Goal: Information Seeking & Learning: Learn about a topic

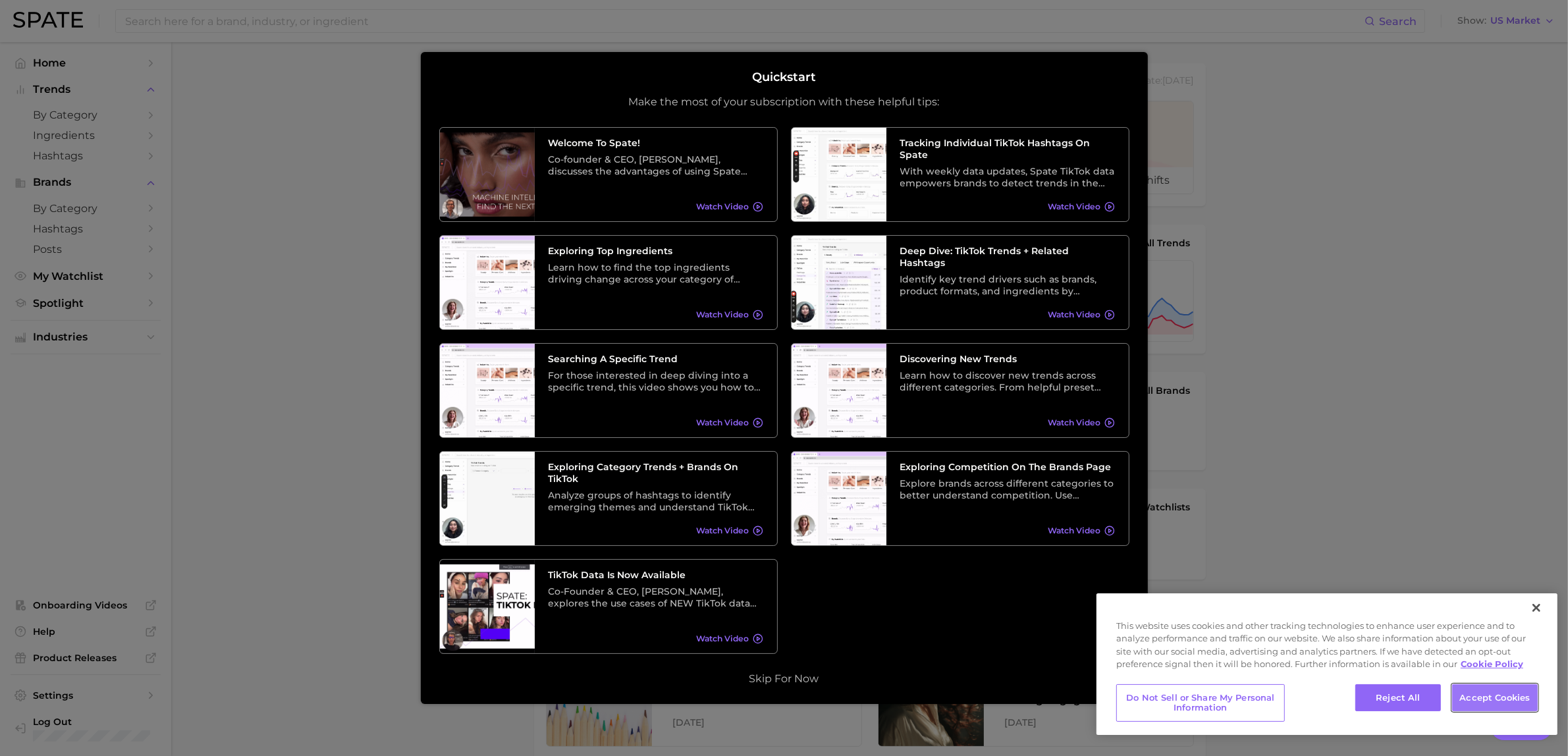
click at [1507, 702] on button "Accept Cookies" at bounding box center [1495, 698] width 86 height 28
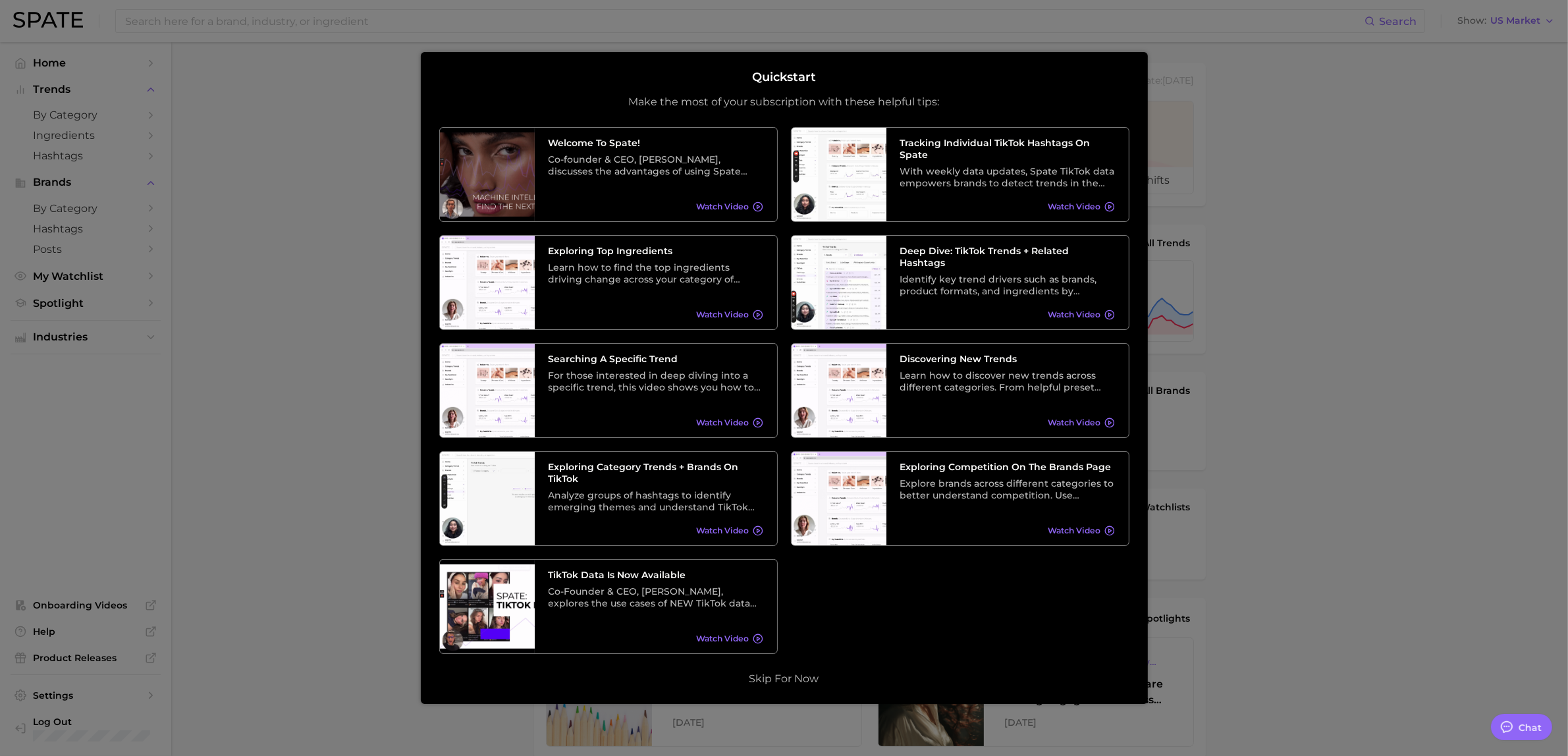
click at [1404, 416] on div at bounding box center [784, 520] width 1568 height 1040
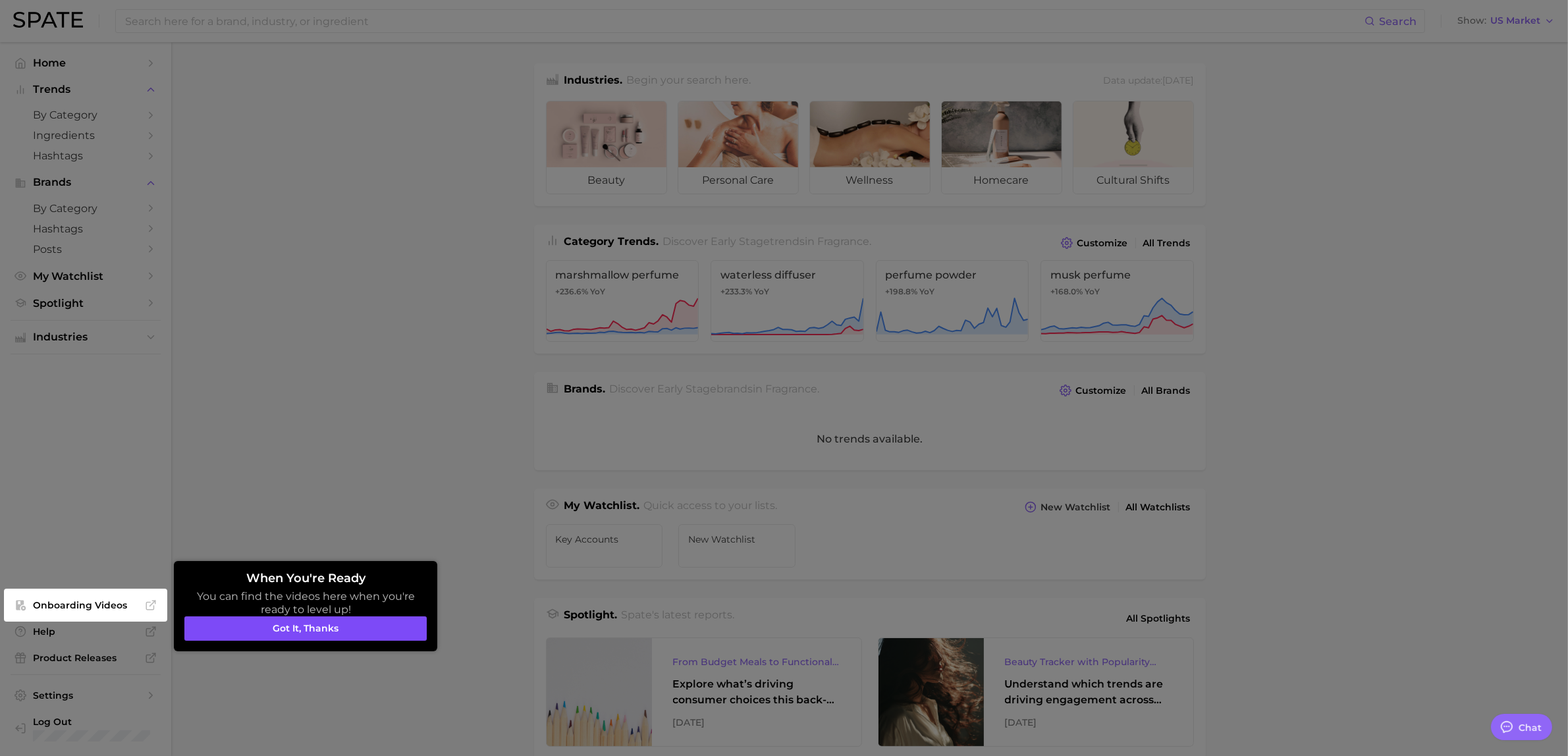
click at [258, 630] on button "Got it, thanks" at bounding box center [305, 628] width 243 height 25
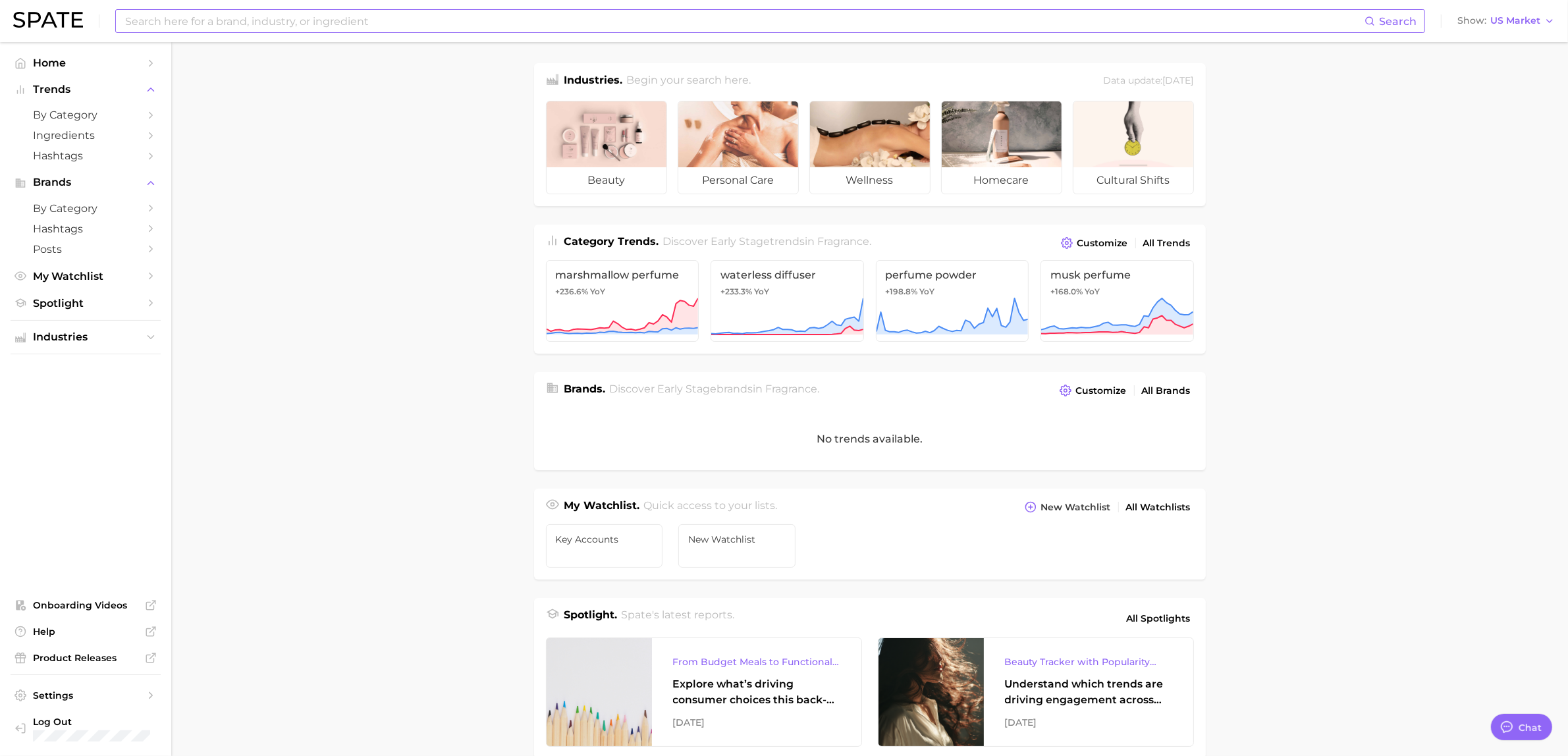
click at [324, 21] on input at bounding box center [744, 21] width 1241 height 22
type input "s"
click at [843, 55] on button "Suggest" at bounding box center [832, 54] width 76 height 22
click at [153, 23] on input "spring garden" at bounding box center [744, 21] width 1241 height 22
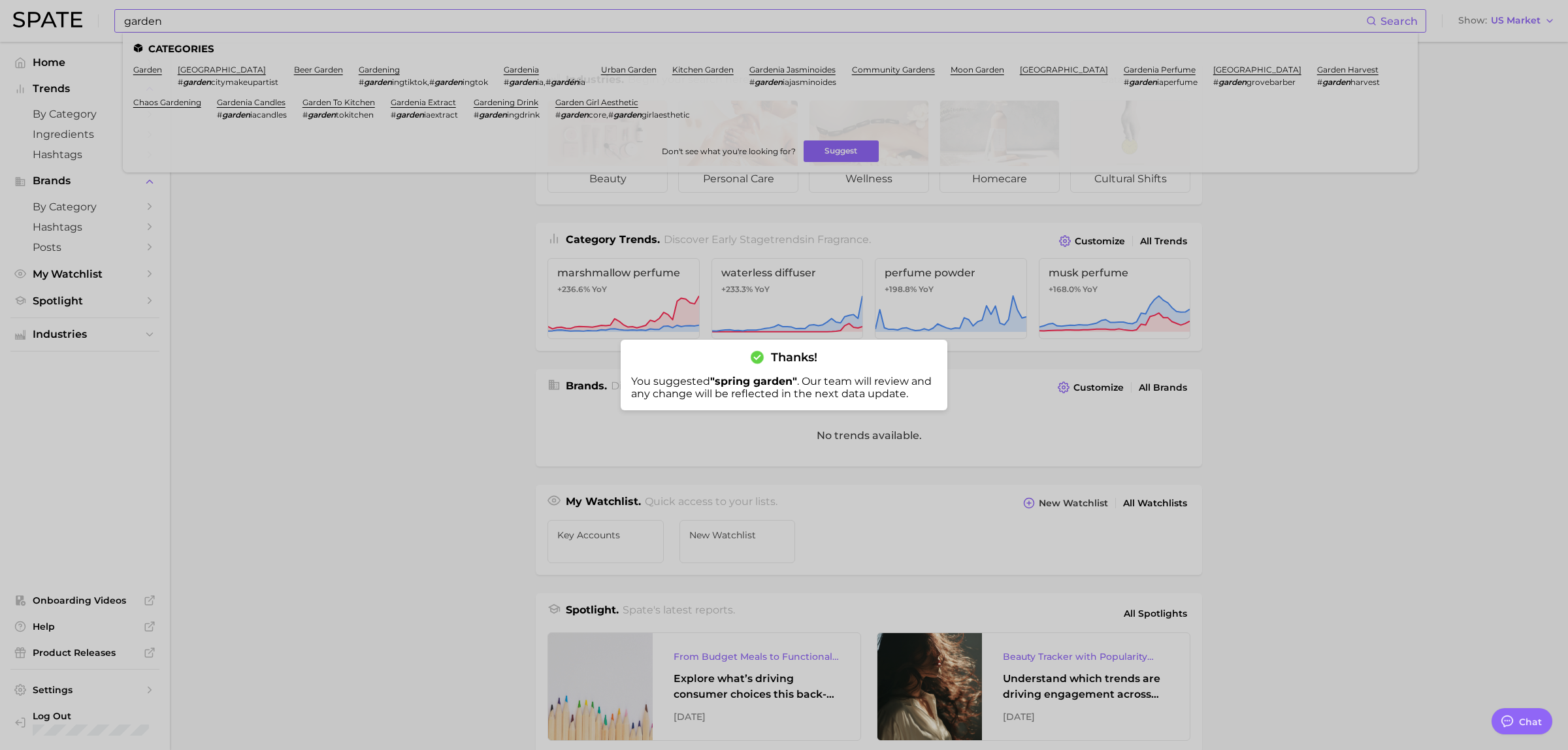
click at [214, 19] on div at bounding box center [784, 375] width 1568 height 750
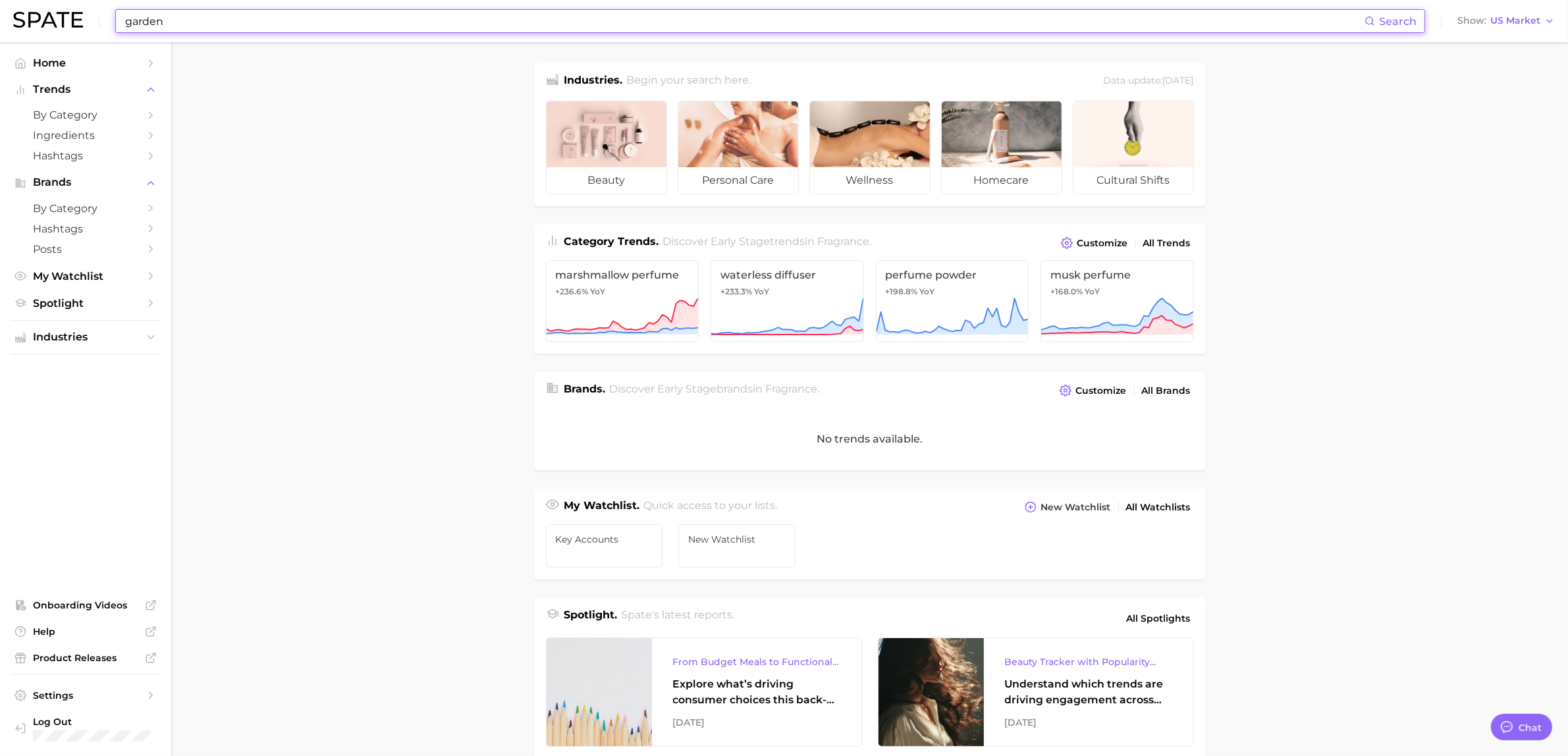
click at [216, 20] on input "garden" at bounding box center [744, 21] width 1241 height 22
click at [231, 23] on input "garden" at bounding box center [744, 21] width 1241 height 22
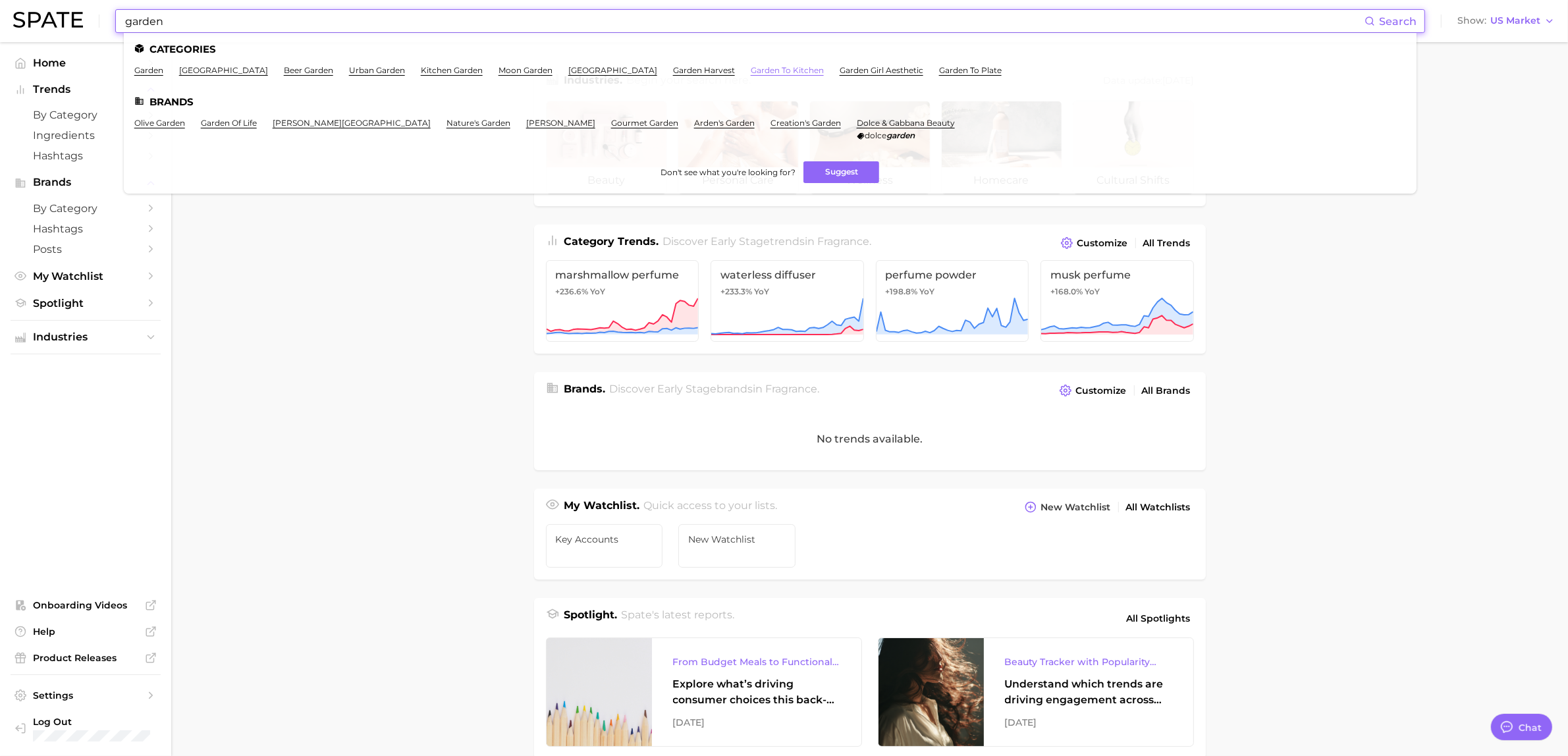
type input "garden"
click at [751, 73] on link "garden to kitchen" at bounding box center [787, 70] width 73 height 10
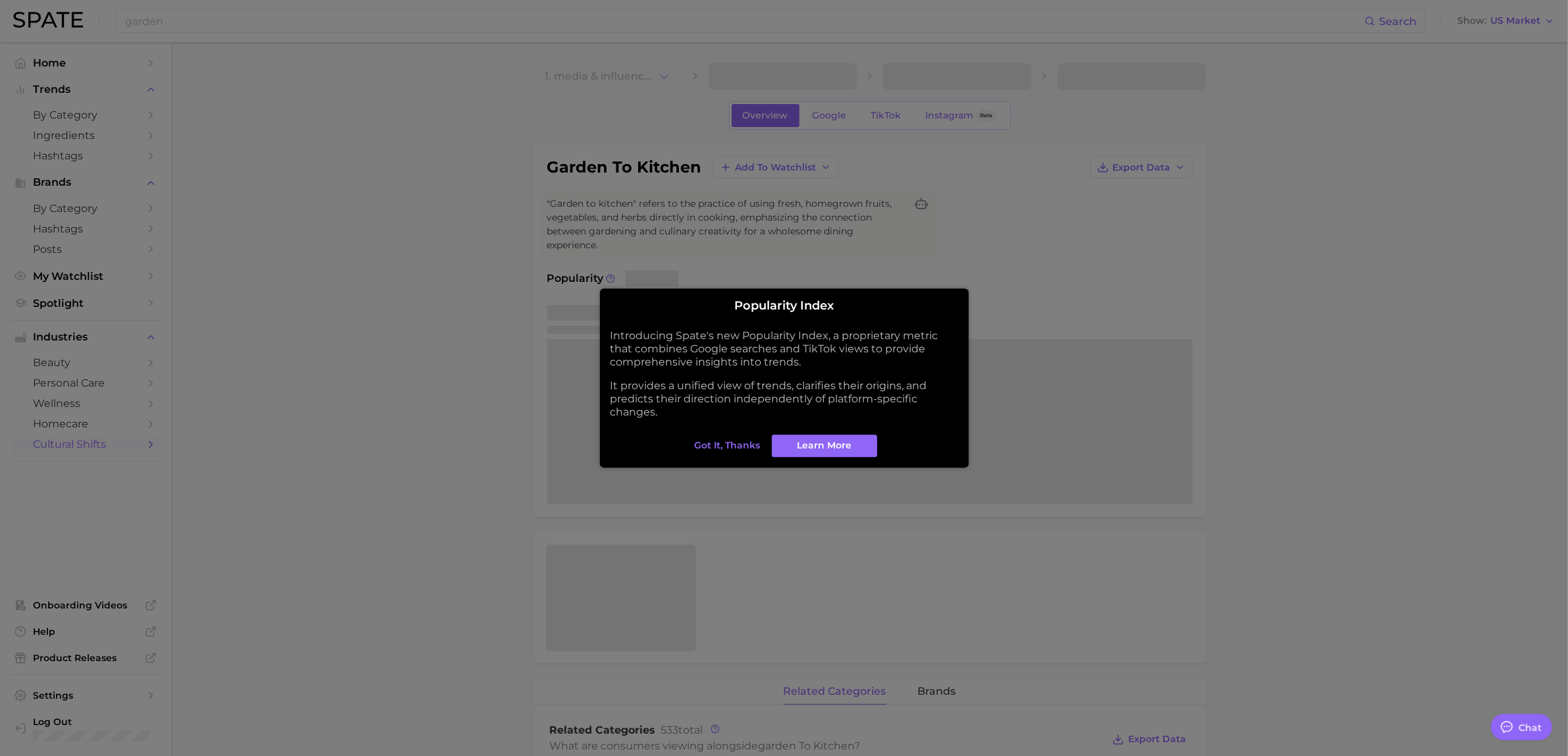
type textarea "x"
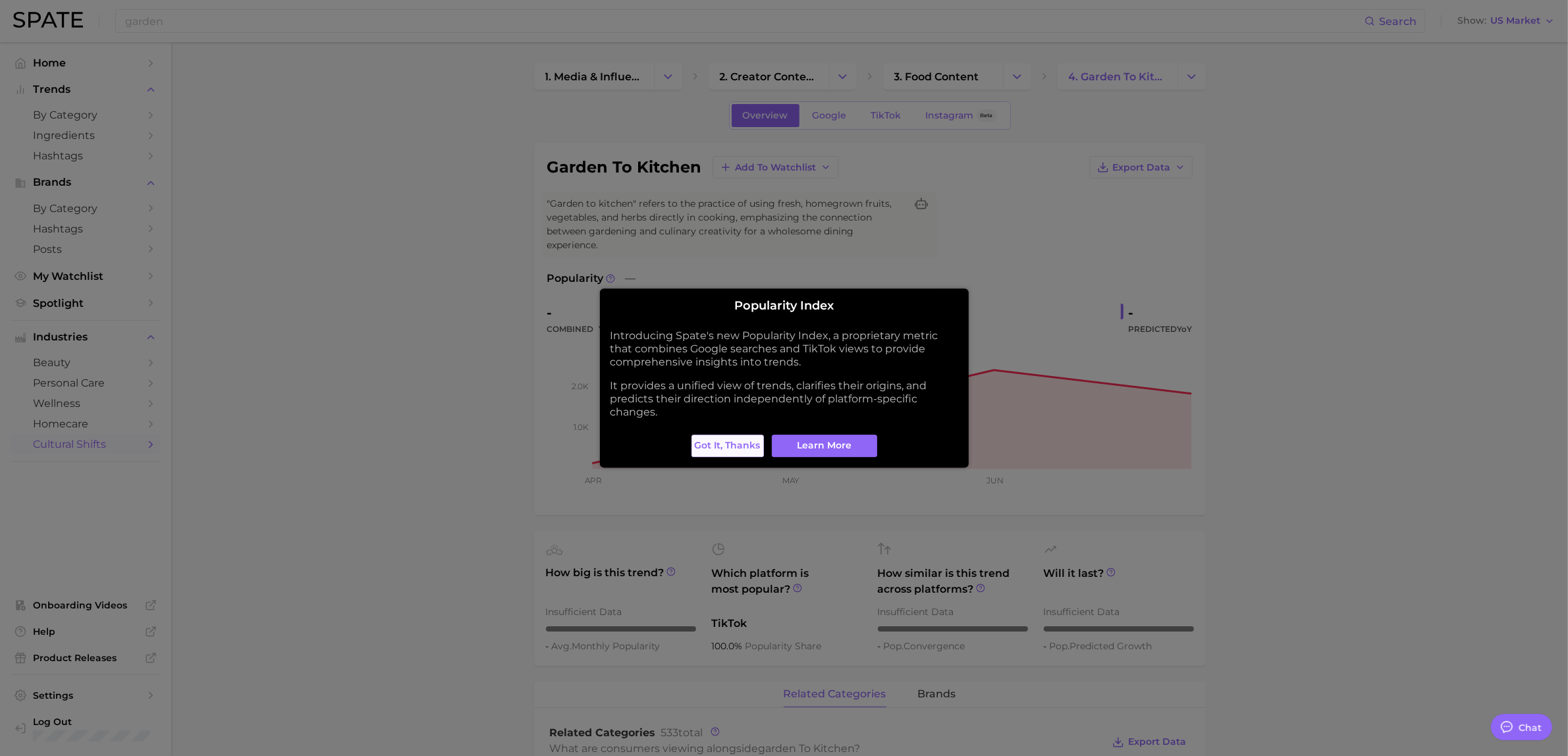
click at [747, 450] on span "Got it, thanks" at bounding box center [728, 445] width 66 height 11
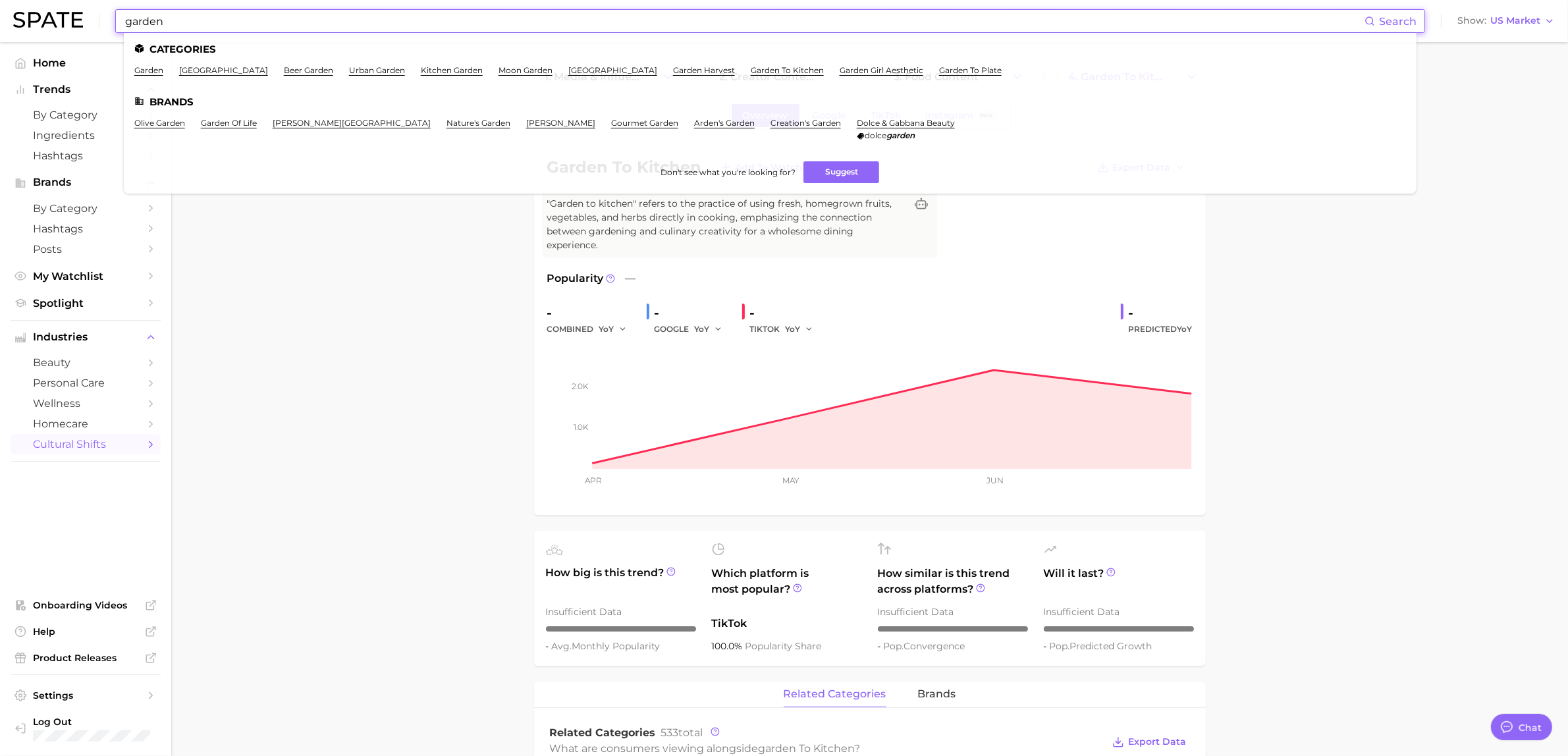
click at [509, 11] on input "garden" at bounding box center [744, 21] width 1241 height 22
click at [939, 70] on link "garden to plate" at bounding box center [970, 70] width 63 height 10
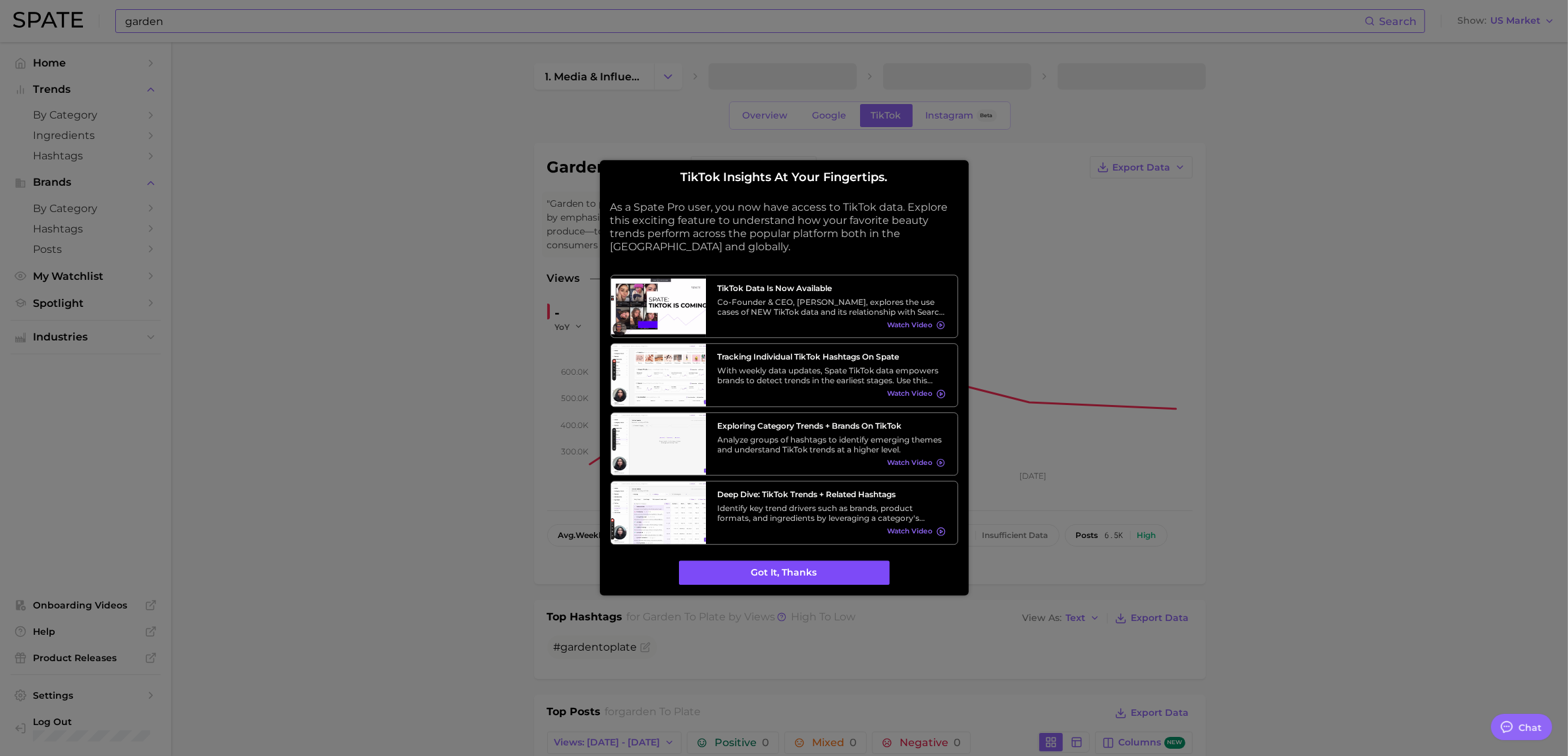
click at [831, 578] on button "Got it, thanks" at bounding box center [784, 573] width 211 height 25
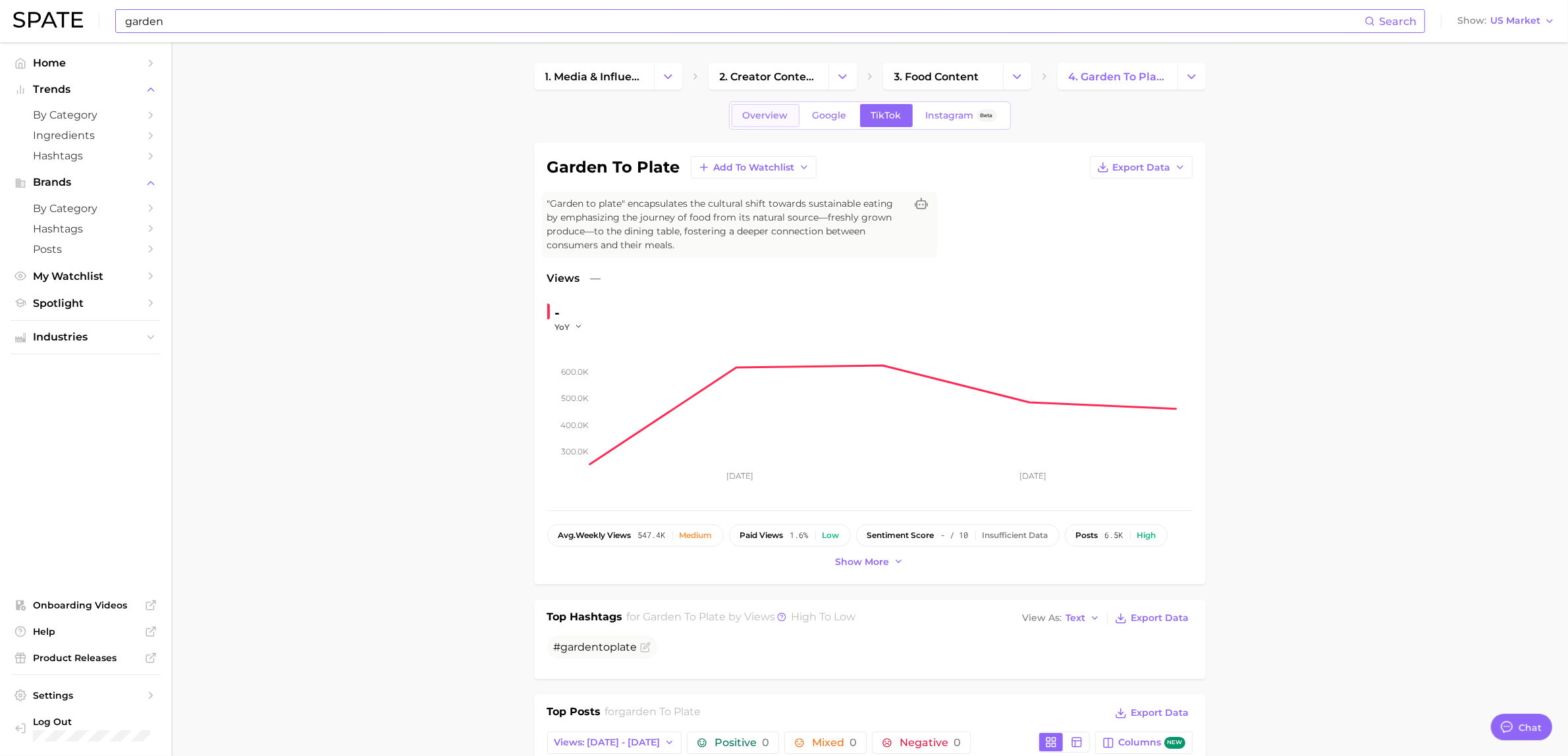
click at [778, 116] on span "Overview" at bounding box center [765, 116] width 45 height 11
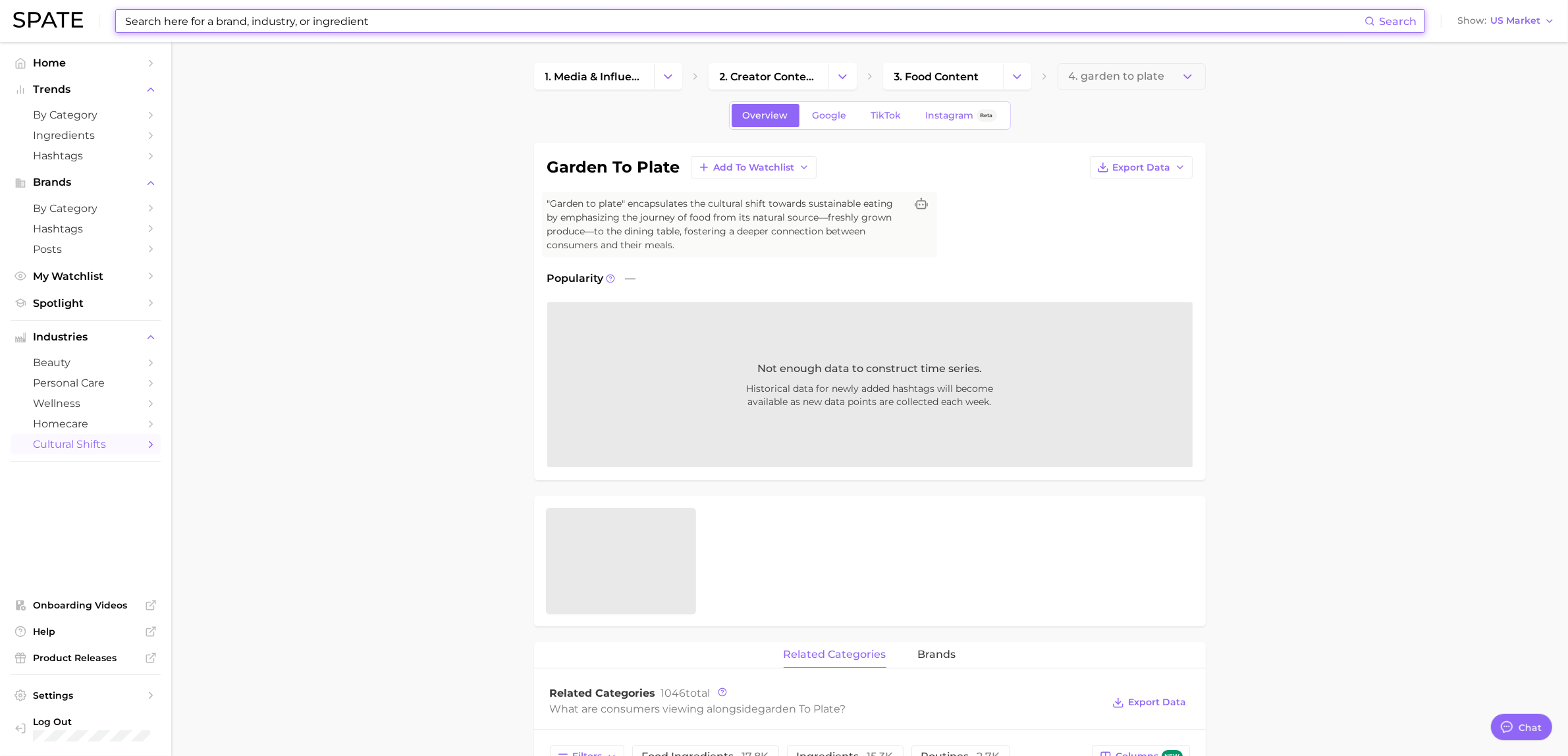
click at [343, 23] on input at bounding box center [744, 21] width 1241 height 22
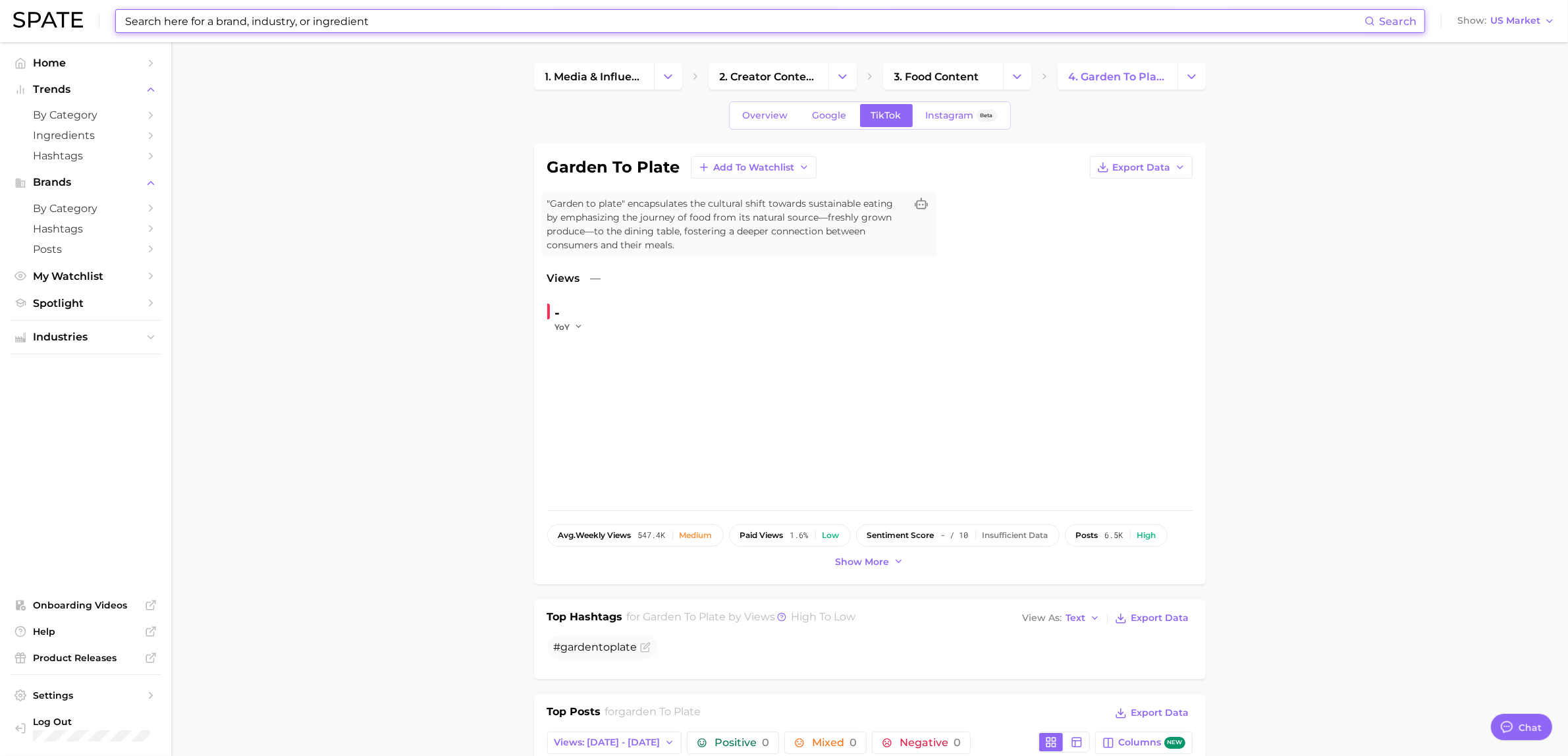
type input "garden"
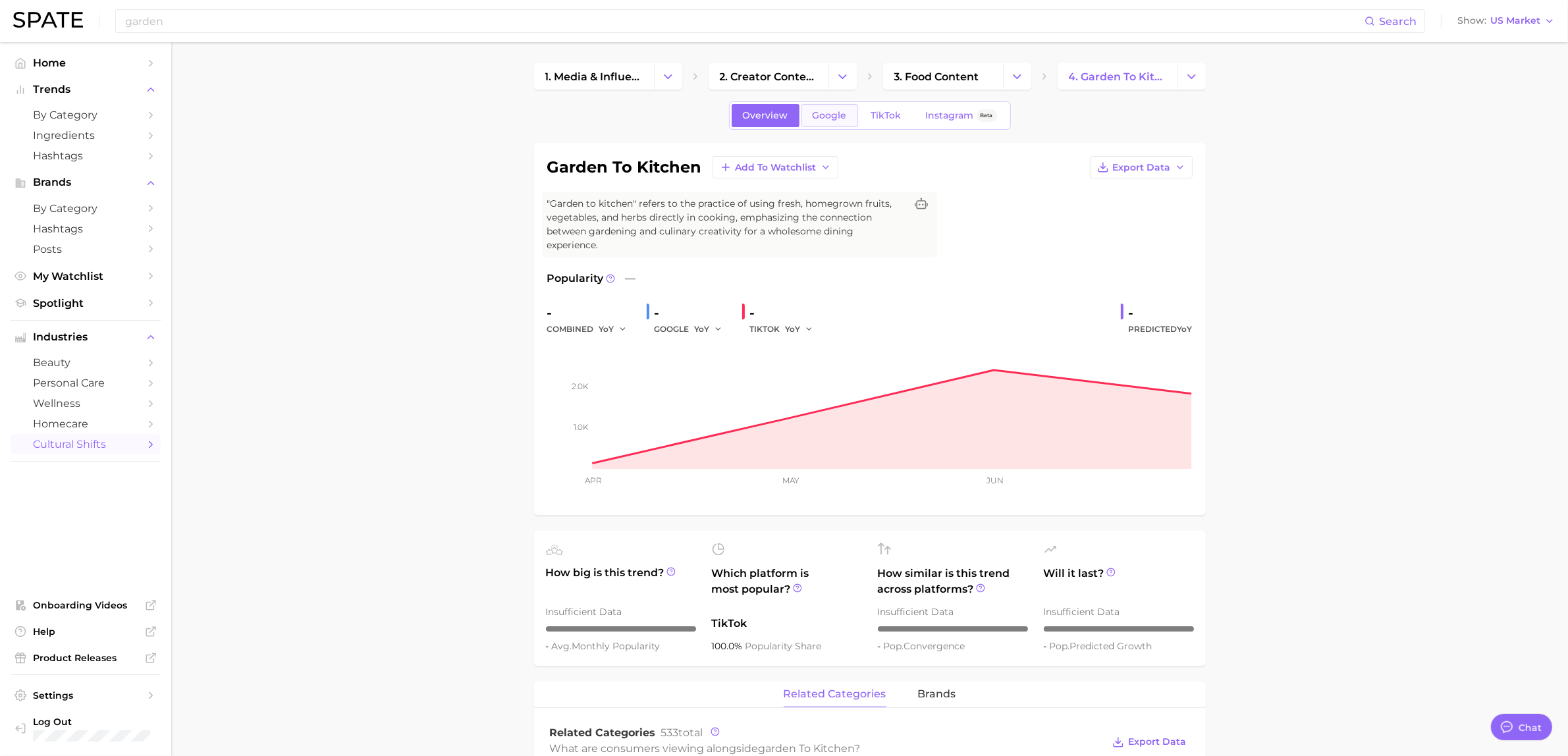
click at [827, 120] on span "Google" at bounding box center [830, 116] width 34 height 11
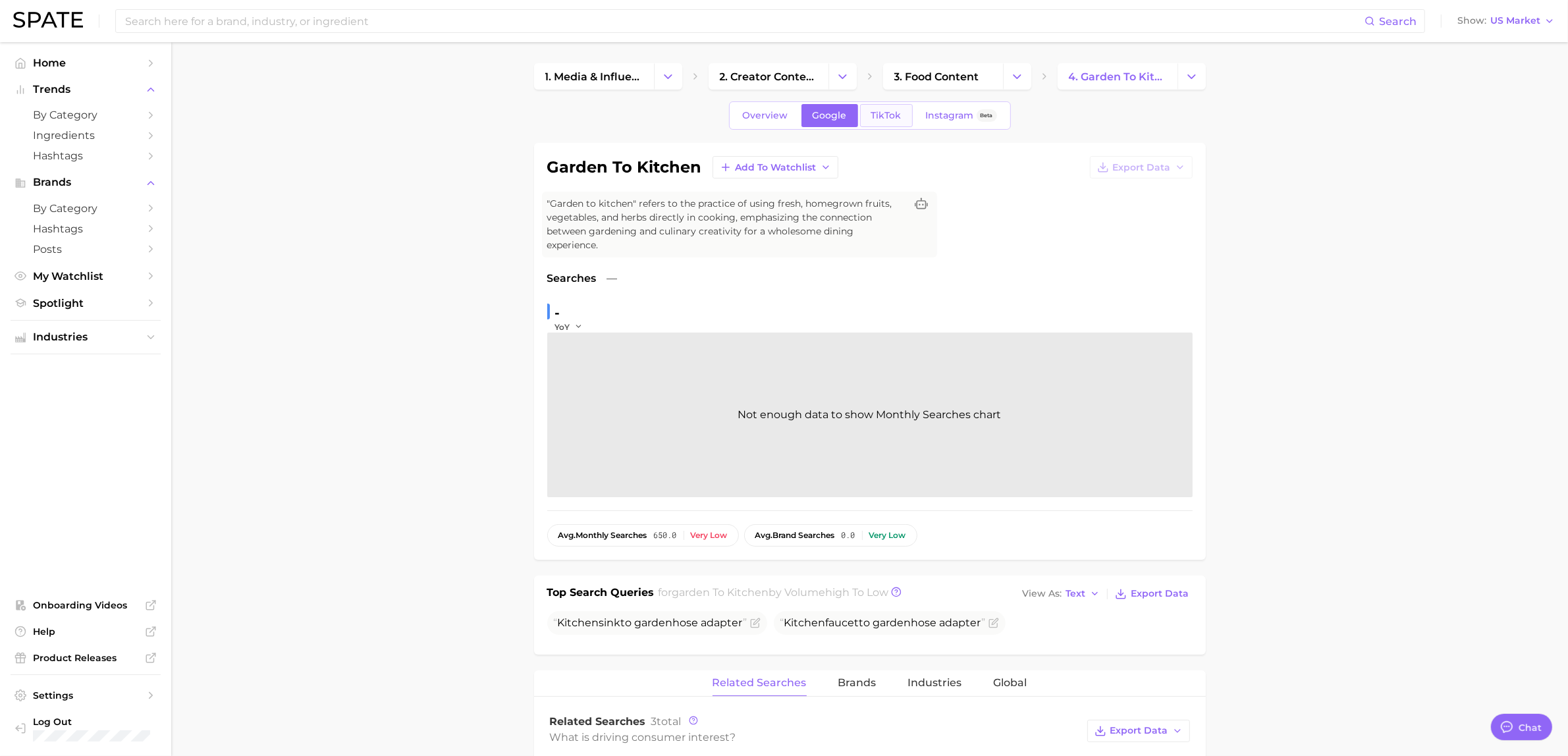
click at [871, 122] on link "TikTok" at bounding box center [886, 116] width 53 height 23
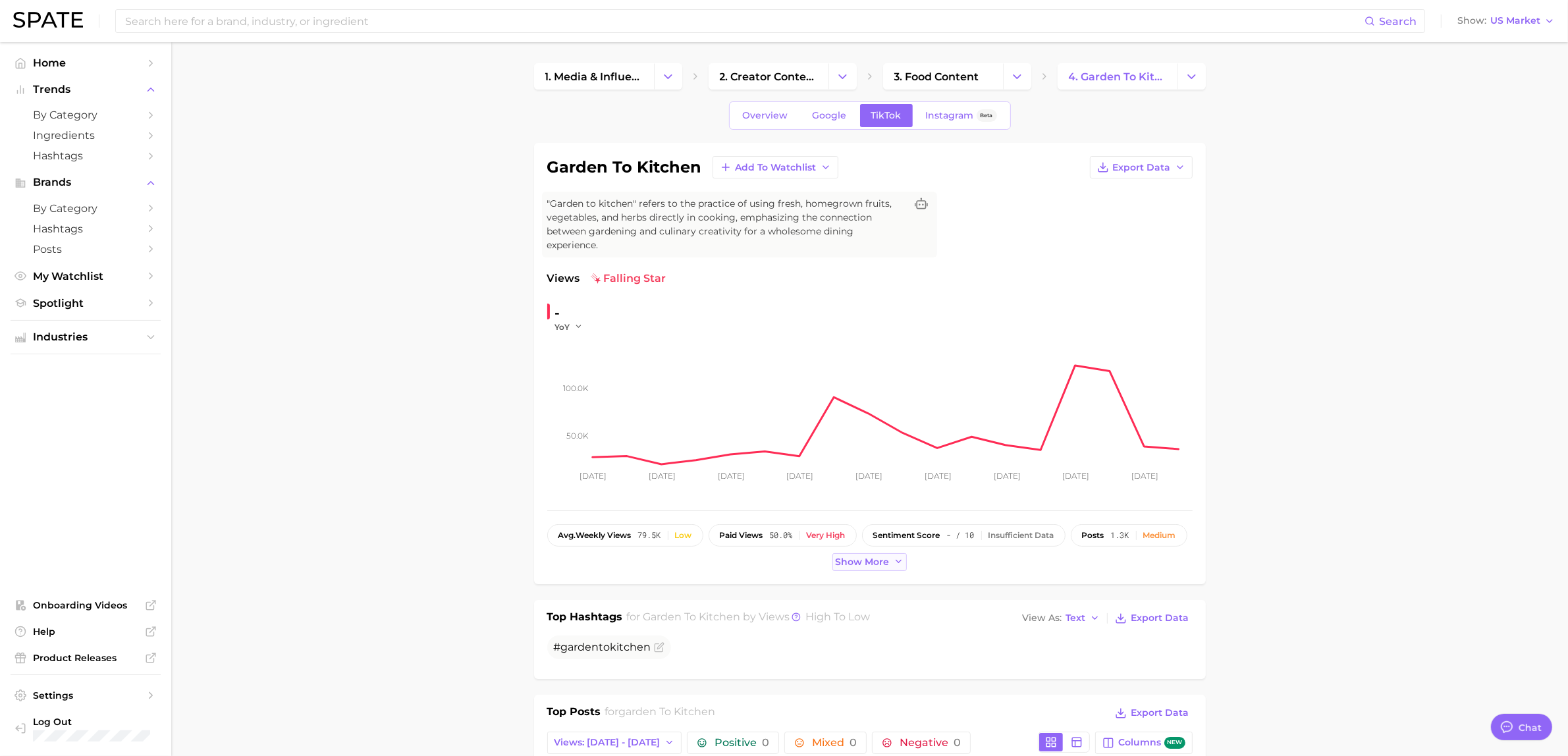
click at [864, 564] on span "Show more" at bounding box center [863, 562] width 54 height 11
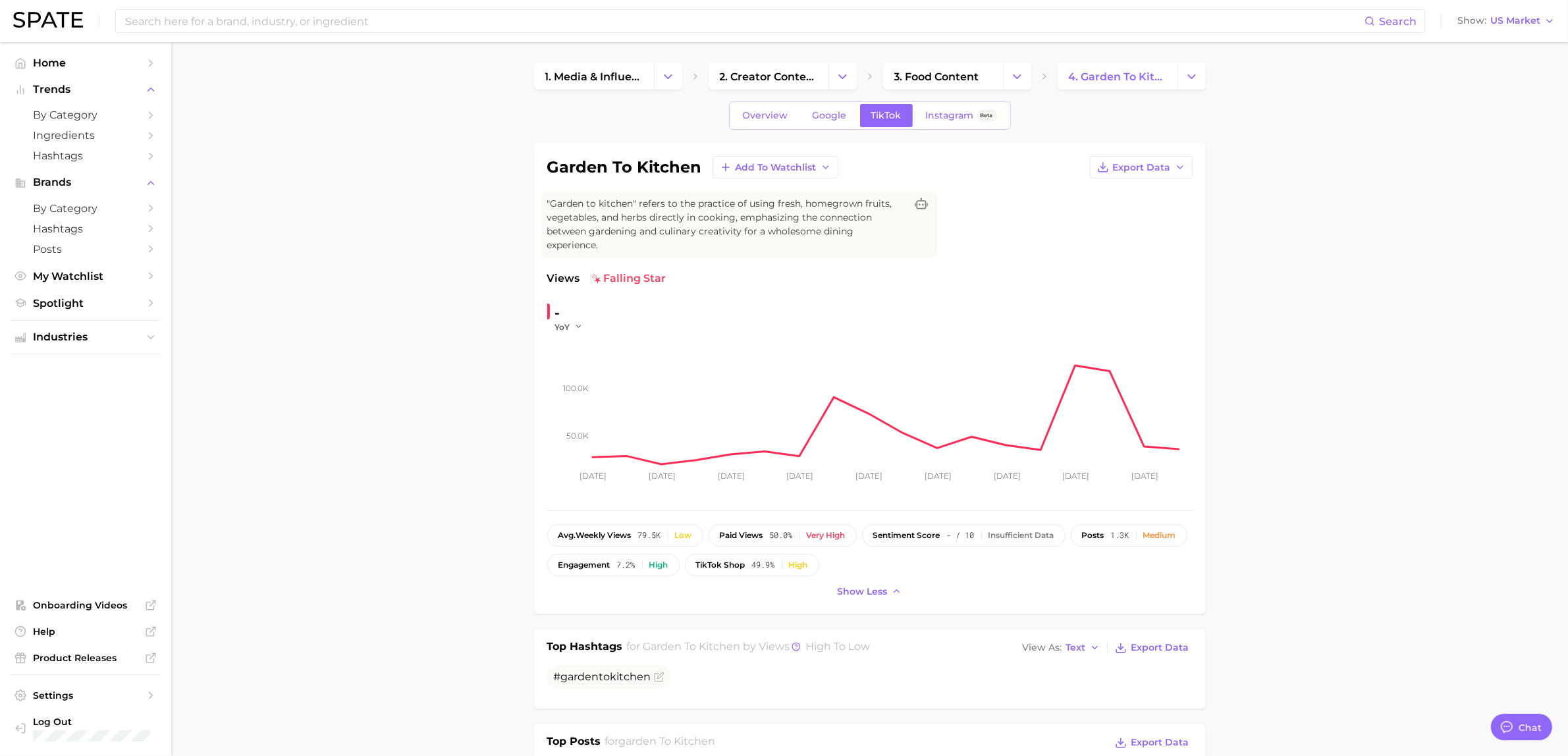
click at [573, 333] on icon "50.0k 100.0k [DATE] May [DATE] [DATE] Jun [DATE] [DATE] [DATE] Aug 24" at bounding box center [869, 415] width 645 height 165
click at [578, 329] on icon "button" at bounding box center [579, 327] width 9 height 9
click at [580, 393] on span "MoM" at bounding box center [574, 393] width 23 height 11
click at [294, 20] on input at bounding box center [744, 21] width 1241 height 22
type input "j"
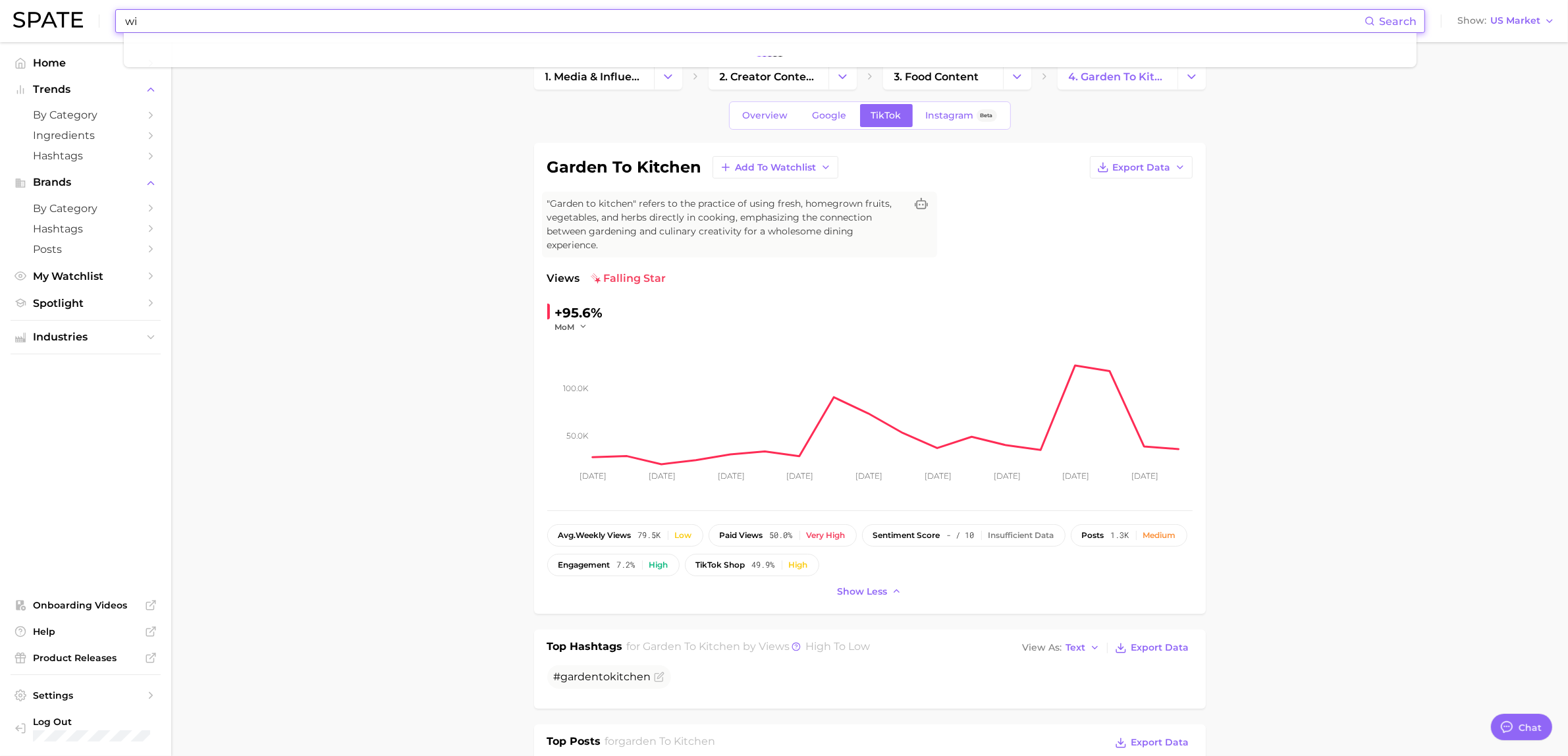
type input "w"
click at [769, 113] on span "Overview" at bounding box center [765, 116] width 45 height 11
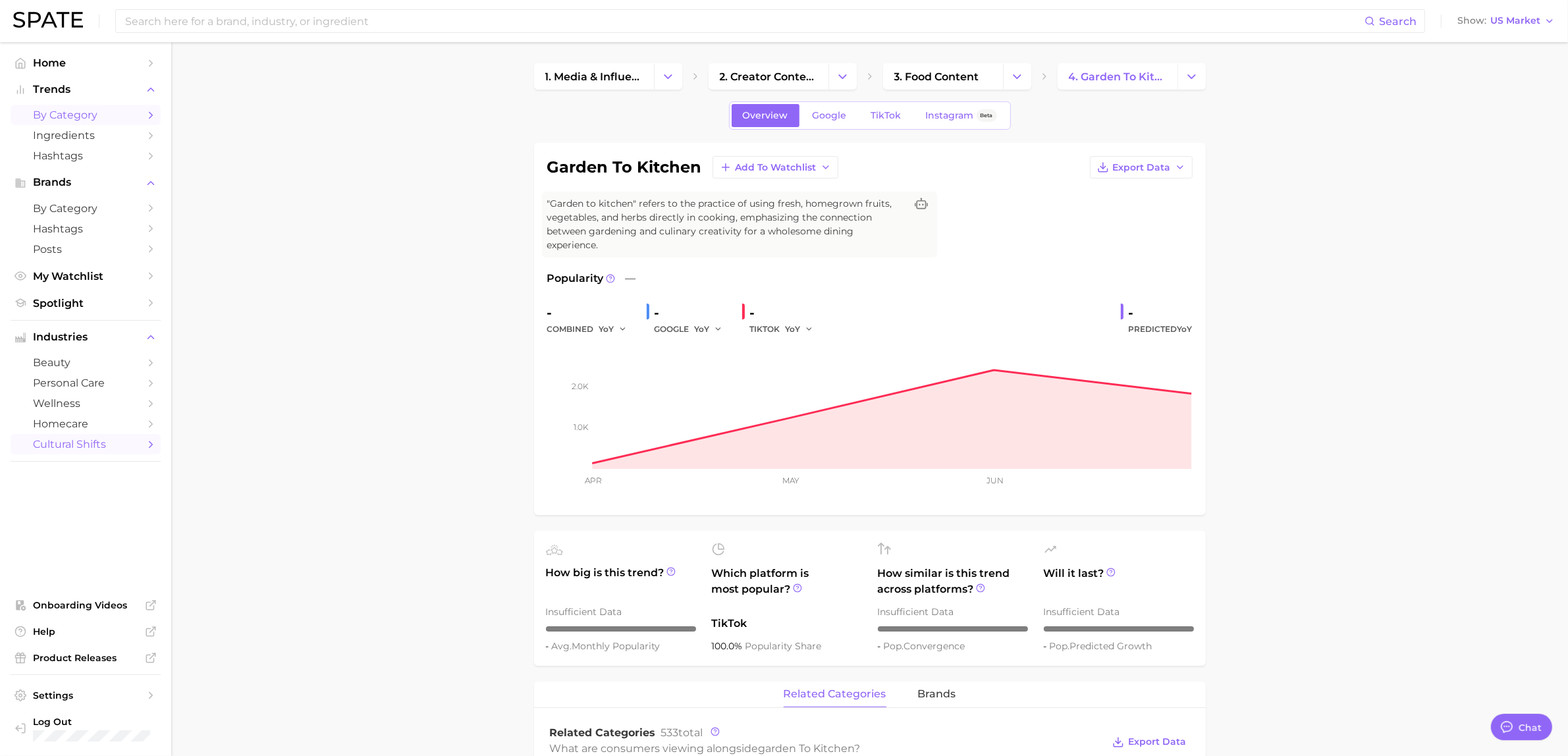
click at [113, 117] on span "by Category" at bounding box center [86, 115] width 105 height 13
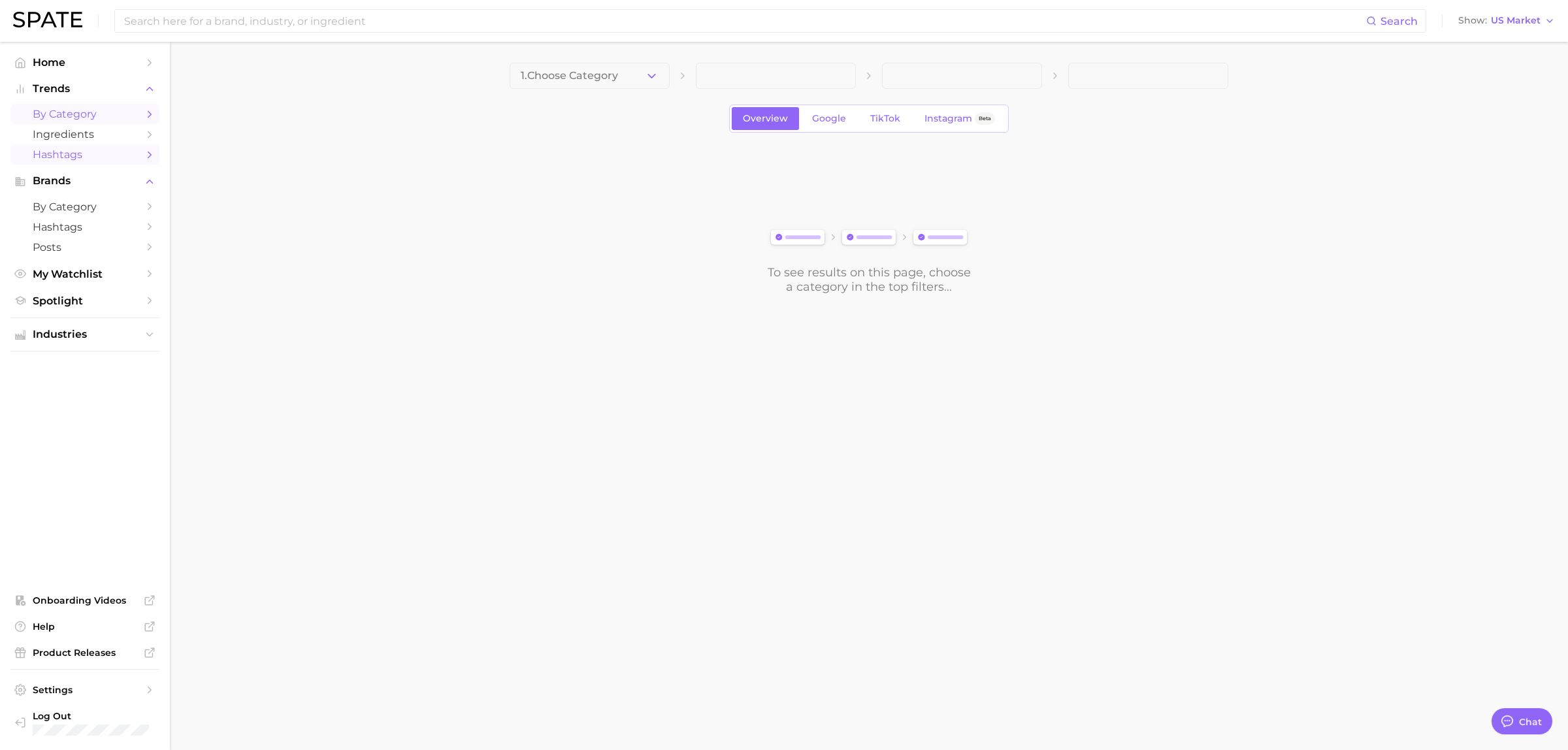
click at [96, 158] on span "Hashtags" at bounding box center [85, 154] width 105 height 13
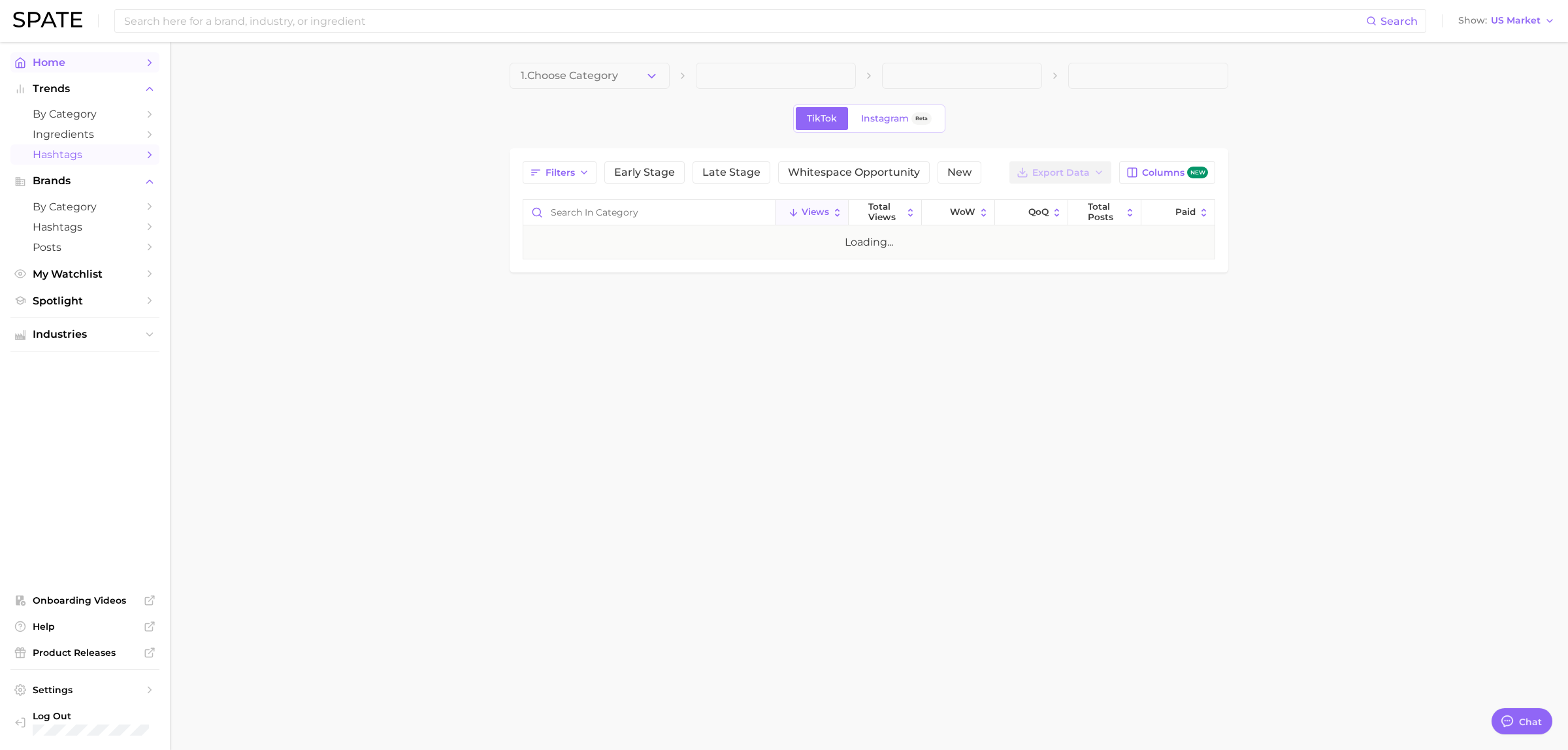
click at [60, 62] on span "Home" at bounding box center [85, 62] width 105 height 13
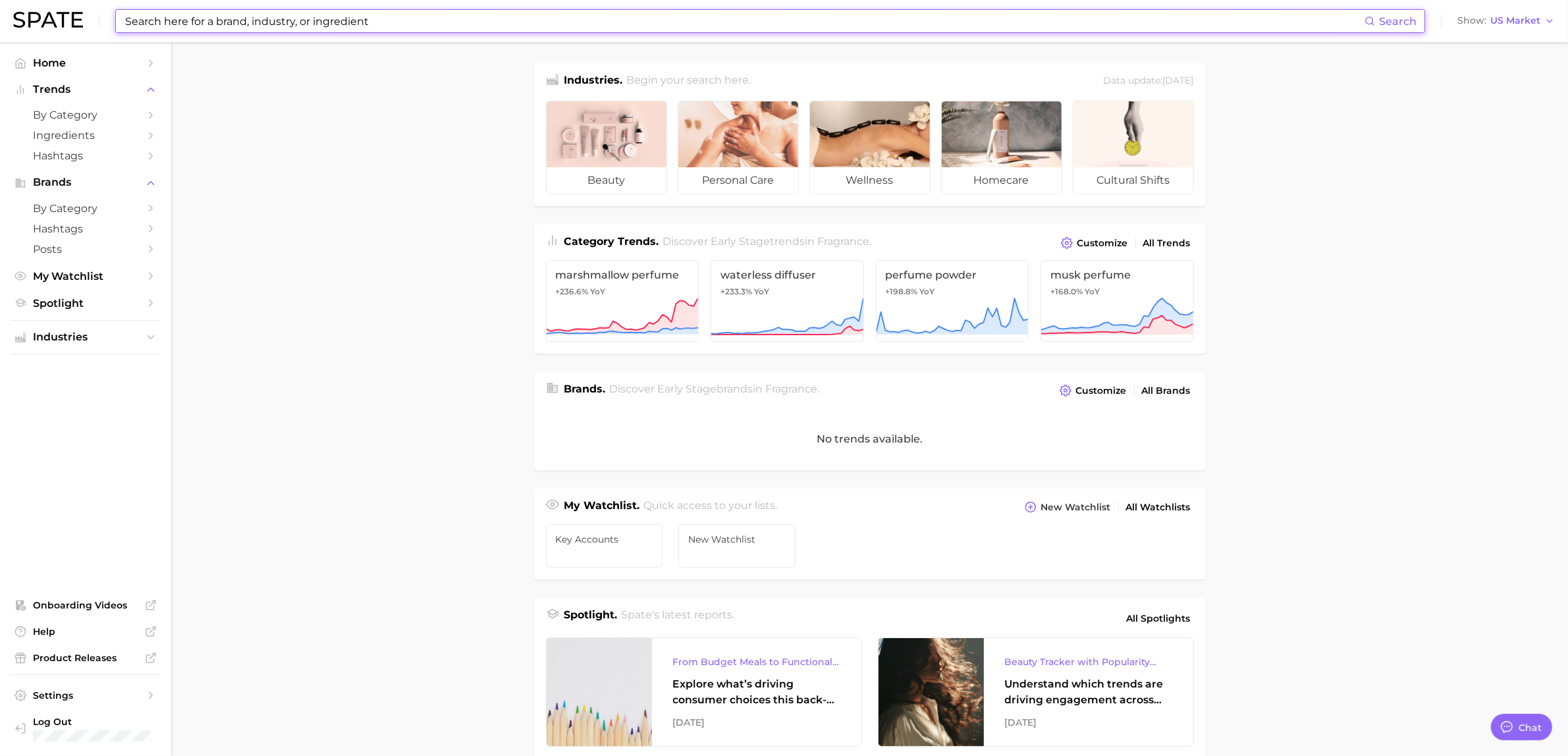
click at [399, 24] on input at bounding box center [744, 21] width 1241 height 22
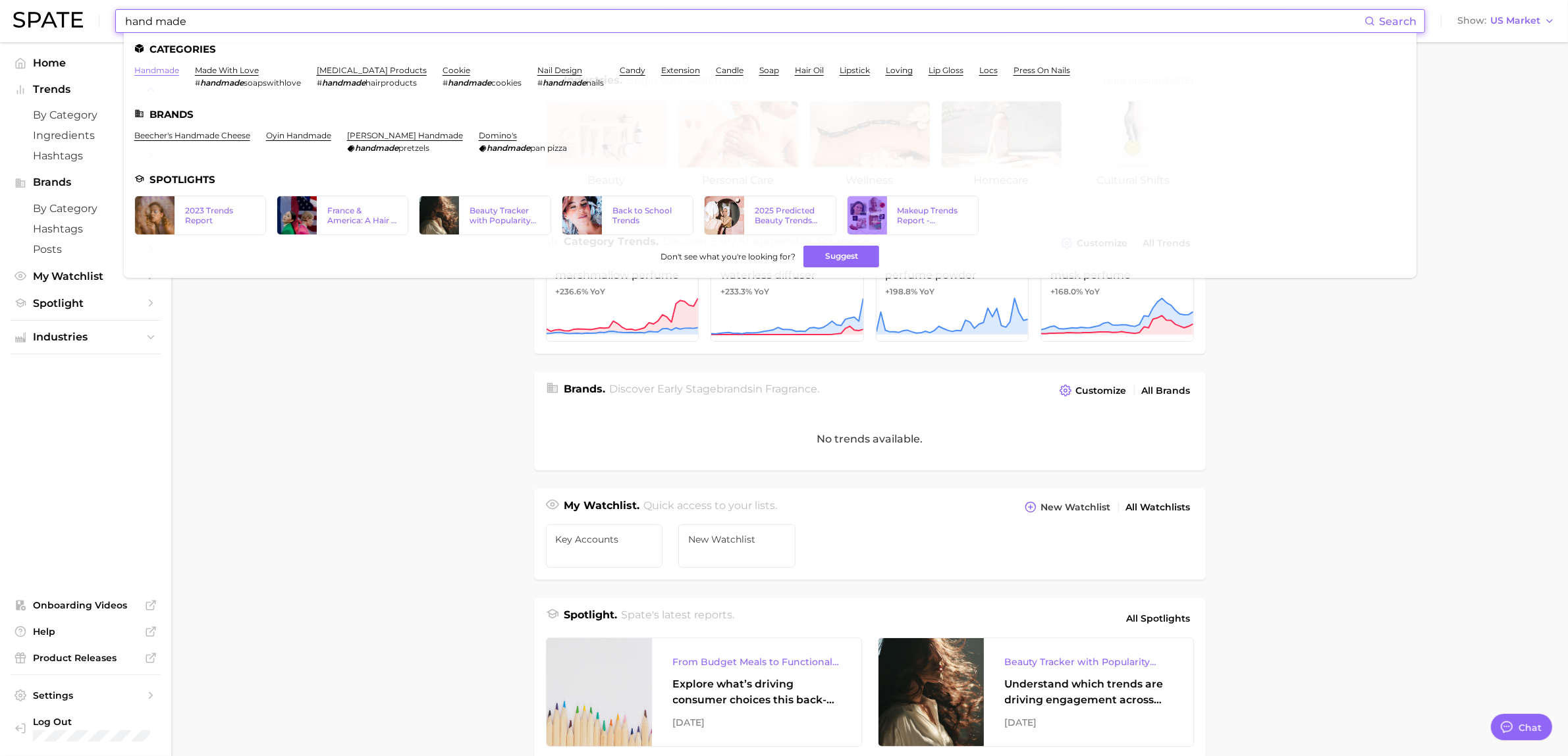
type input "hand made"
click at [159, 66] on link "handmade" at bounding box center [157, 70] width 45 height 10
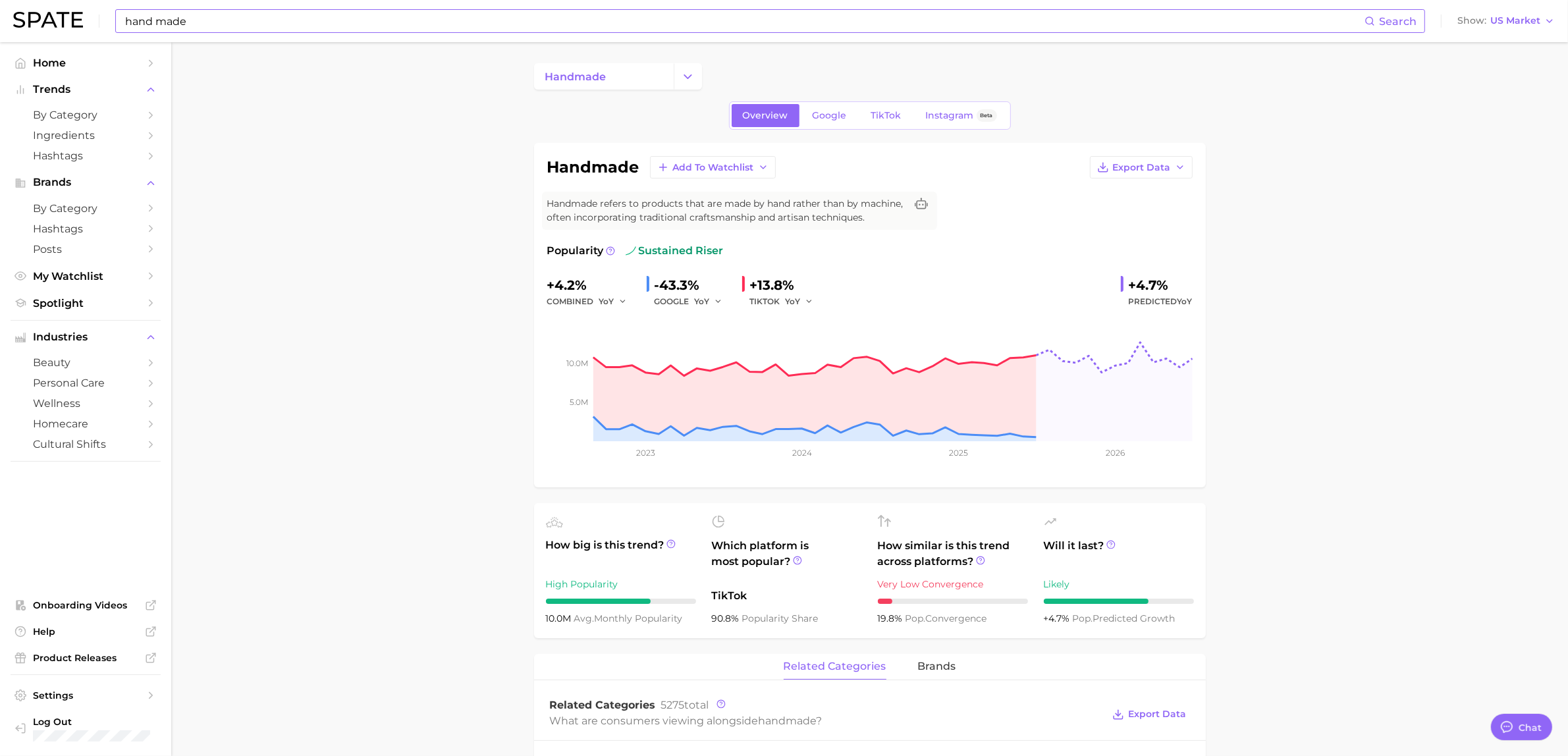
click at [236, 20] on input "hand made" at bounding box center [744, 21] width 1241 height 22
type input "h"
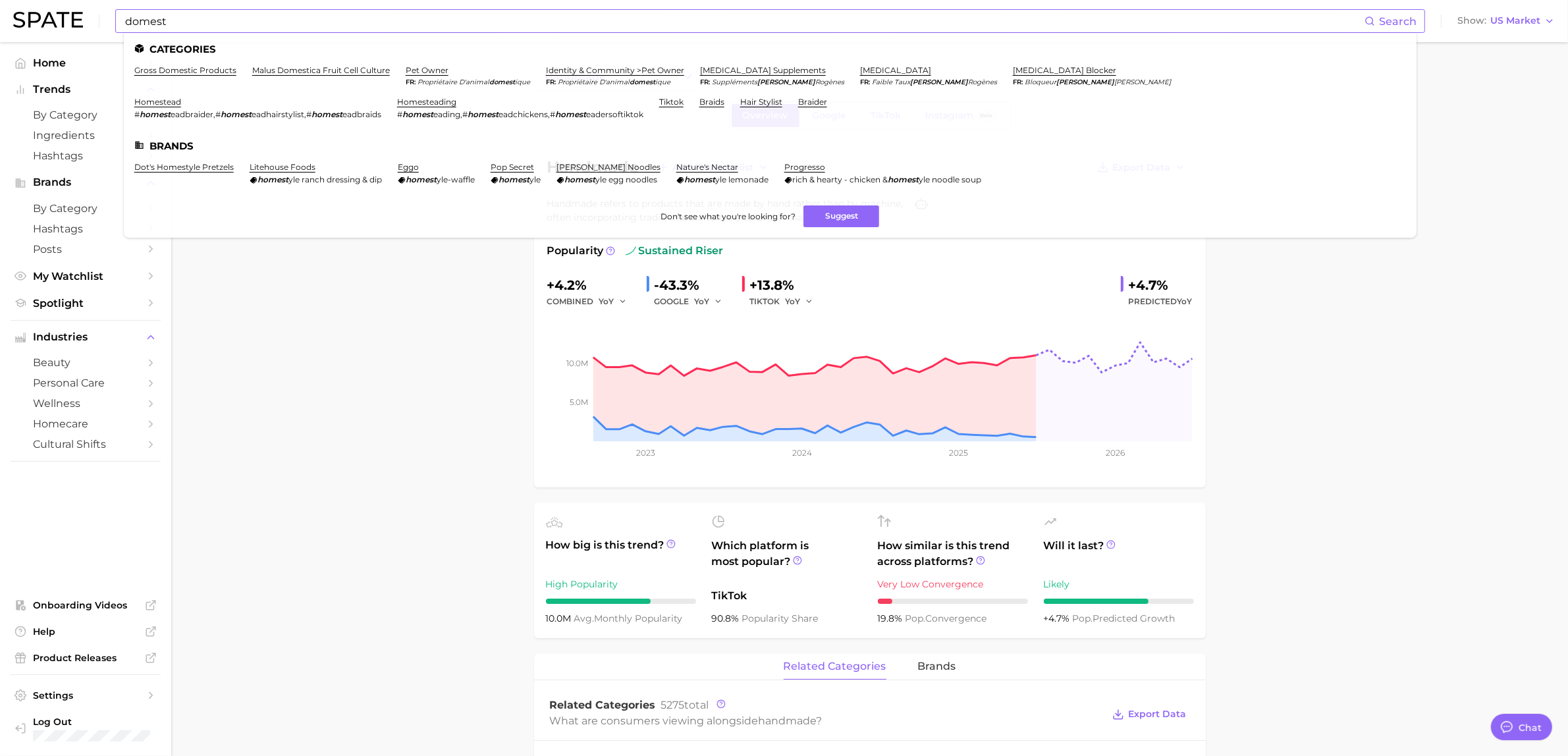
click at [263, 24] on input "domest" at bounding box center [744, 21] width 1241 height 22
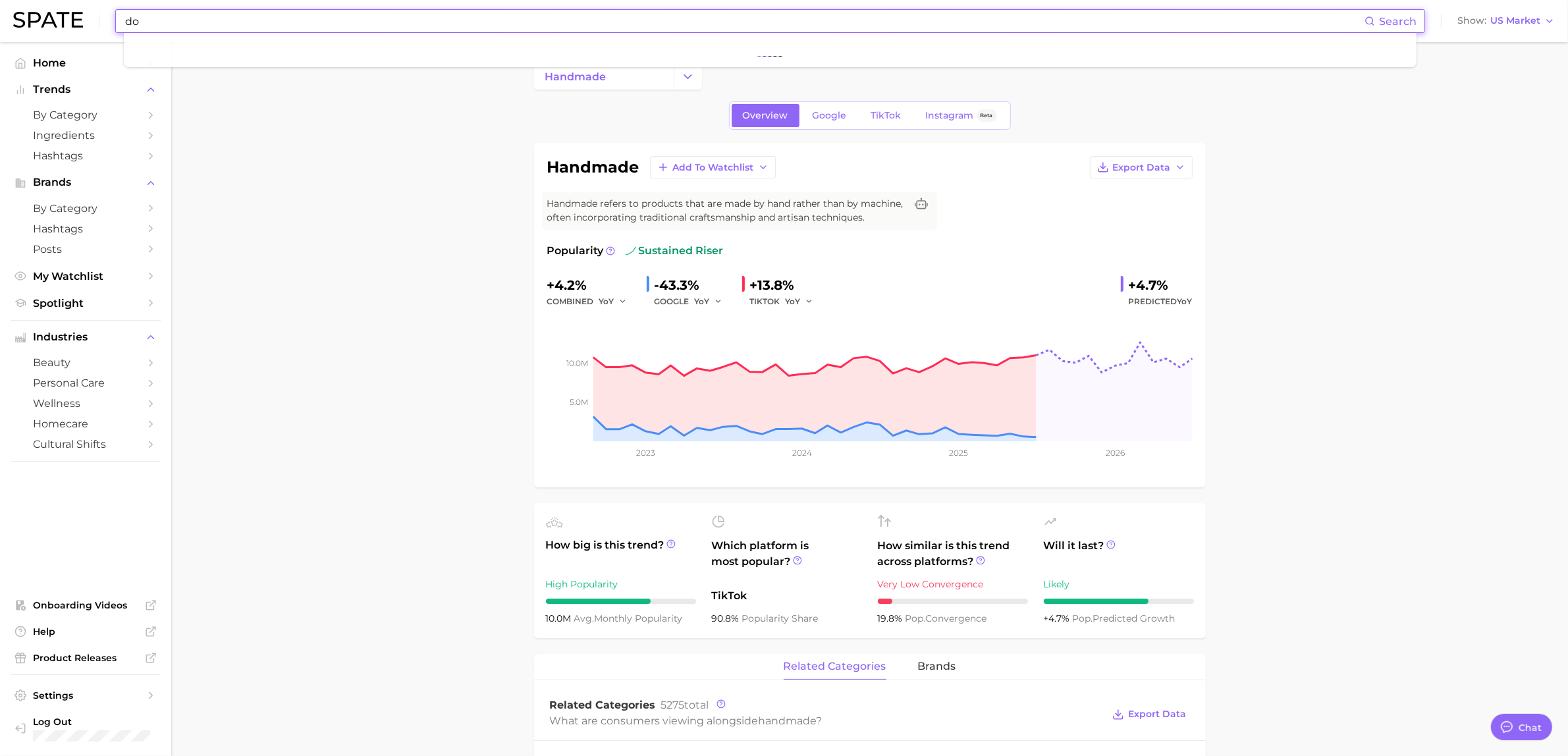
type input "d"
type input "#domesticity"
click at [874, 107] on link "TikTok" at bounding box center [886, 116] width 53 height 23
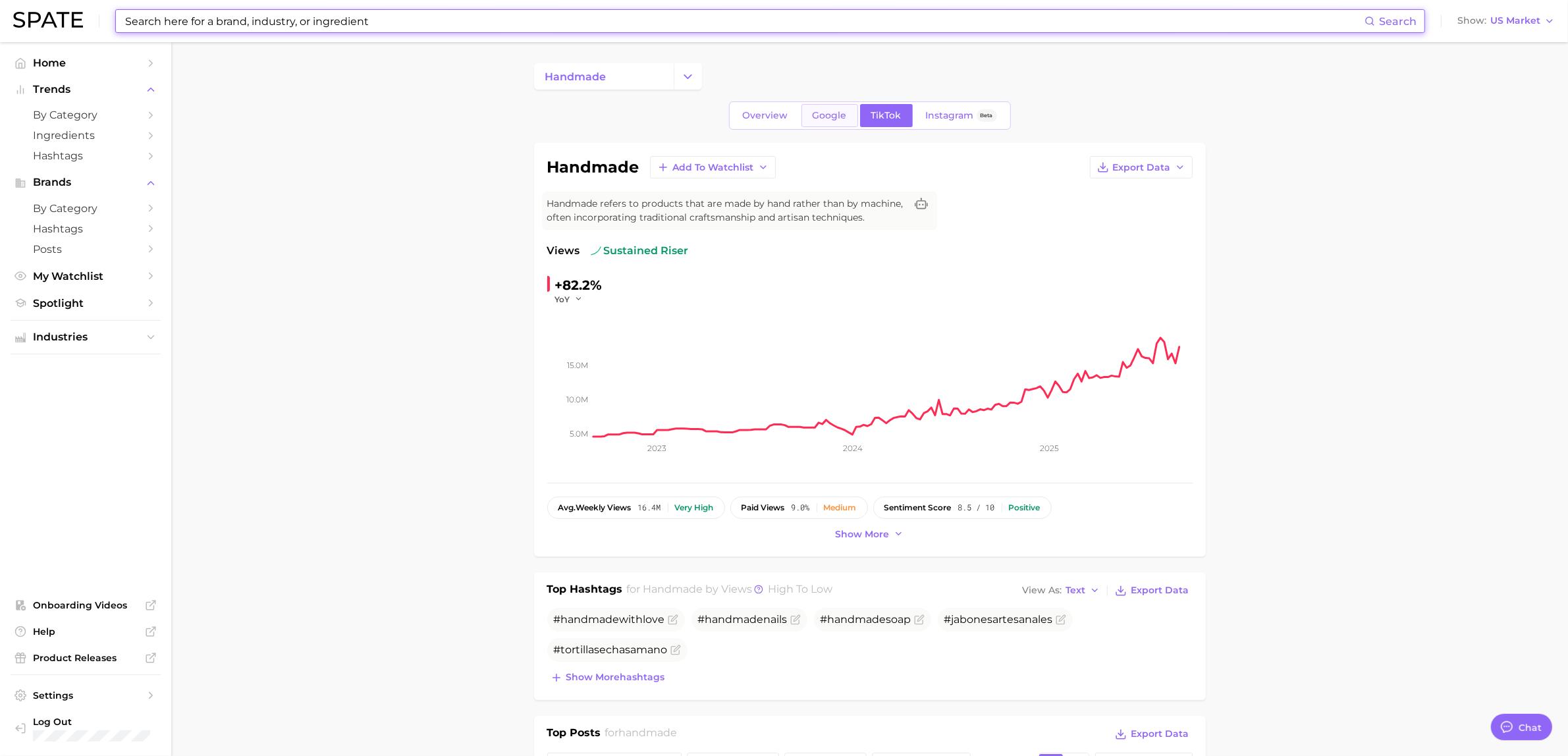
click at [826, 116] on span "Google" at bounding box center [830, 116] width 34 height 11
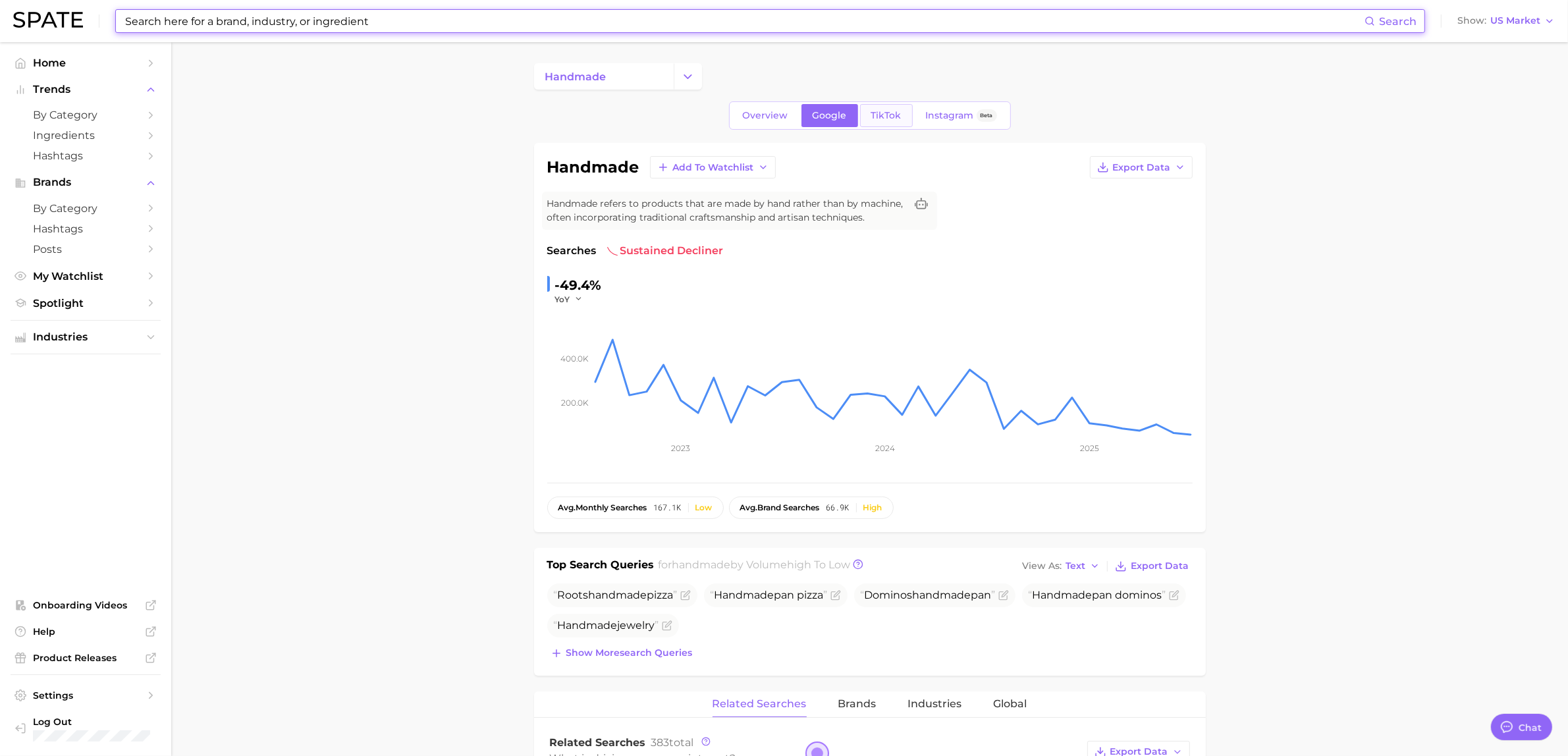
click at [879, 114] on span "TikTok" at bounding box center [886, 116] width 30 height 11
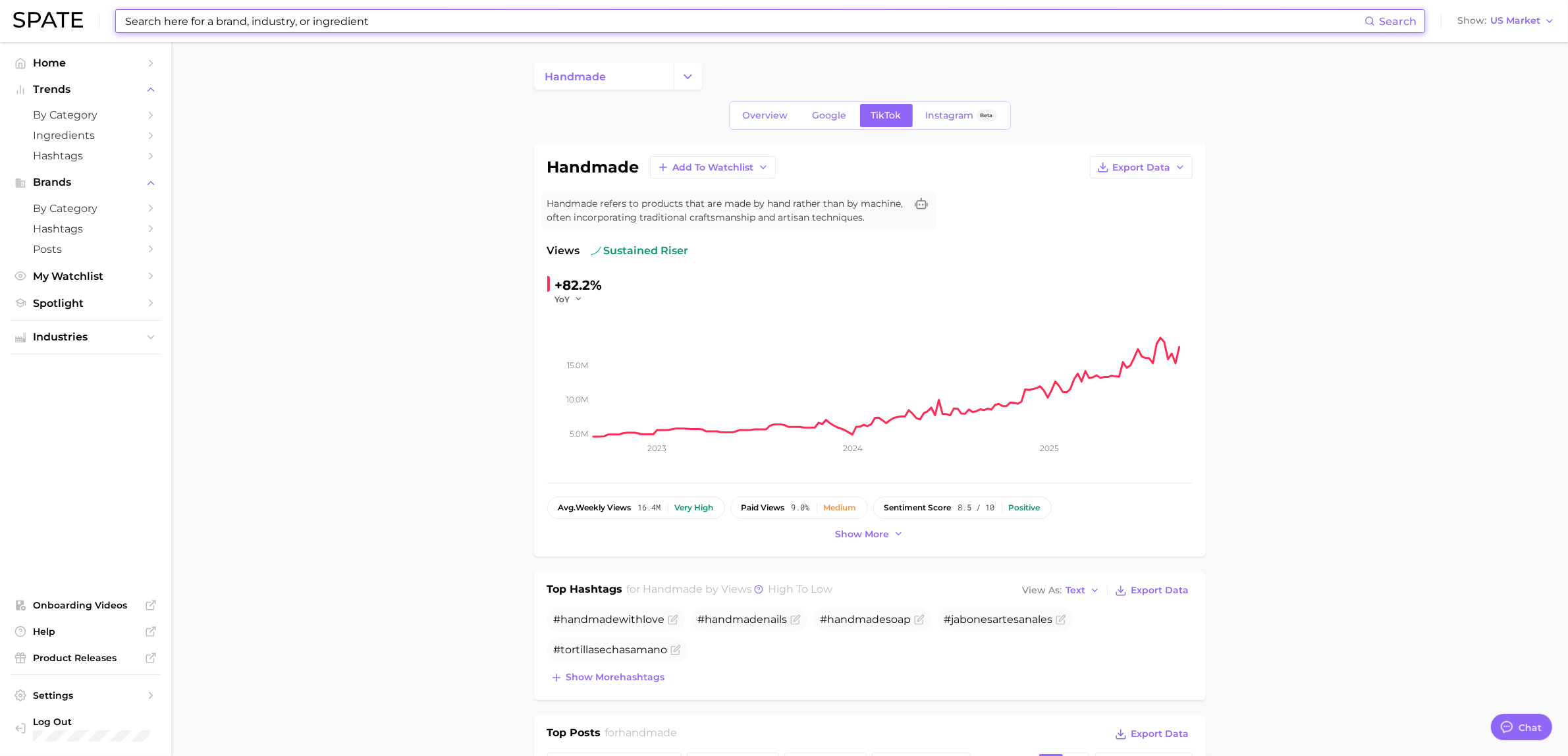
click at [336, 28] on input at bounding box center [744, 21] width 1241 height 22
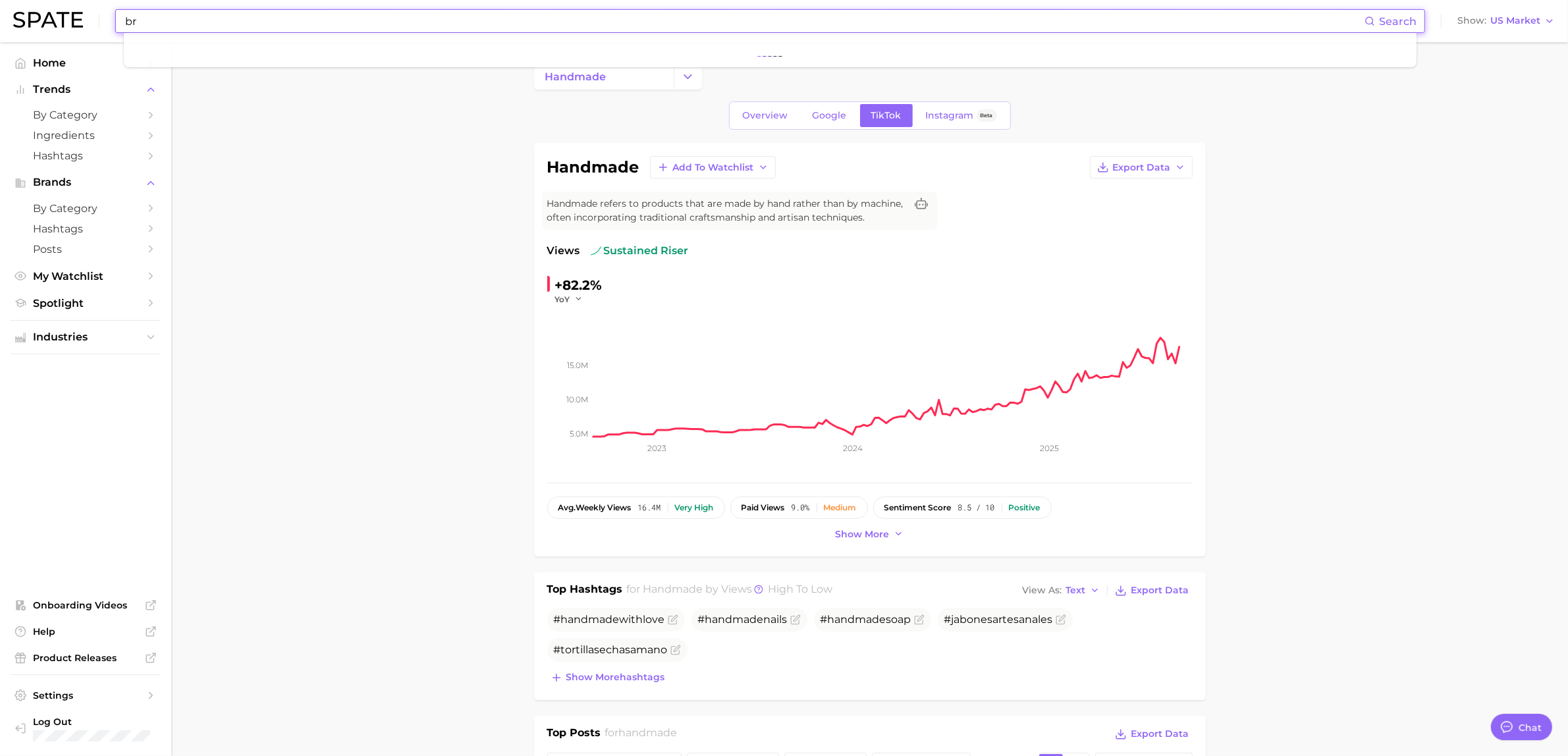
type input "b"
type input "savory scent"
click at [134, 70] on link "savory scent" at bounding box center [160, 70] width 51 height 10
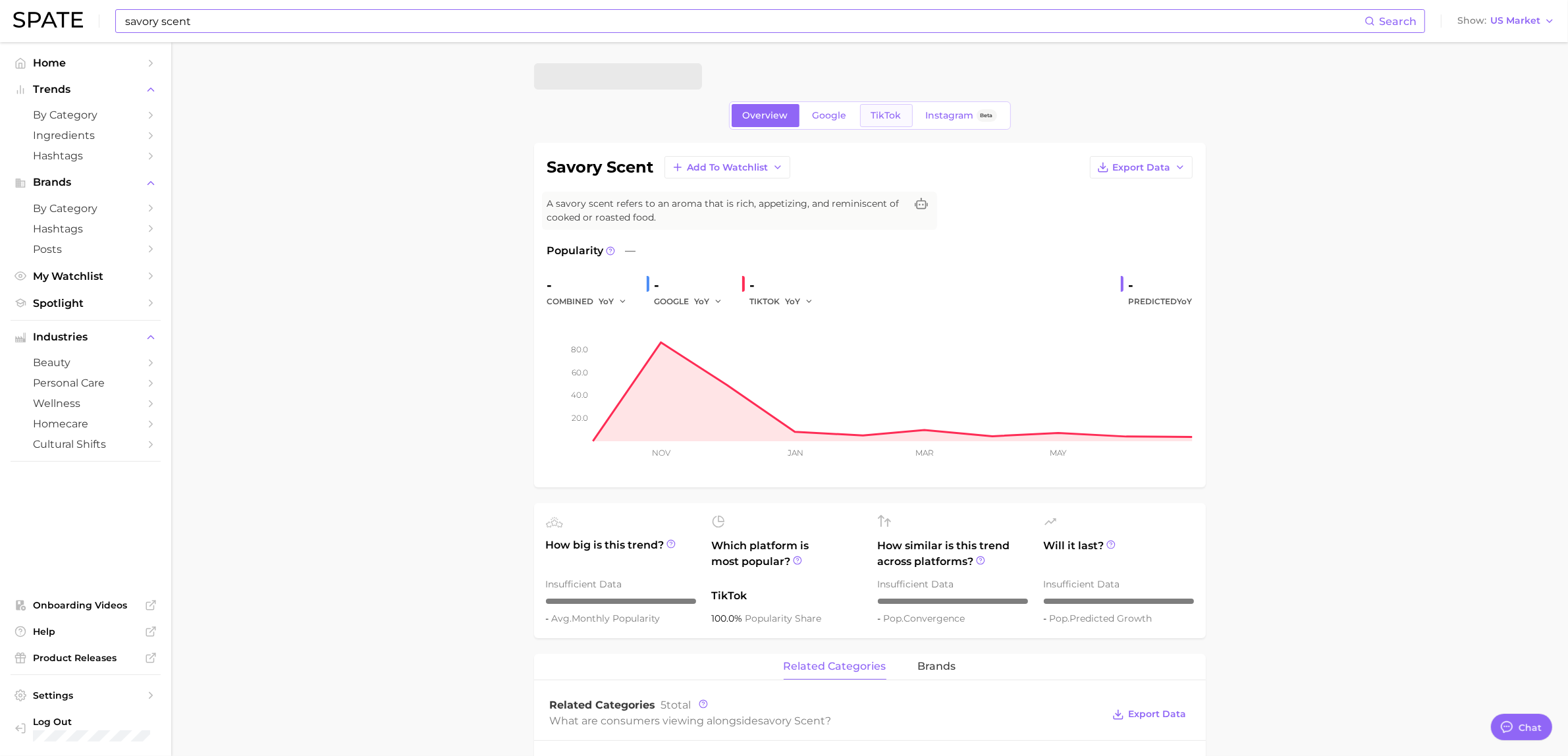
click at [898, 110] on span "TikTok" at bounding box center [886, 116] width 30 height 11
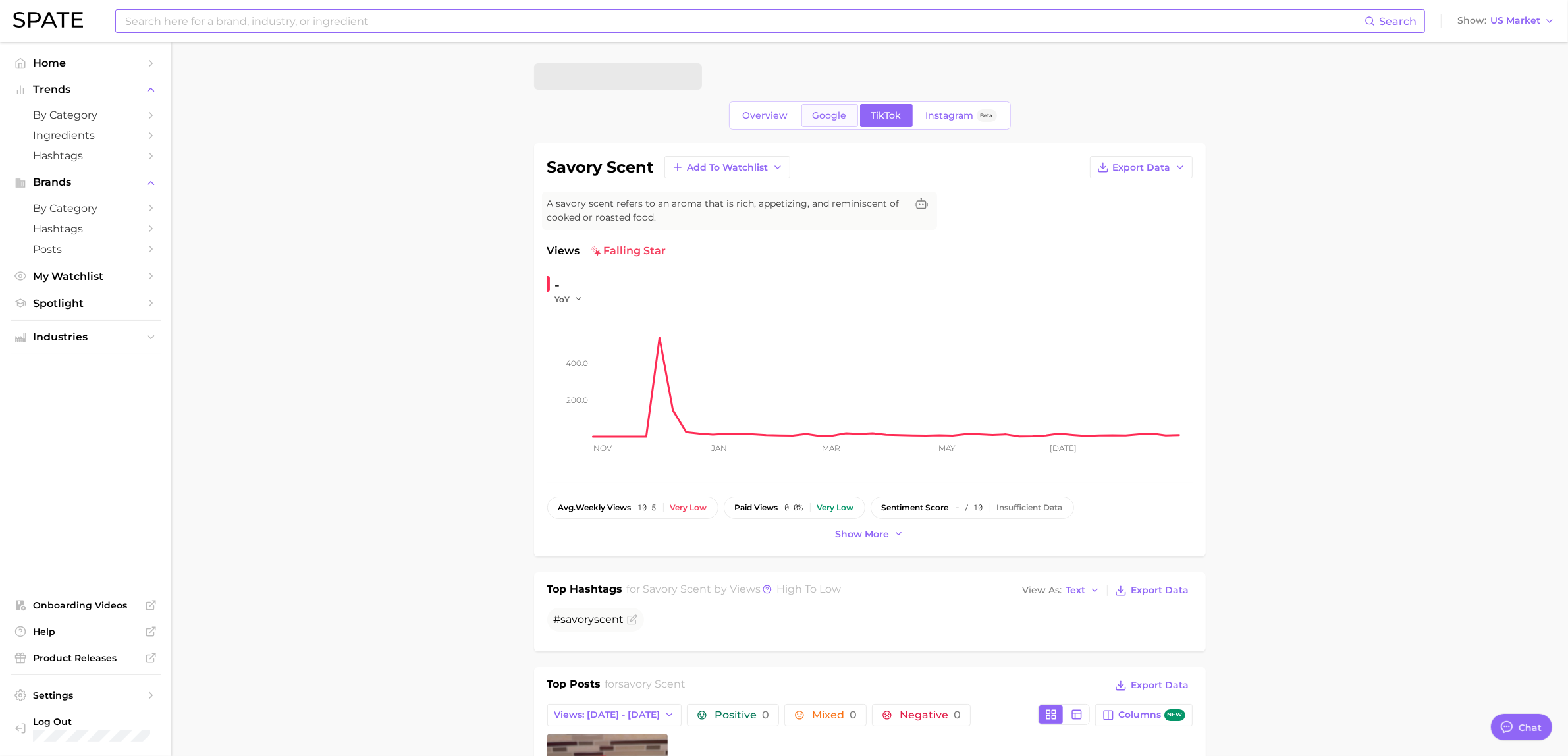
click at [826, 117] on span "Google" at bounding box center [830, 116] width 34 height 11
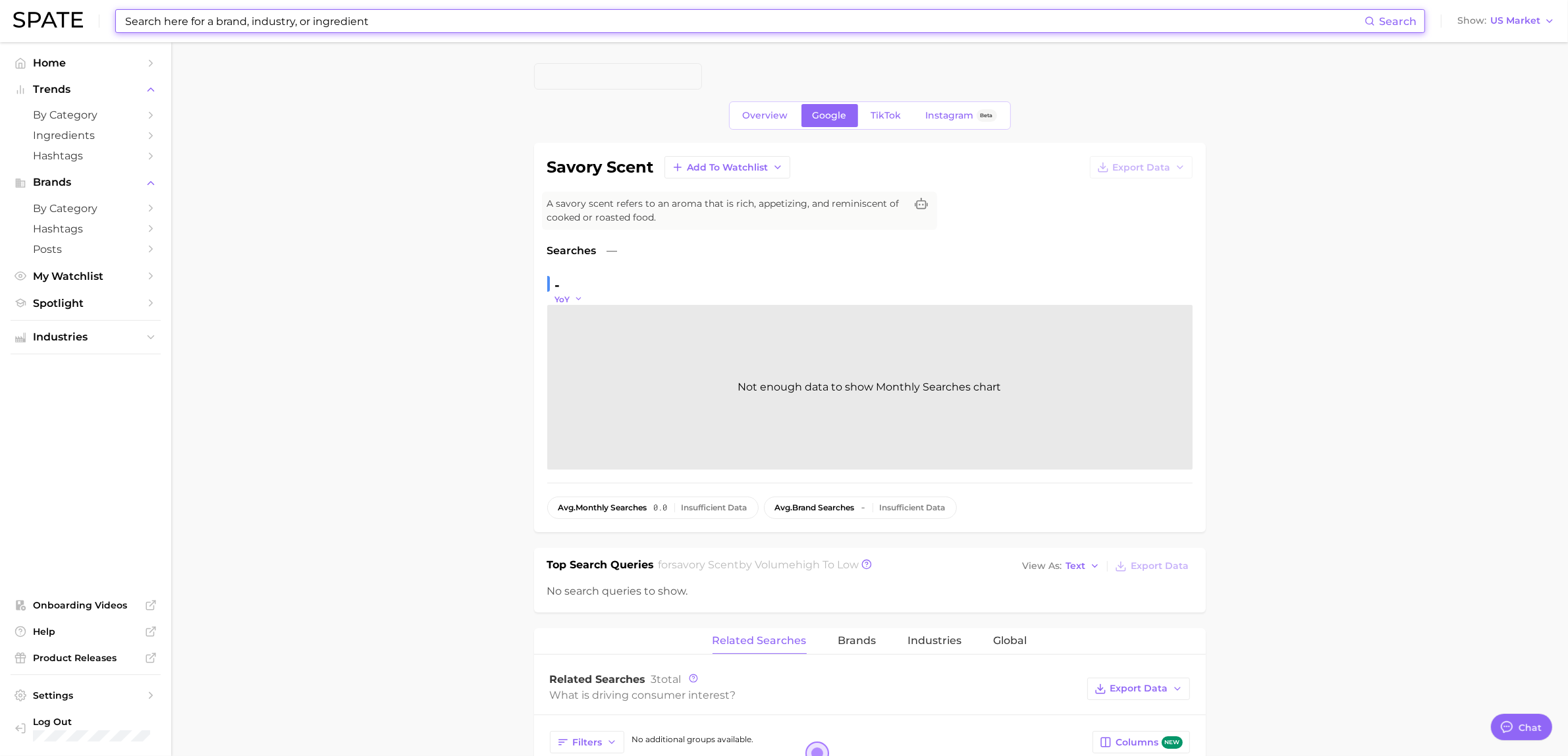
click at [574, 303] on icon "button" at bounding box center [579, 299] width 9 height 9
click at [901, 122] on link "TikTok" at bounding box center [886, 116] width 53 height 23
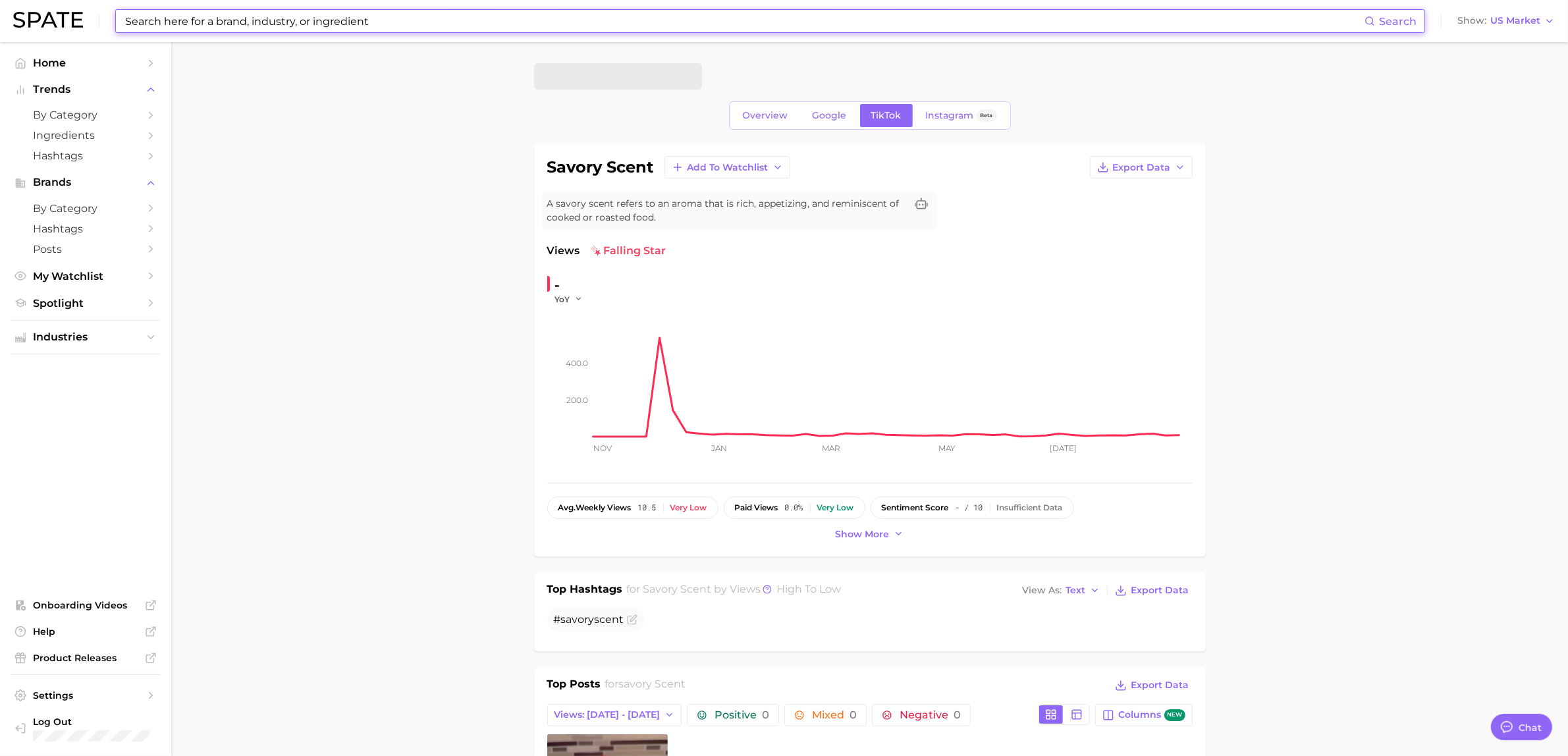
click at [574, 292] on div "-" at bounding box center [574, 285] width 37 height 21
click at [574, 301] on icon "button" at bounding box center [579, 299] width 9 height 9
click at [567, 357] on button "MoM" at bounding box center [628, 366] width 145 height 24
click at [278, 18] on input at bounding box center [744, 21] width 1241 height 22
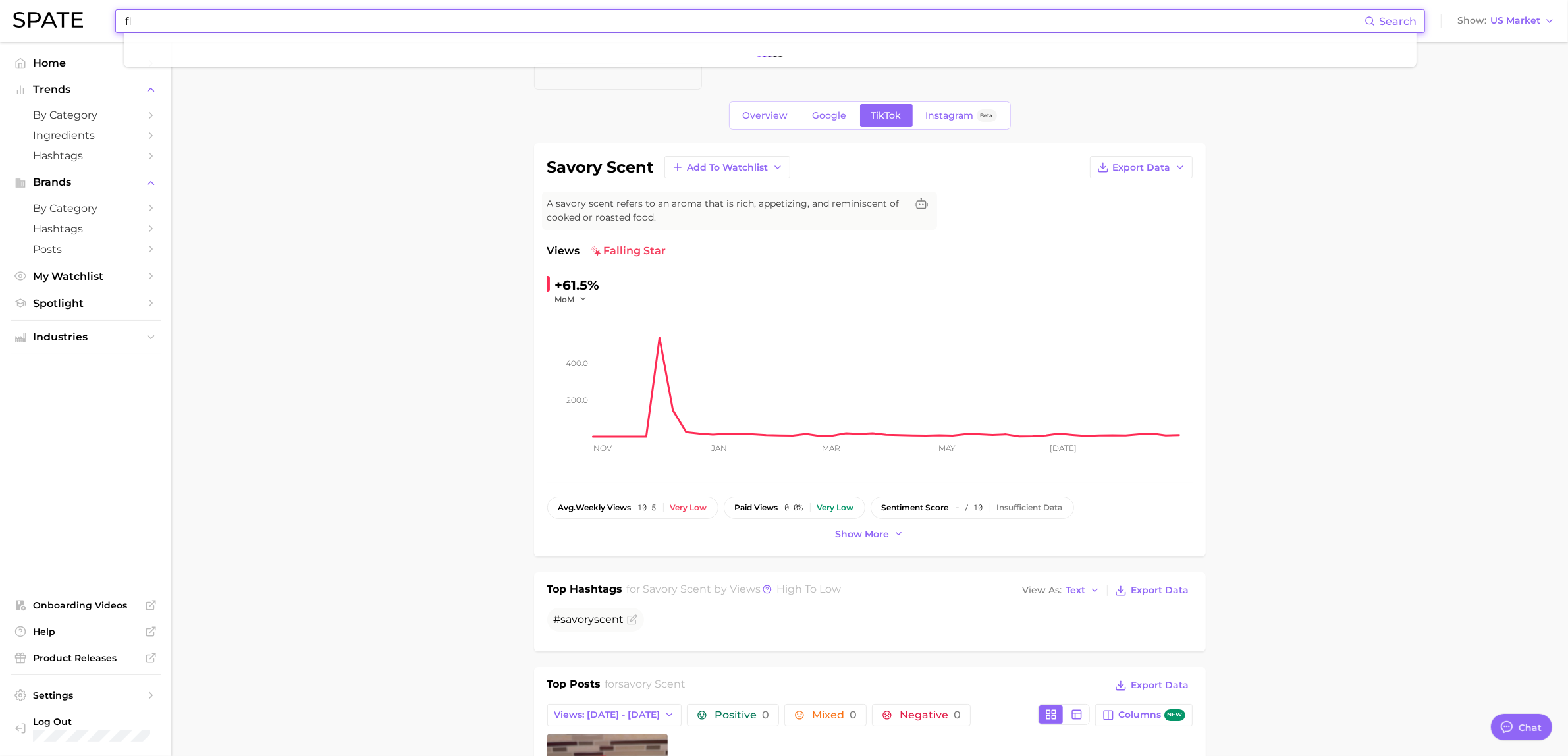
type input "f"
type input "w"
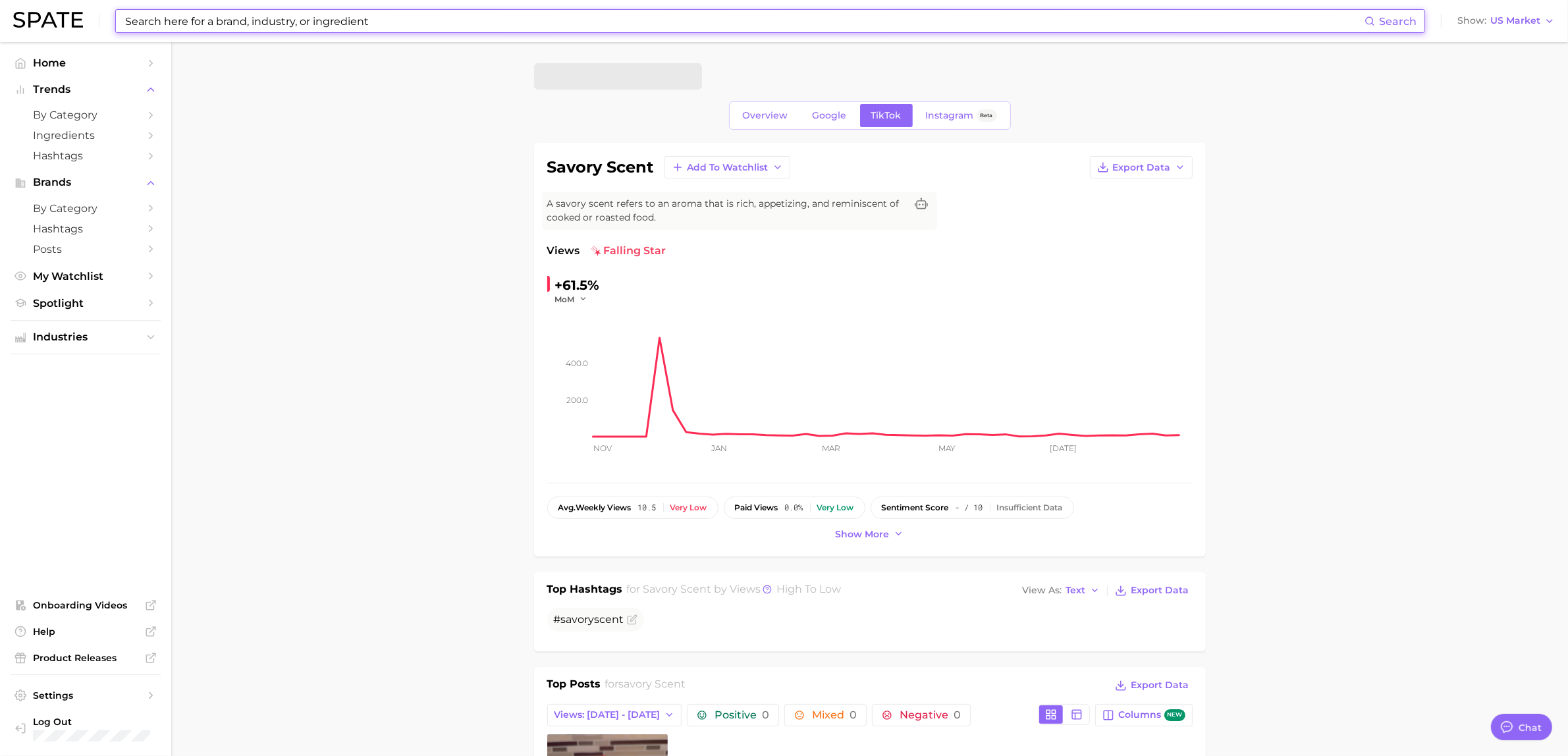
click at [174, 14] on input at bounding box center [744, 21] width 1241 height 22
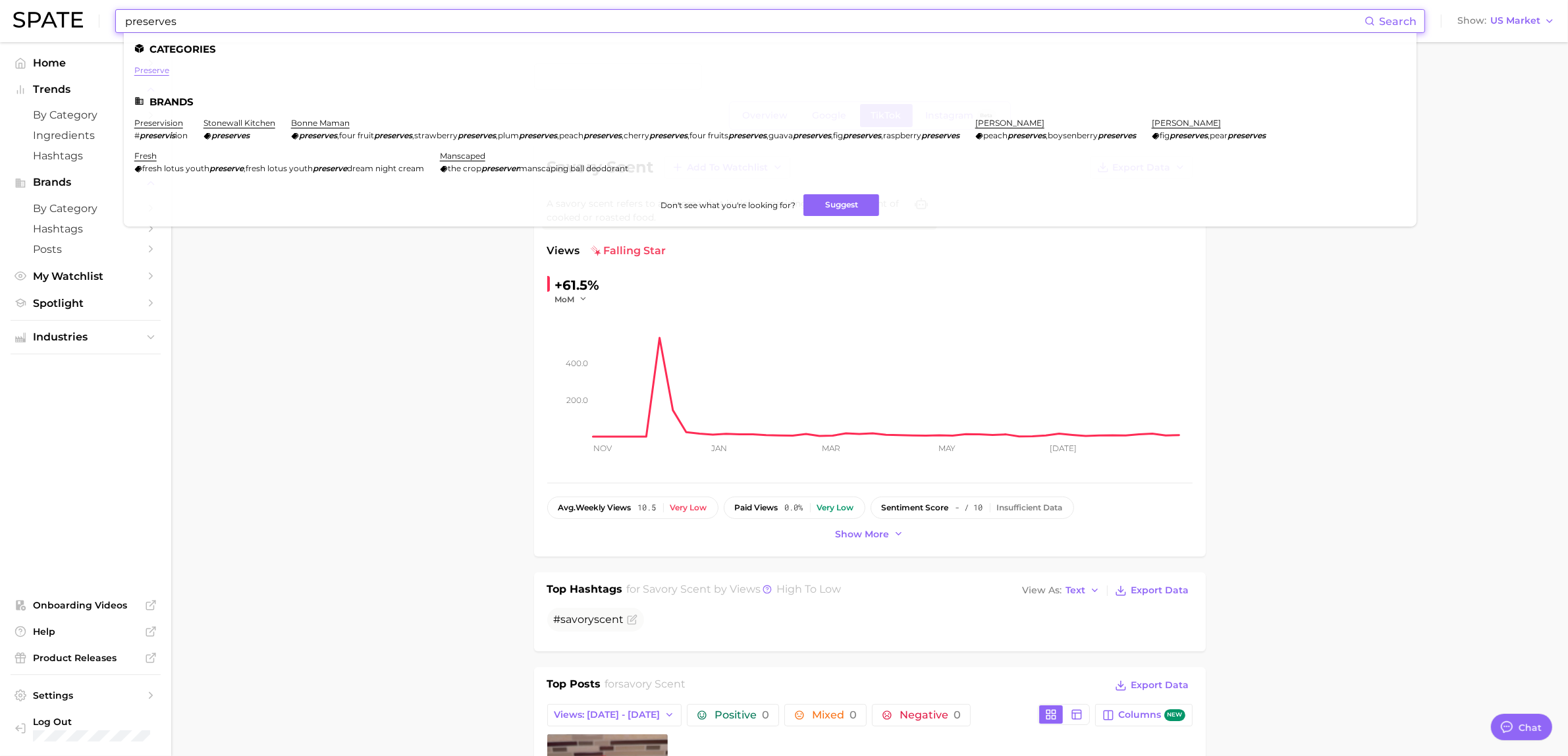
click at [141, 70] on link "preserve" at bounding box center [152, 70] width 35 height 10
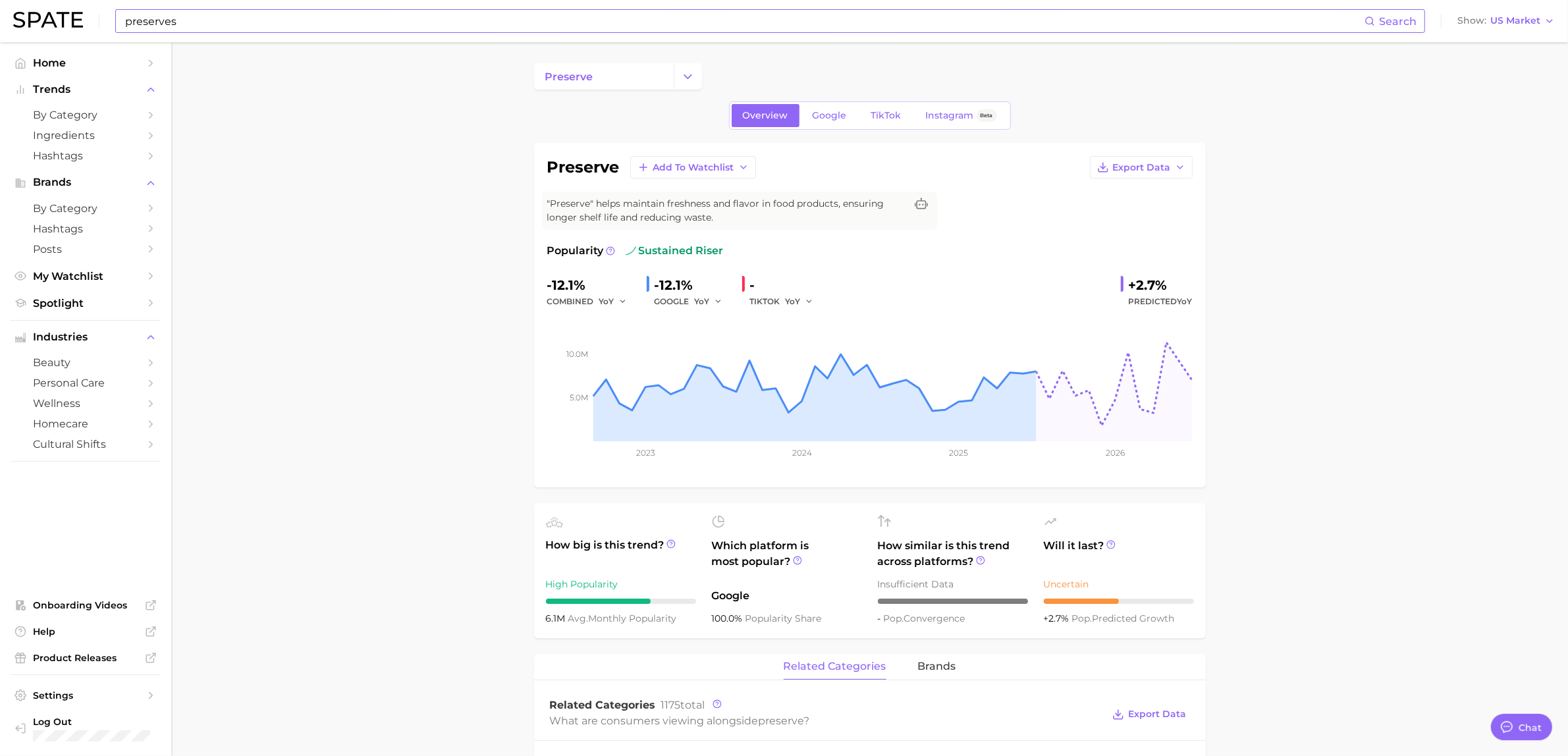
click at [359, 25] on input "preserves" at bounding box center [744, 21] width 1241 height 22
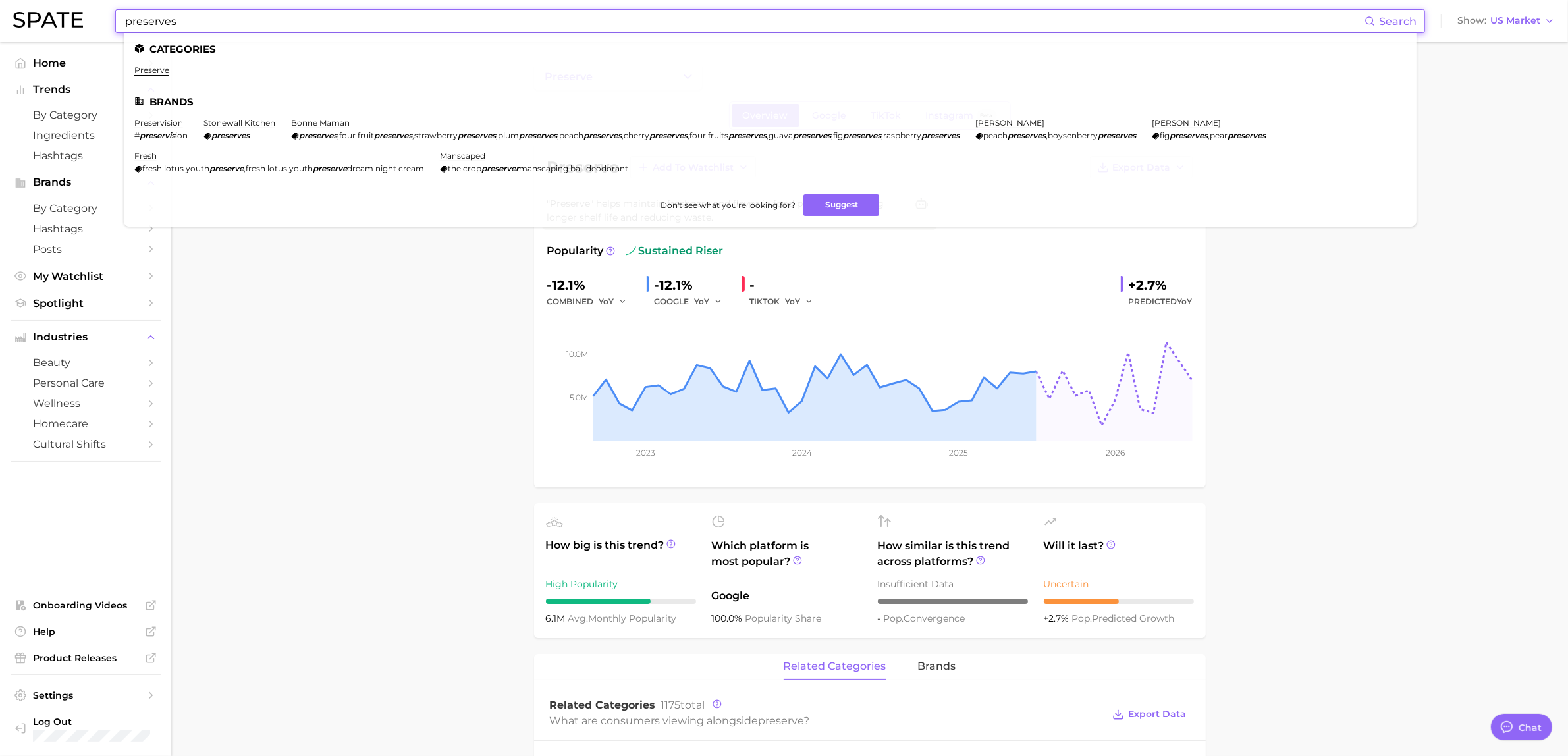
click at [359, 25] on input "preserves" at bounding box center [744, 21] width 1241 height 22
click at [238, 14] on input "preserves" at bounding box center [744, 21] width 1241 height 22
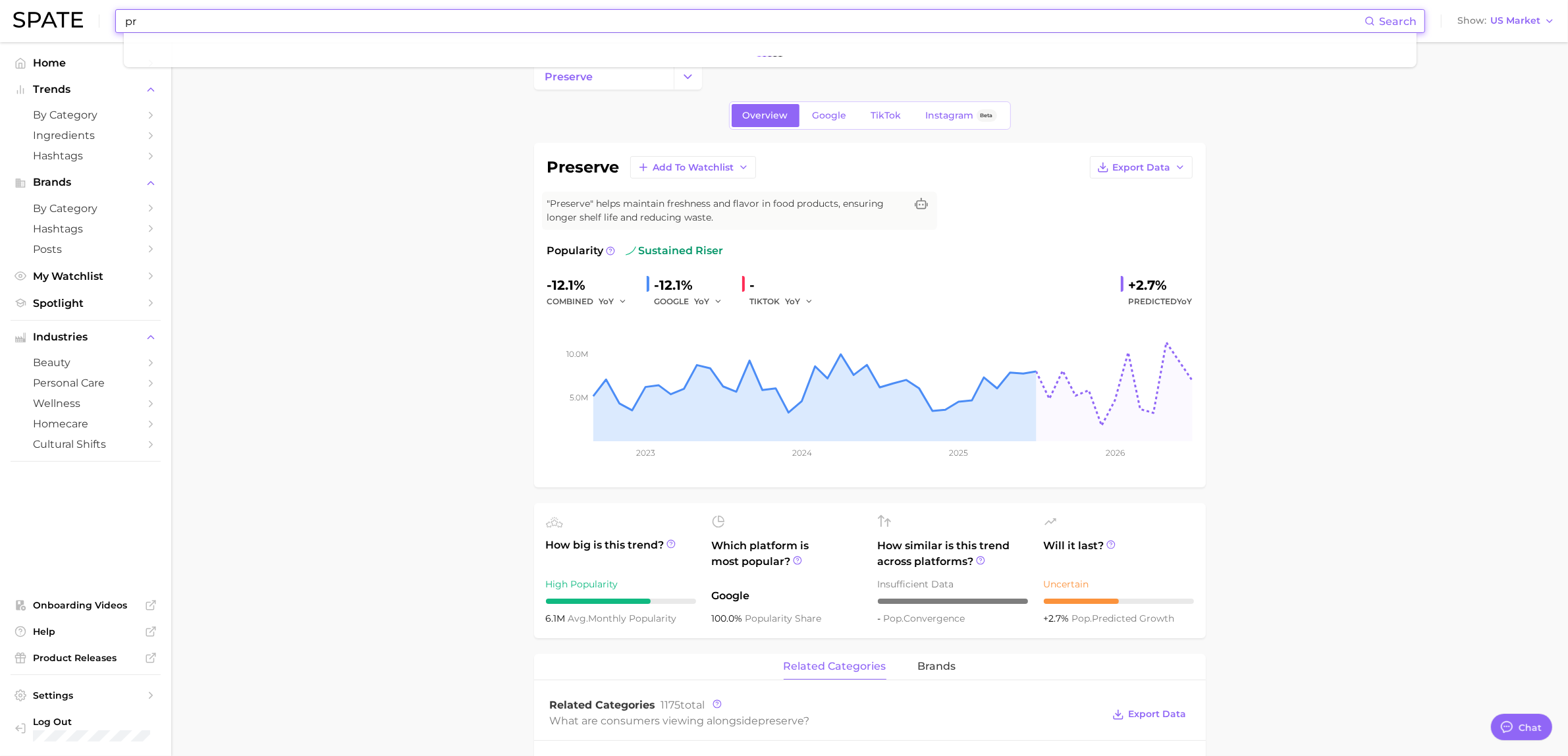
type input "p"
type input "j"
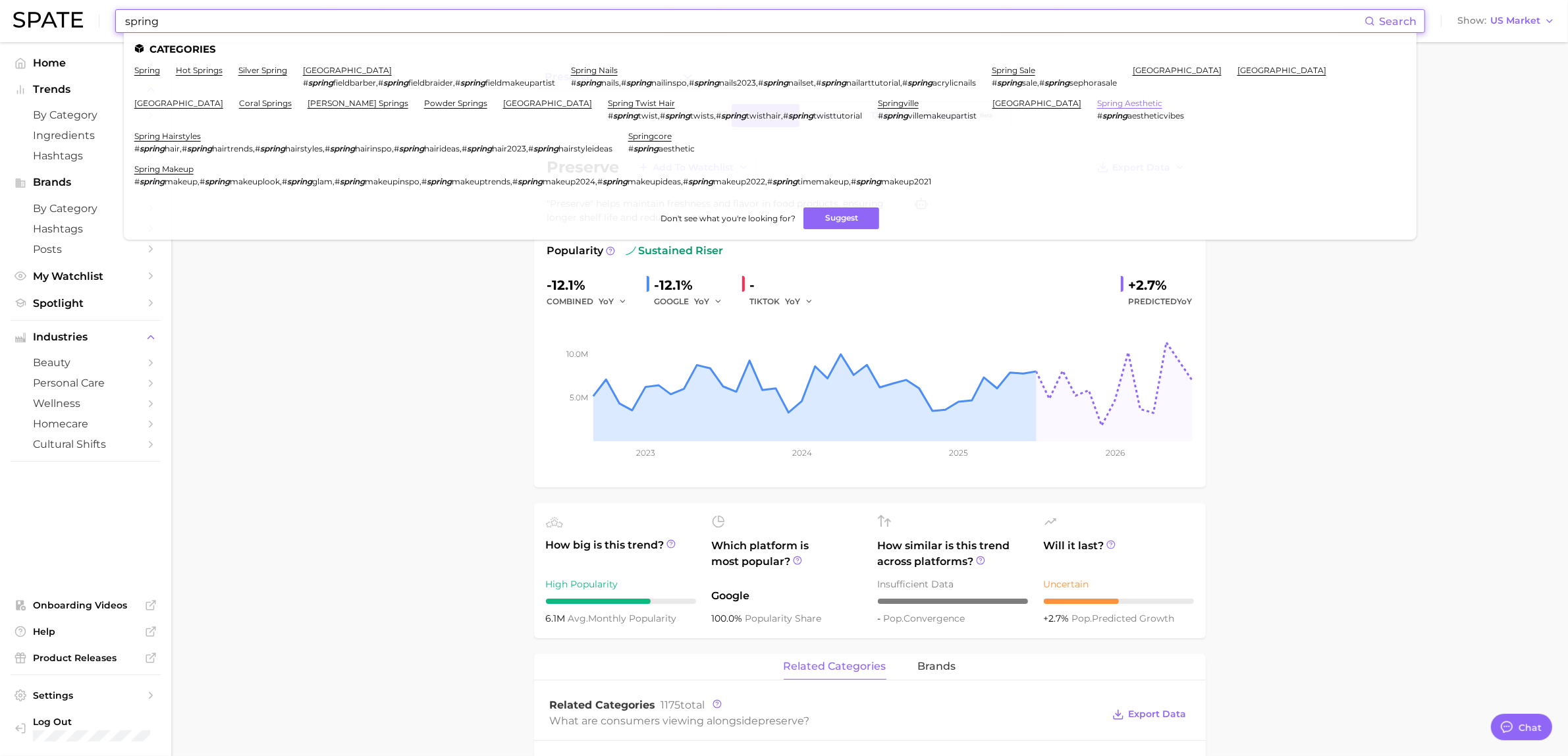
type input "spring"
click at [1097, 100] on link "spring aesthetic" at bounding box center [1130, 103] width 66 height 10
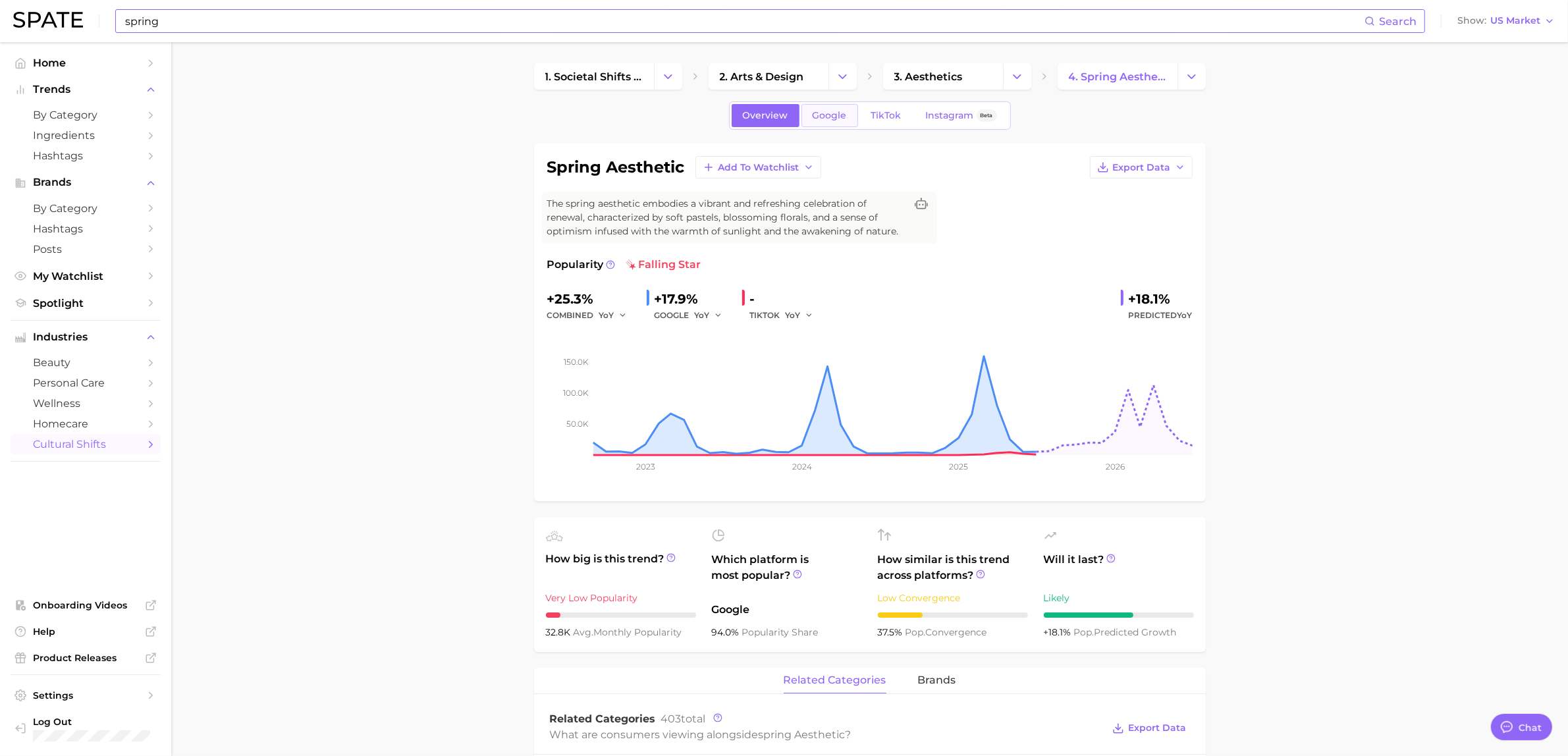
click at [833, 122] on link "Google" at bounding box center [830, 116] width 57 height 23
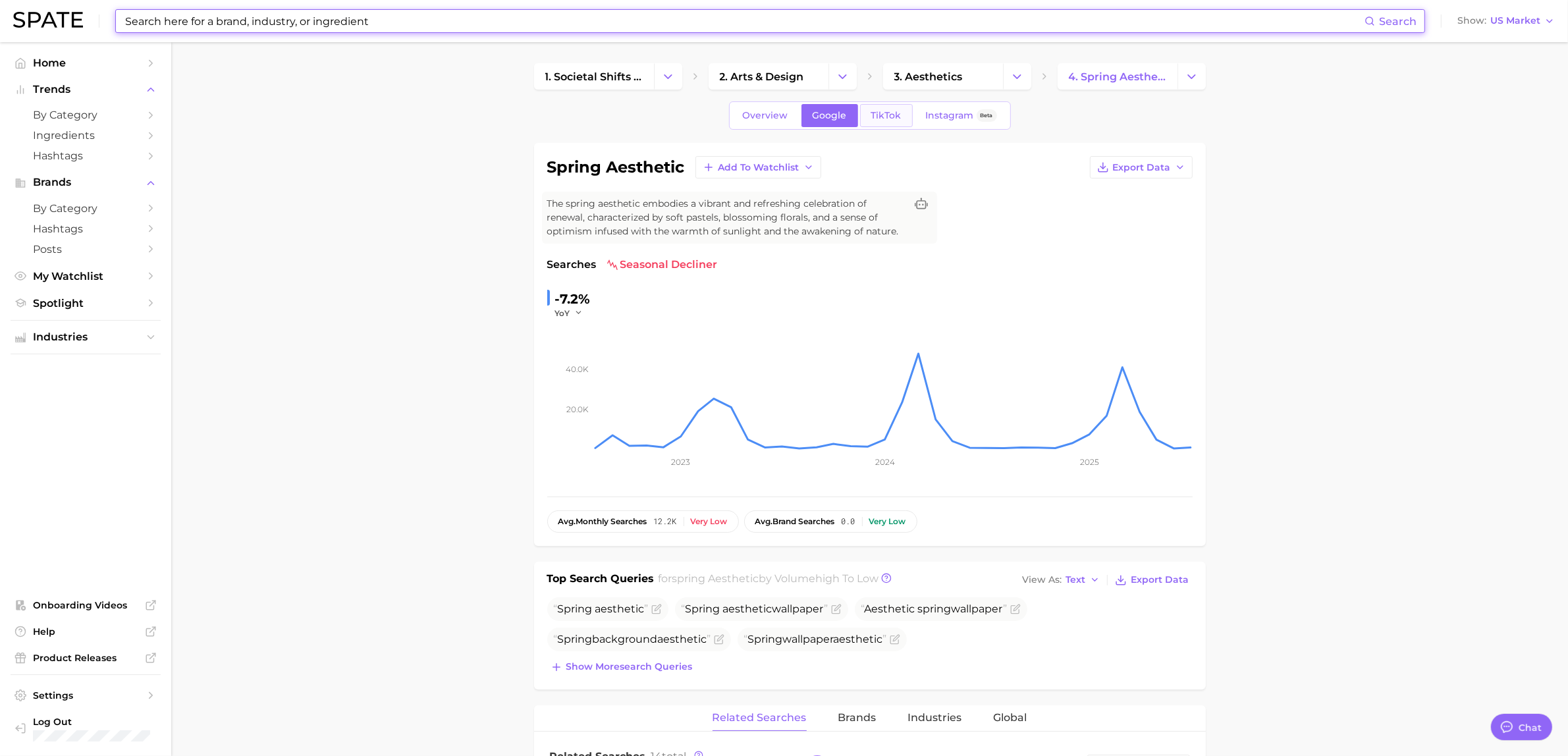
click at [899, 118] on span "TikTok" at bounding box center [886, 116] width 30 height 11
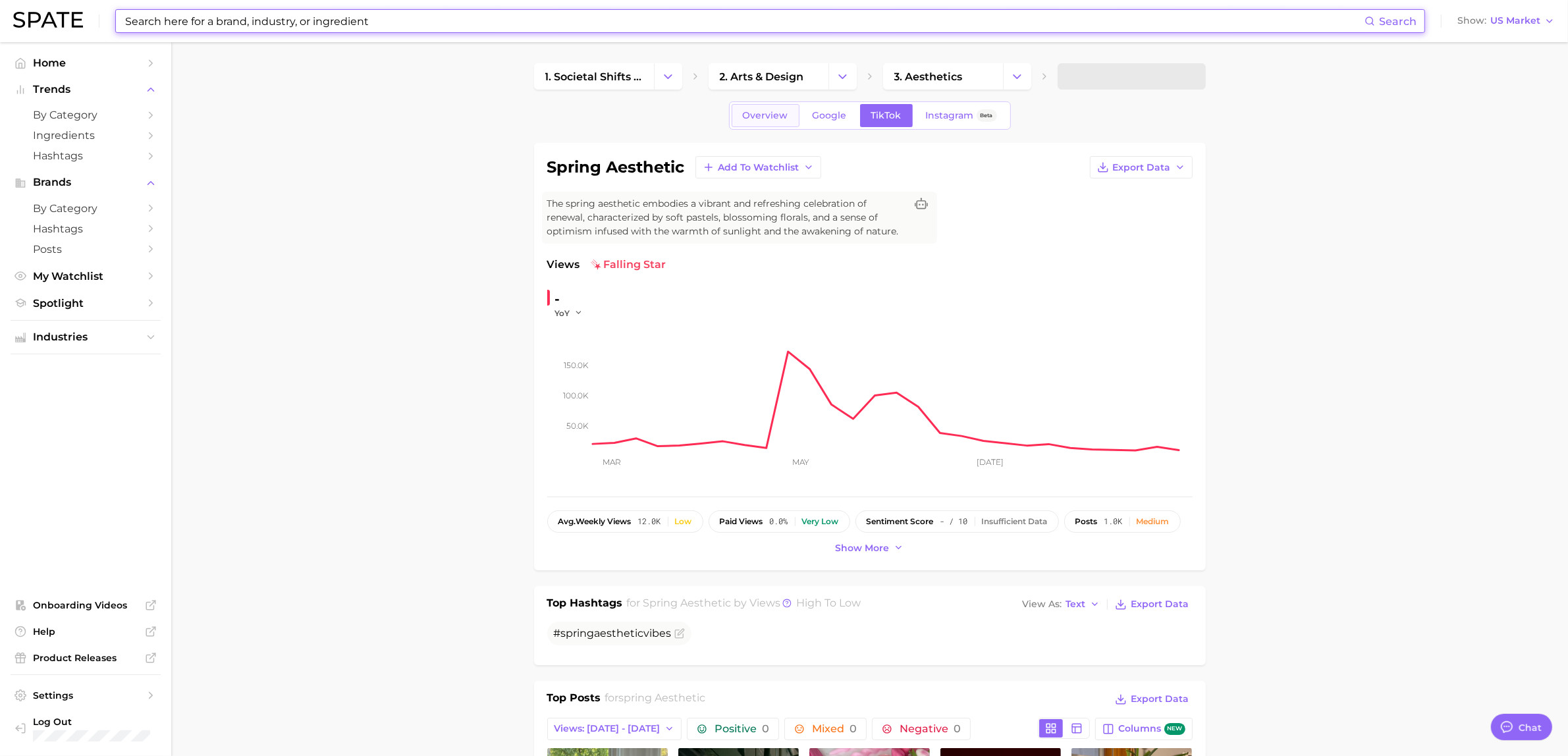
click at [777, 124] on link "Overview" at bounding box center [765, 116] width 68 height 23
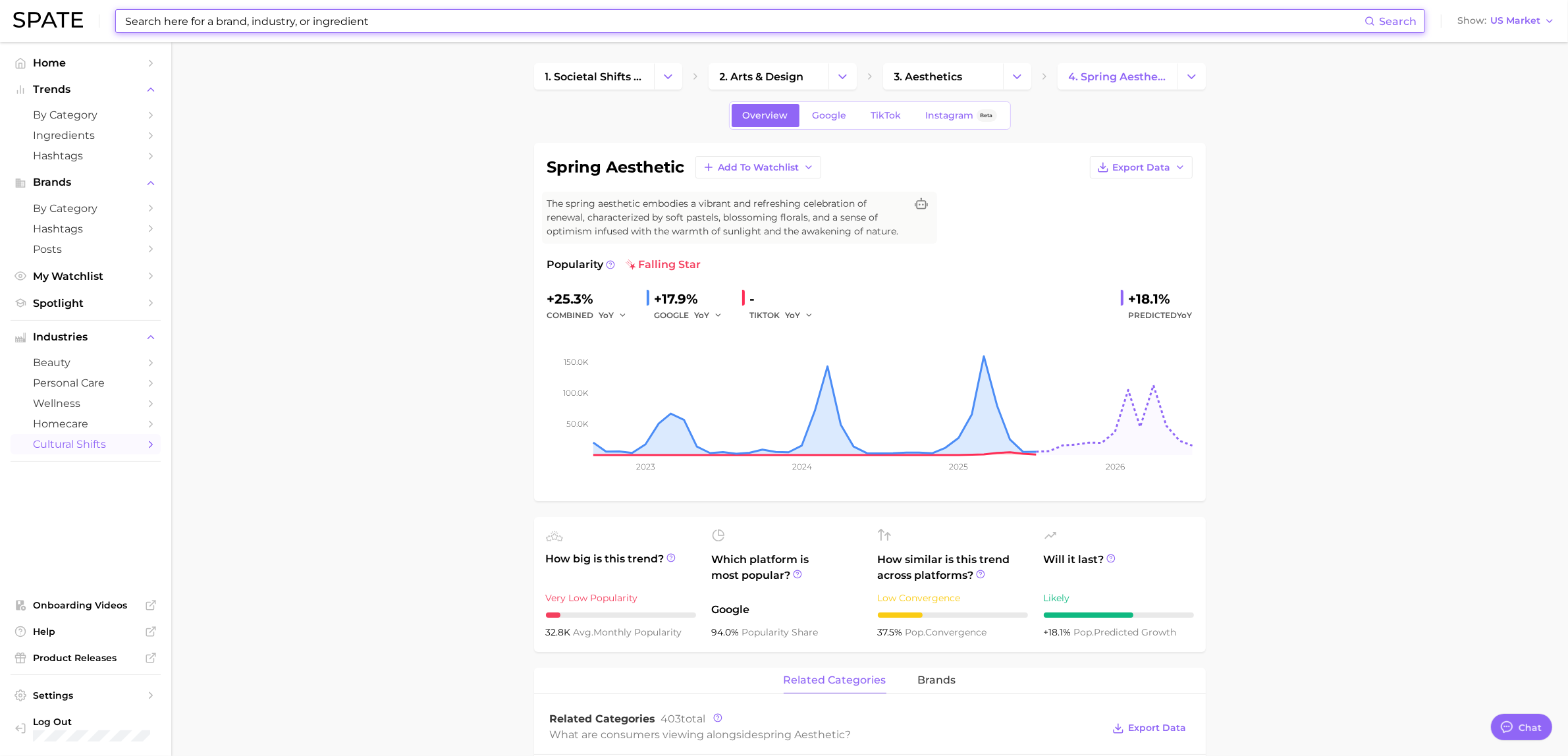
click at [380, 39] on div "Search Show US Market" at bounding box center [784, 21] width 1542 height 42
click at [395, 30] on input at bounding box center [744, 21] width 1241 height 22
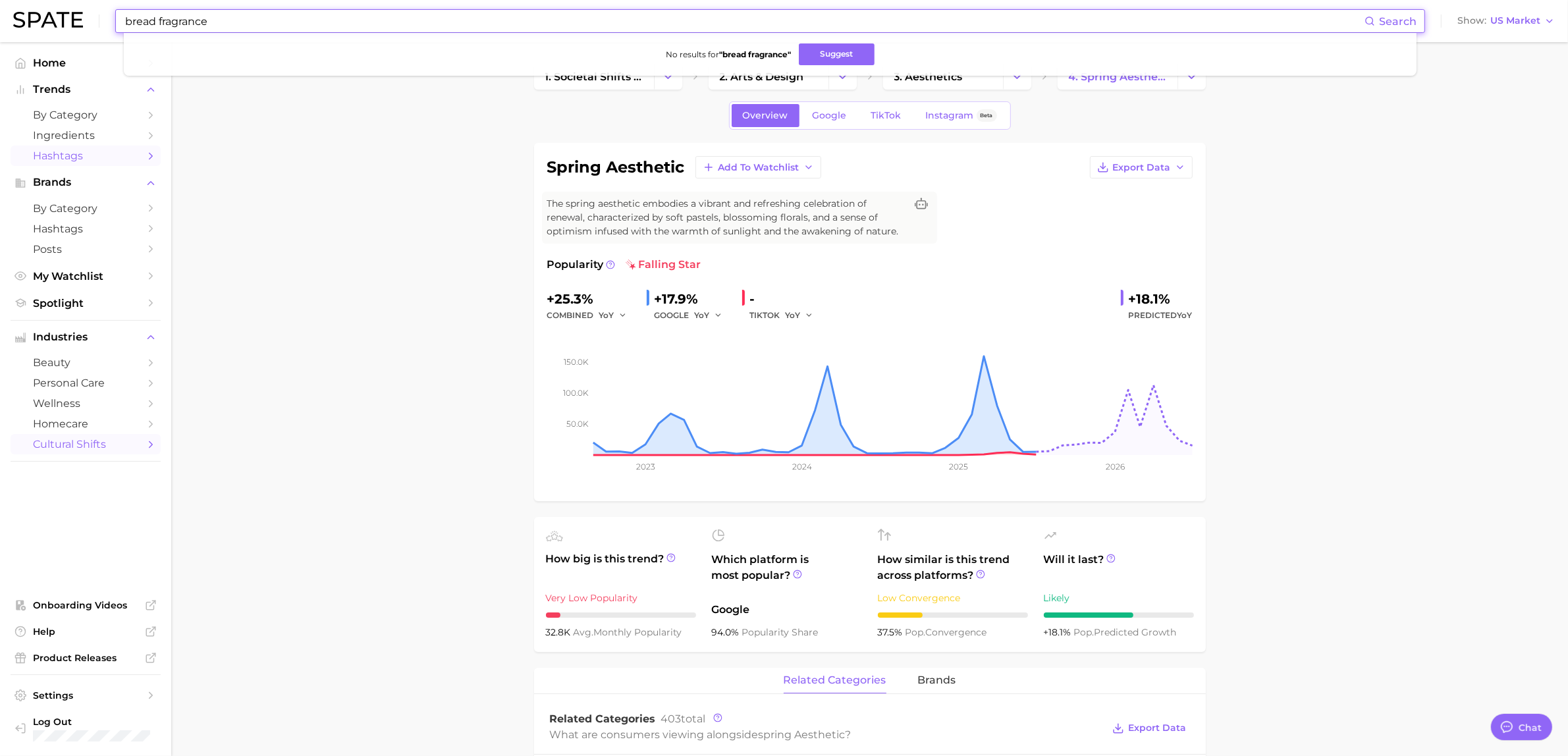
type input "bread fragrance"
click at [84, 159] on span "Hashtags" at bounding box center [86, 155] width 105 height 13
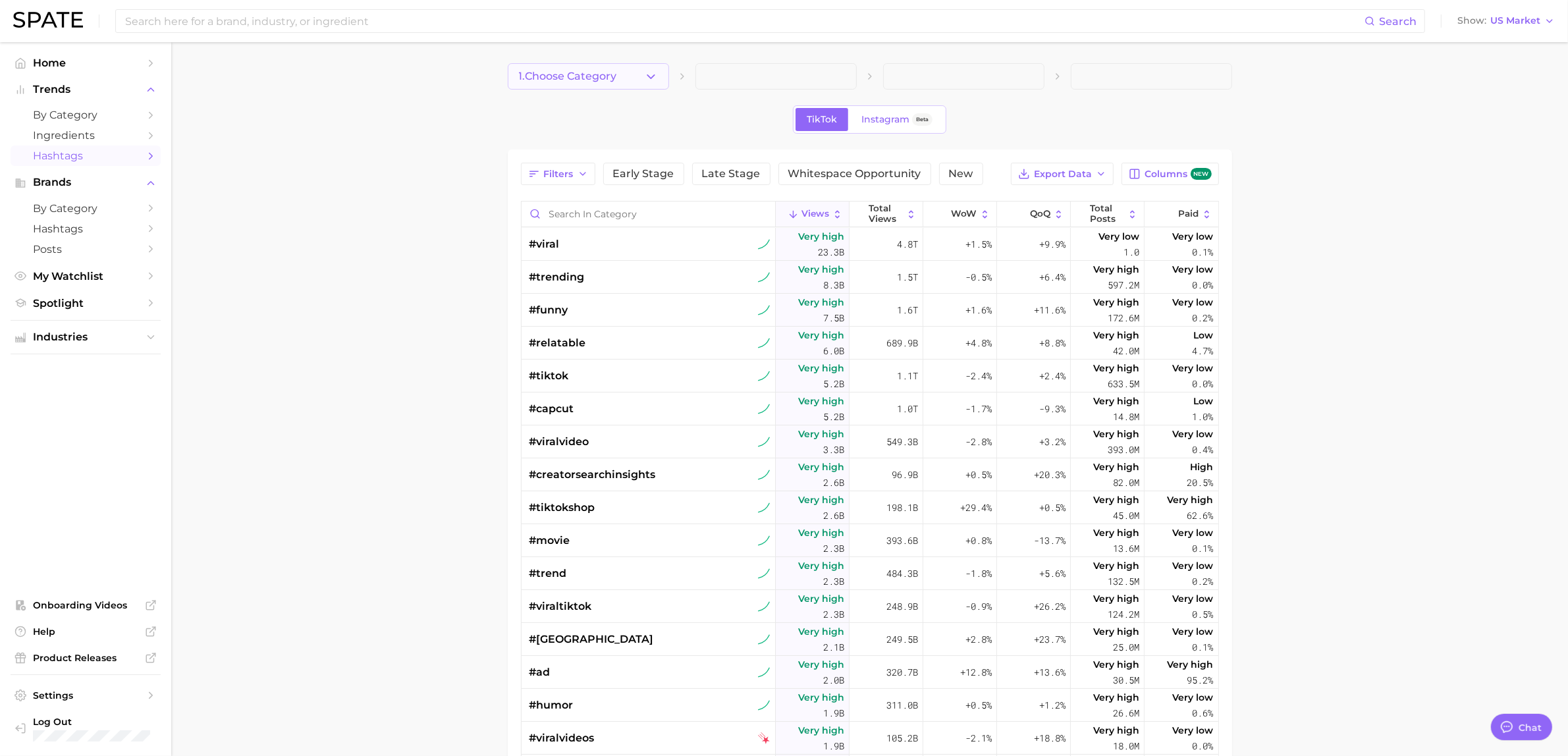
click at [653, 80] on icon "button" at bounding box center [651, 76] width 14 height 14
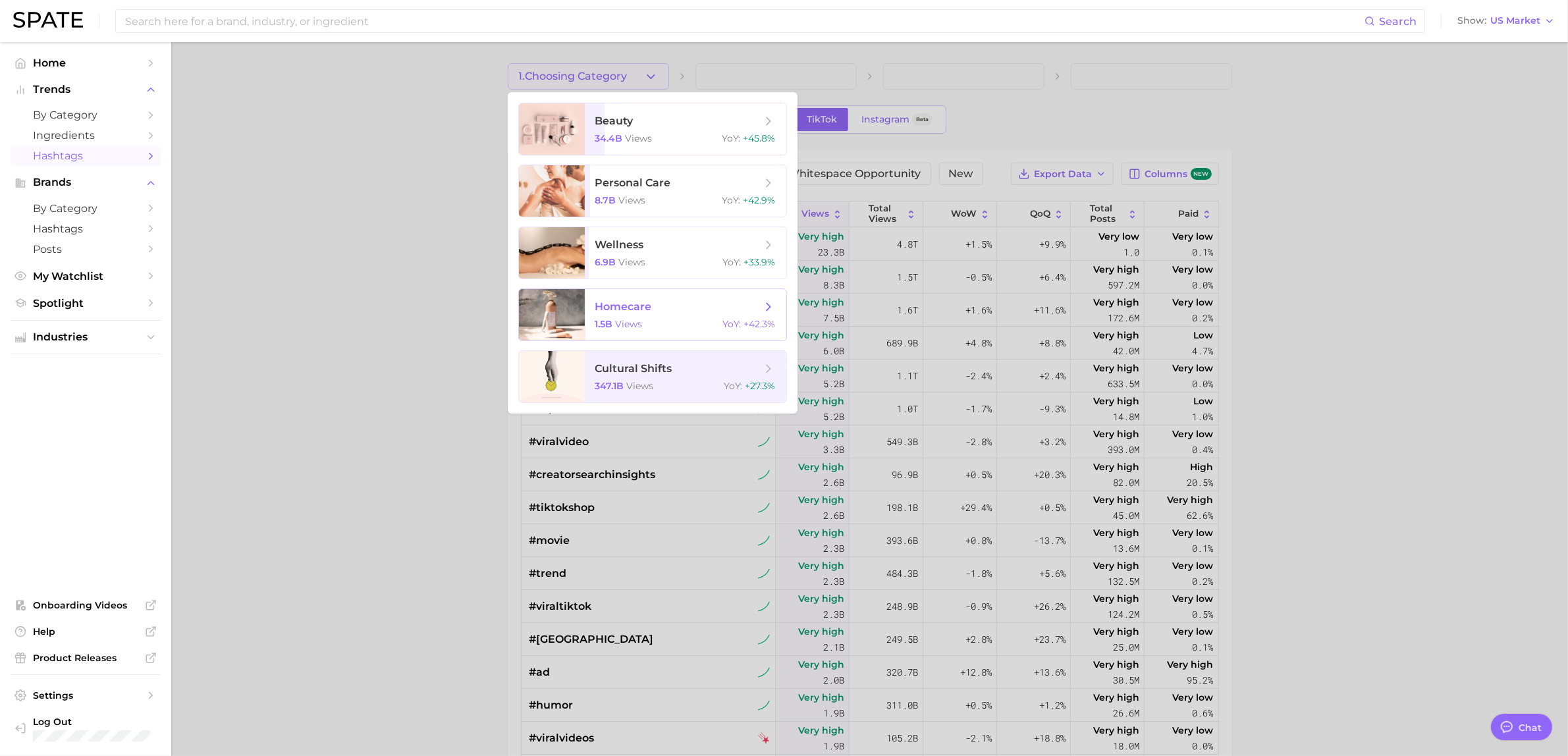
click at [693, 318] on div "1.5b views YoY : +42.3%" at bounding box center [685, 324] width 180 height 12
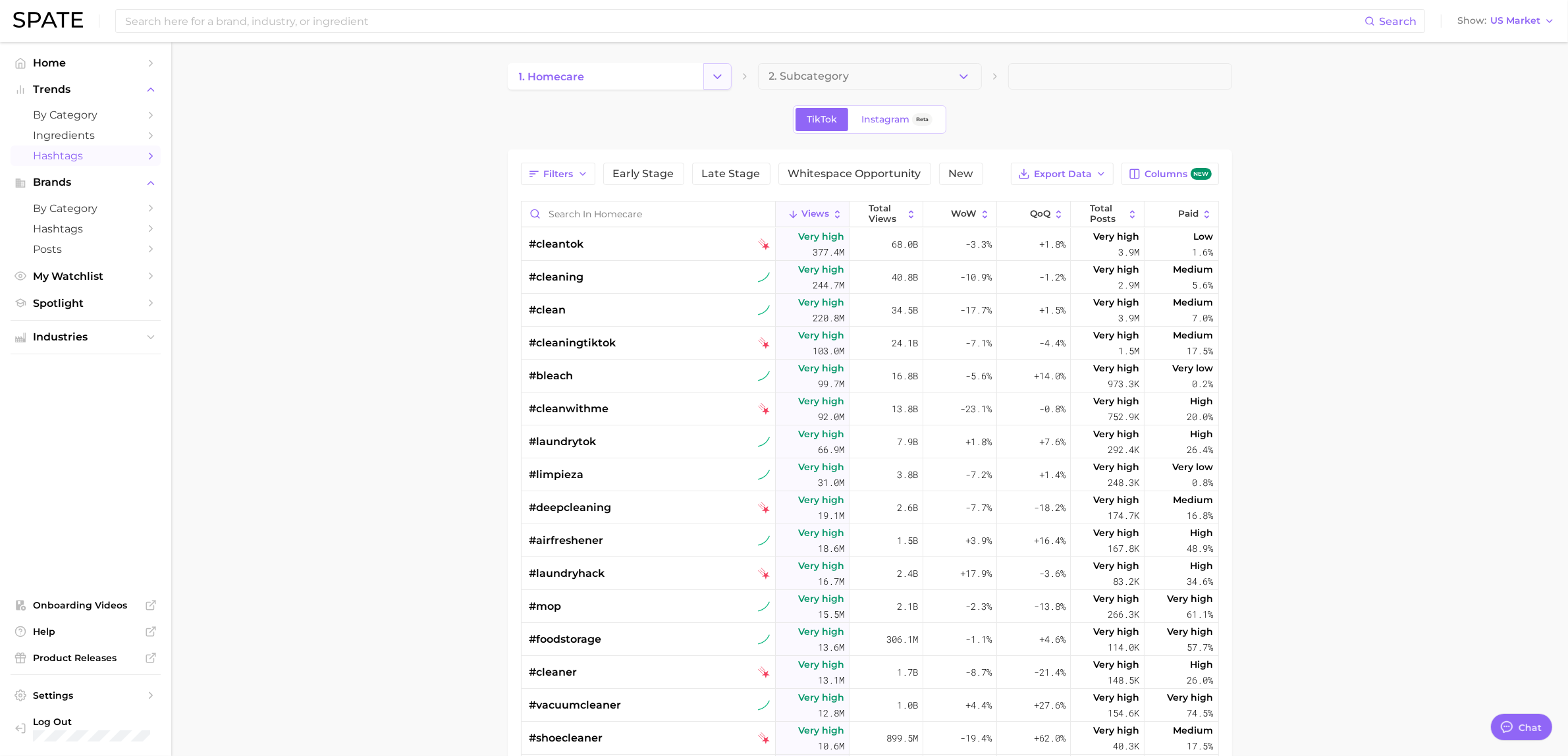
click at [726, 72] on button "Change Category" at bounding box center [717, 76] width 28 height 26
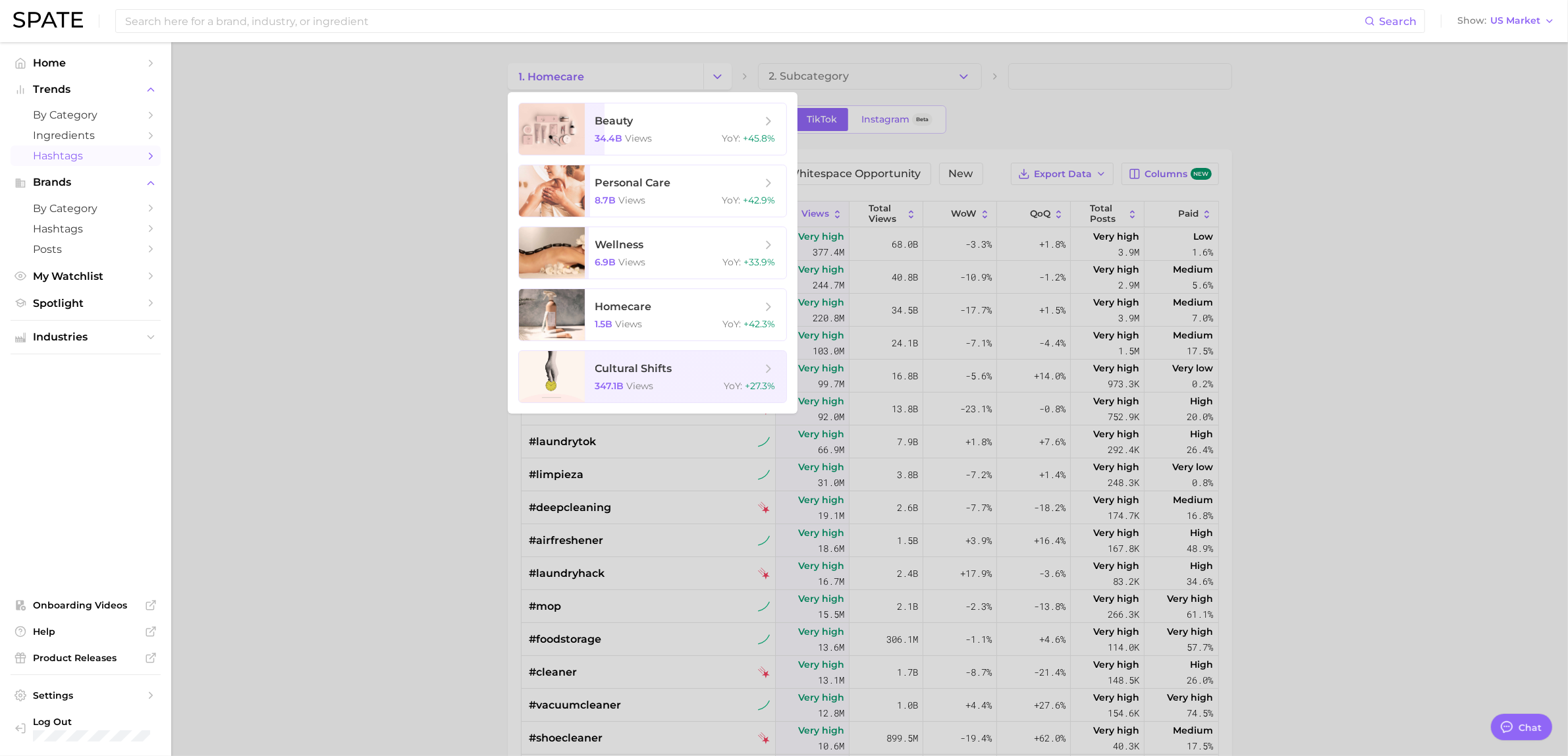
click at [351, 294] on div at bounding box center [784, 378] width 1568 height 756
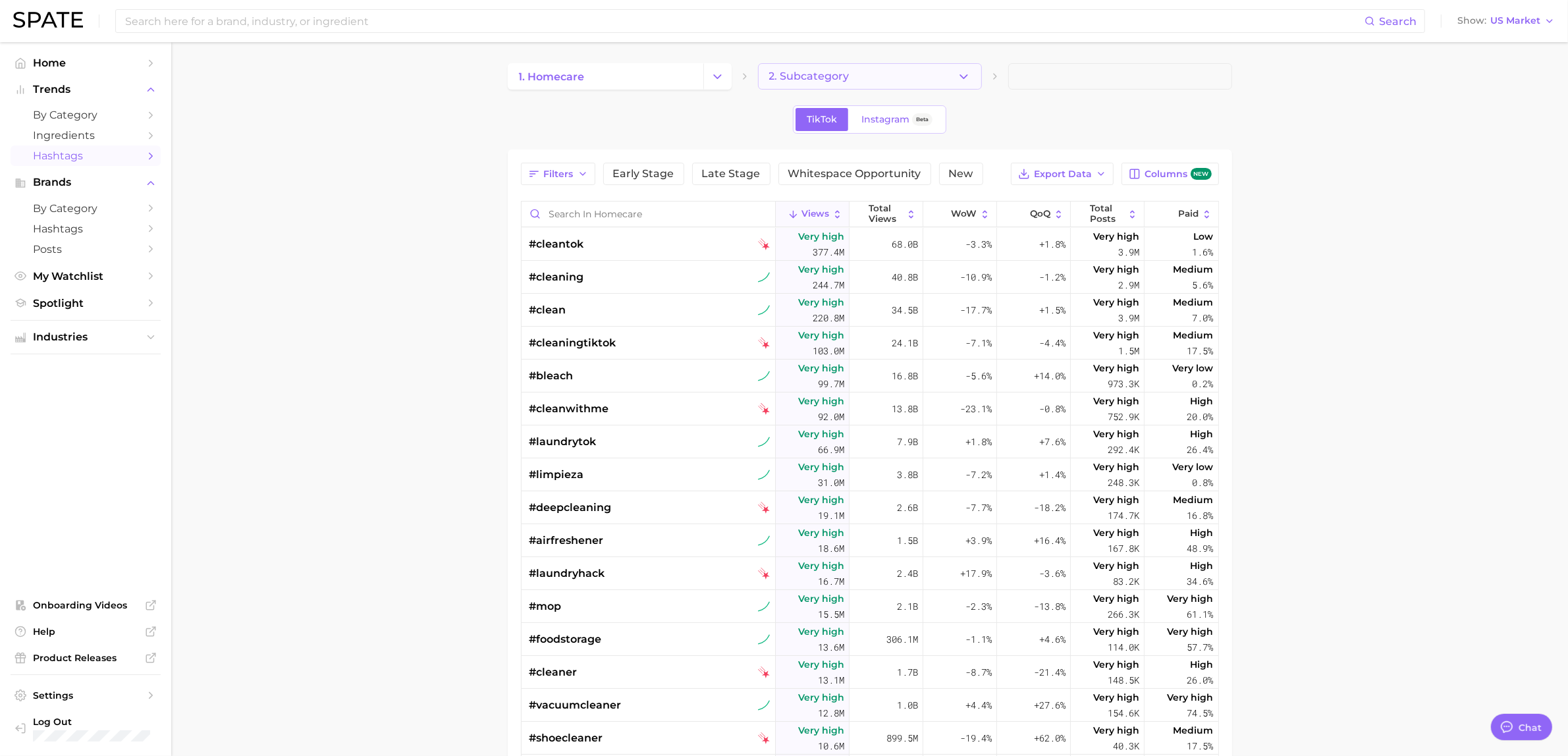
click at [868, 77] on button "2. Subcategory" at bounding box center [869, 76] width 224 height 26
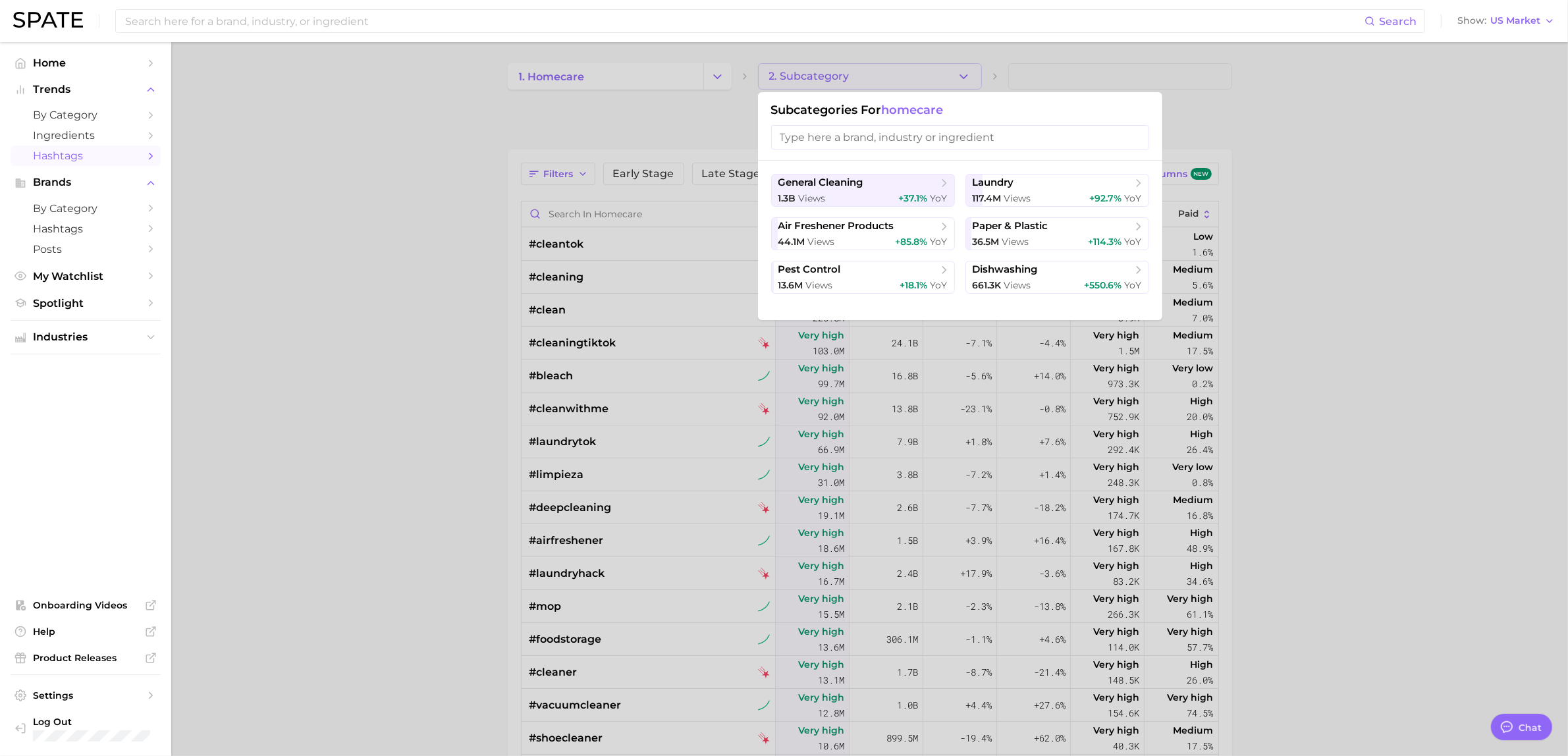
click at [651, 79] on div at bounding box center [784, 378] width 1568 height 756
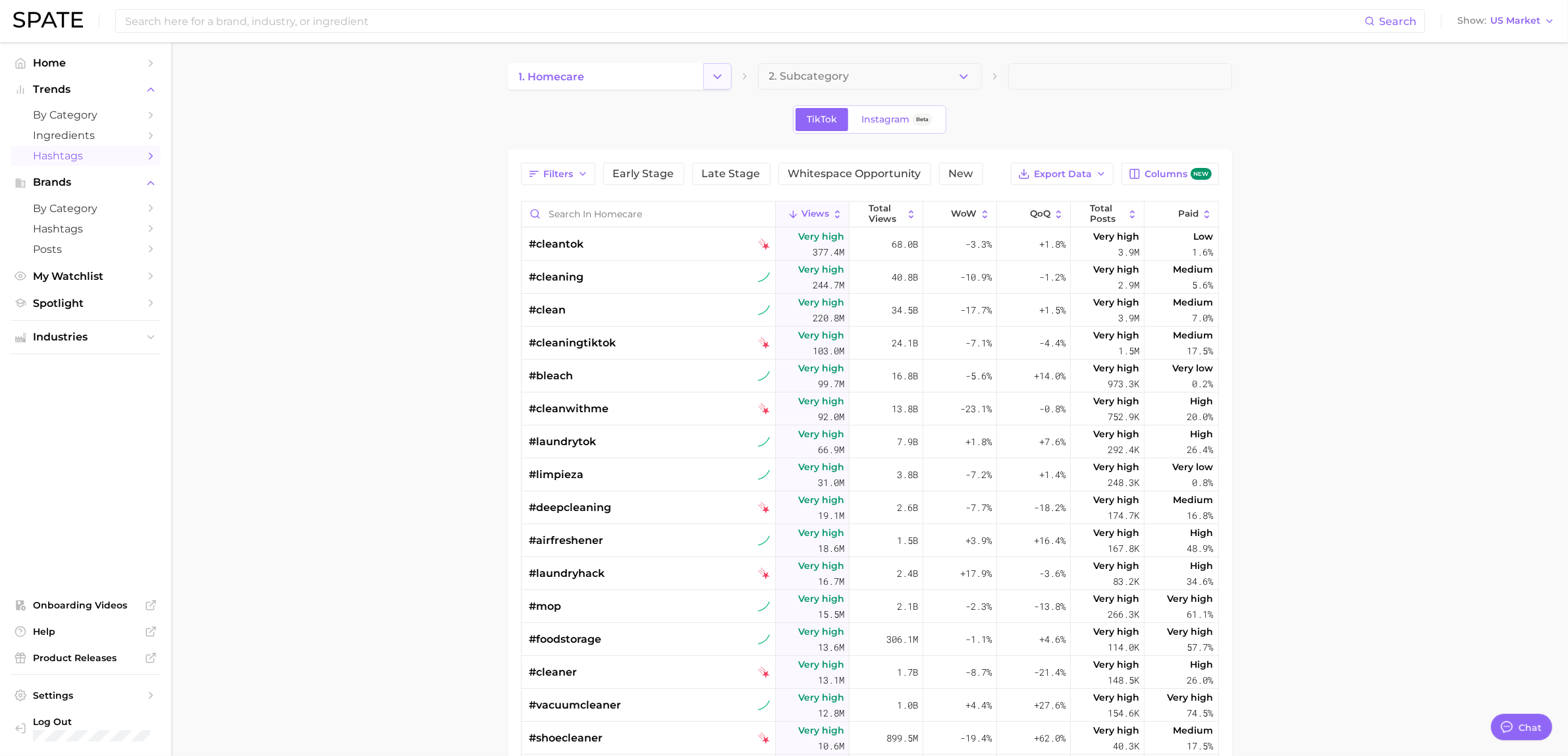
click at [715, 74] on icon "Change Category" at bounding box center [717, 76] width 14 height 14
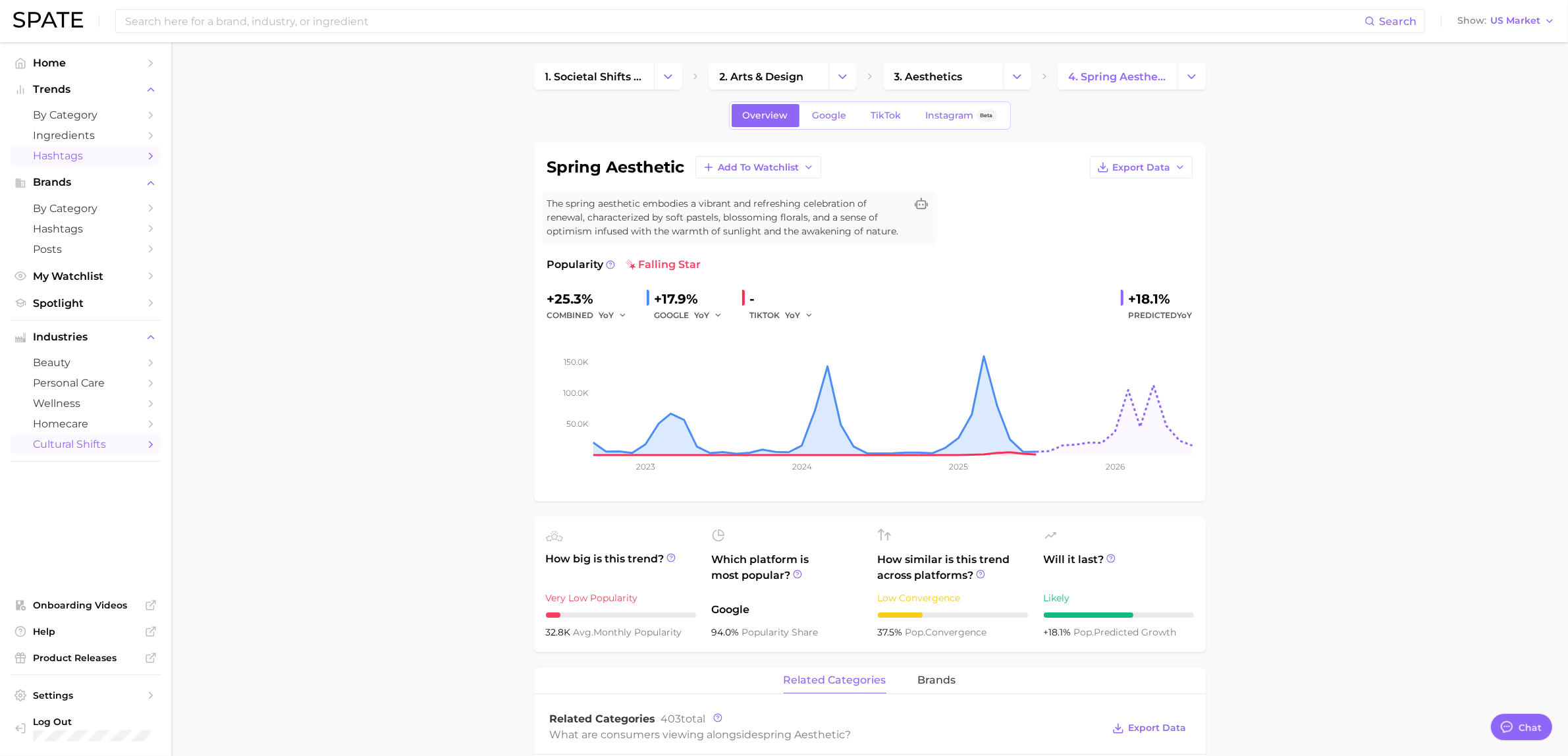
click at [72, 152] on span "Hashtags" at bounding box center [86, 155] width 105 height 13
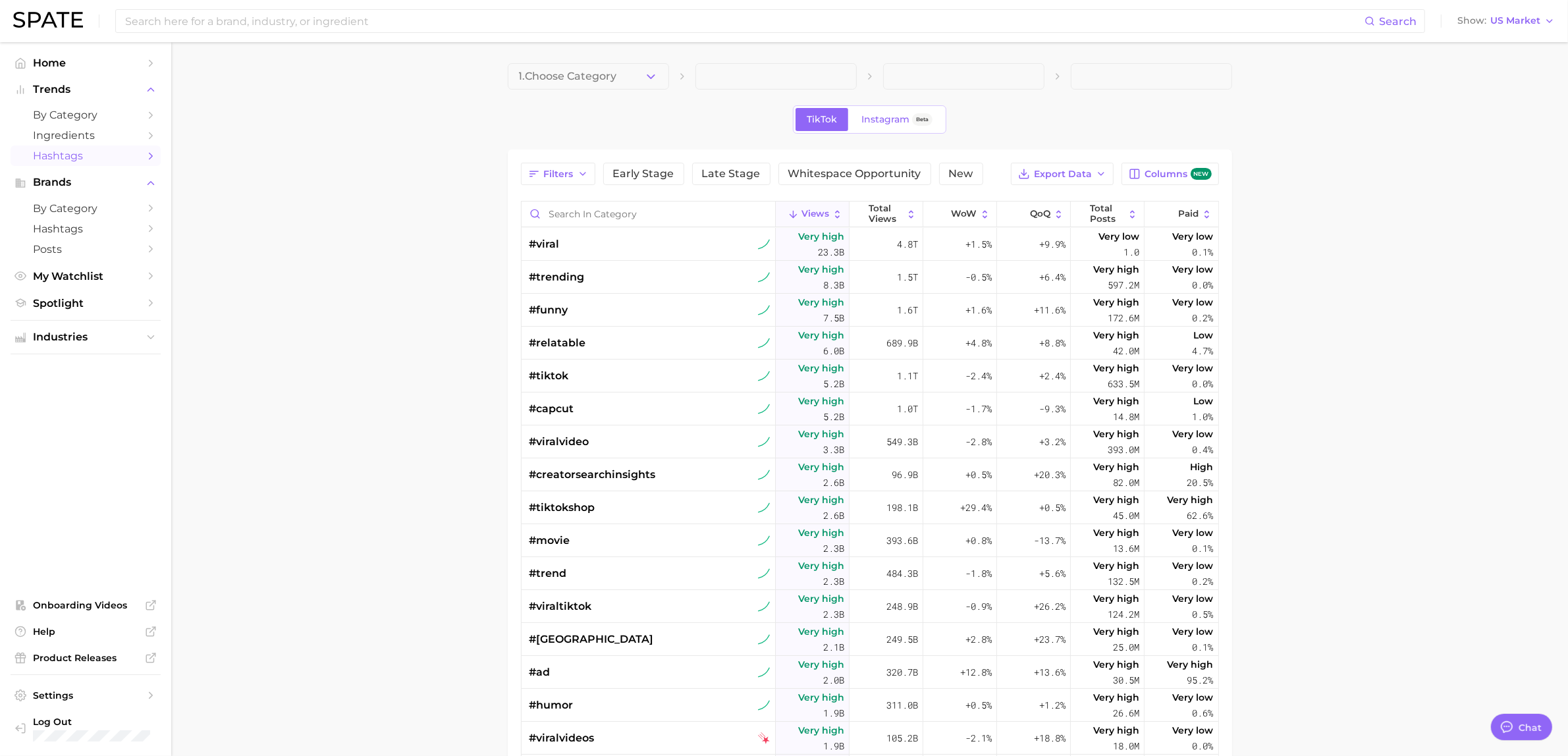
click at [1090, 72] on span at bounding box center [1151, 76] width 161 height 26
click at [586, 212] on input "Search in category" at bounding box center [648, 213] width 253 height 25
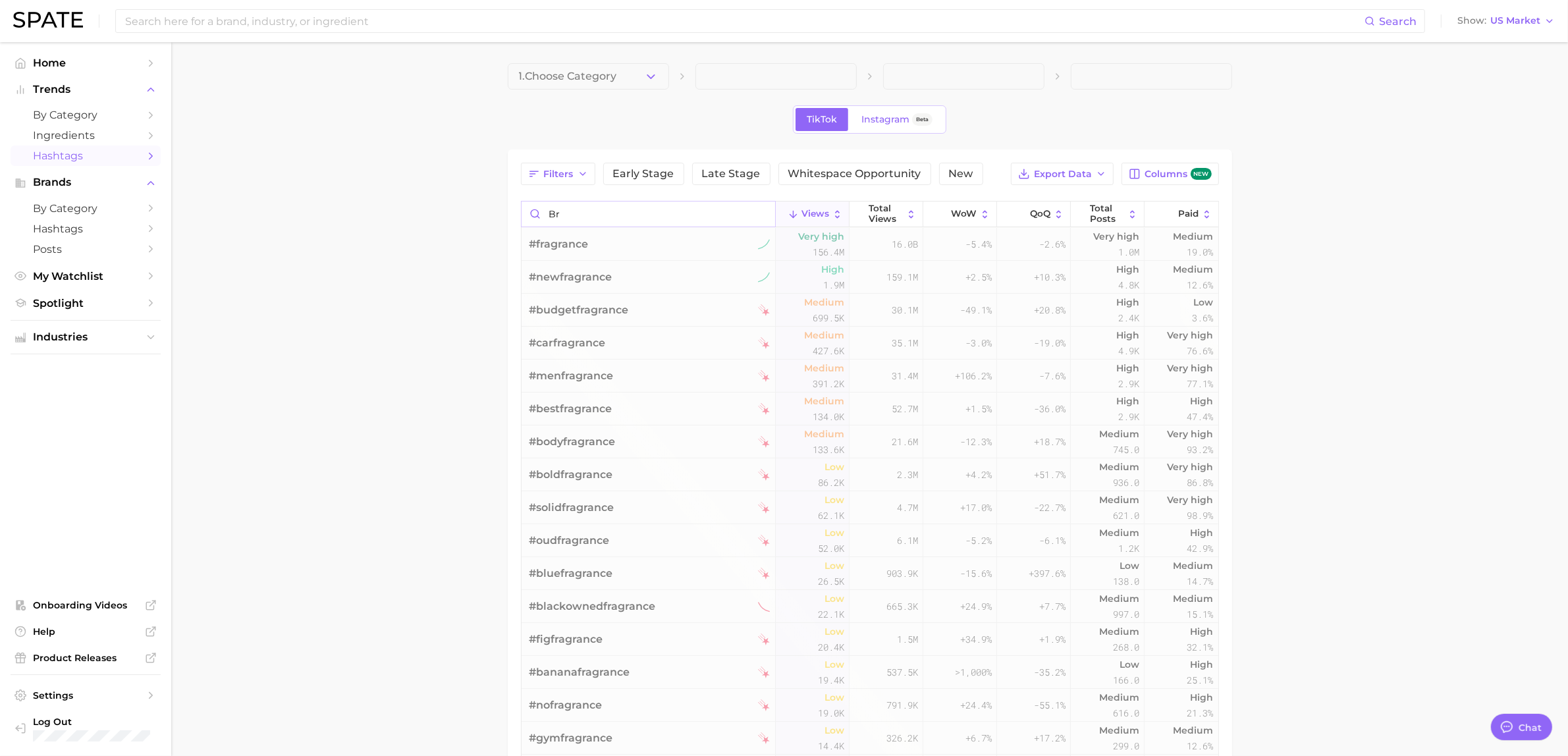
type input "b"
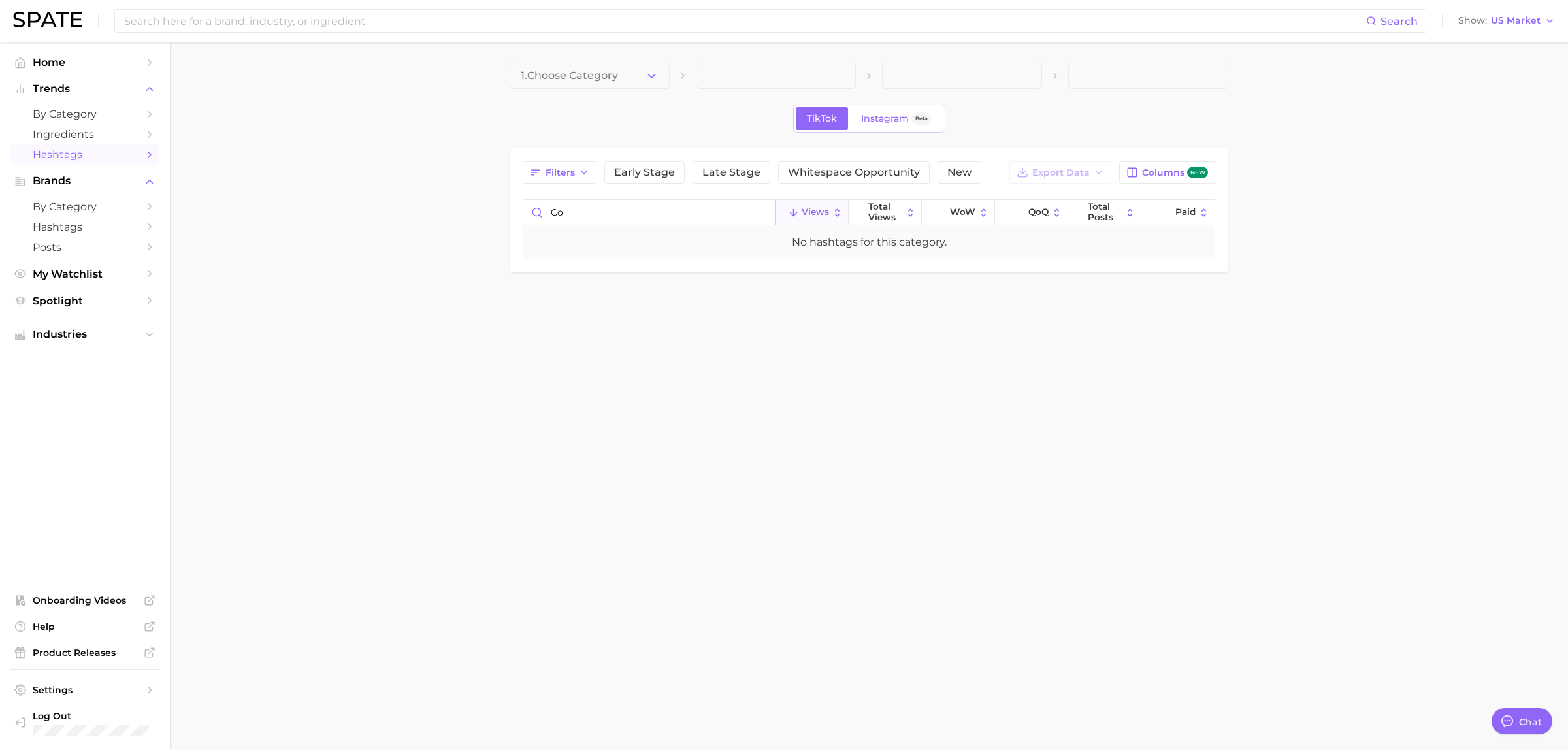
type input "c"
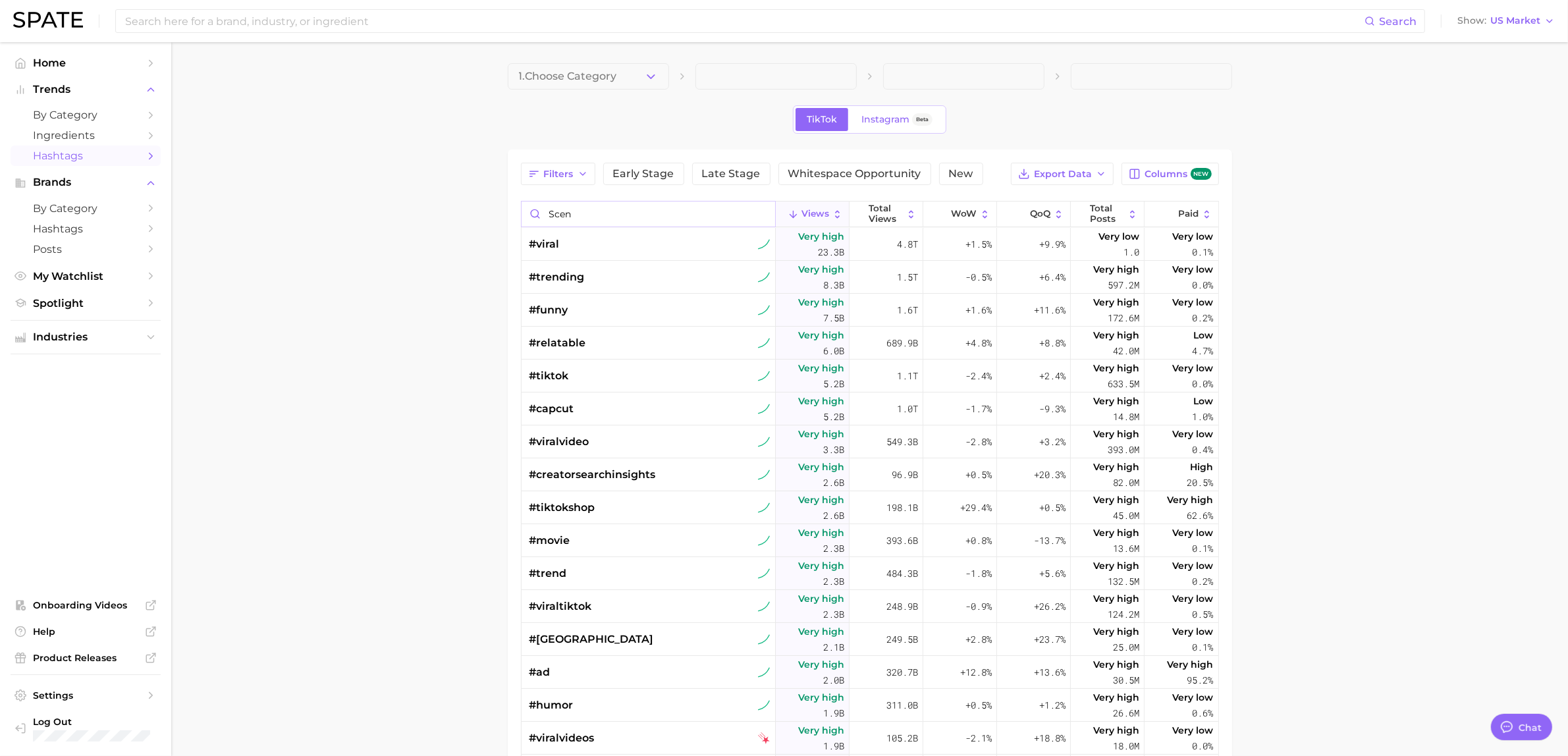
type input "scent"
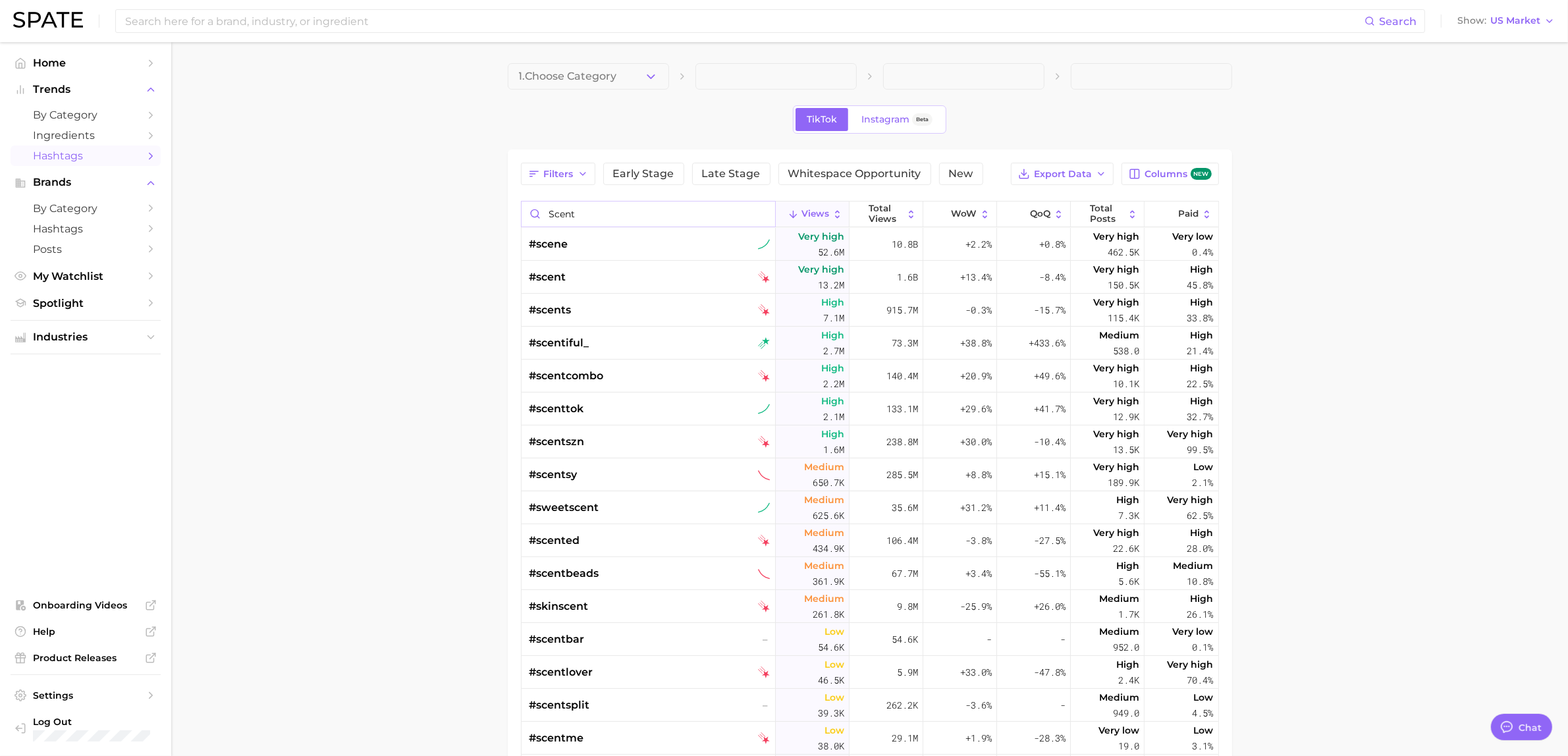
click at [754, 213] on input "scent" at bounding box center [648, 213] width 253 height 25
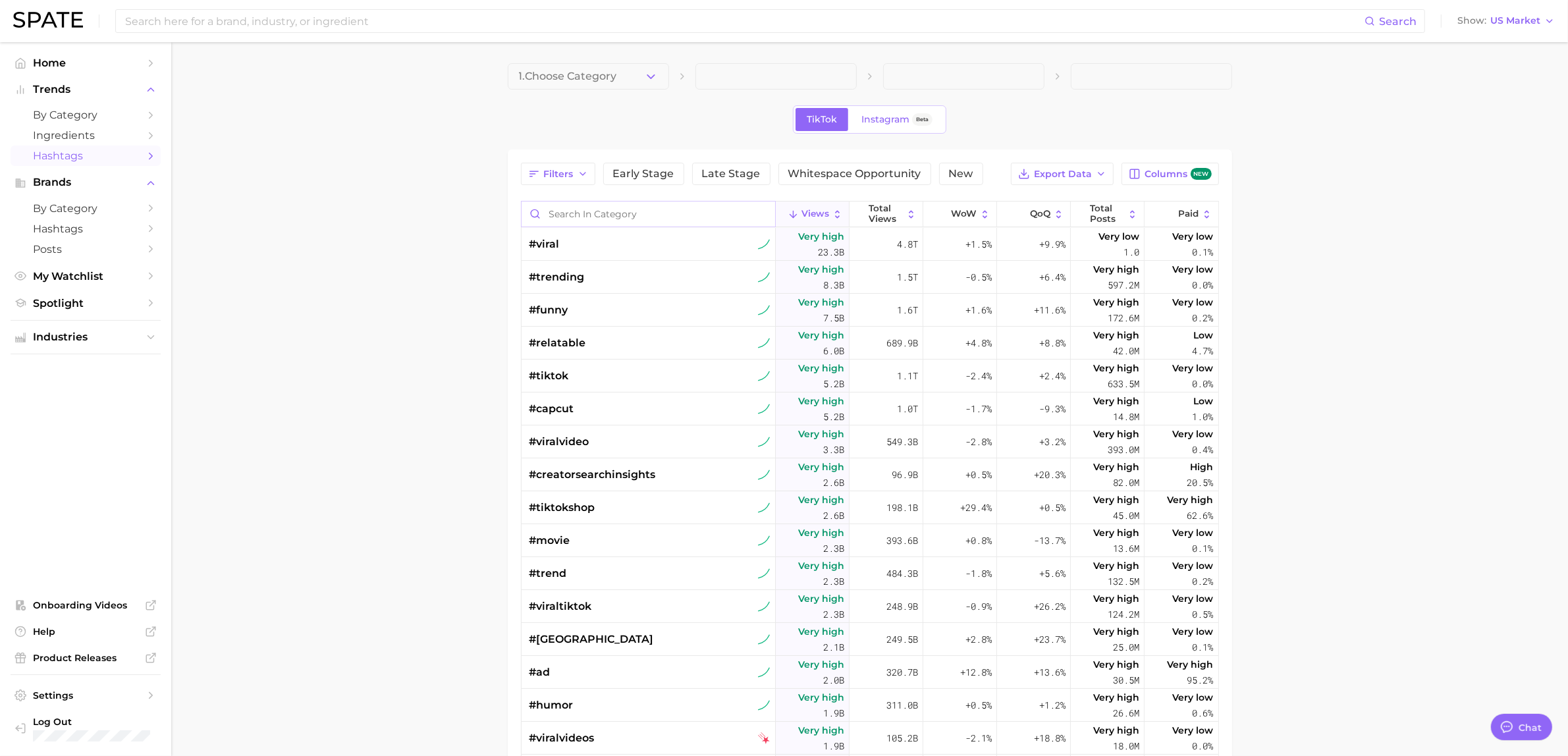
click at [667, 209] on input "Search in category" at bounding box center [648, 213] width 253 height 25
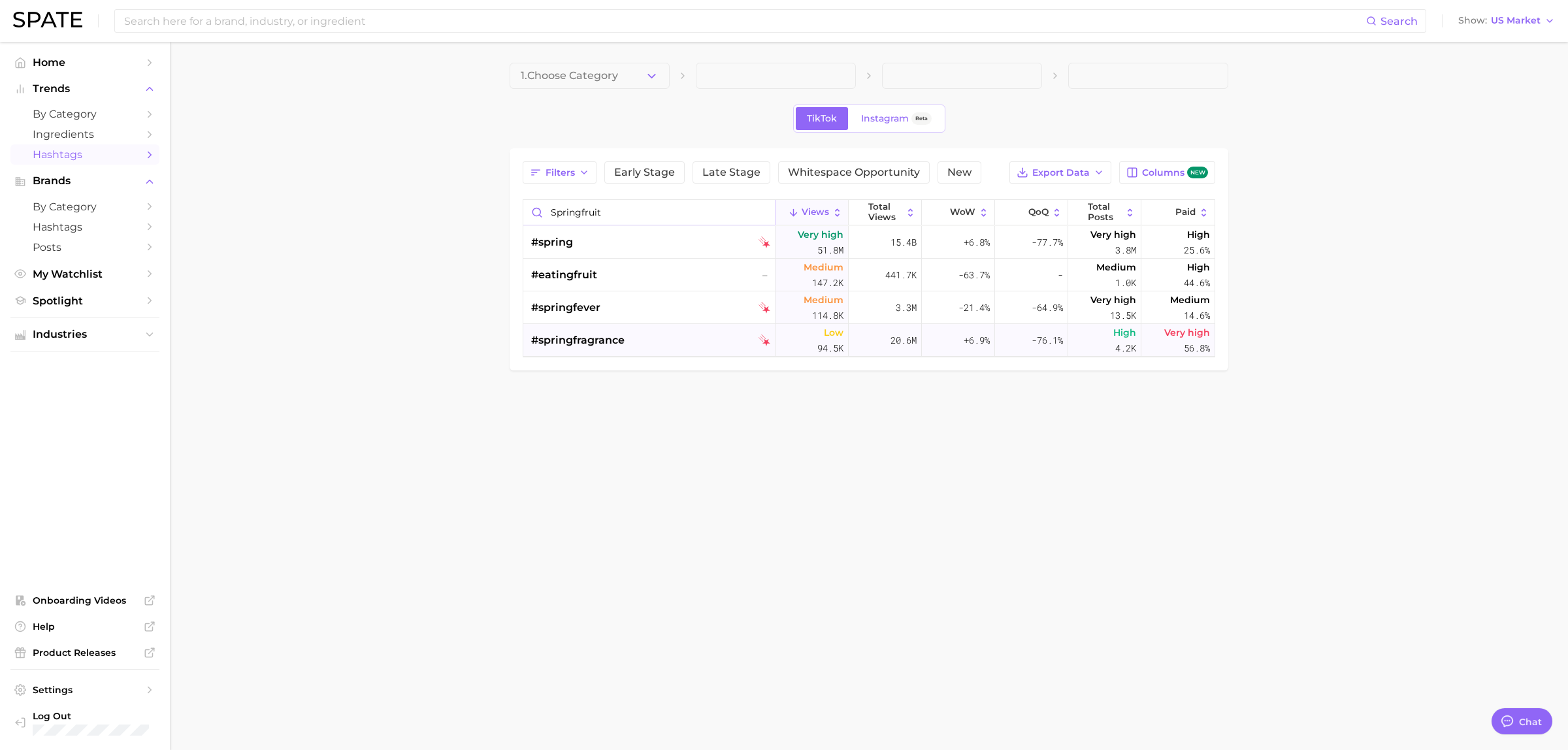
type input "springfruit"
click at [570, 342] on span "#springfragrance" at bounding box center [578, 340] width 93 height 15
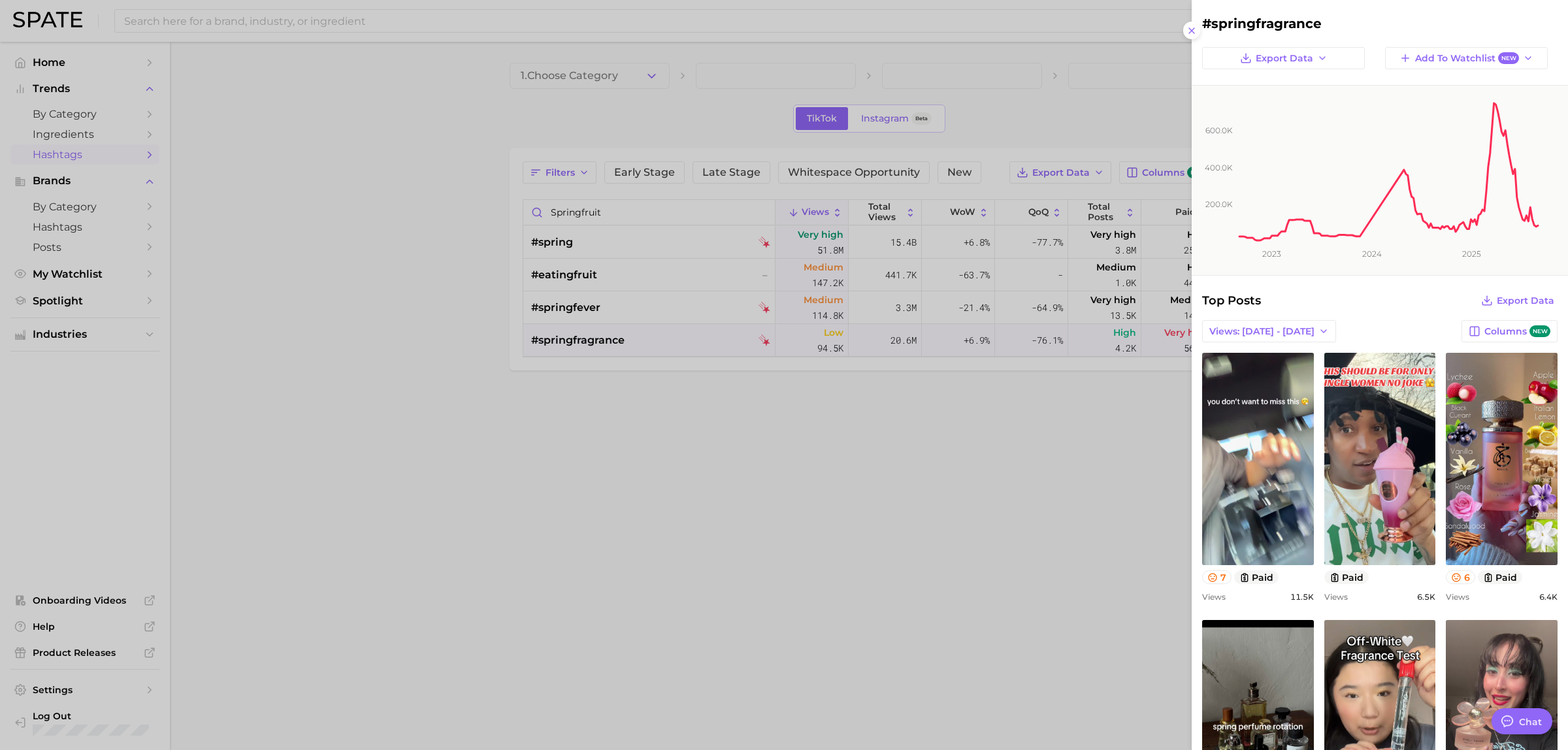
click at [1384, 248] on icon "200.0k 400.0k 600.0k 2023 2024 2025" at bounding box center [1373, 180] width 364 height 190
click at [1529, 330] on span "new" at bounding box center [1539, 331] width 21 height 13
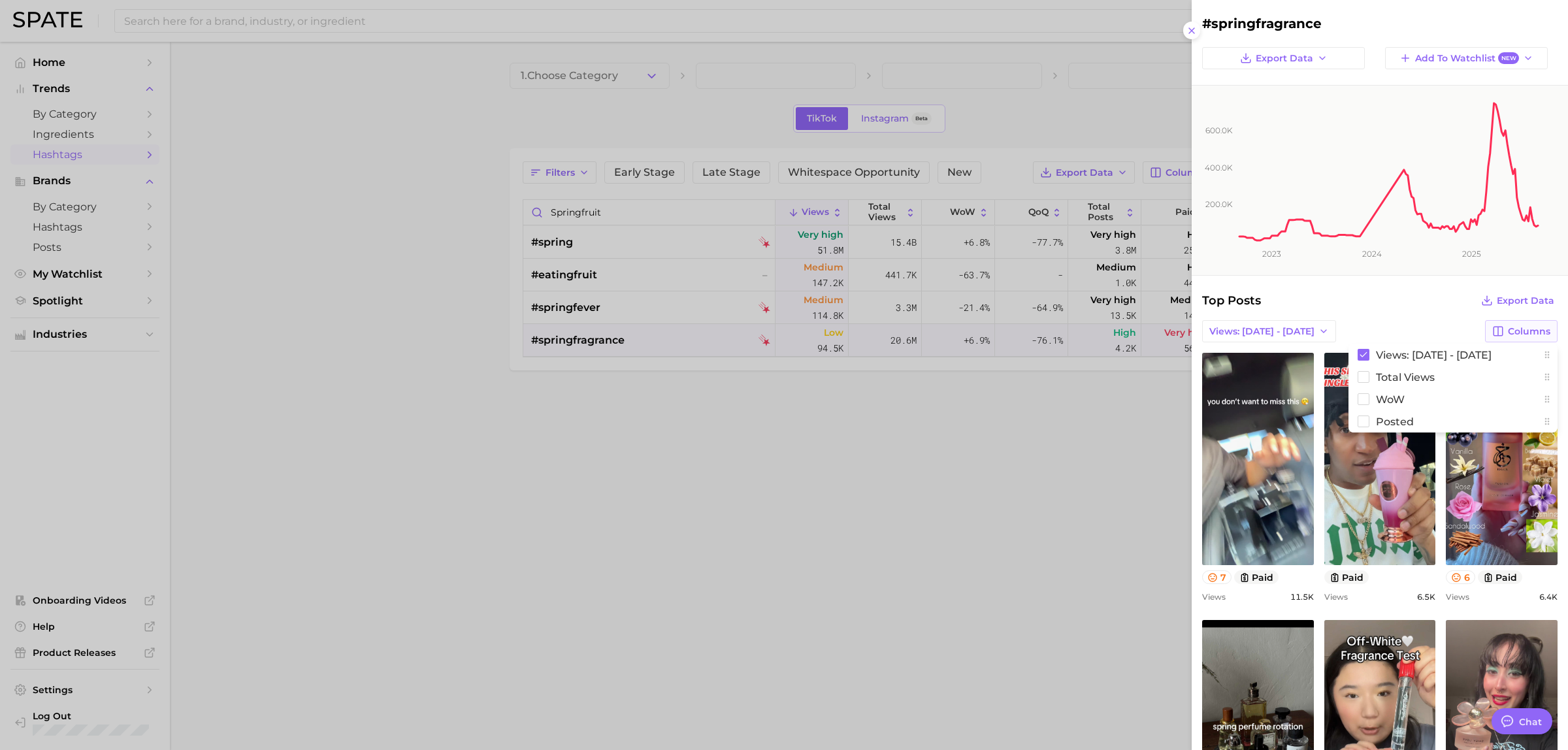
click at [1405, 304] on div "Top Posts Export Data" at bounding box center [1380, 300] width 355 height 18
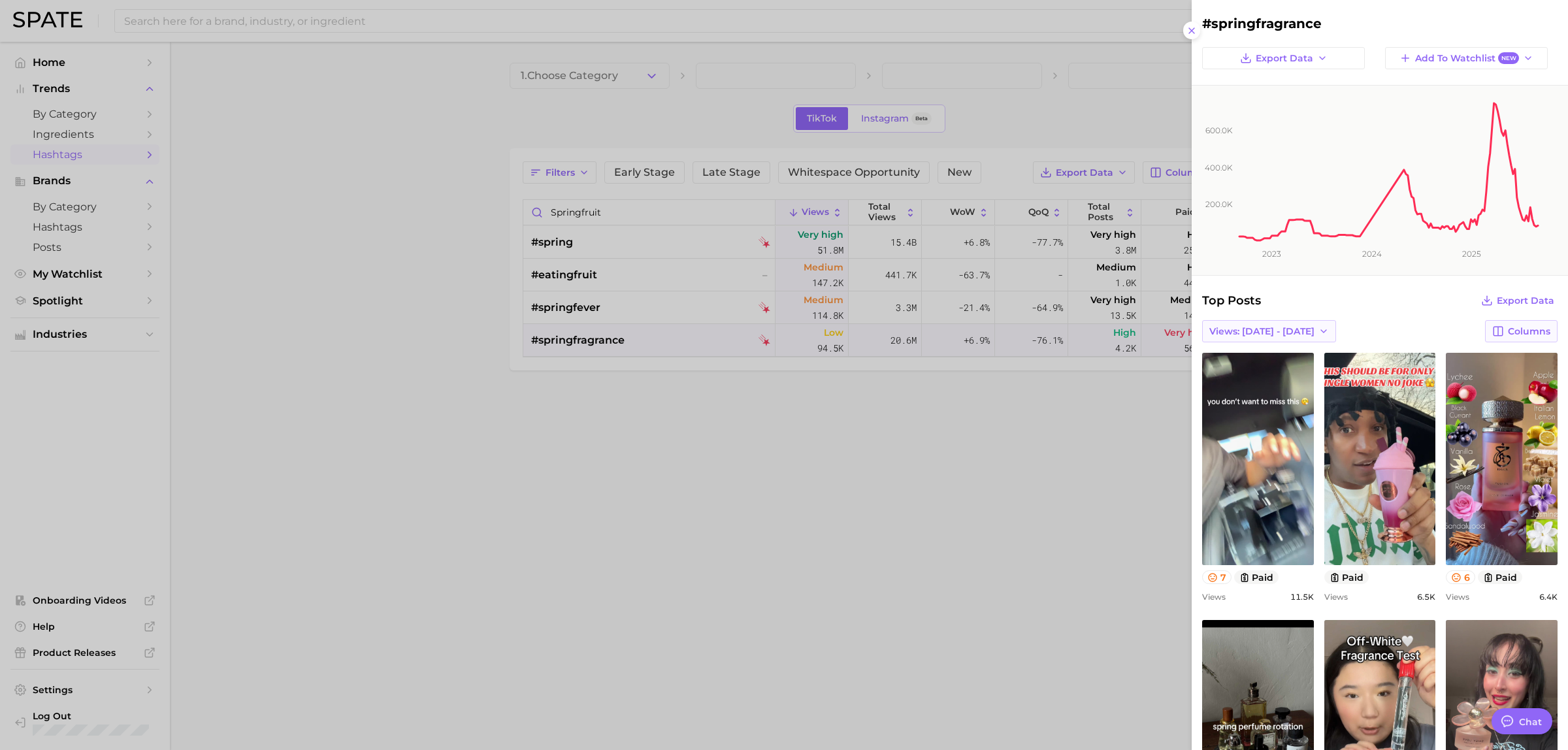
click at [1233, 331] on span "Views: [DATE] - [DATE]" at bounding box center [1262, 331] width 105 height 11
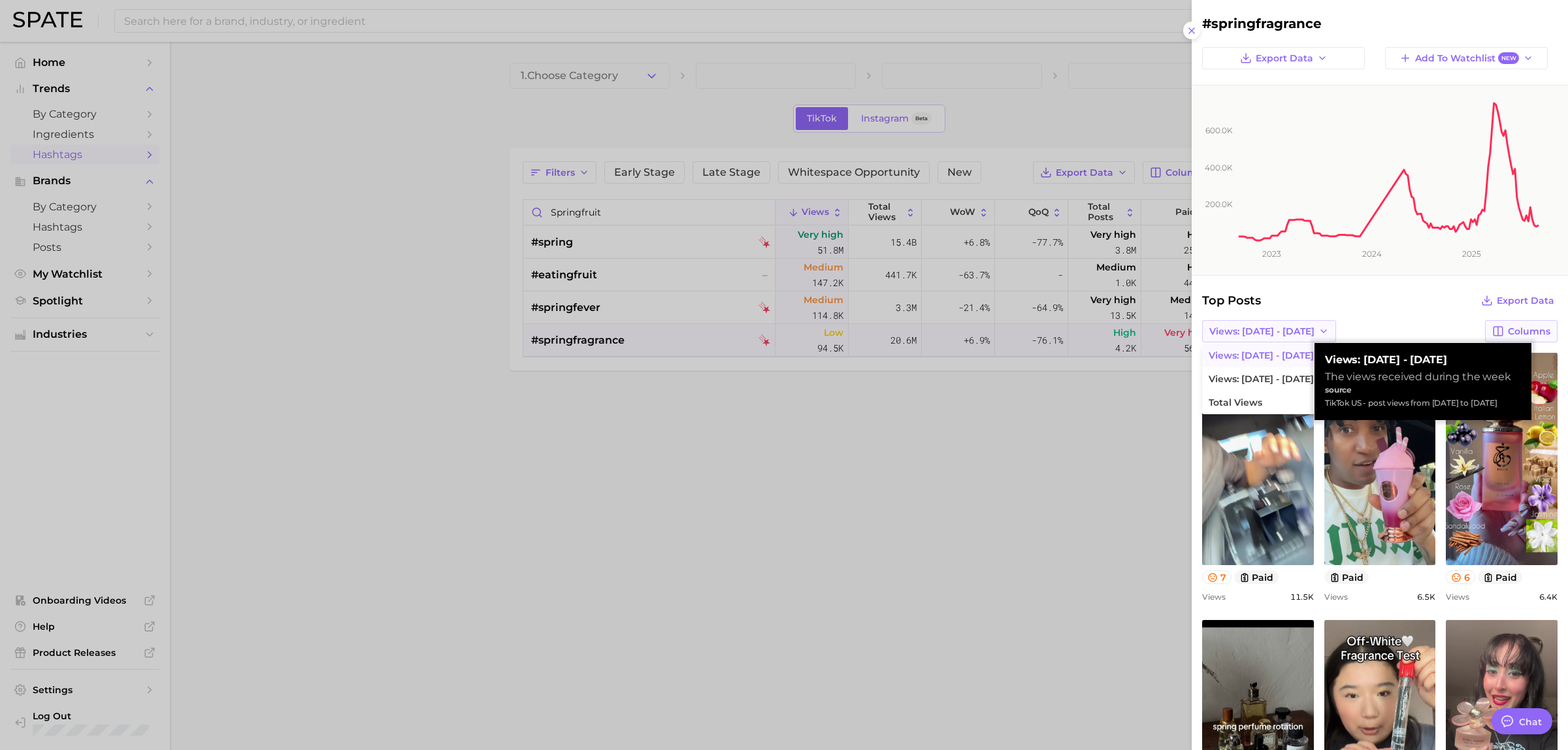
click at [1233, 331] on span "Views: [DATE] - [DATE]" at bounding box center [1262, 331] width 105 height 11
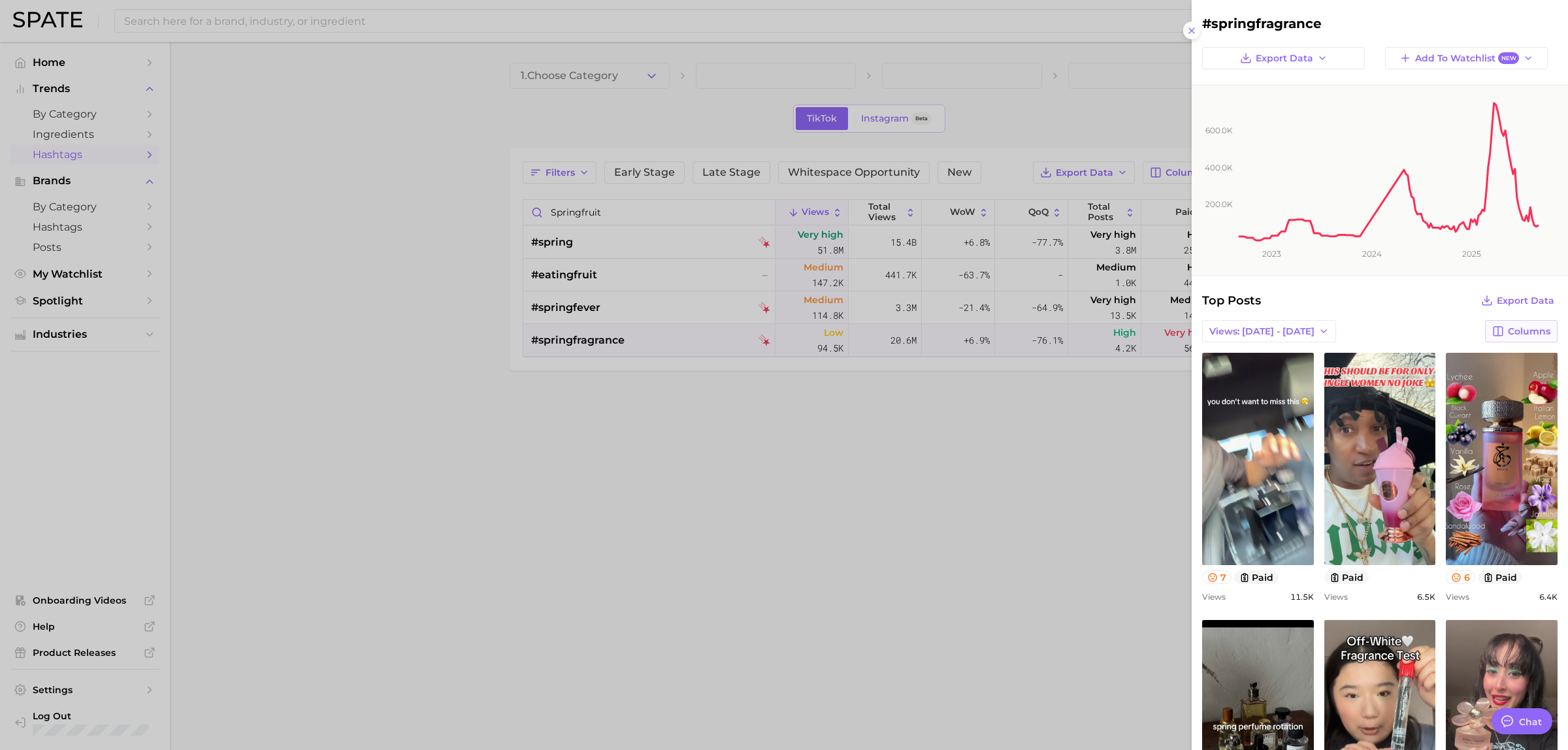
click at [1262, 24] on h2 "#springfragrance" at bounding box center [1380, 23] width 355 height 15
click at [1262, 25] on h2 "#springfragrance" at bounding box center [1380, 23] width 355 height 15
click at [451, 40] on div at bounding box center [784, 375] width 1568 height 750
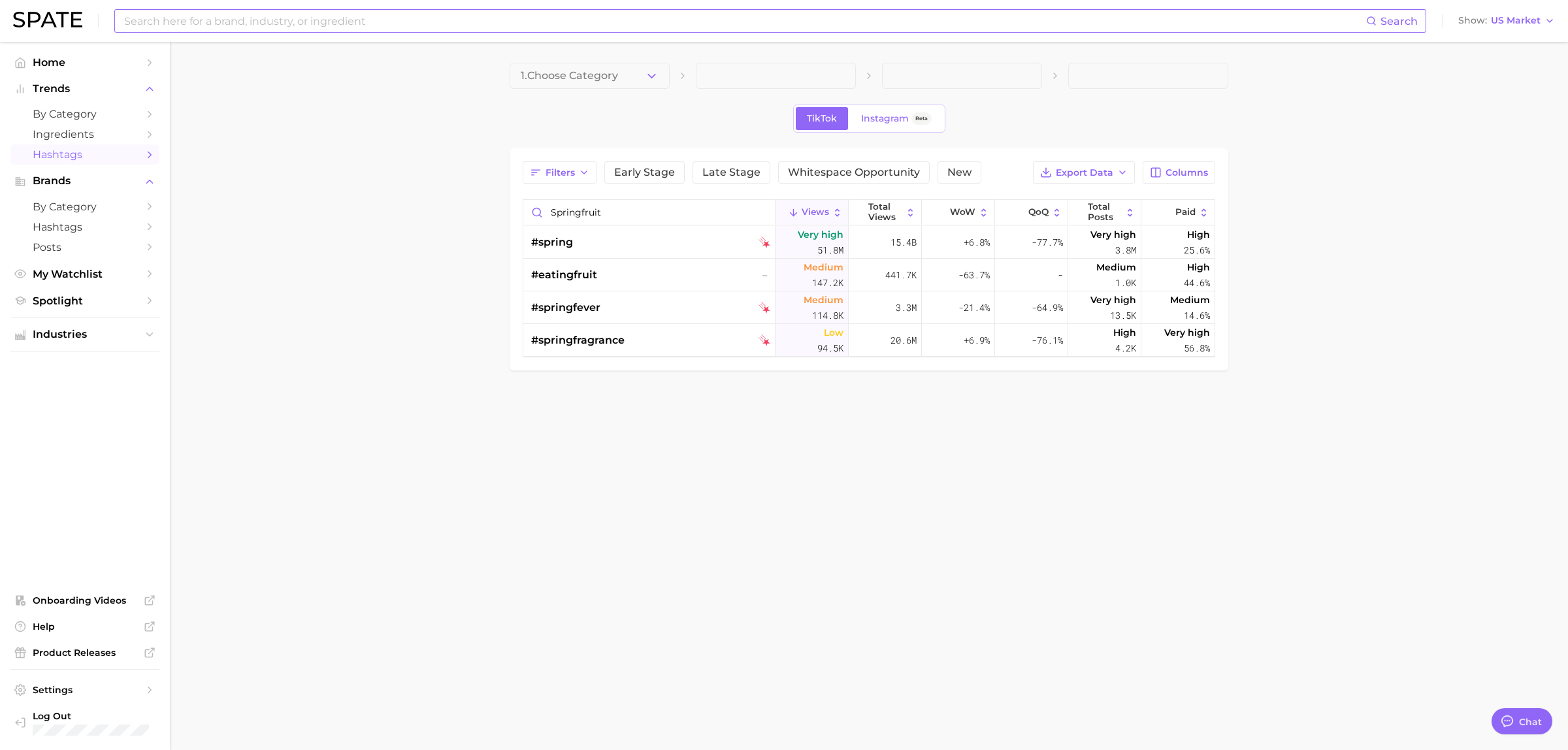
click at [481, 15] on input at bounding box center [744, 21] width 1243 height 22
click at [124, 18] on input "springfragrance" at bounding box center [744, 21] width 1243 height 22
type input "#springfragrance"
click at [397, 263] on main "1. Choose Category TikTok Instagram Beta Filters Early Stage Late Stage Whitesp…" at bounding box center [868, 239] width 1398 height 394
click at [570, 338] on span "#springfragrance" at bounding box center [578, 340] width 93 height 15
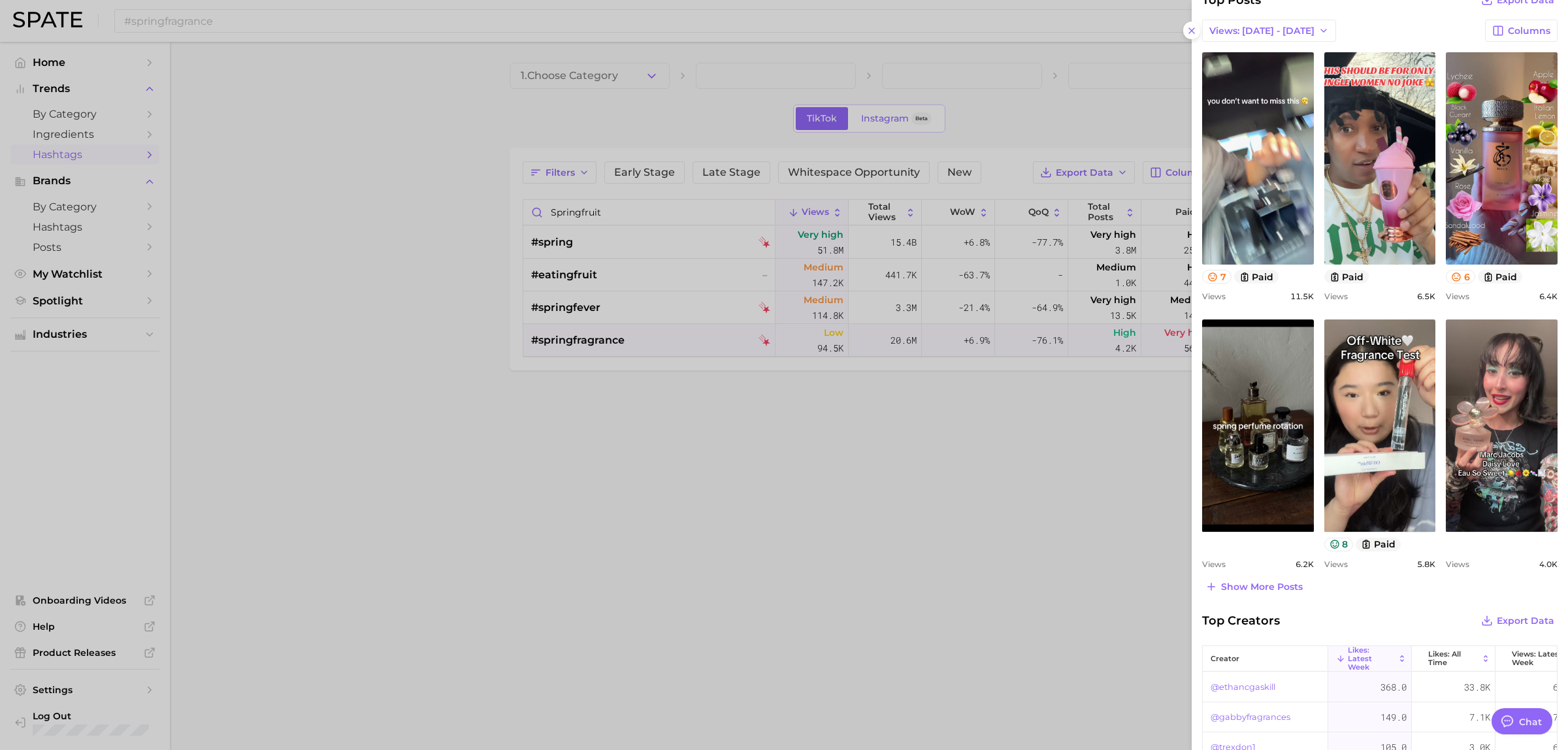
scroll to position [462, 0]
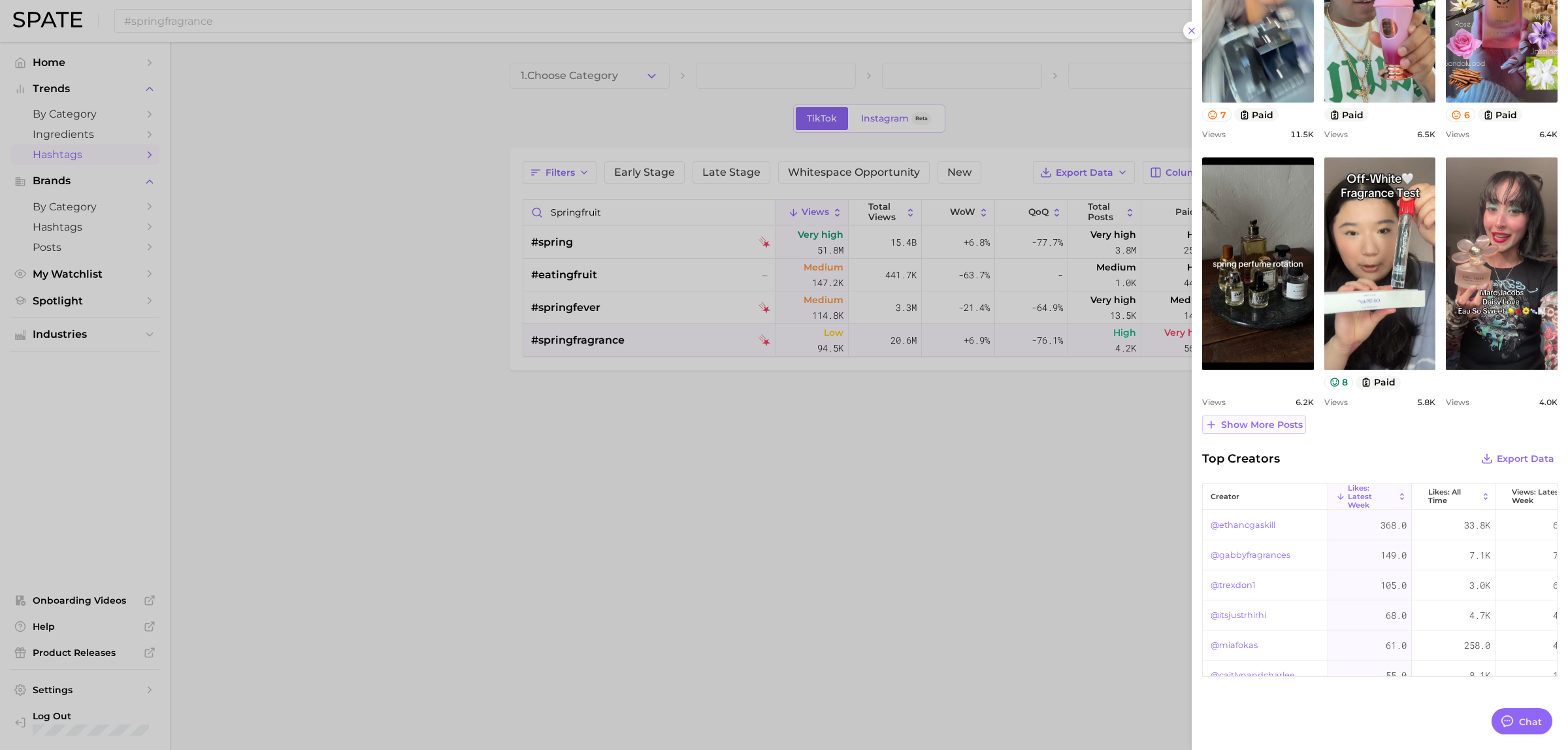
click at [1233, 426] on span "Show more posts" at bounding box center [1262, 425] width 82 height 11
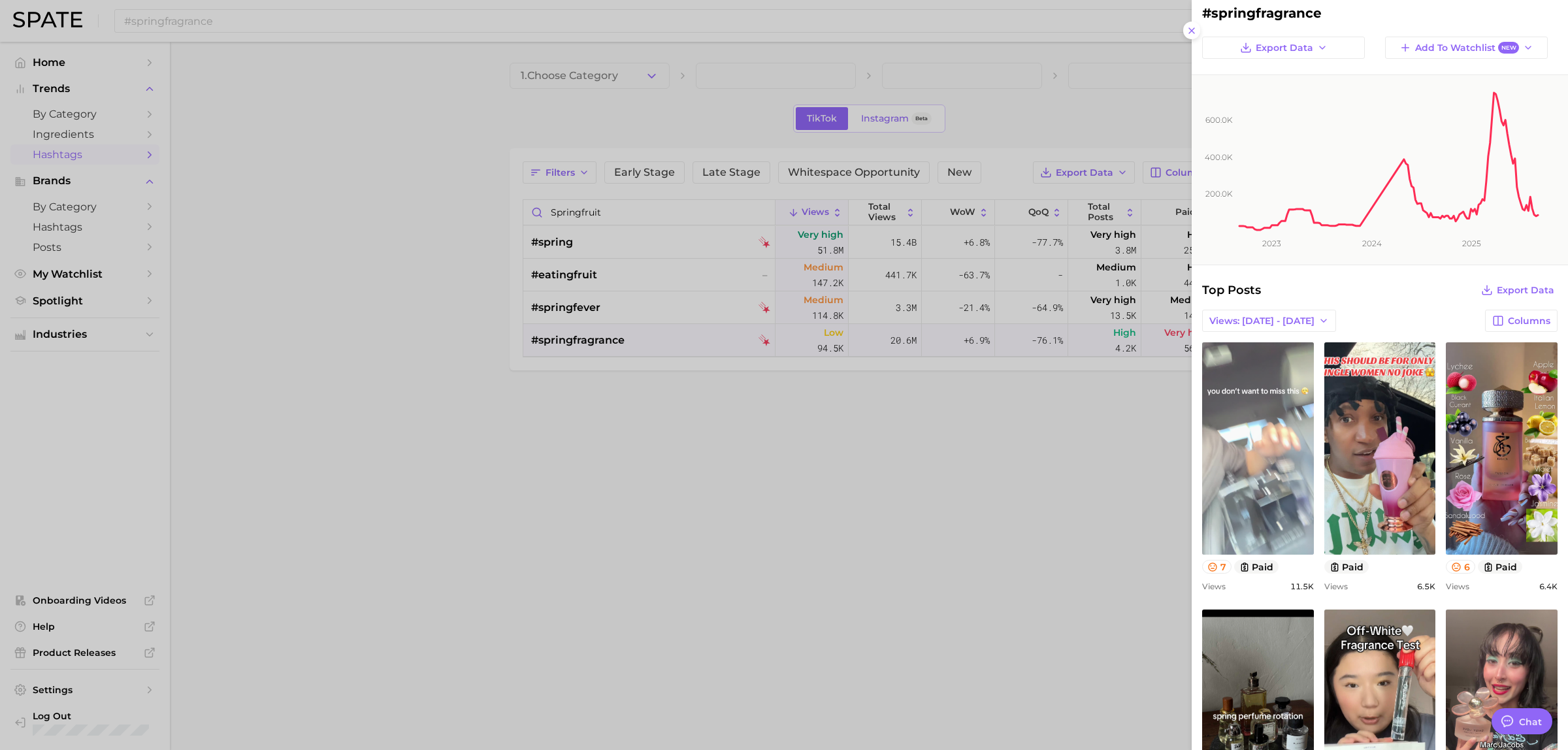
scroll to position [0, 0]
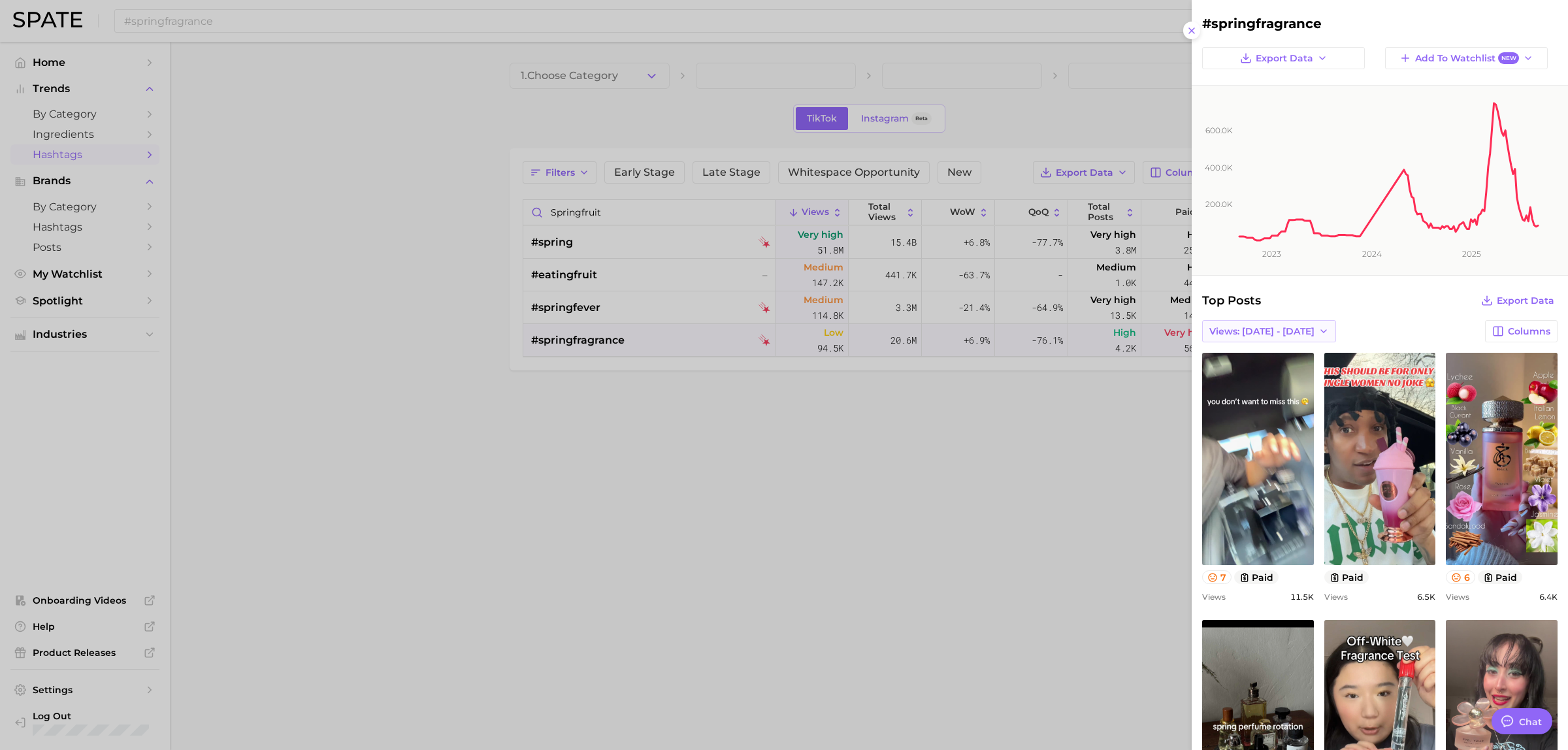
click at [1281, 342] on button "Views: [DATE] - [DATE]" at bounding box center [1269, 331] width 134 height 22
click at [1210, 397] on span "Total Views" at bounding box center [1236, 403] width 54 height 11
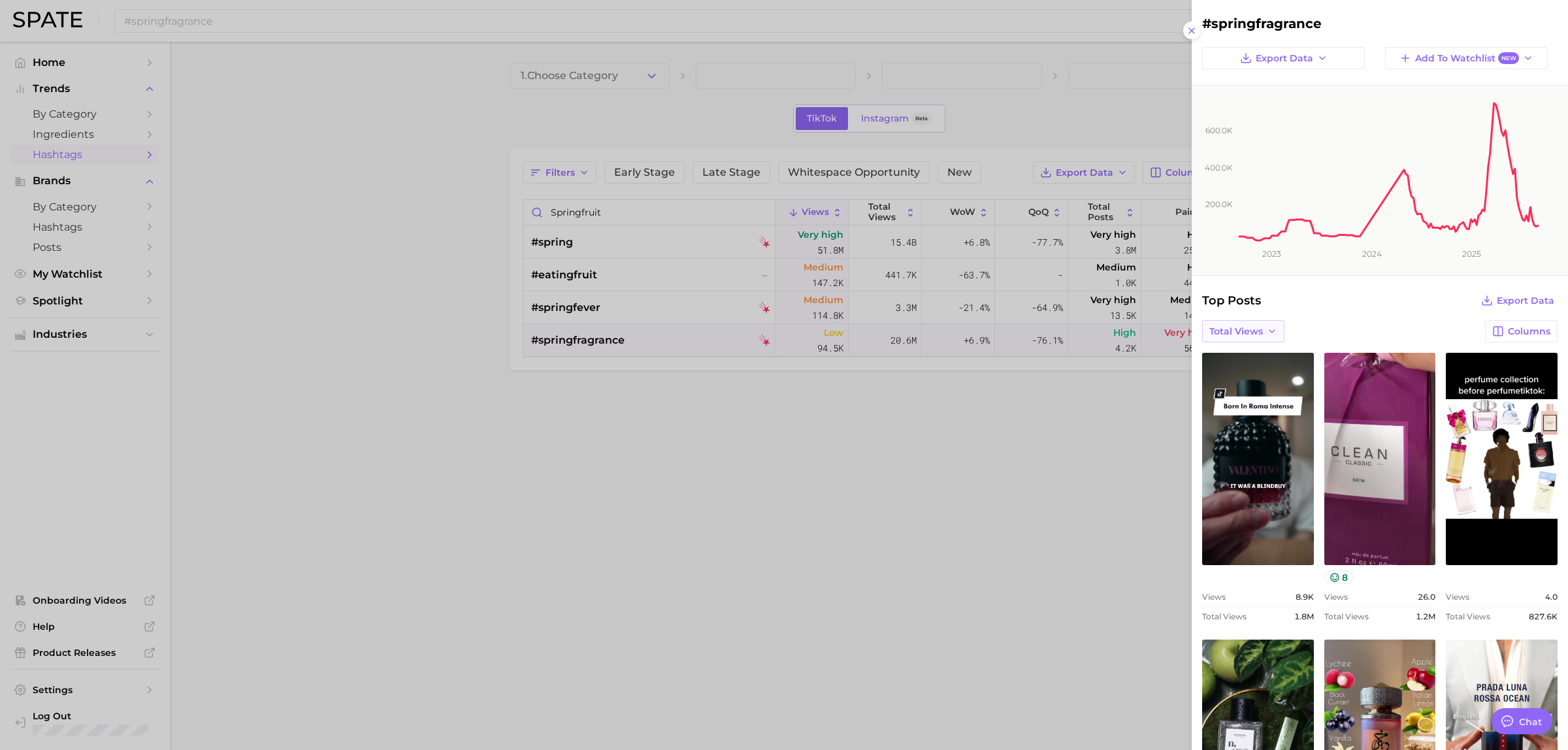
click at [1246, 332] on span "Total Views" at bounding box center [1236, 331] width 54 height 11
click at [1326, 62] on button "Export Data" at bounding box center [1283, 58] width 163 height 22
click at [1351, 170] on rect at bounding box center [1388, 164] width 302 height 157
click at [1519, 200] on rect at bounding box center [1388, 164] width 302 height 157
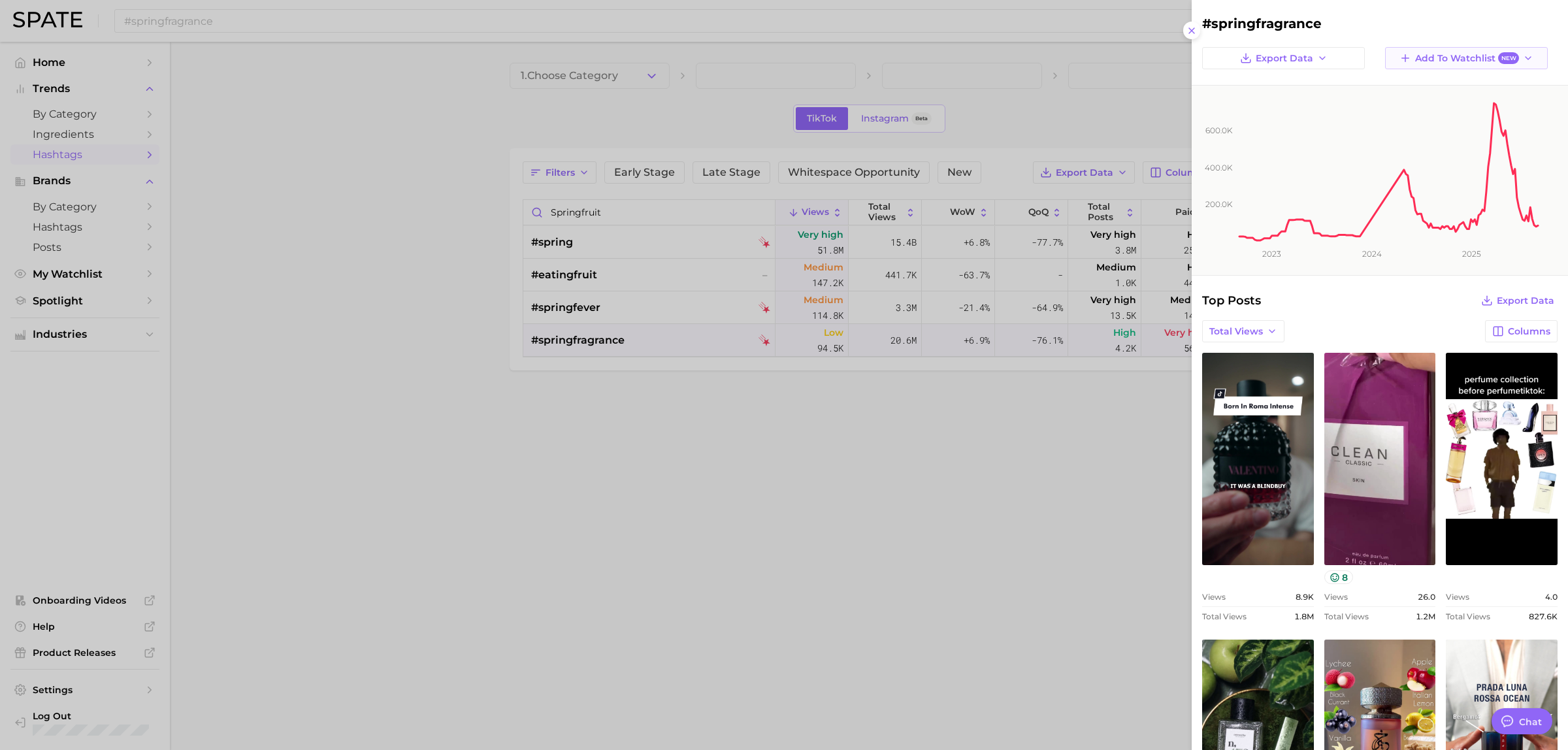
click at [1499, 59] on span "New" at bounding box center [1508, 58] width 21 height 13
click at [1498, 59] on span "New" at bounding box center [1508, 58] width 21 height 13
click at [866, 610] on div at bounding box center [784, 375] width 1568 height 750
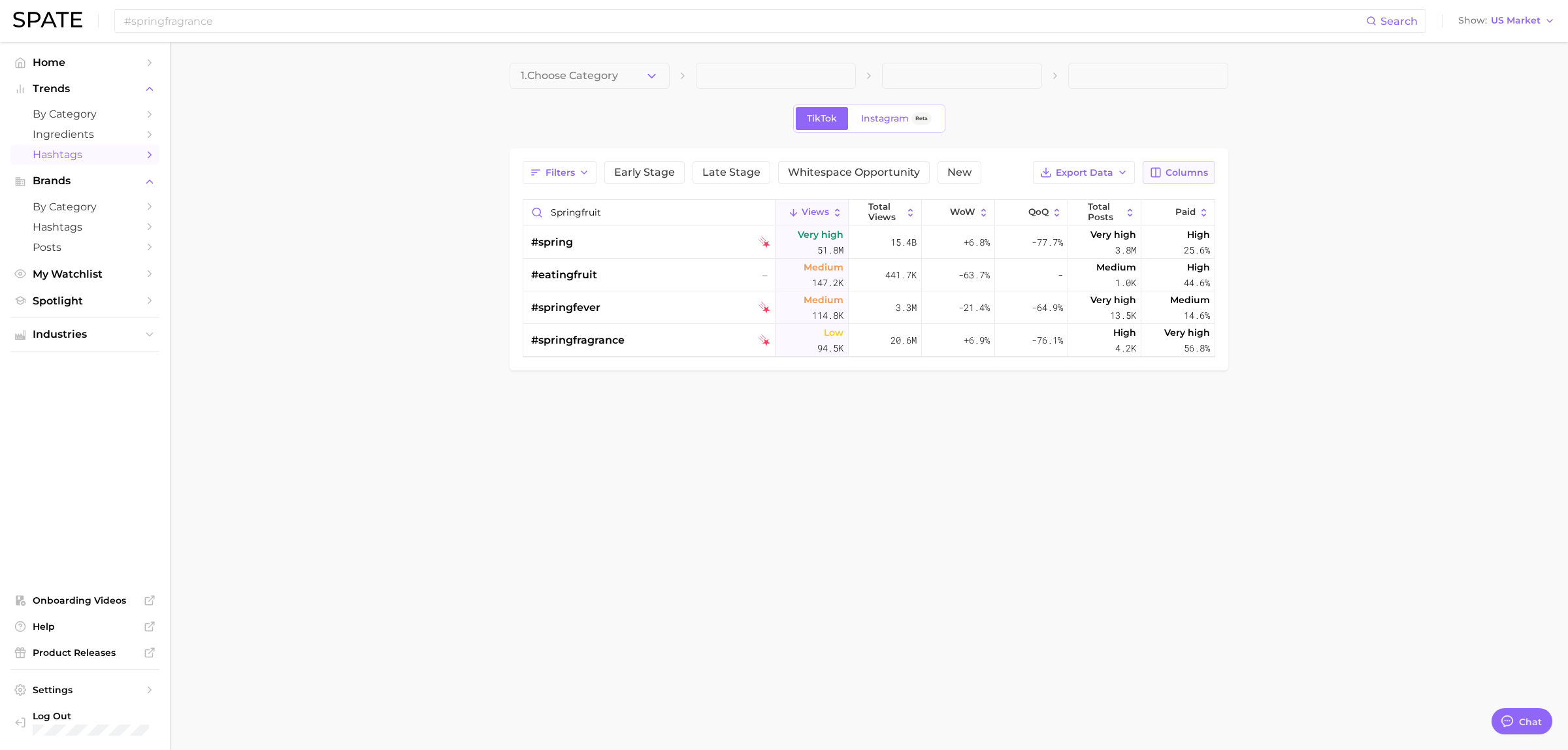
click at [1151, 171] on icon "button" at bounding box center [1156, 173] width 12 height 12
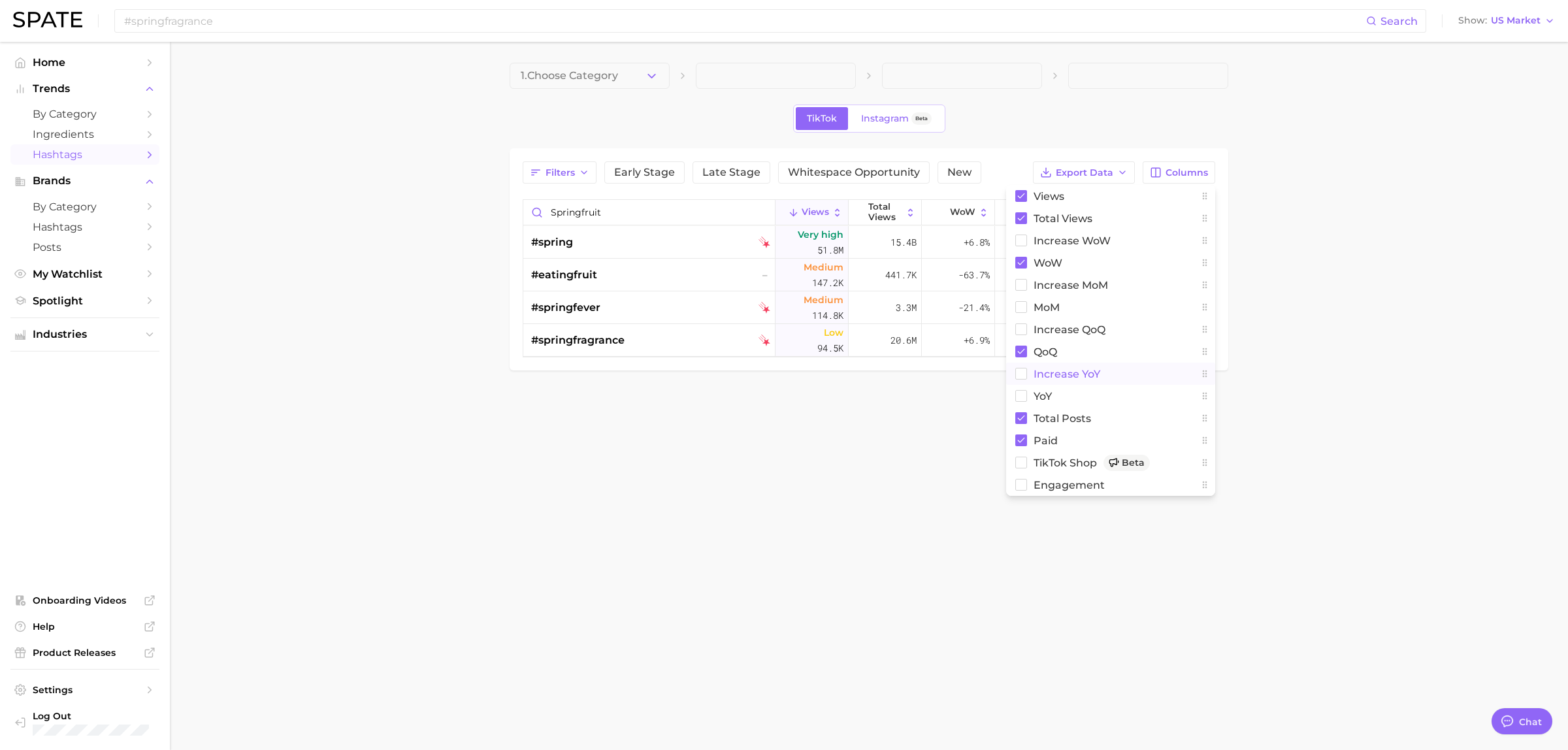
click at [1019, 377] on rect at bounding box center [1021, 374] width 11 height 11
click at [1013, 377] on button "increase YoY" at bounding box center [1110, 373] width 209 height 22
click at [1016, 397] on rect at bounding box center [1021, 396] width 11 height 11
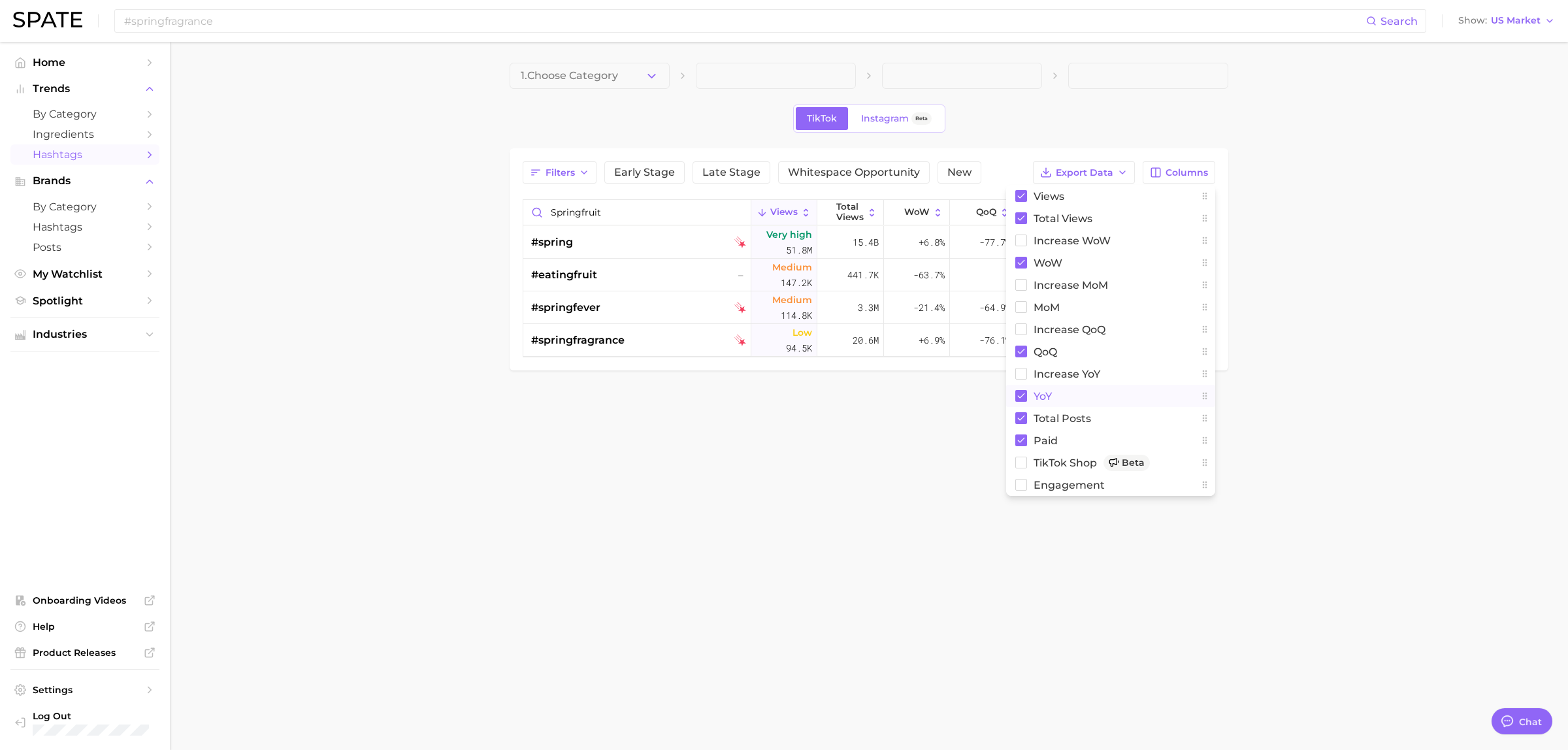
click at [945, 419] on main "1. Choose Category TikTok Instagram Beta Filters Early Stage Late Stage Whitesp…" at bounding box center [868, 239] width 1398 height 394
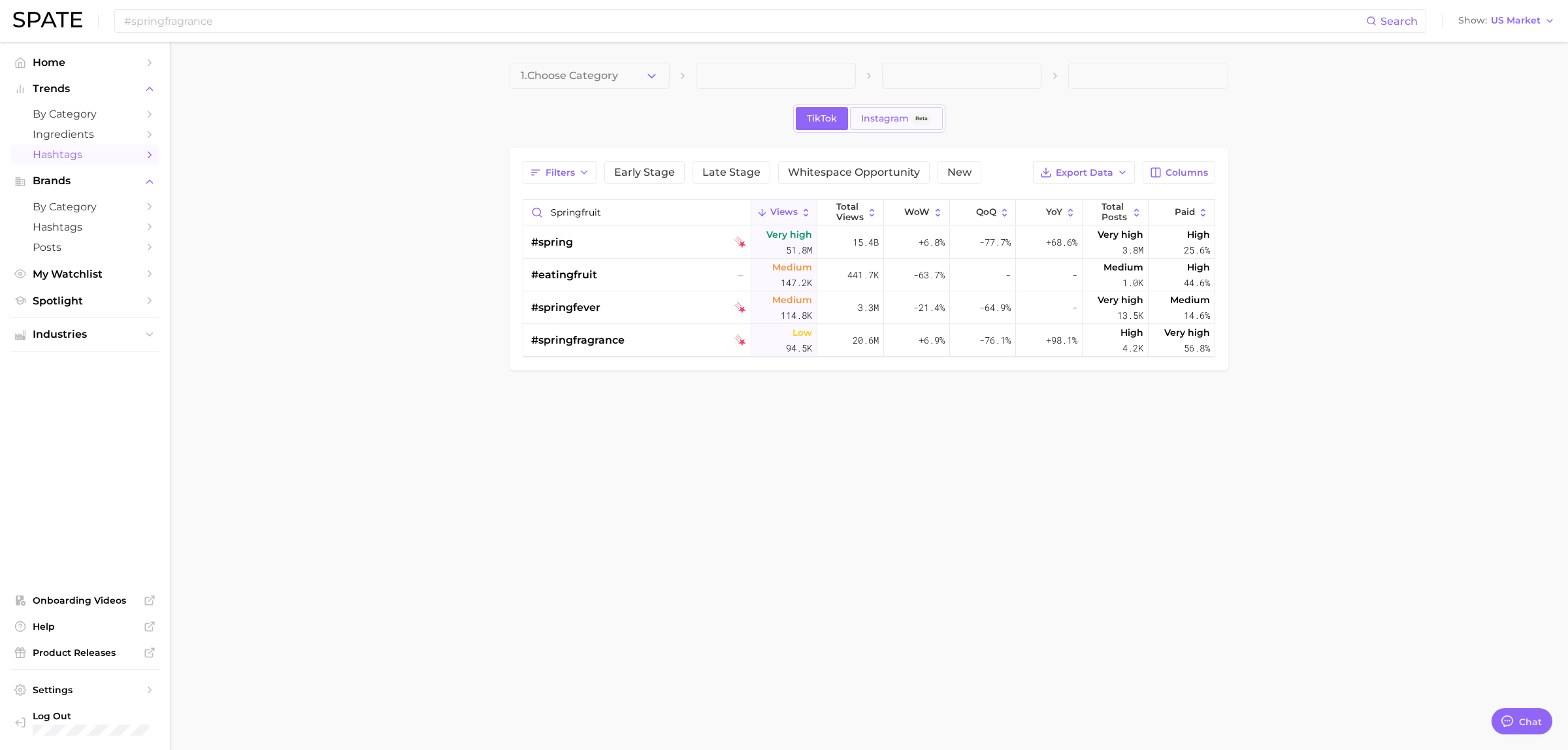
click at [886, 113] on span "Instagram" at bounding box center [885, 119] width 48 height 11
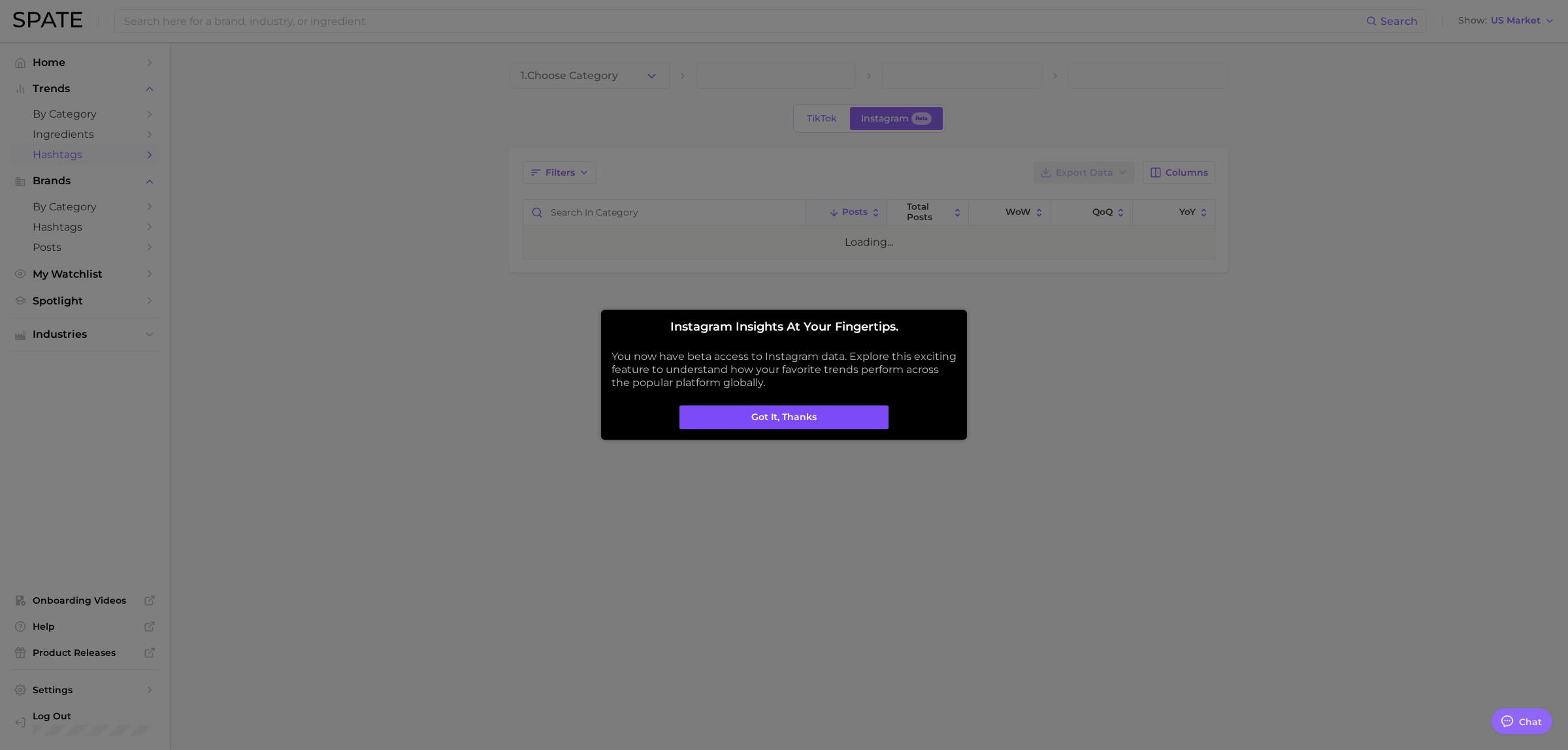
click at [826, 422] on button "Got it, thanks" at bounding box center [784, 417] width 209 height 25
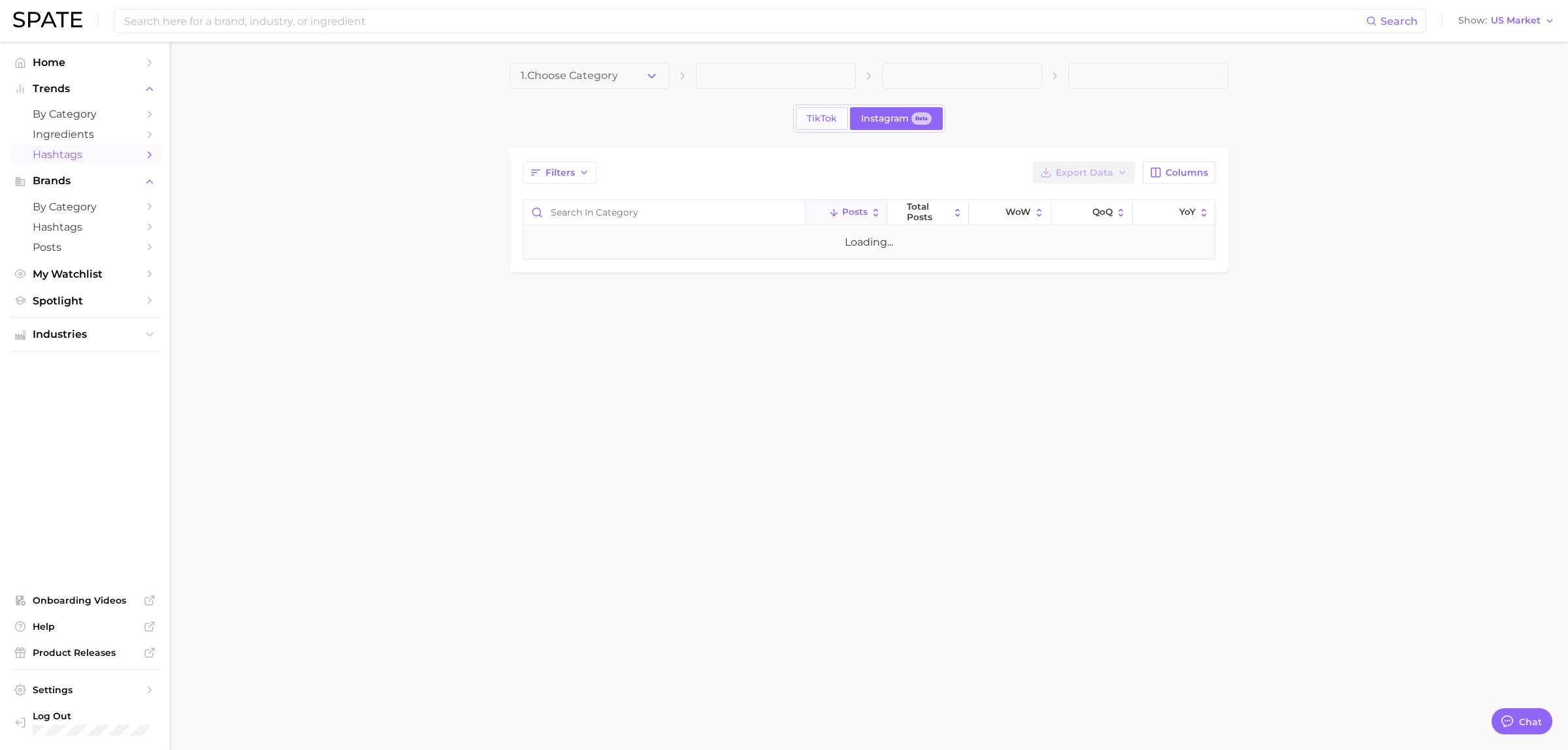
click at [818, 115] on span "TikTok" at bounding box center [822, 119] width 30 height 11
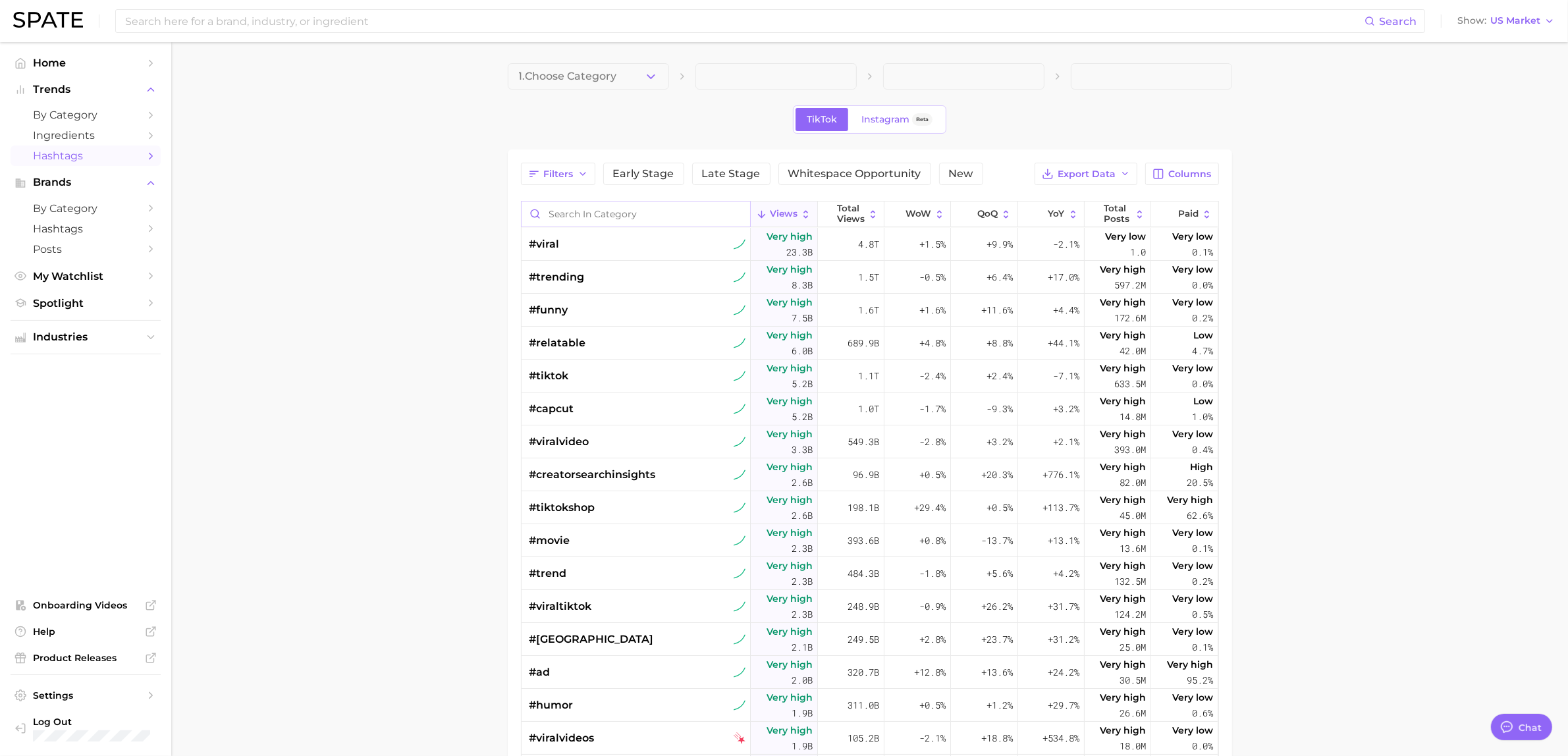
click at [603, 211] on input "Search in category" at bounding box center [636, 213] width 229 height 25
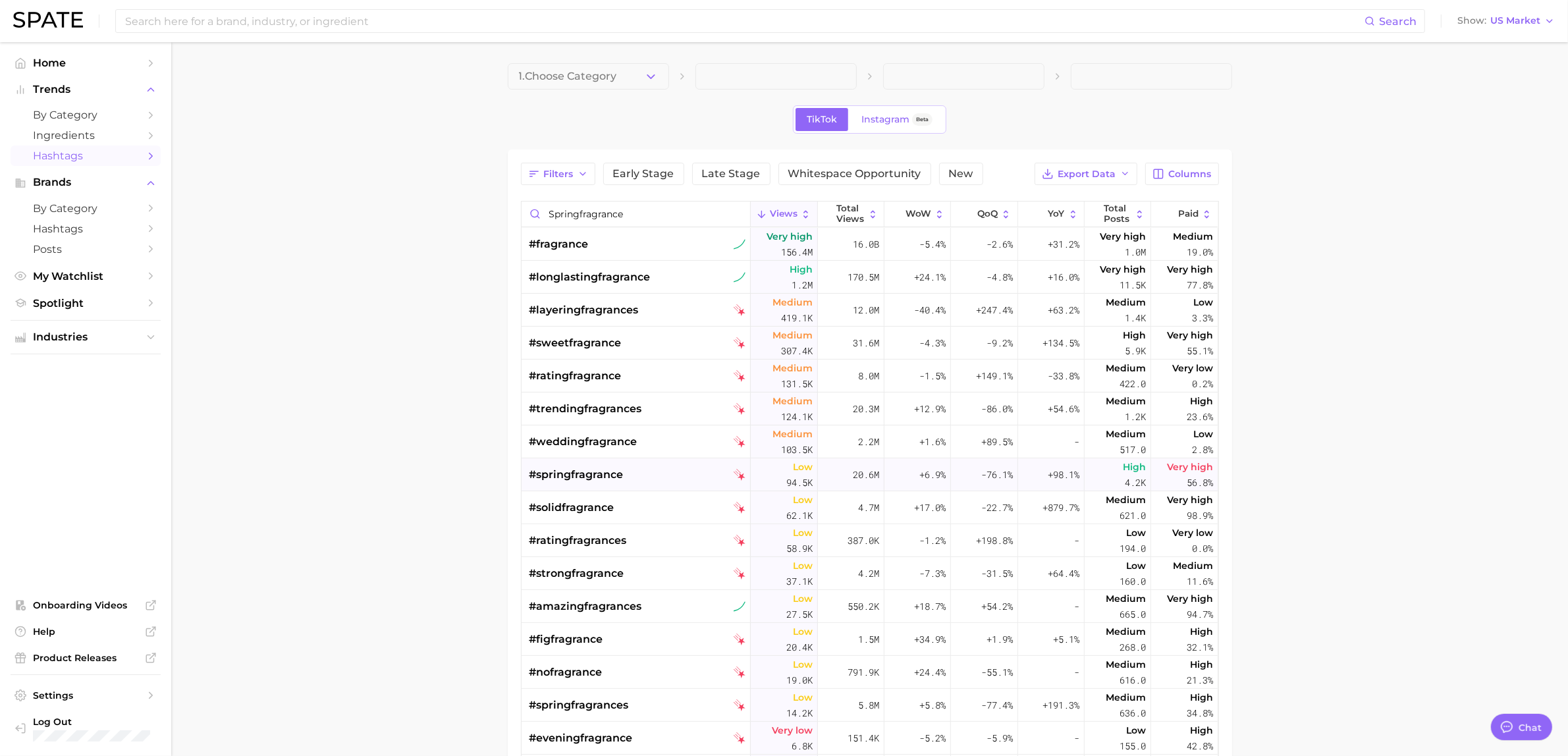
click at [572, 475] on span "#springfragrance" at bounding box center [576, 474] width 94 height 16
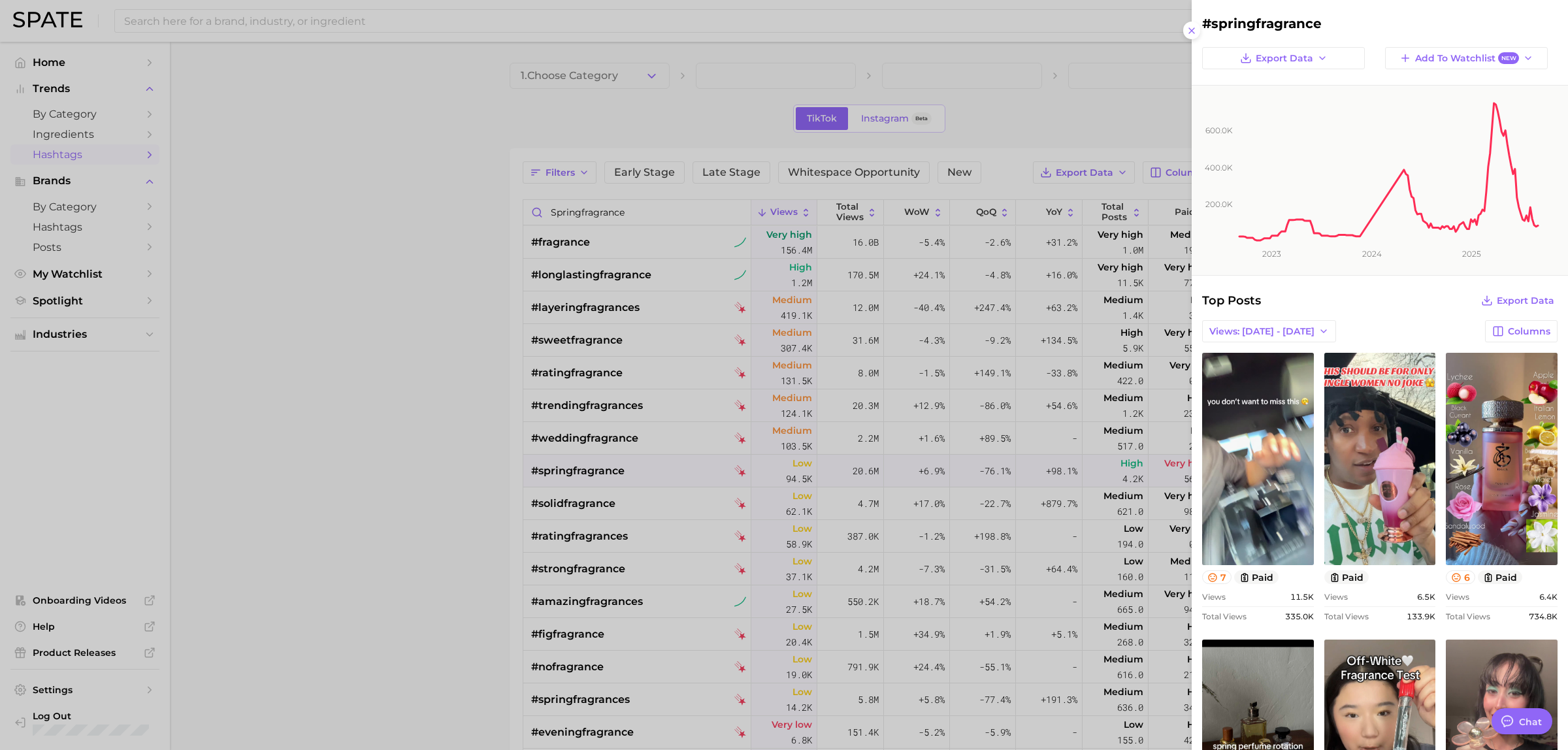
click at [567, 471] on div at bounding box center [784, 375] width 1568 height 750
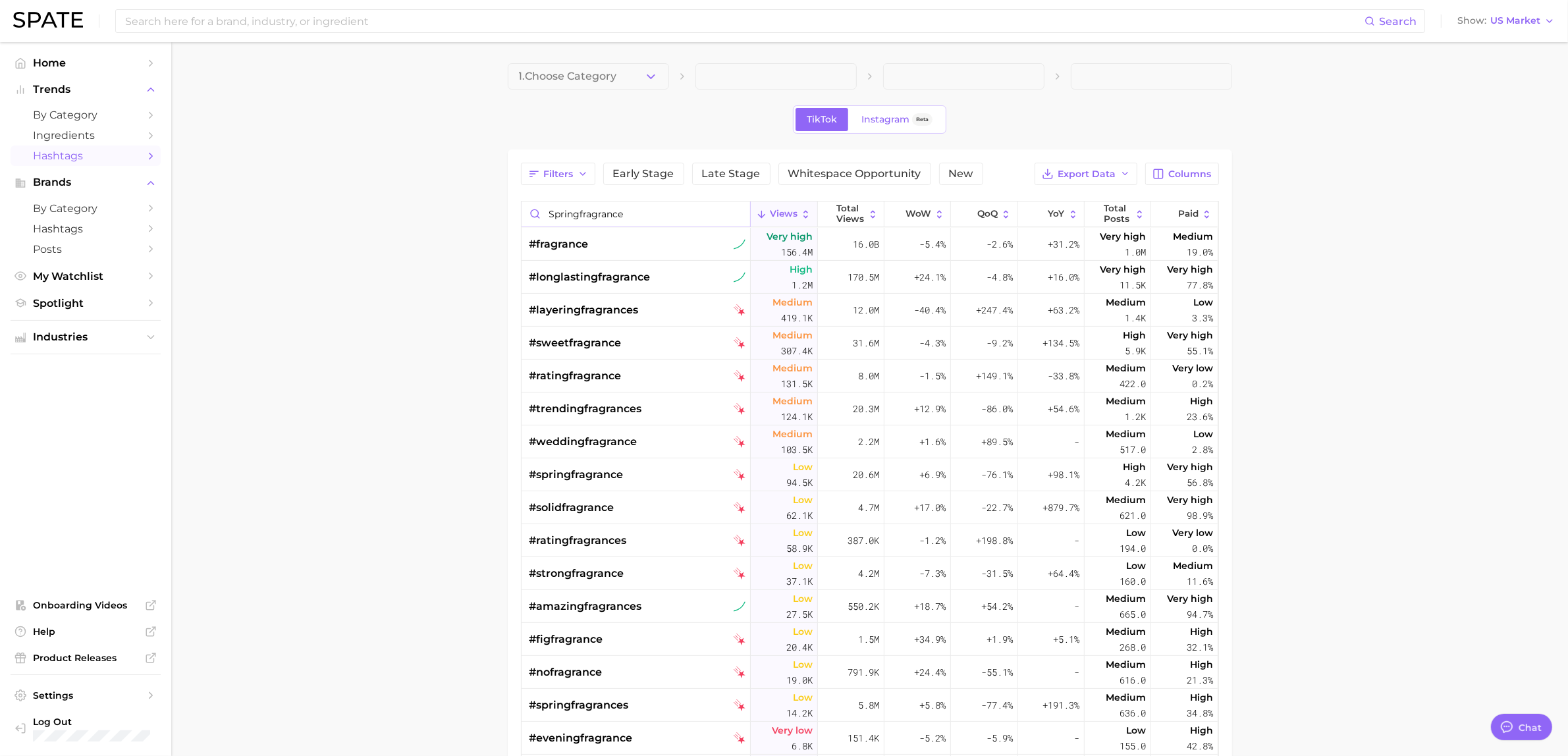
click at [601, 213] on input "springfragrance" at bounding box center [636, 213] width 229 height 25
click at [603, 214] on input "springfragrance" at bounding box center [636, 213] width 229 height 25
click at [603, 218] on input "springfragrance" at bounding box center [636, 213] width 229 height 25
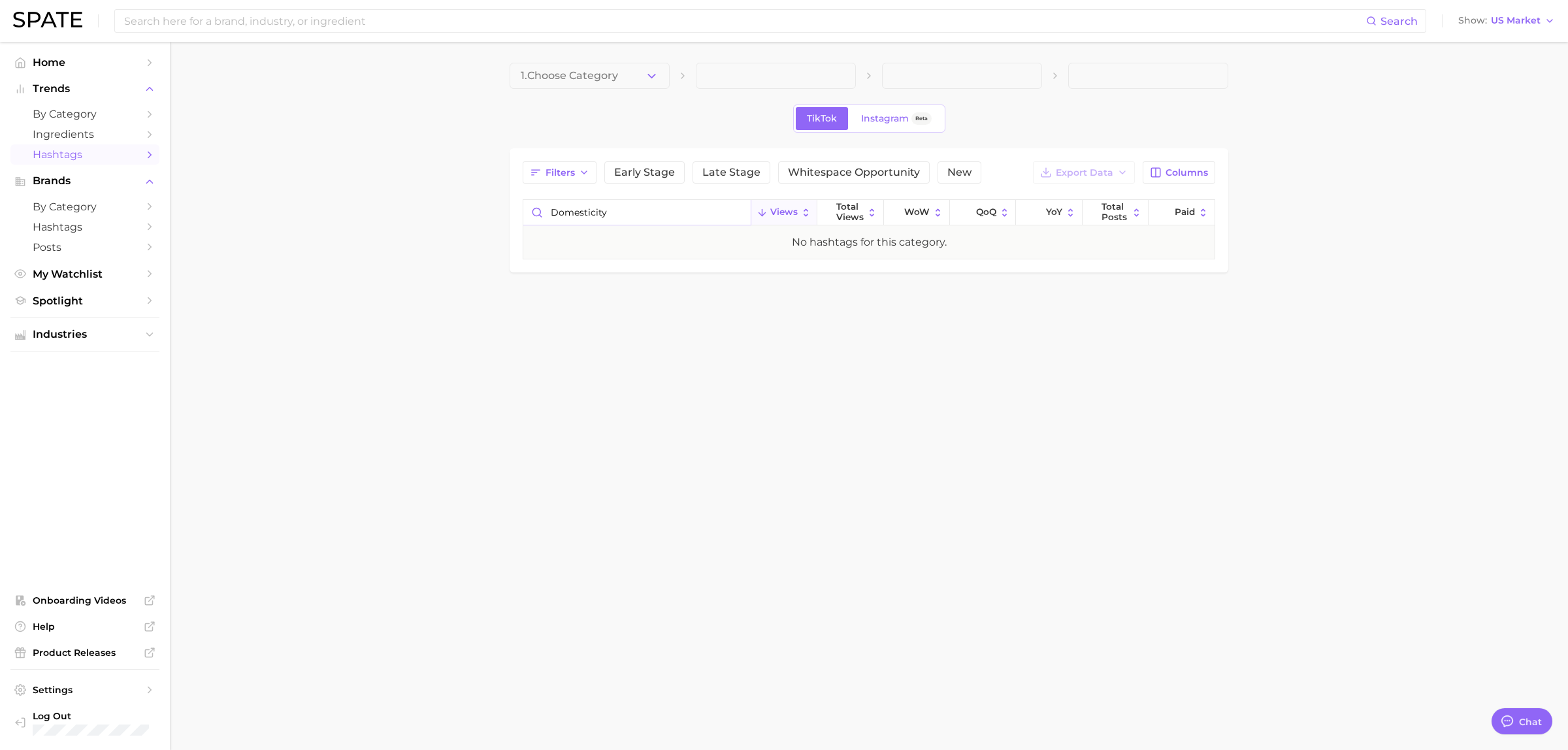
click at [539, 211] on input "domesticity" at bounding box center [637, 212] width 227 height 25
click at [628, 212] on input "#domesticity" at bounding box center [637, 212] width 227 height 25
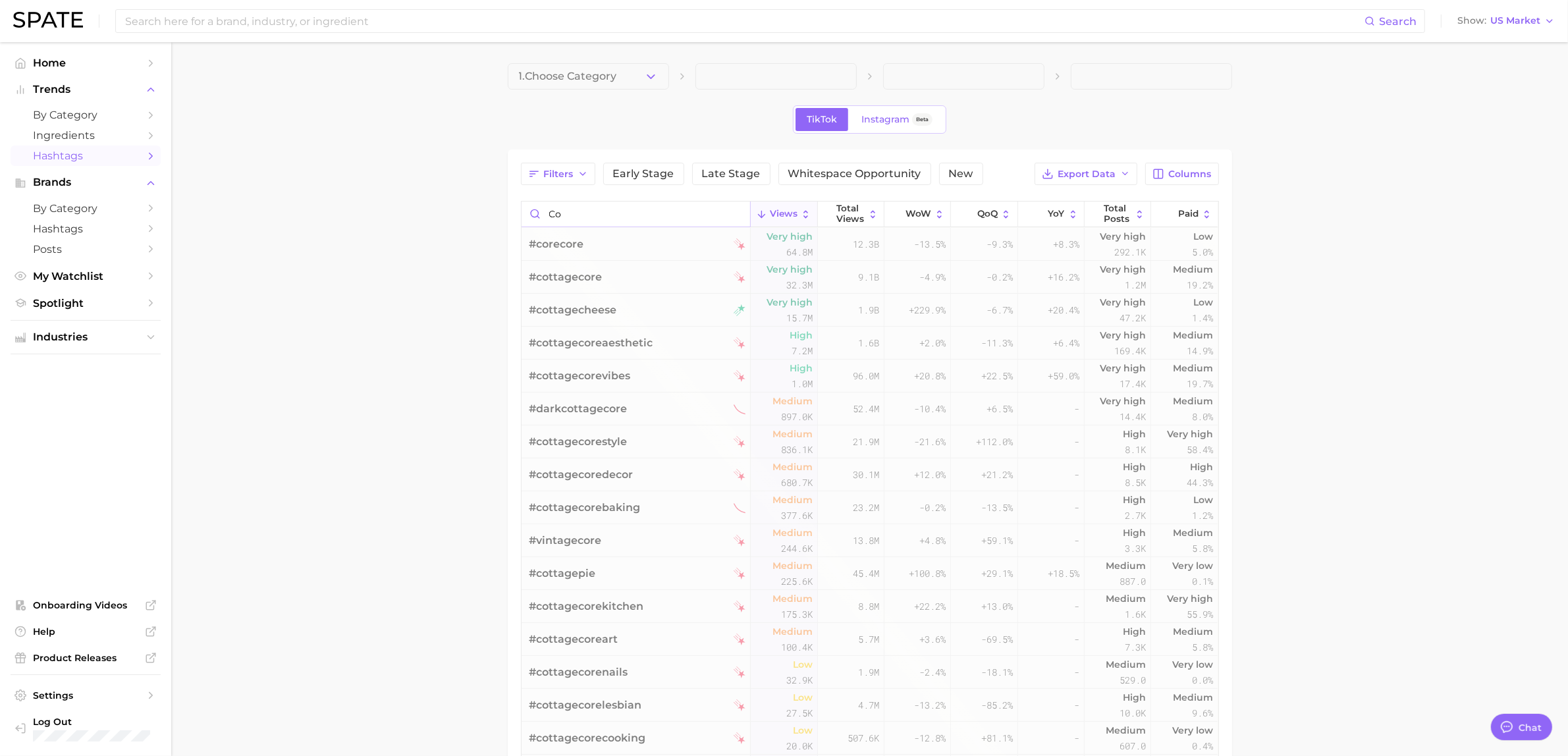
type input "c"
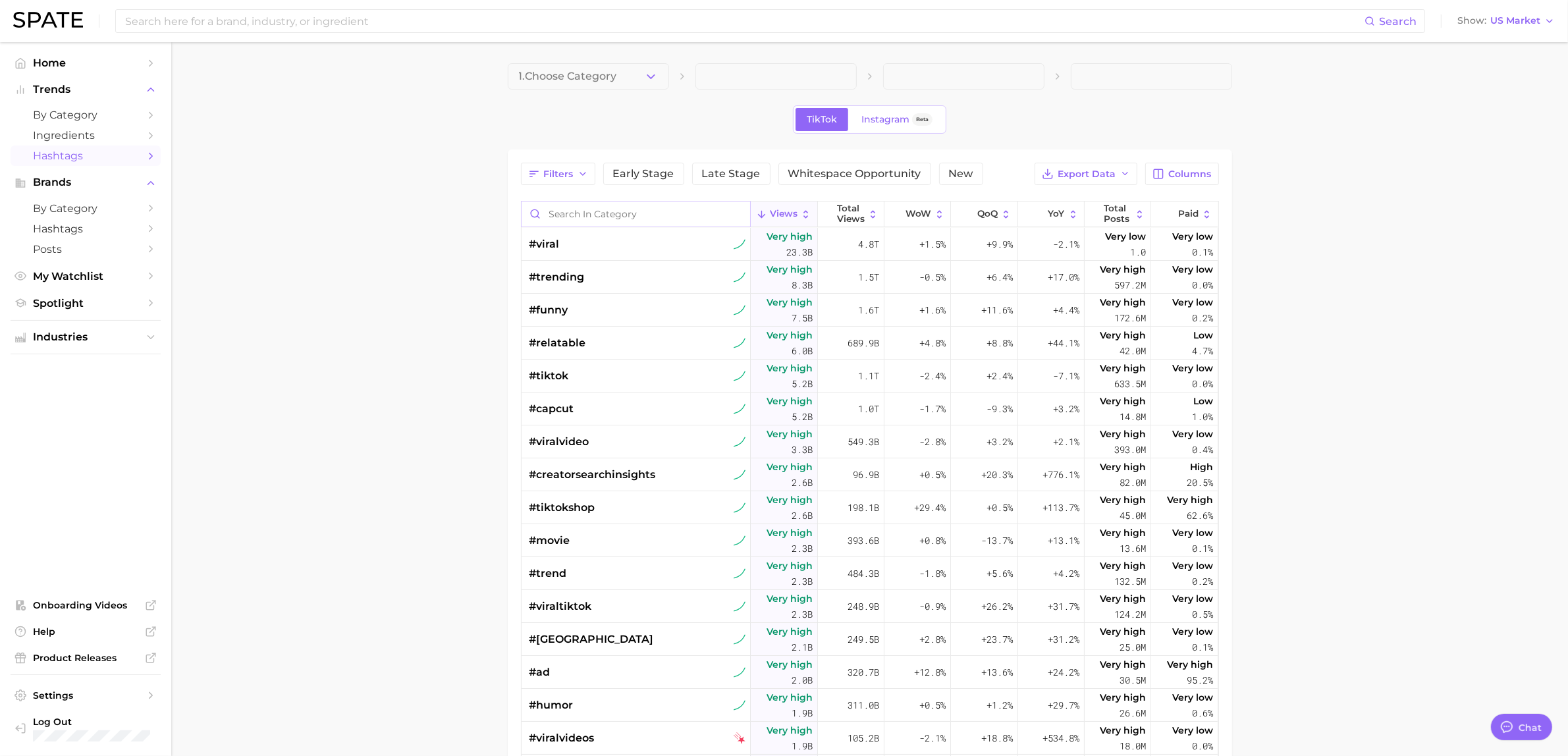
click at [585, 223] on input "Search in category" at bounding box center [636, 213] width 229 height 25
paste input "#stayathomegirlfriend"
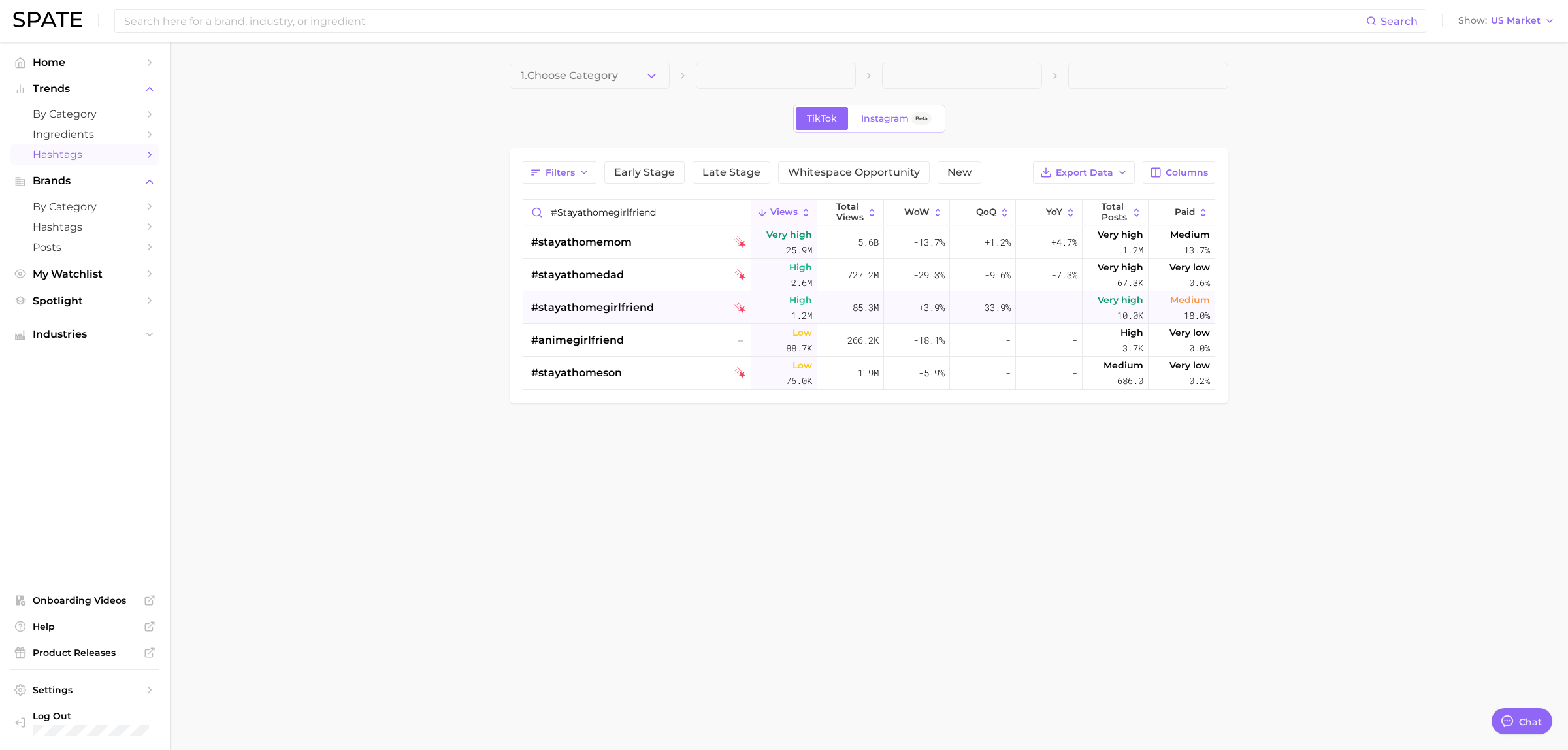
click at [586, 308] on span "#stayathomegirlfriend" at bounding box center [592, 307] width 123 height 15
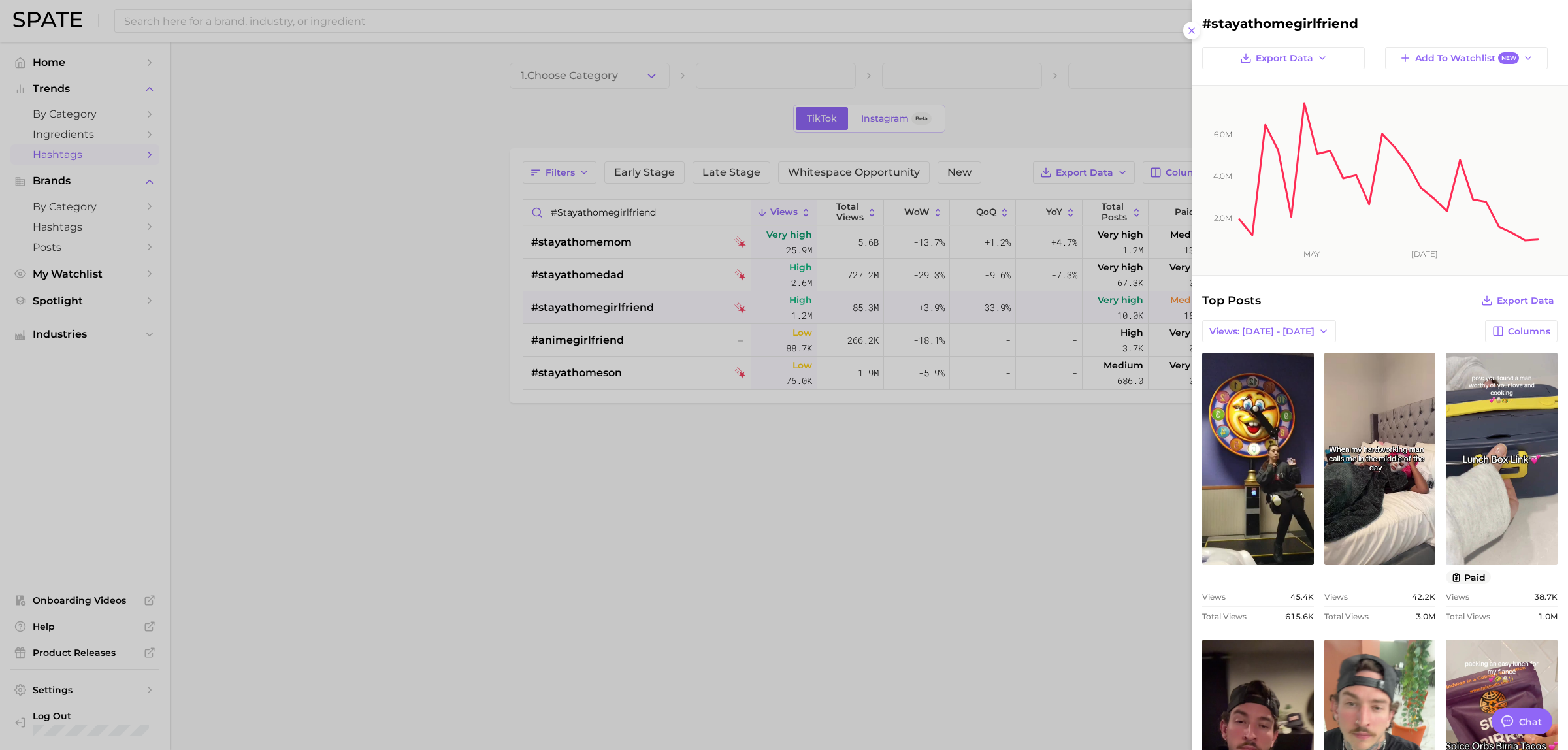
click at [586, 308] on div at bounding box center [784, 375] width 1568 height 750
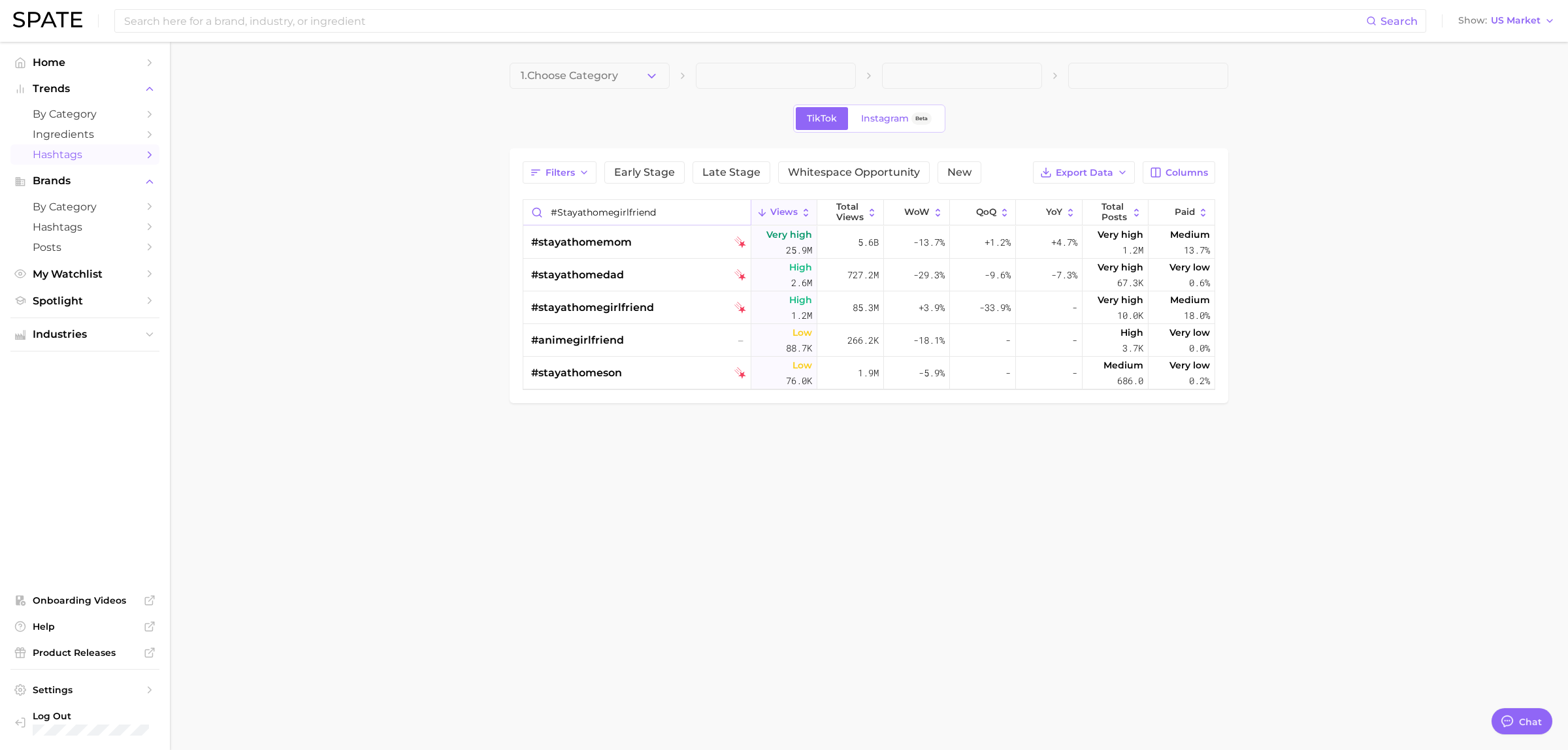
click at [605, 216] on input "#stayathomegirlfriend" at bounding box center [637, 212] width 227 height 25
drag, startPoint x: 667, startPoint y: 209, endPoint x: 510, endPoint y: 202, distance: 157.2
click at [510, 202] on div "Filters Early Stage Late Stage Whitespace Opportunity New Export Data Columns #…" at bounding box center [868, 275] width 718 height 255
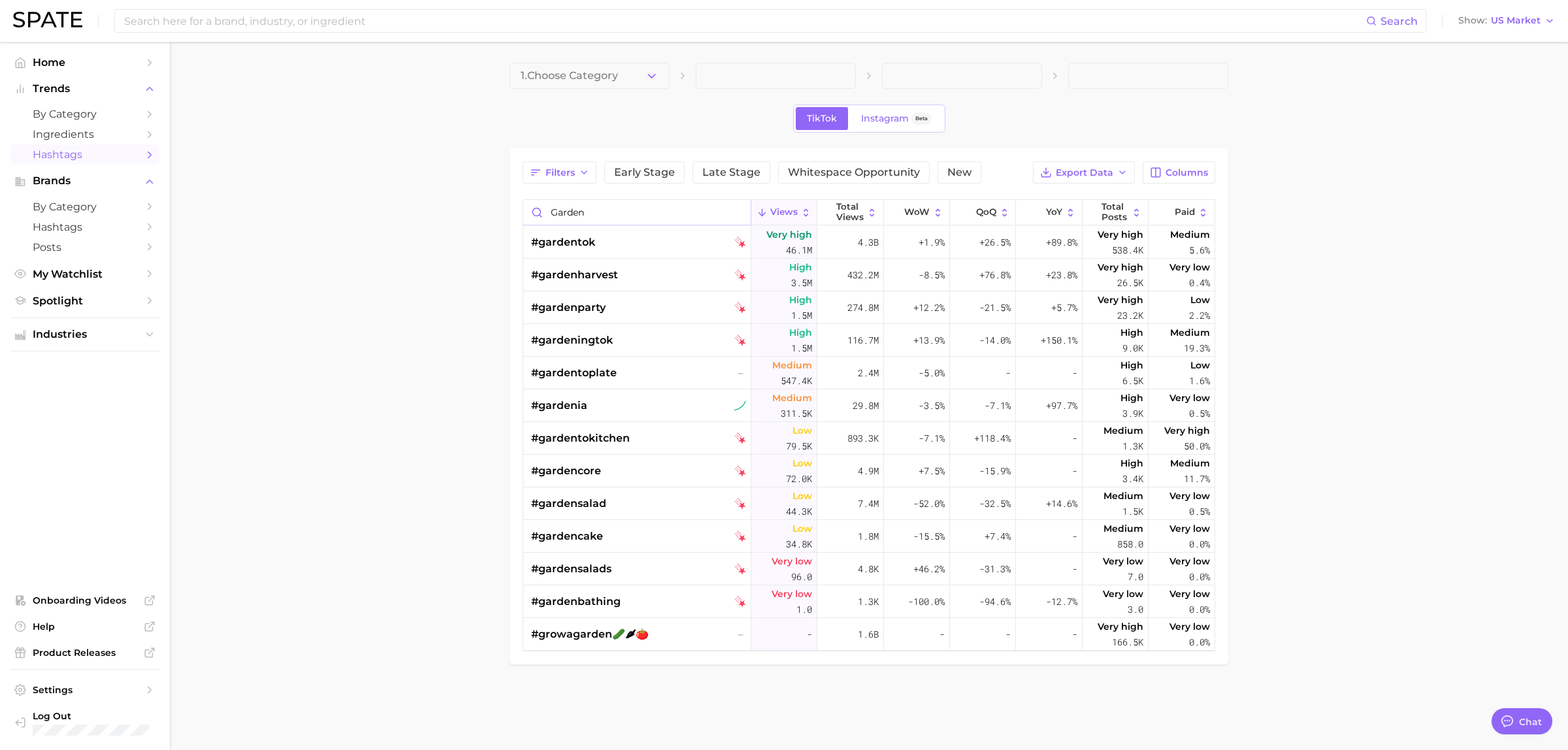
click at [649, 214] on input "garden" at bounding box center [637, 212] width 227 height 25
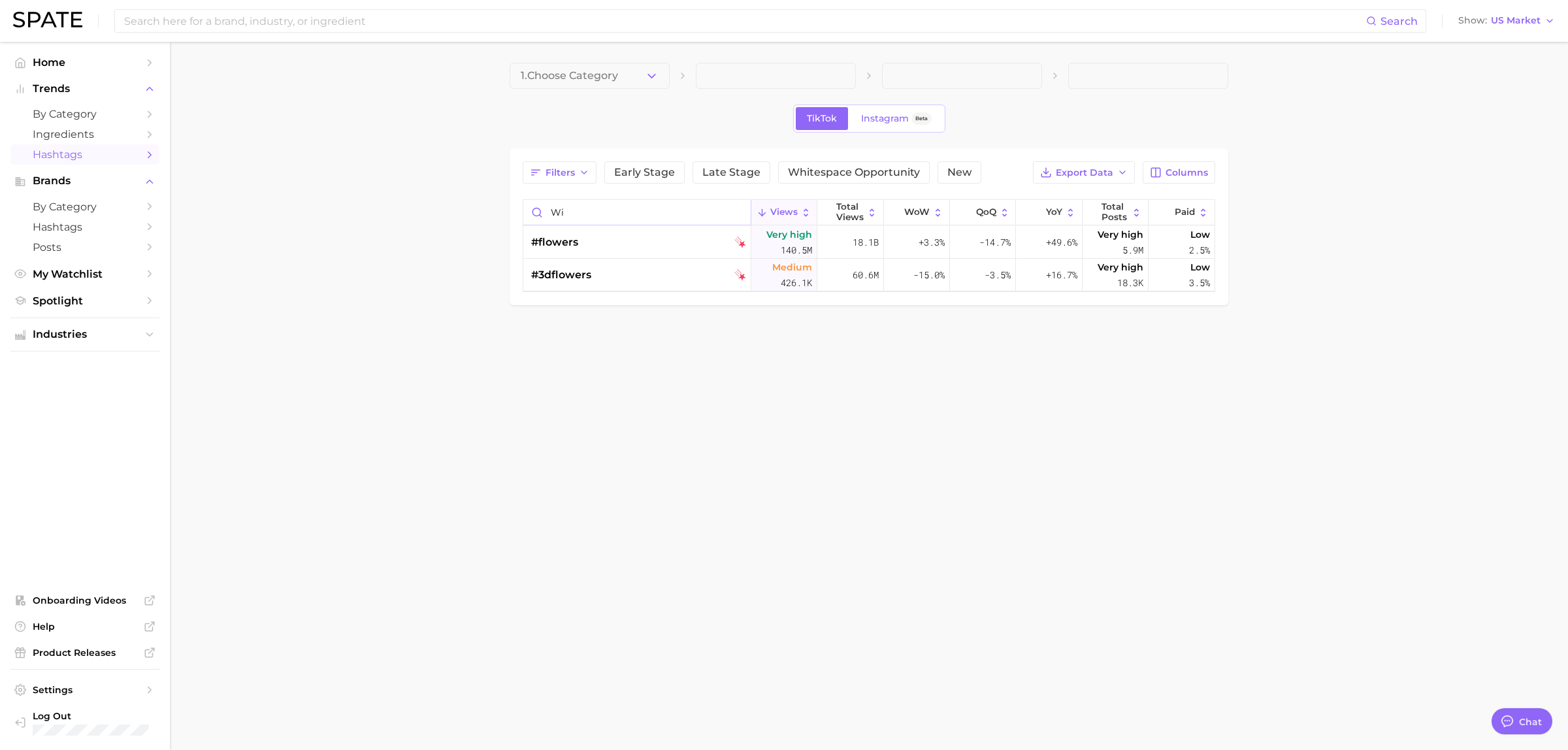
type input "w"
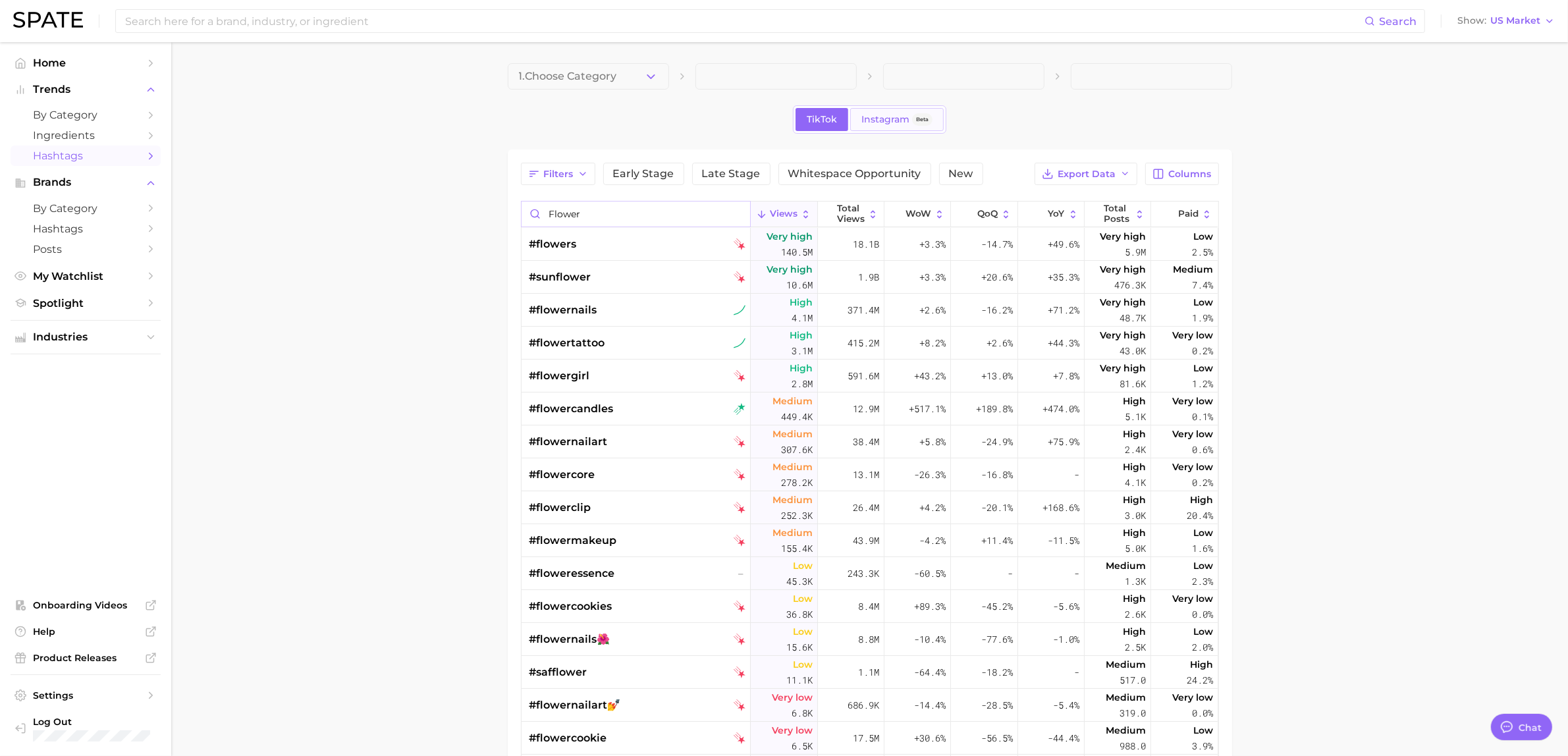
type input "flower"
click at [877, 124] on span "Instagram" at bounding box center [885, 120] width 48 height 11
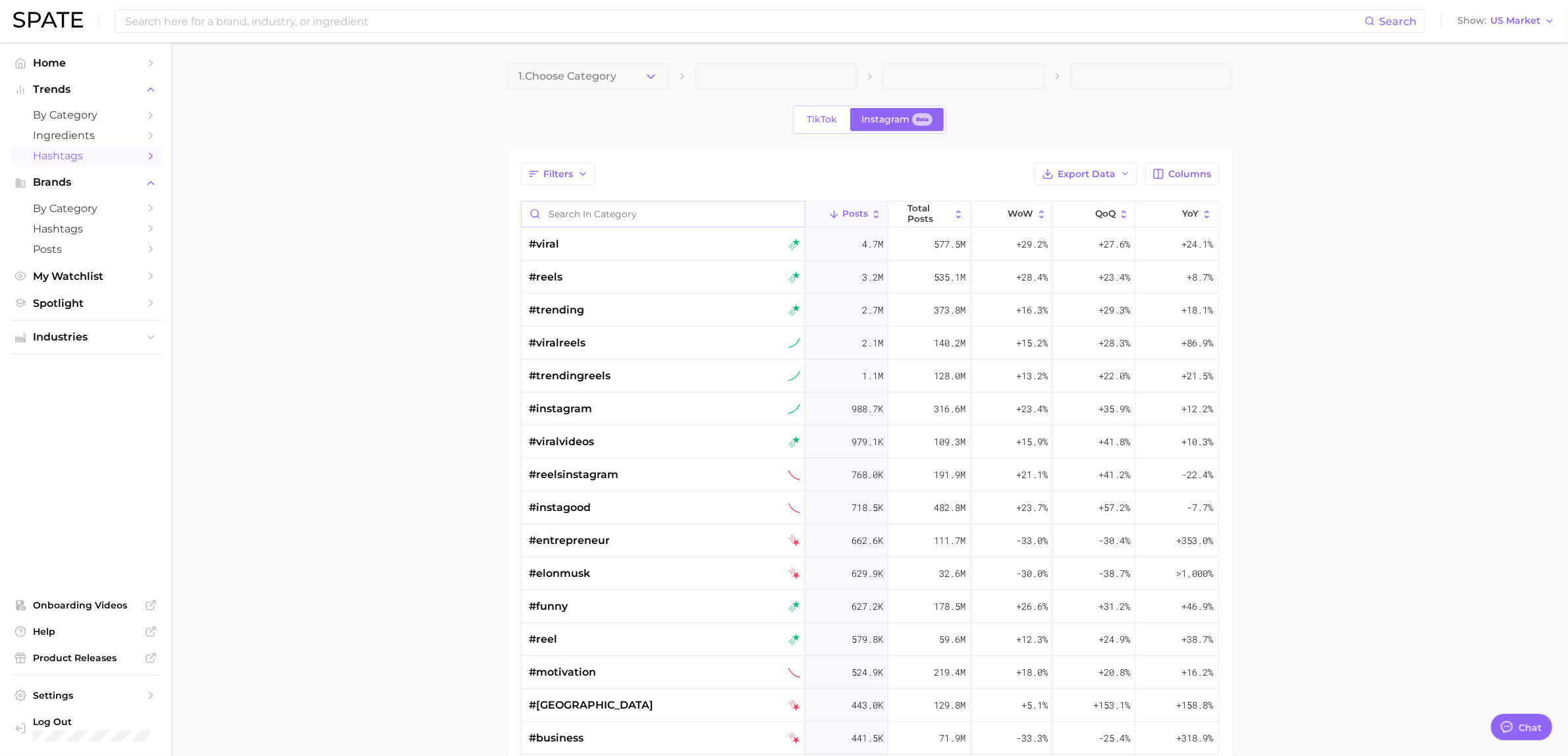
click at [641, 213] on input "Search in category" at bounding box center [663, 213] width 284 height 25
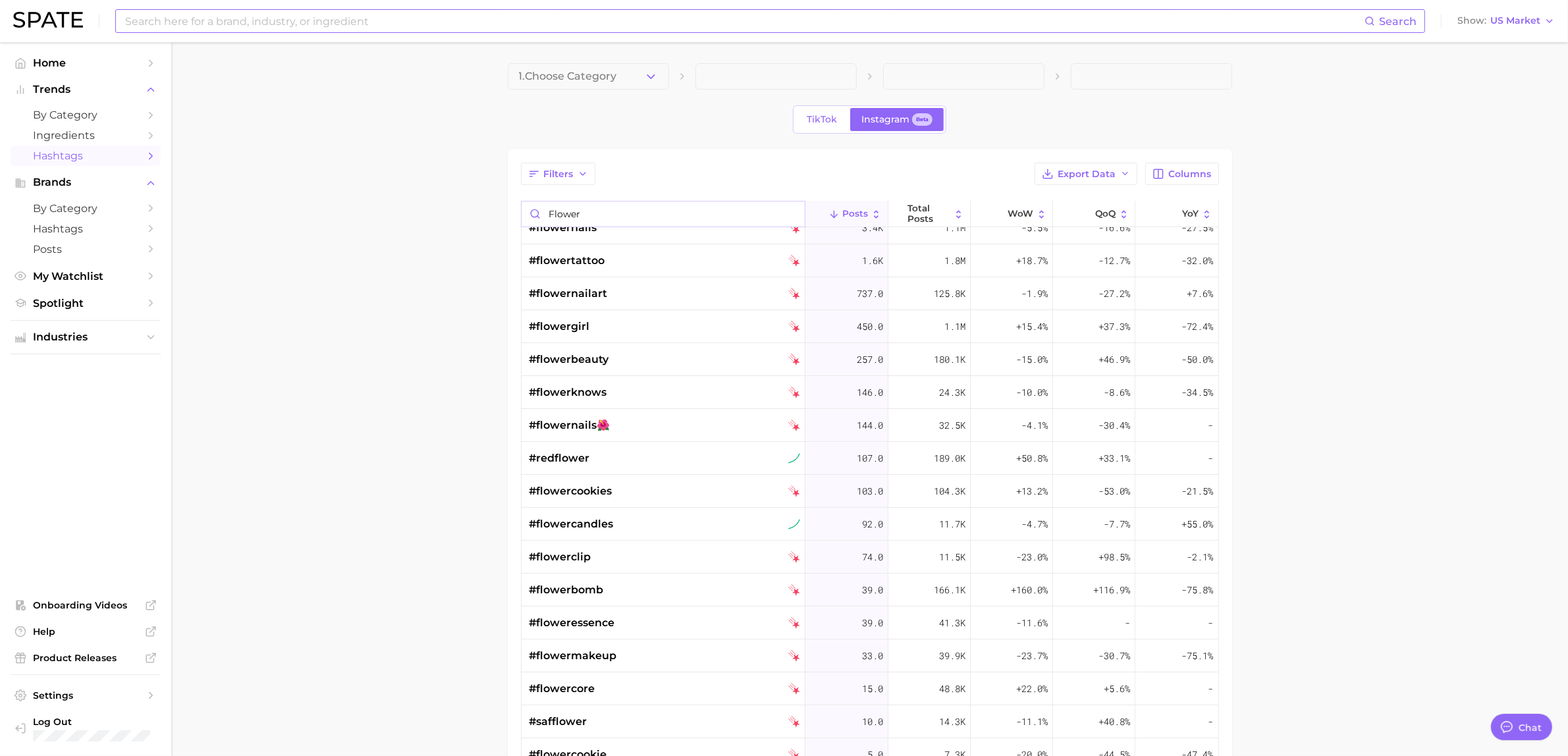
type input "flower"
click at [445, 25] on input at bounding box center [744, 21] width 1241 height 22
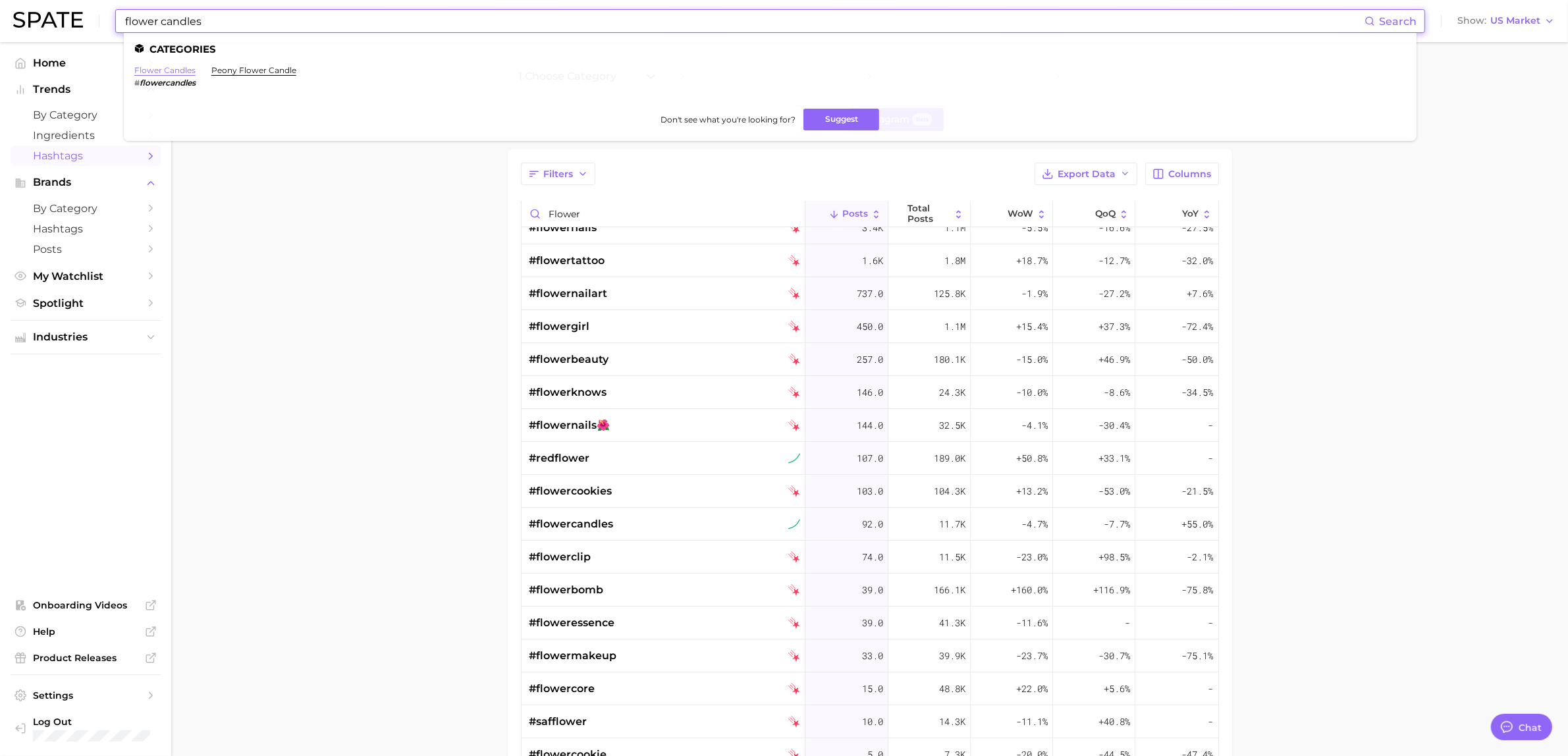
type input "flower candles"
click at [159, 70] on link "flower candles" at bounding box center [165, 70] width 61 height 10
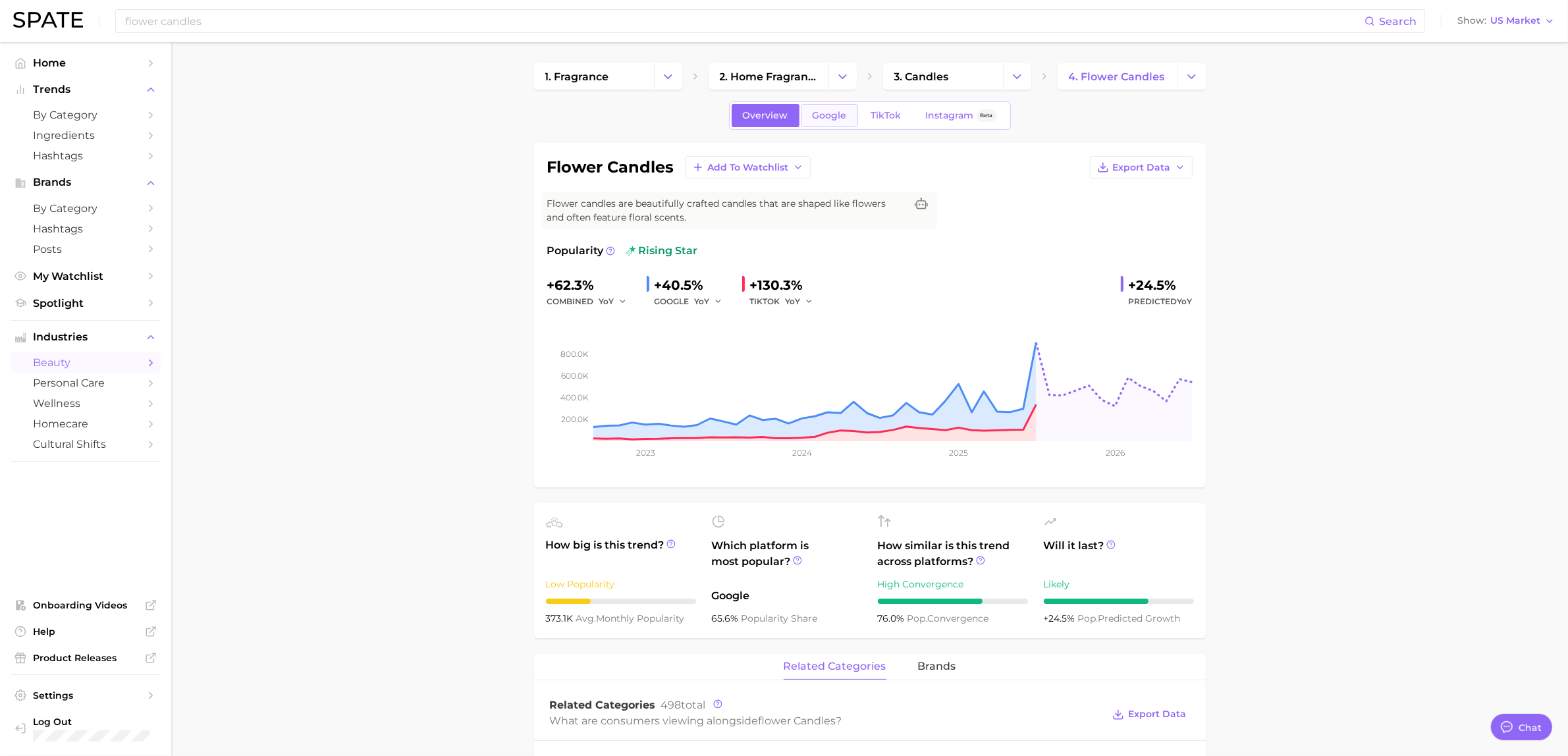
click at [834, 118] on span "Google" at bounding box center [830, 116] width 34 height 11
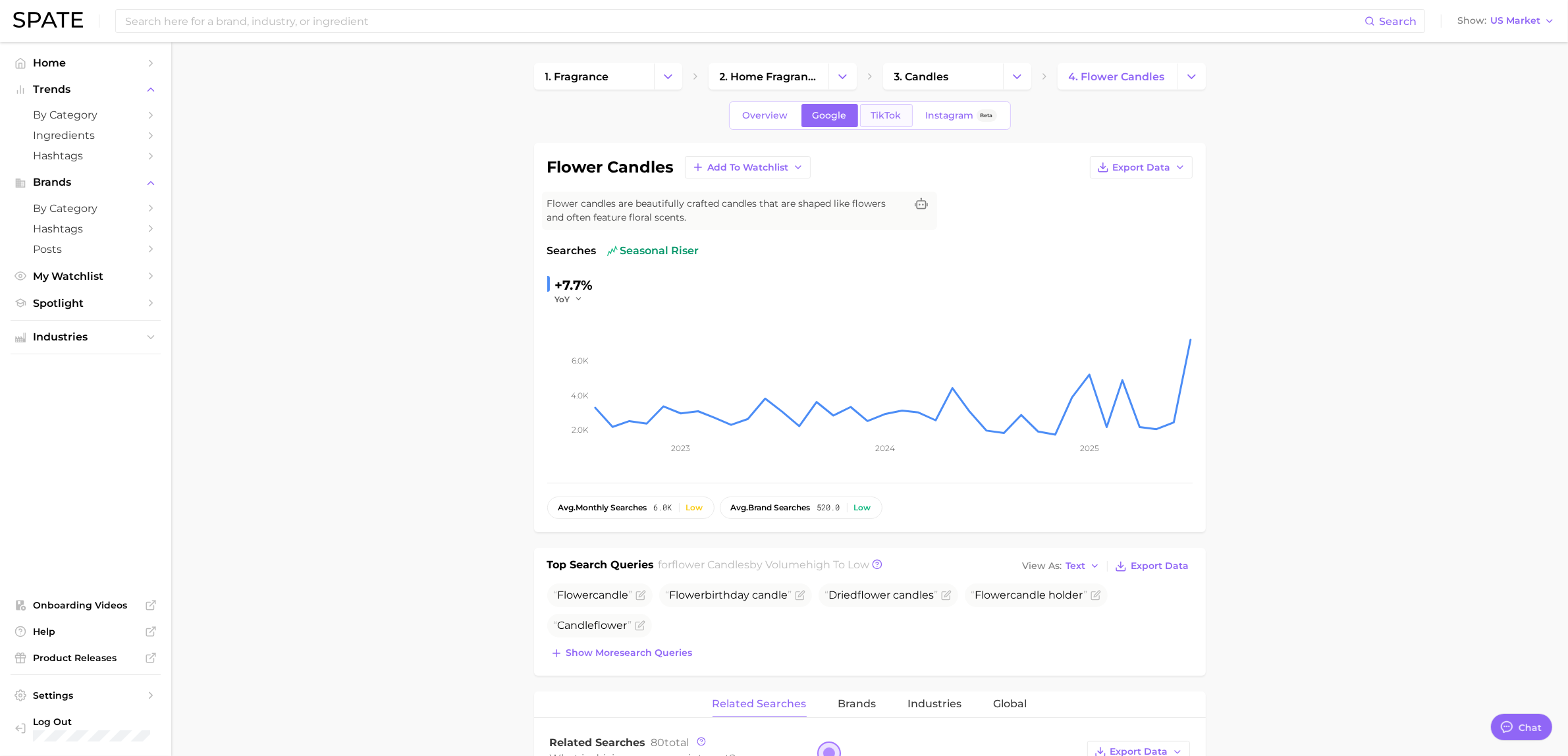
click at [894, 117] on span "TikTok" at bounding box center [886, 116] width 30 height 11
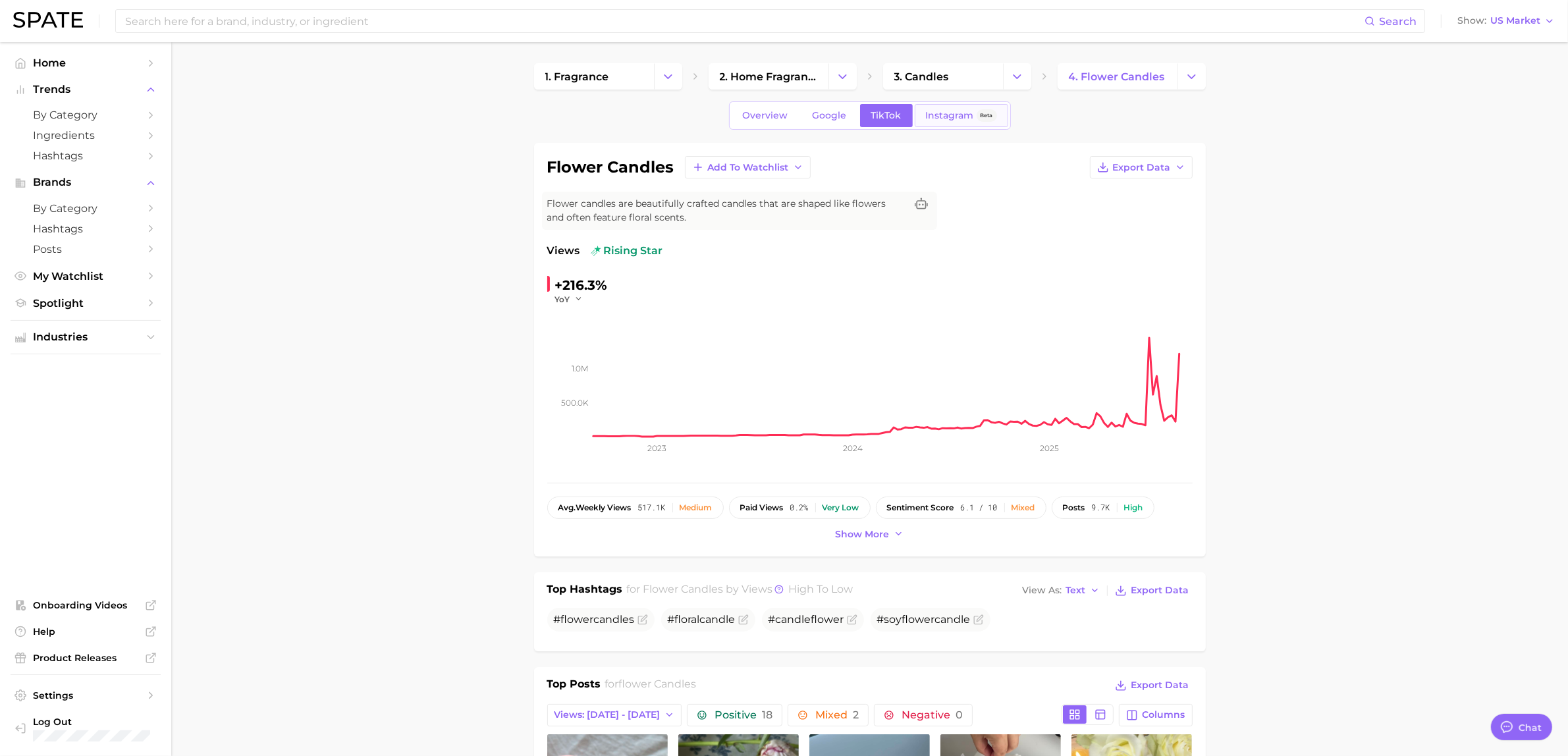
click at [938, 116] on span "Instagram" at bounding box center [950, 116] width 48 height 11
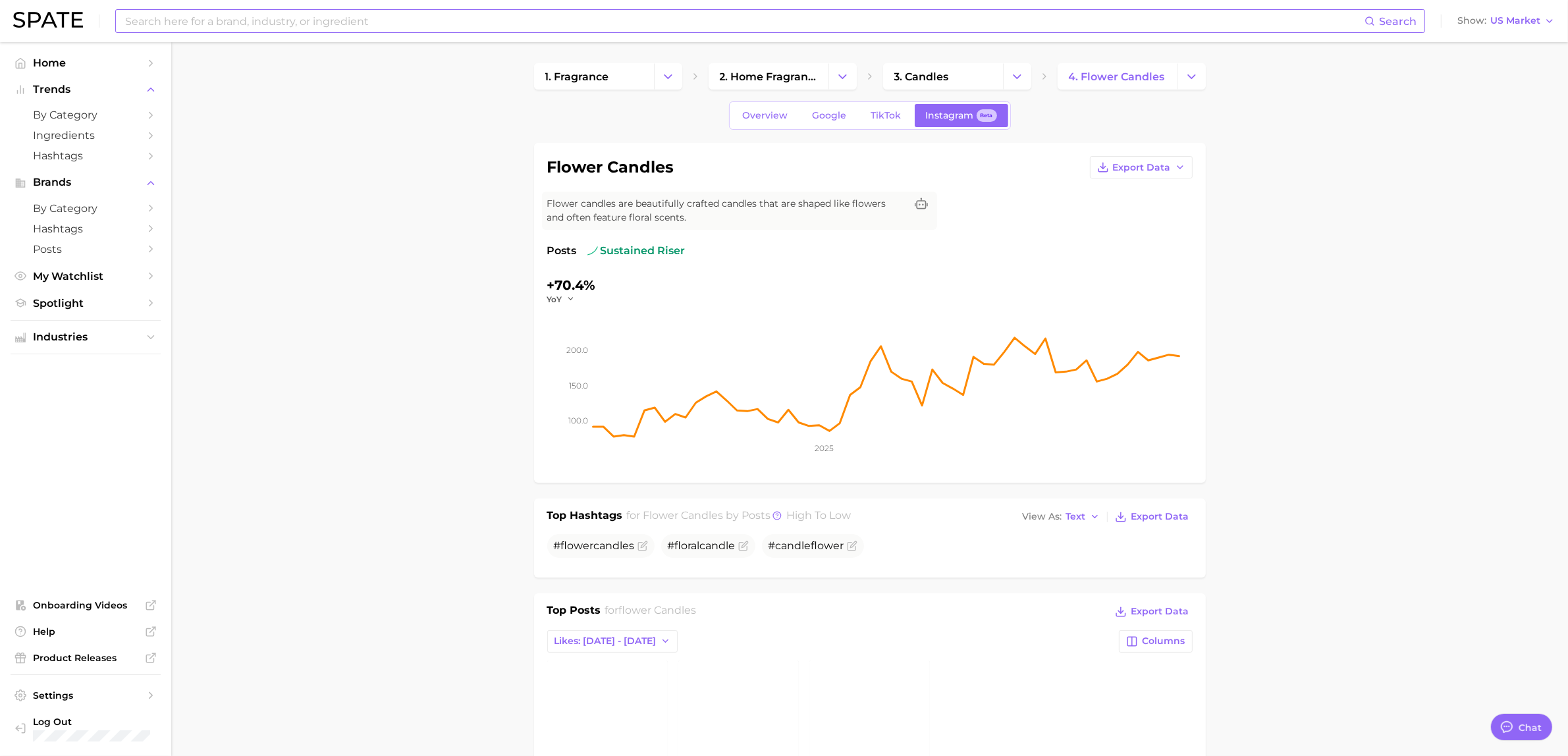
click at [247, 24] on input at bounding box center [744, 21] width 1241 height 22
type input "savory candle"
drag, startPoint x: 238, startPoint y: 147, endPoint x: 202, endPoint y: 153, distance: 36.5
click at [112, 149] on span "Hashtags" at bounding box center [86, 155] width 105 height 13
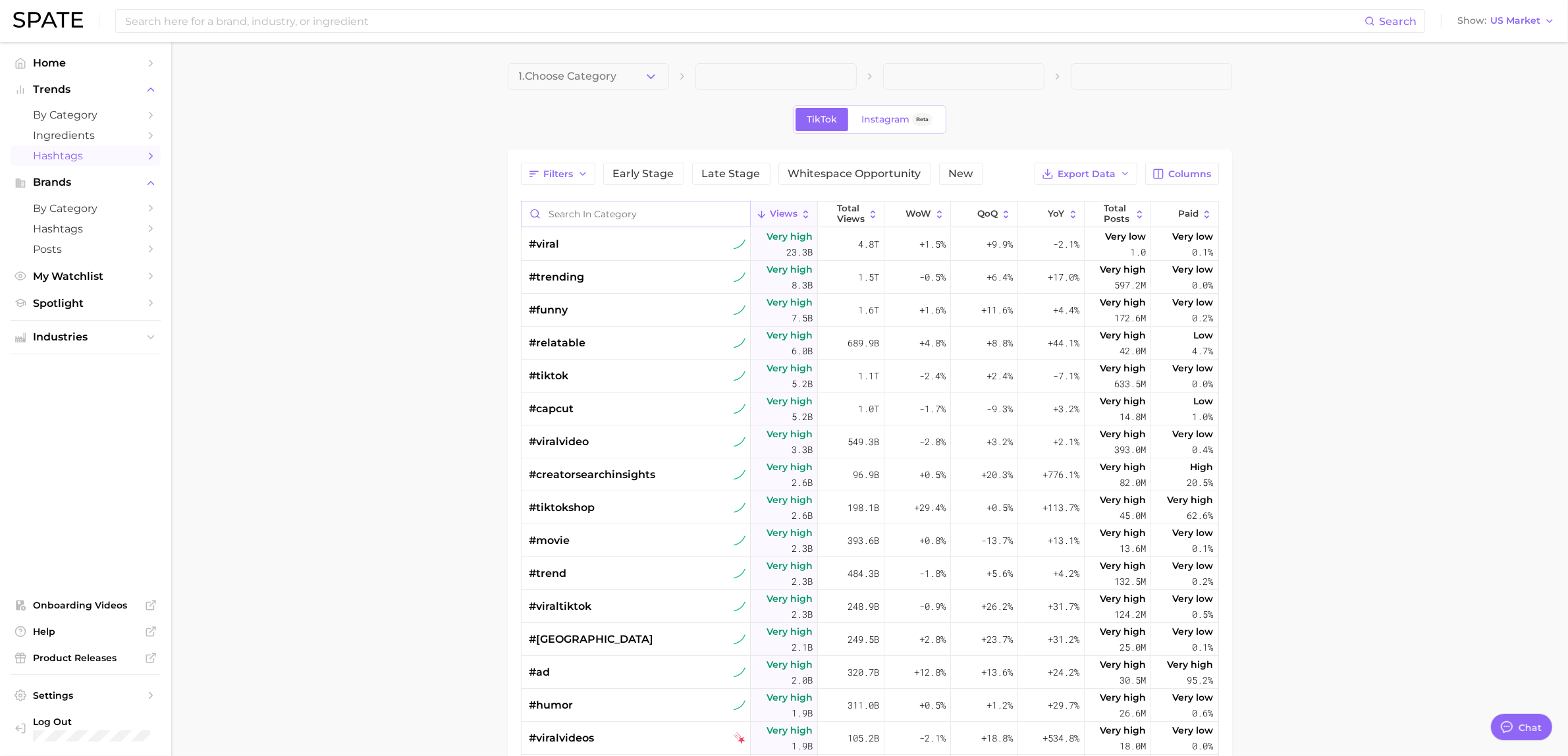
click at [580, 222] on input "Search in category" at bounding box center [636, 213] width 229 height 25
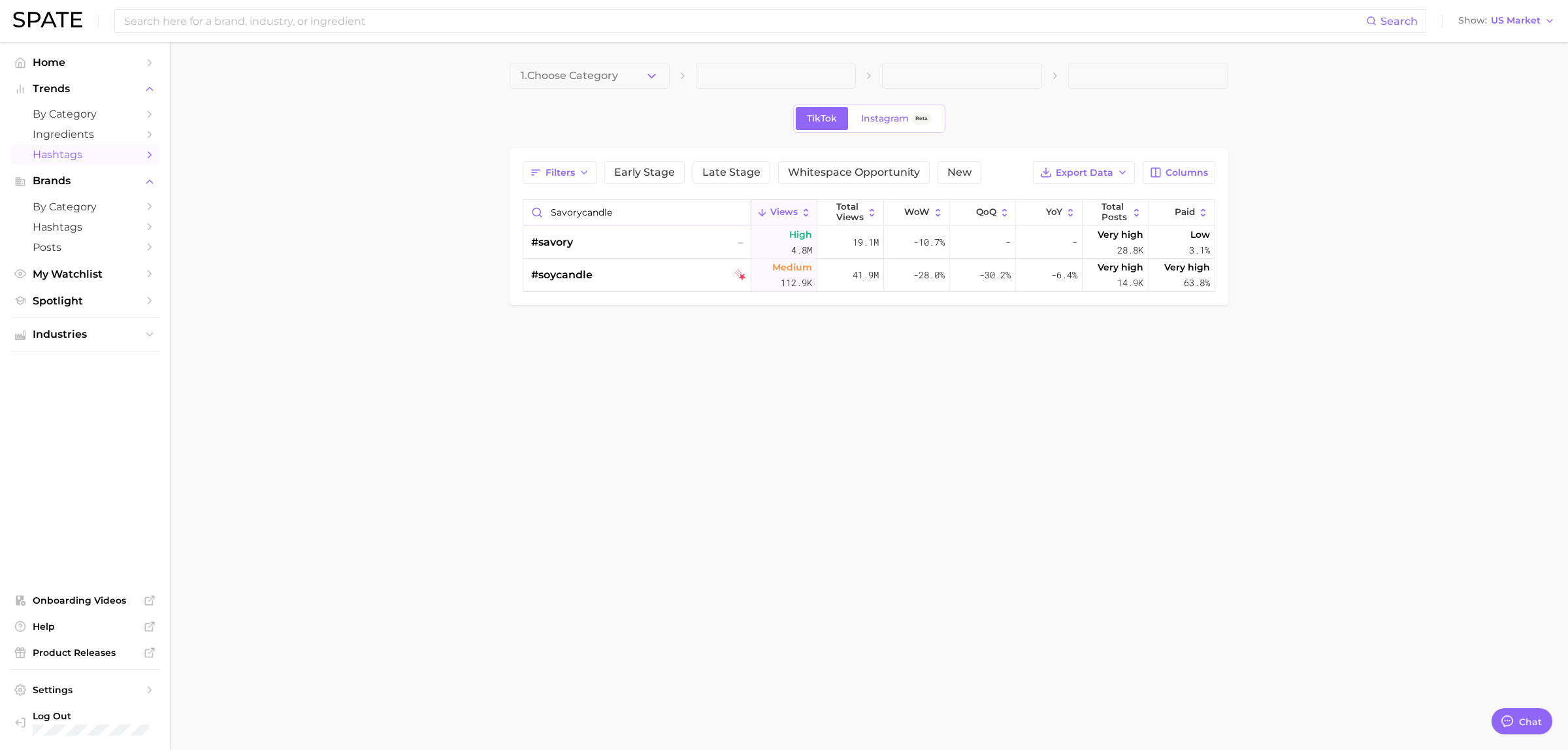
click at [623, 213] on input "savorycandle" at bounding box center [637, 212] width 227 height 25
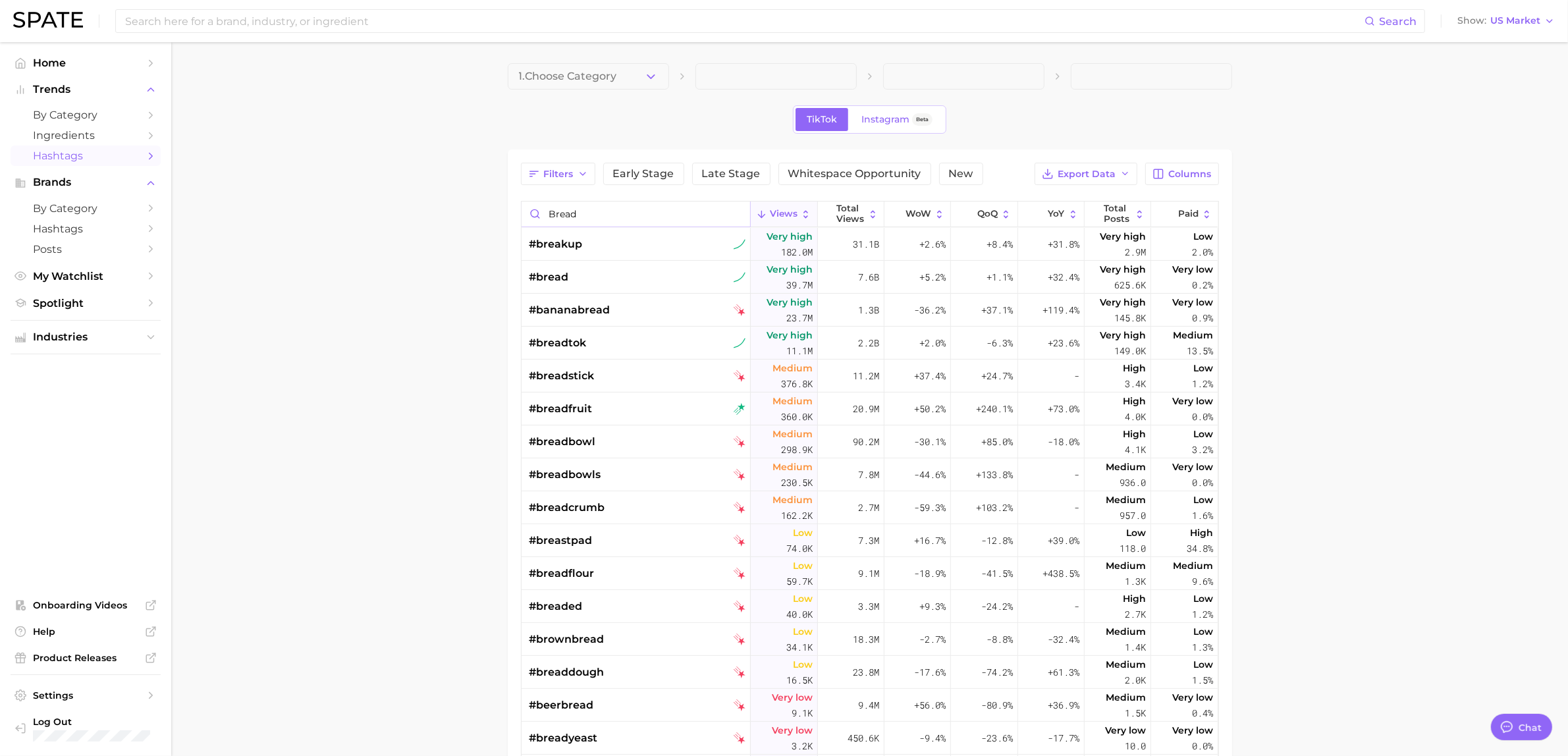
click at [561, 211] on input "bread" at bounding box center [636, 213] width 229 height 25
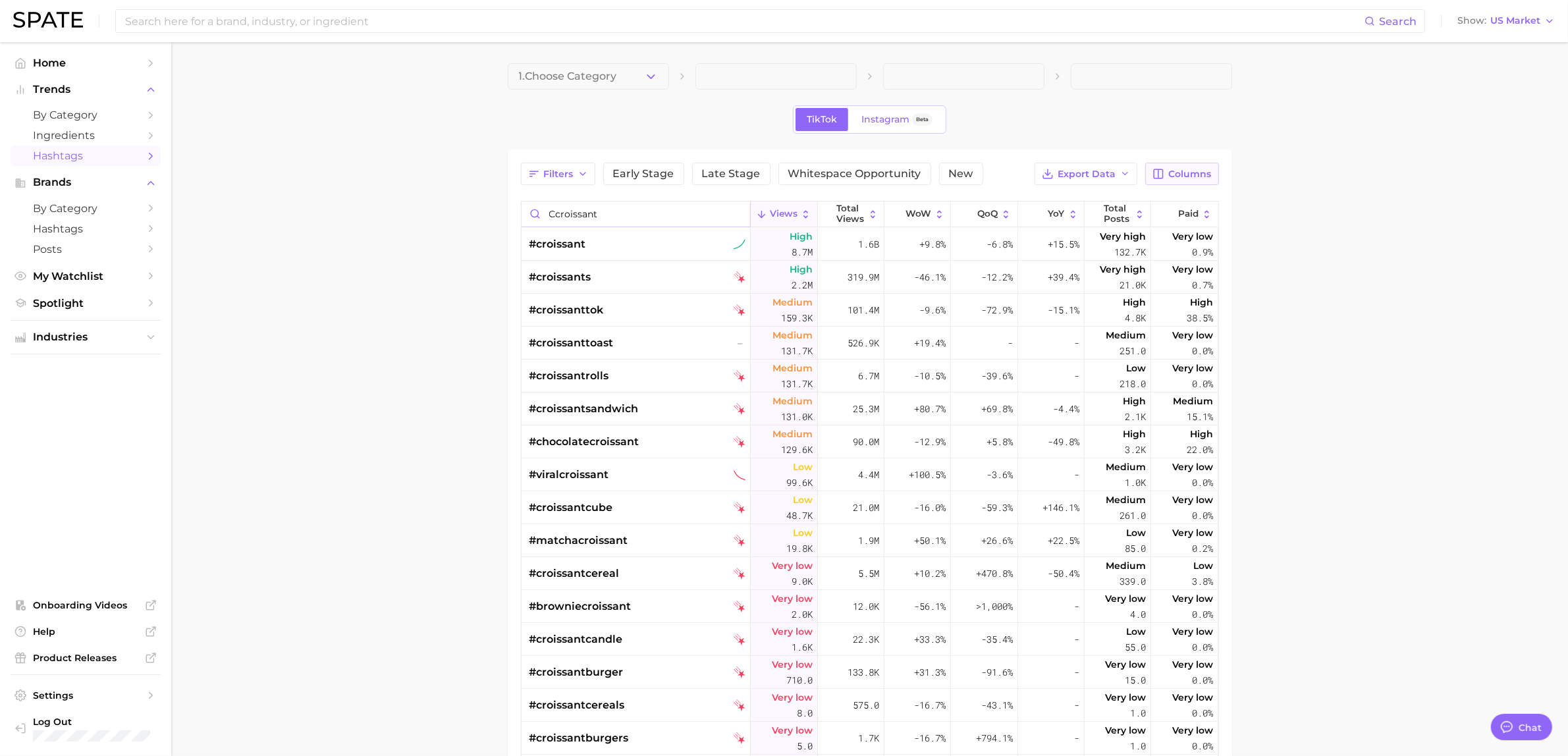
type input "ccroissant"
click at [1199, 172] on span "Columns" at bounding box center [1190, 174] width 43 height 11
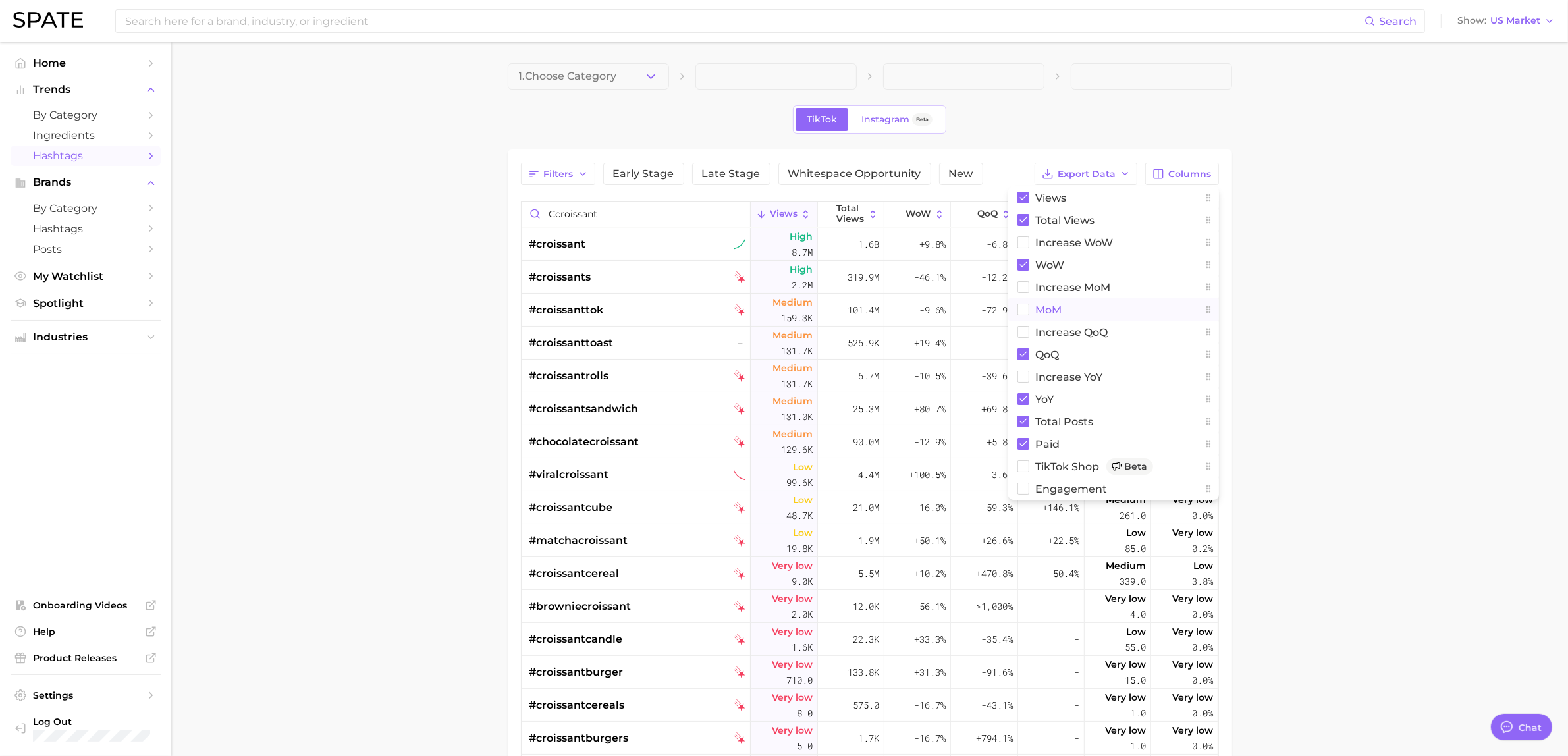
click at [1026, 309] on rect at bounding box center [1023, 309] width 11 height 11
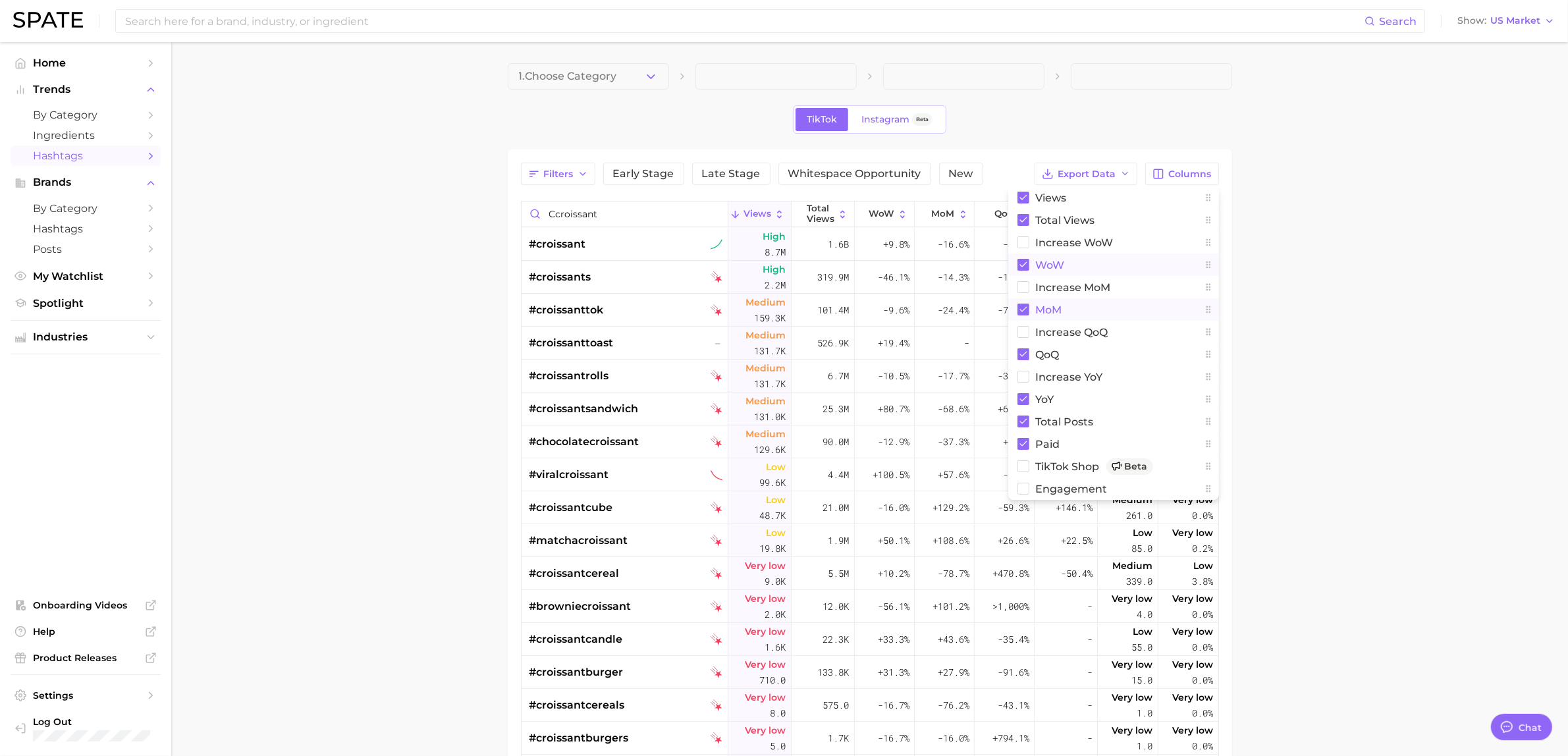
click at [1025, 267] on rect at bounding box center [1023, 265] width 12 height 12
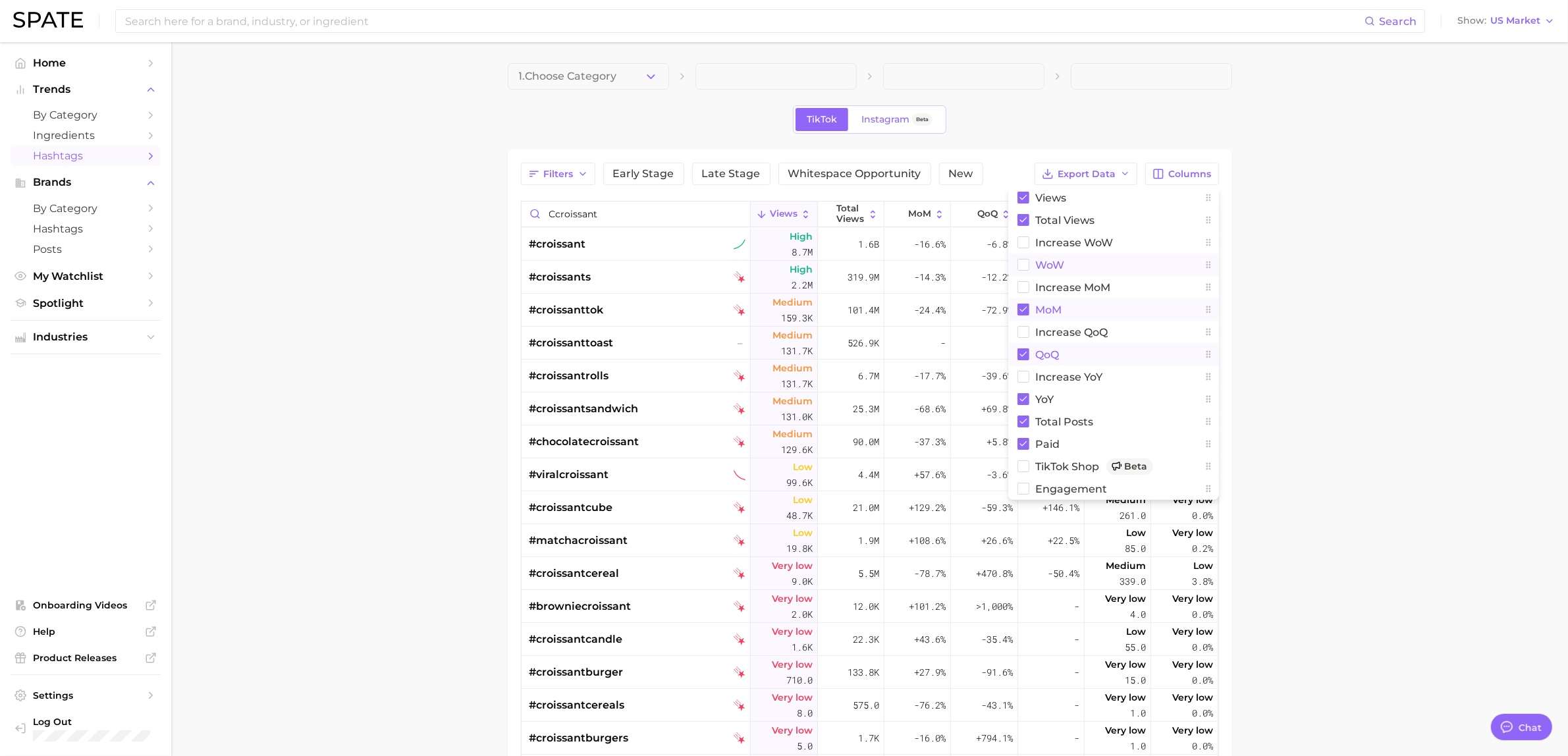
click at [1021, 350] on rect at bounding box center [1023, 355] width 12 height 12
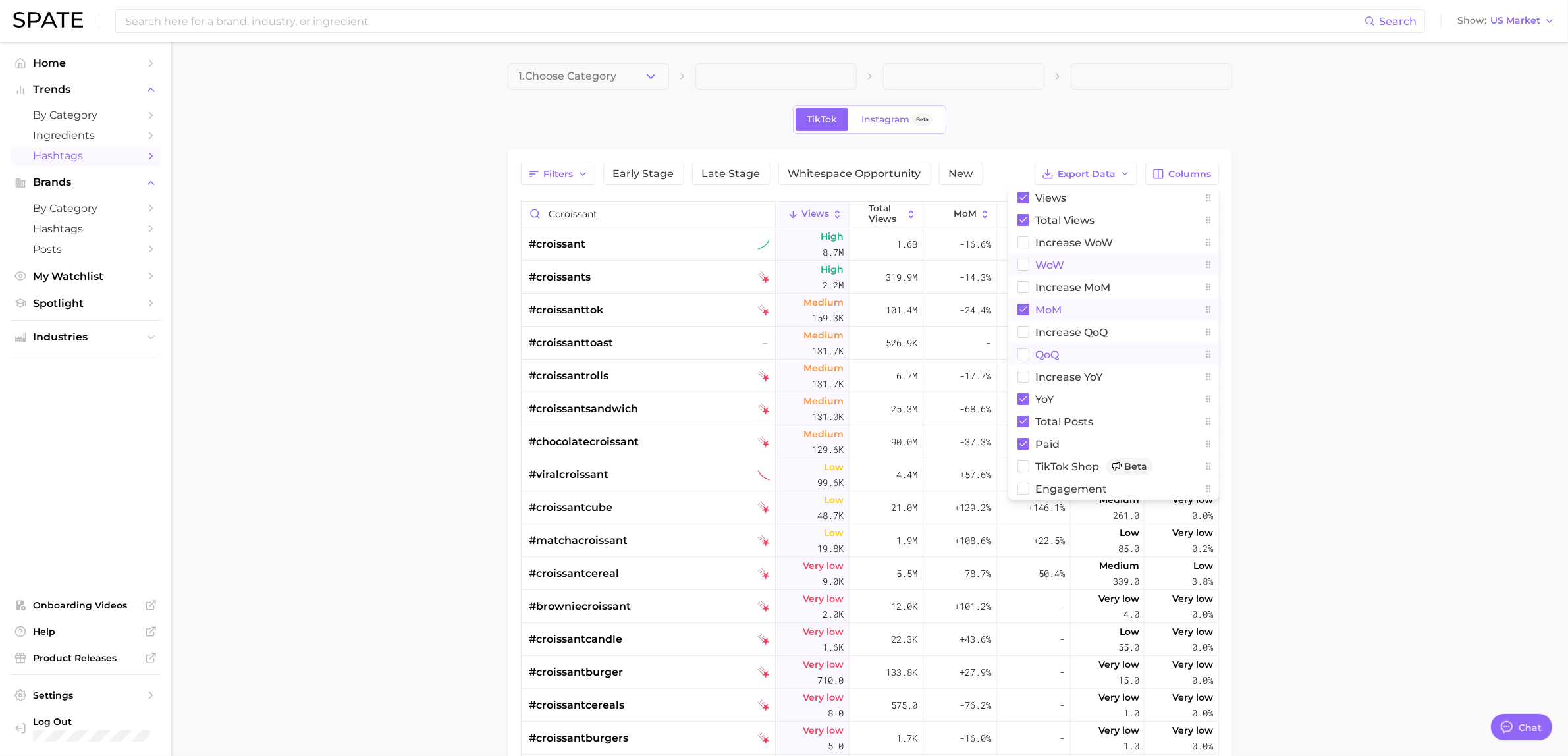
click at [1294, 374] on main "1. Choose Category TikTok Instagram Beta Filters Early Stage Late Stage Whitesp…" at bounding box center [869, 455] width 1397 height 826
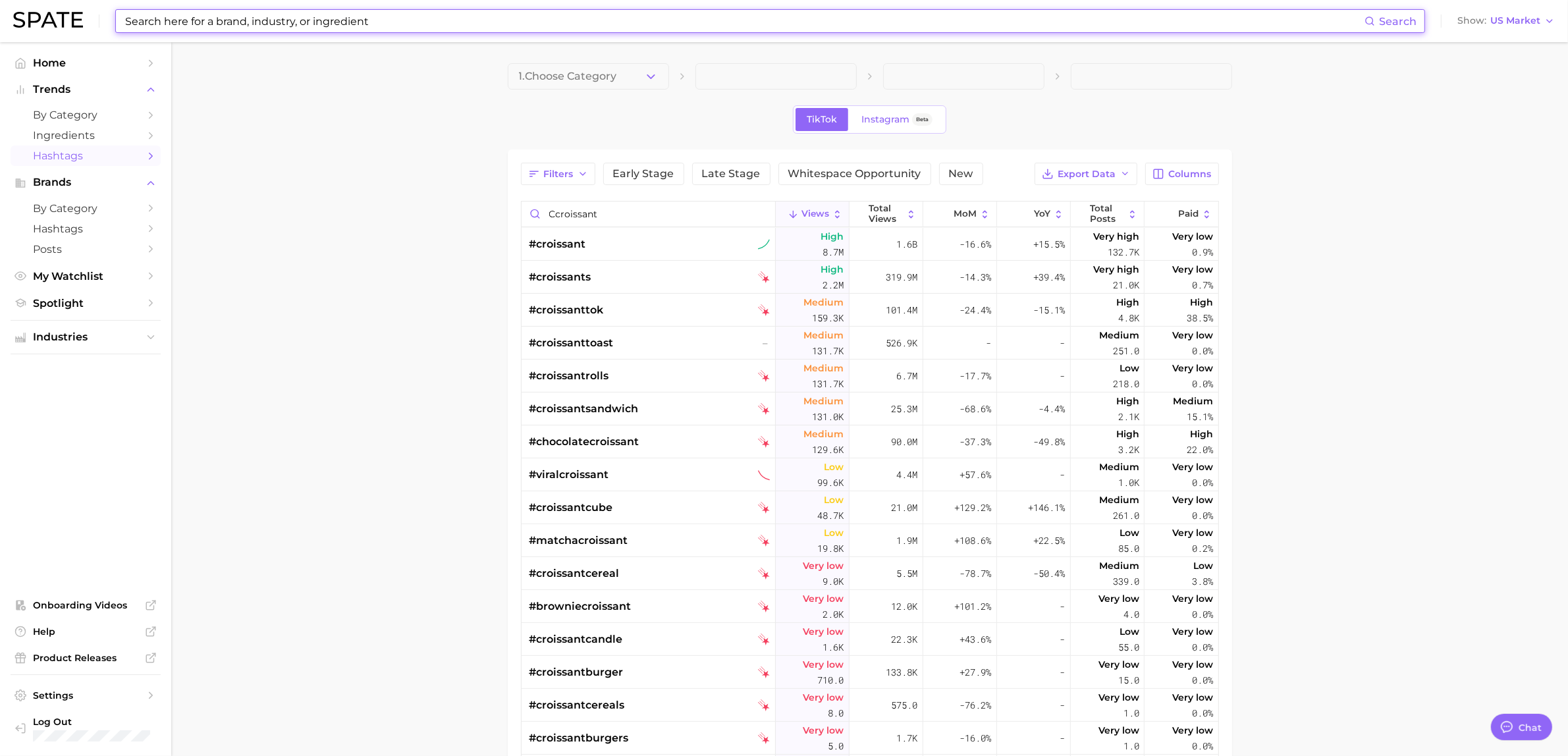
click at [320, 16] on input at bounding box center [744, 21] width 1241 height 22
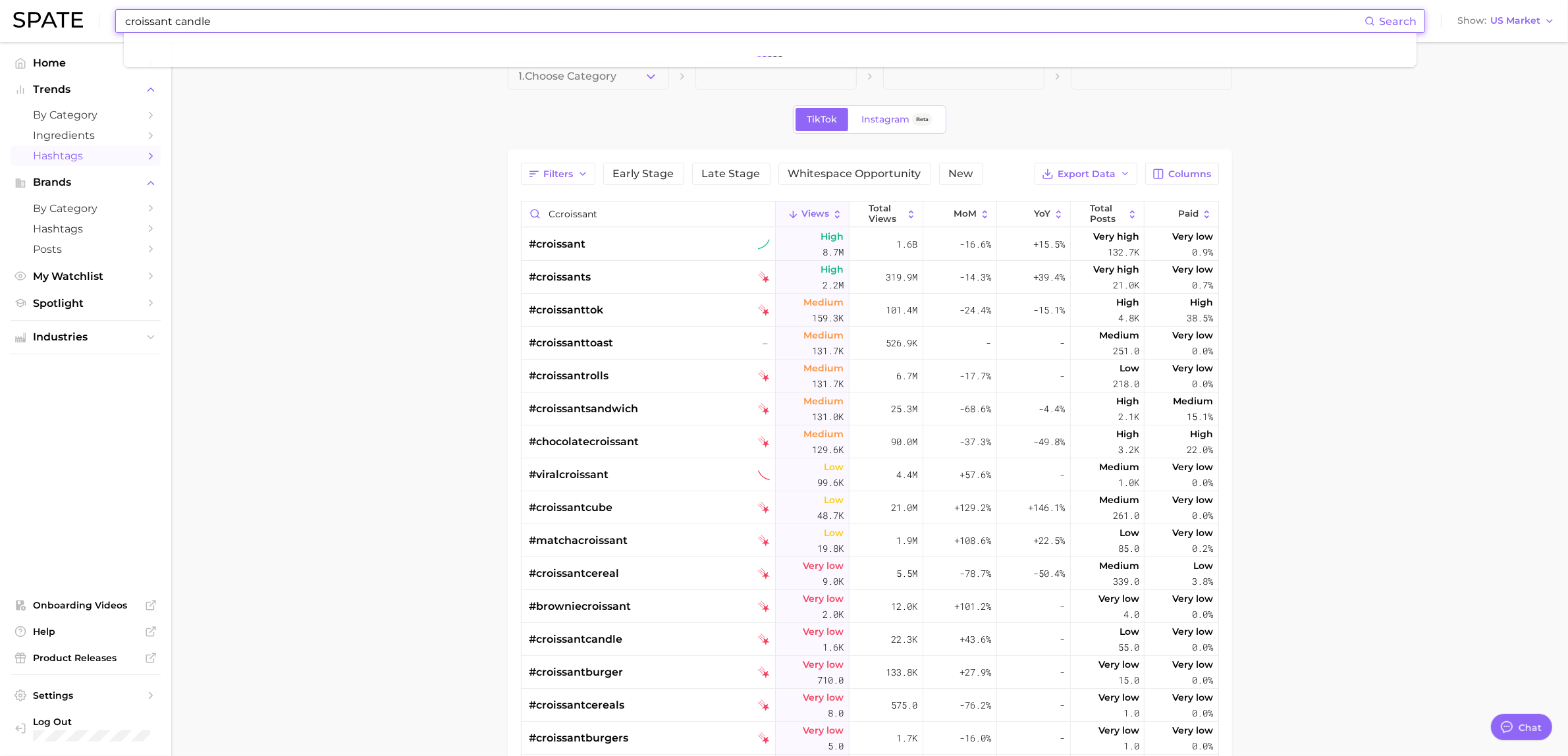
type input "croissant candle"
click at [169, 68] on link "croissant candle" at bounding box center [168, 70] width 67 height 10
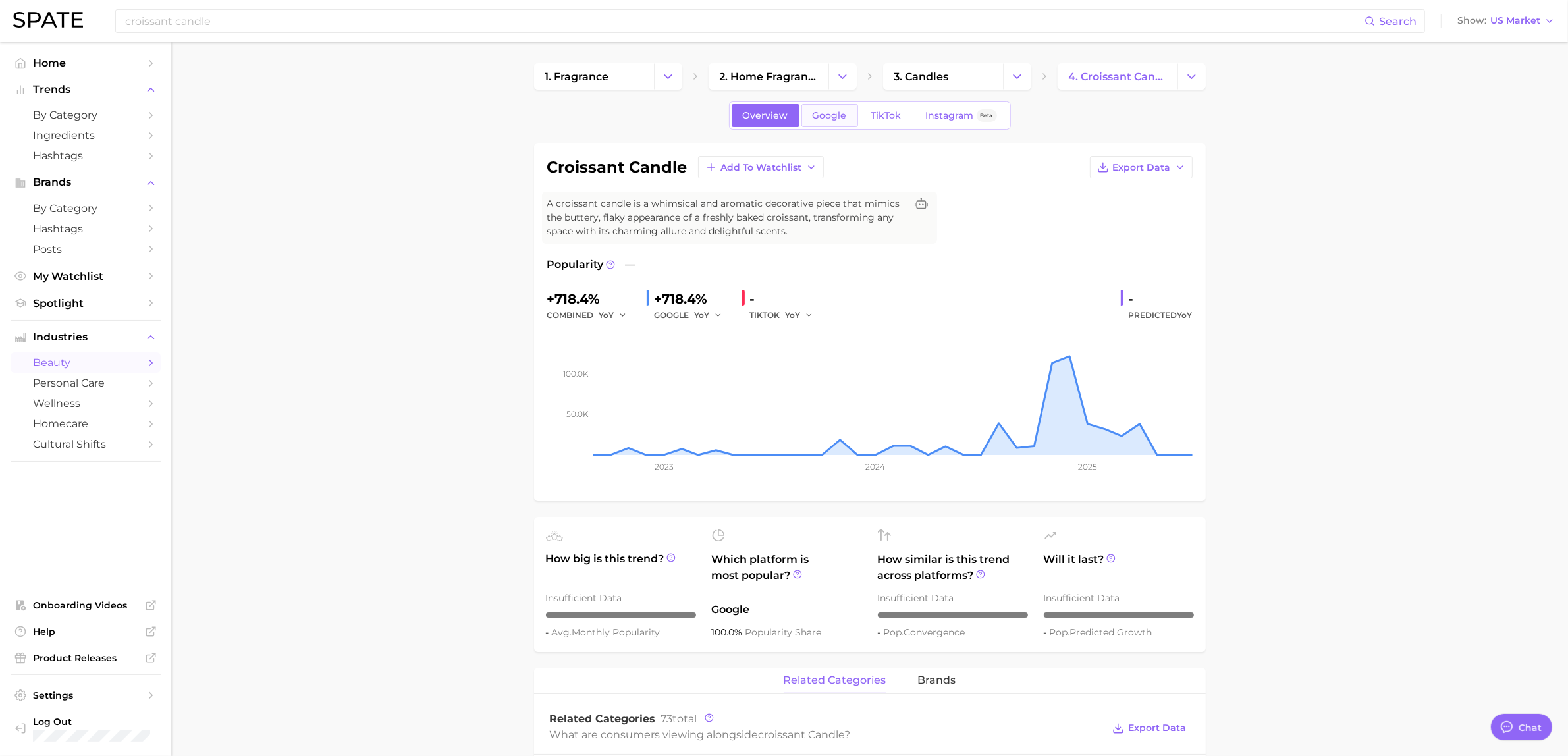
click at [826, 114] on span "Google" at bounding box center [830, 116] width 34 height 11
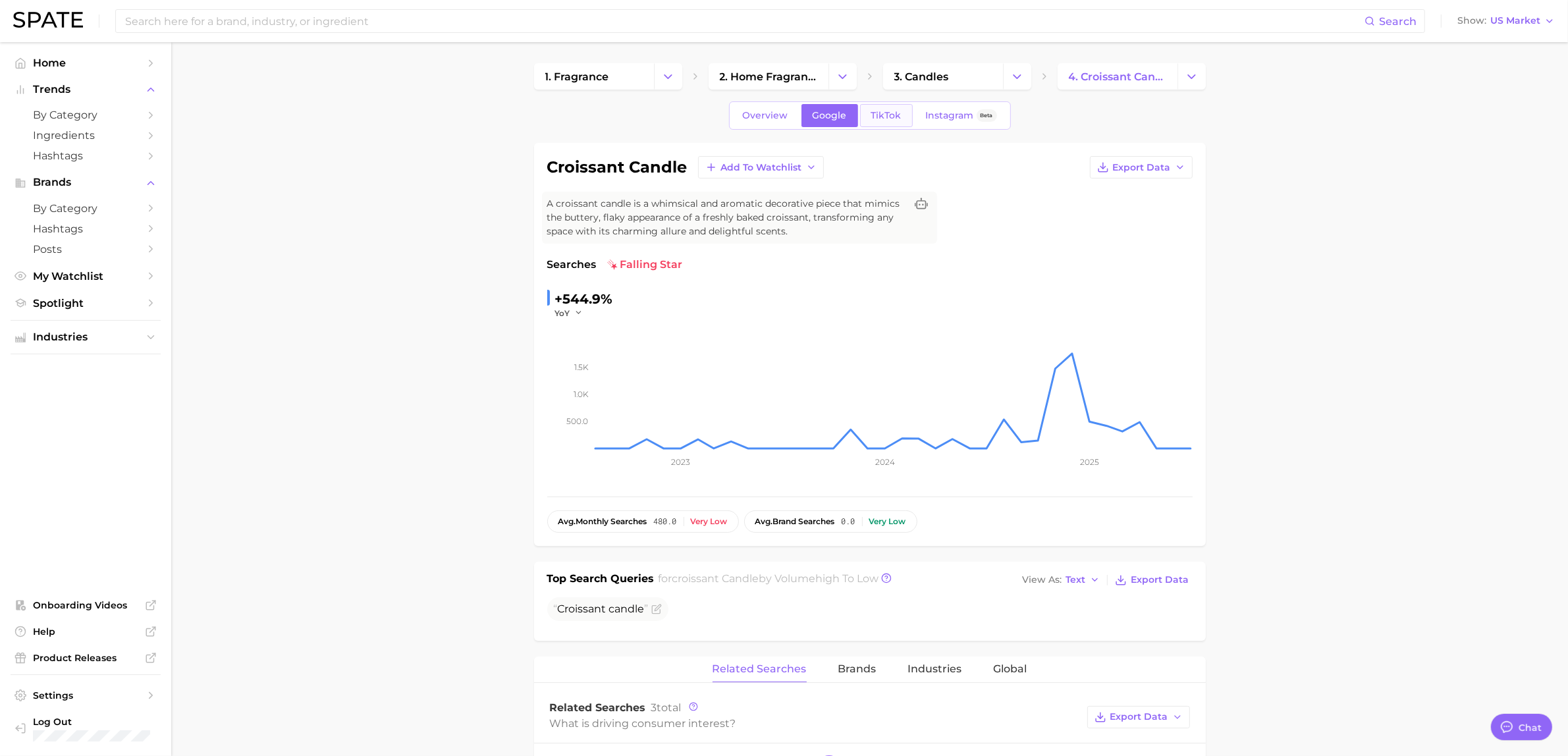
click at [898, 116] on span "TikTok" at bounding box center [886, 116] width 30 height 11
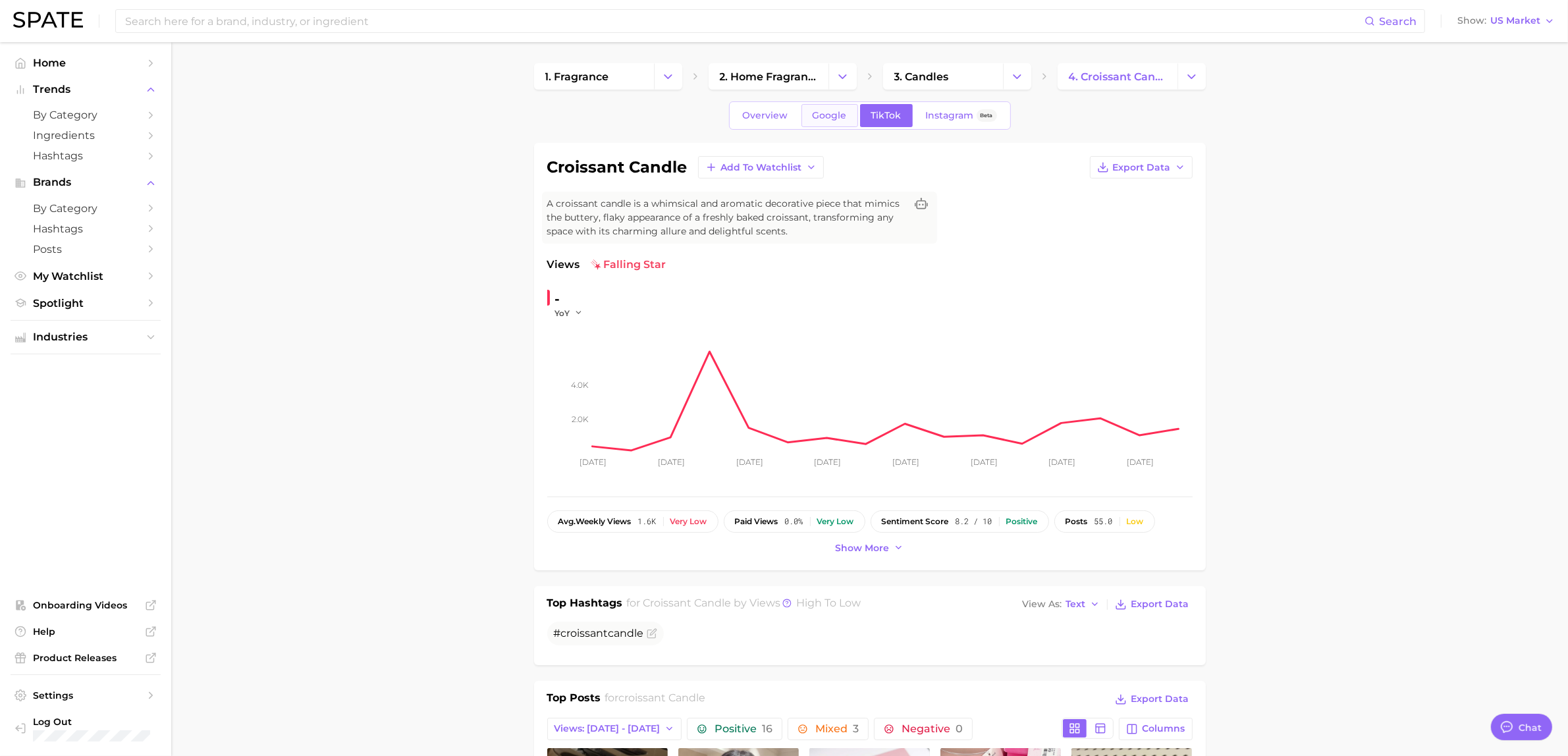
click at [831, 120] on span "Google" at bounding box center [830, 116] width 34 height 11
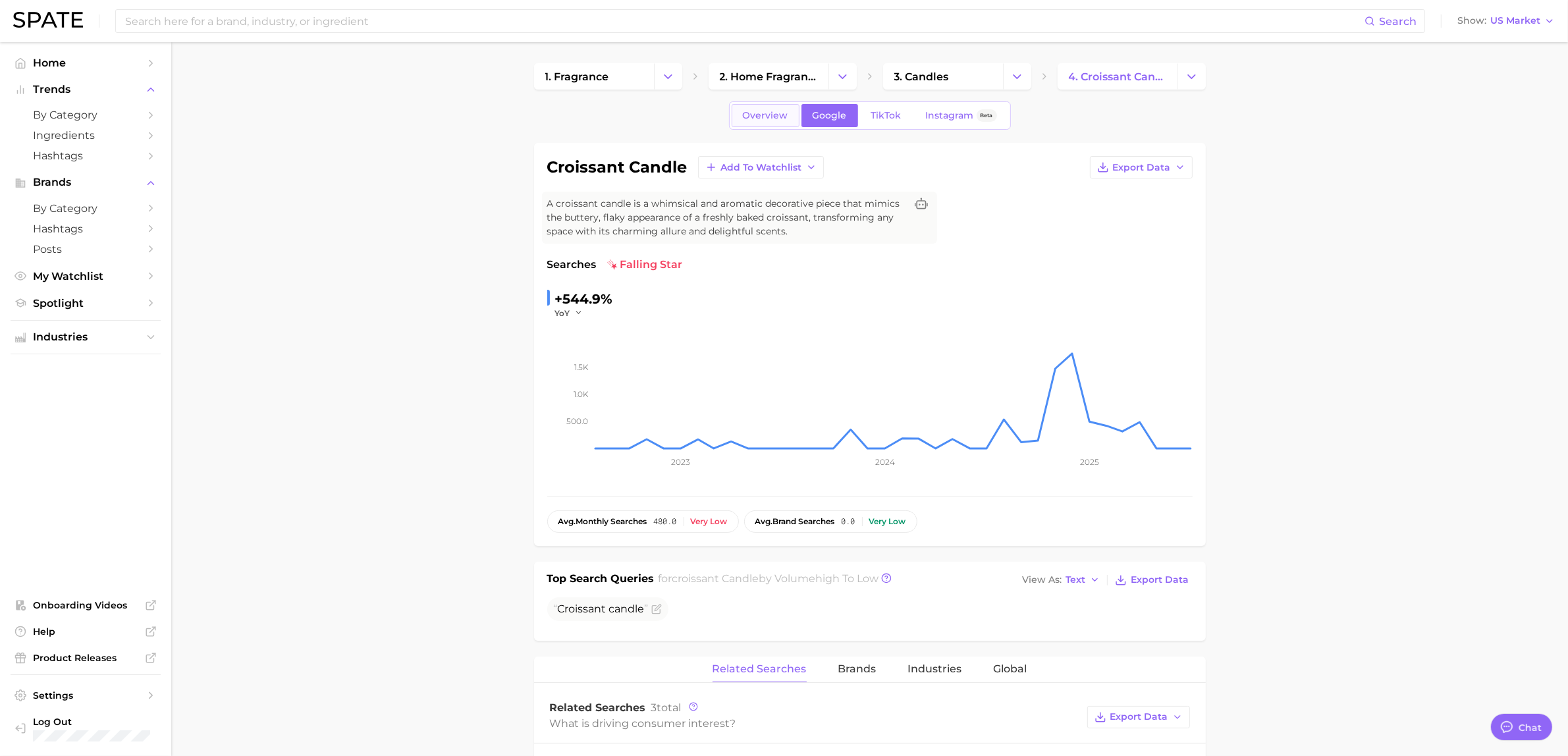
click at [761, 120] on span "Overview" at bounding box center [765, 116] width 45 height 11
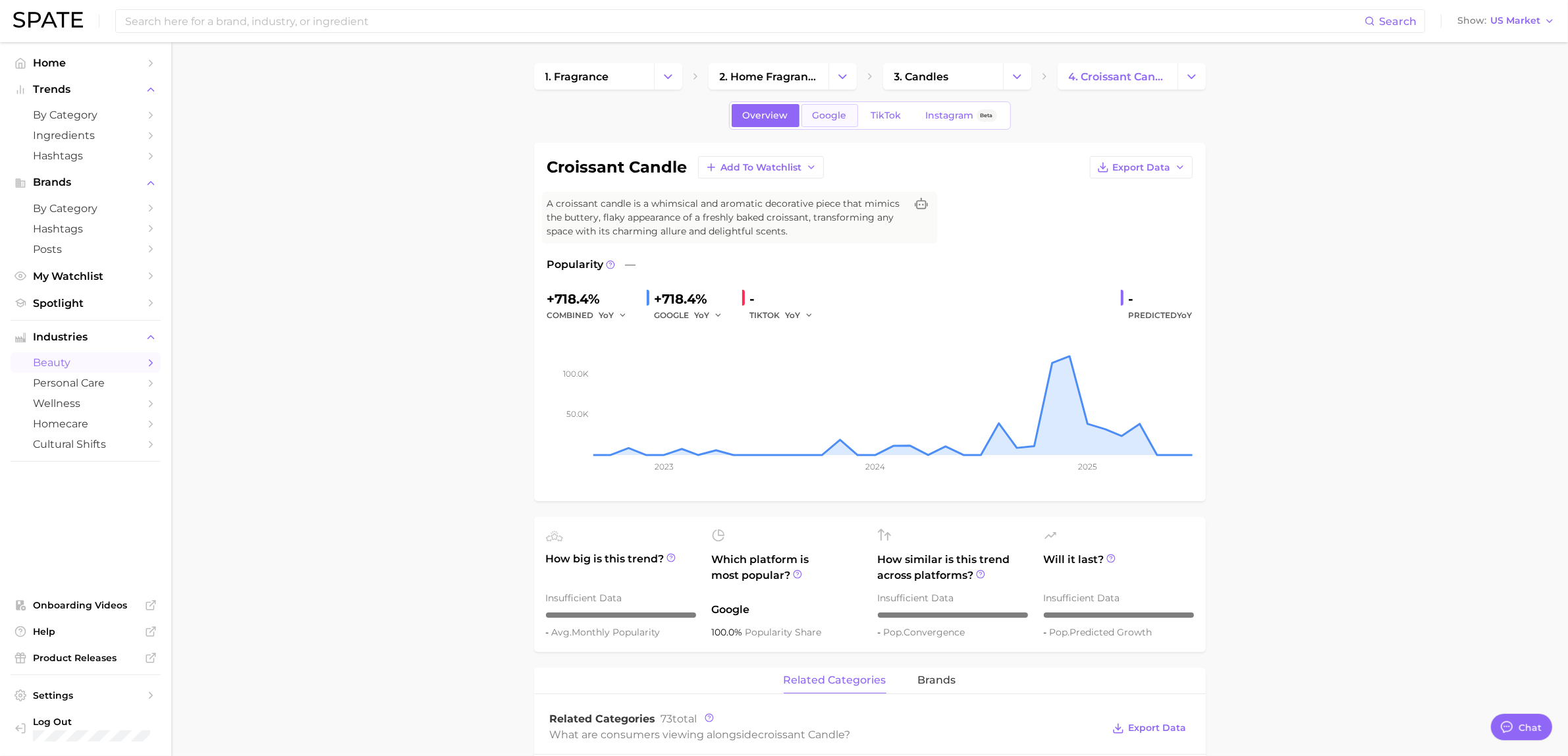
click at [841, 111] on span "Google" at bounding box center [830, 116] width 34 height 11
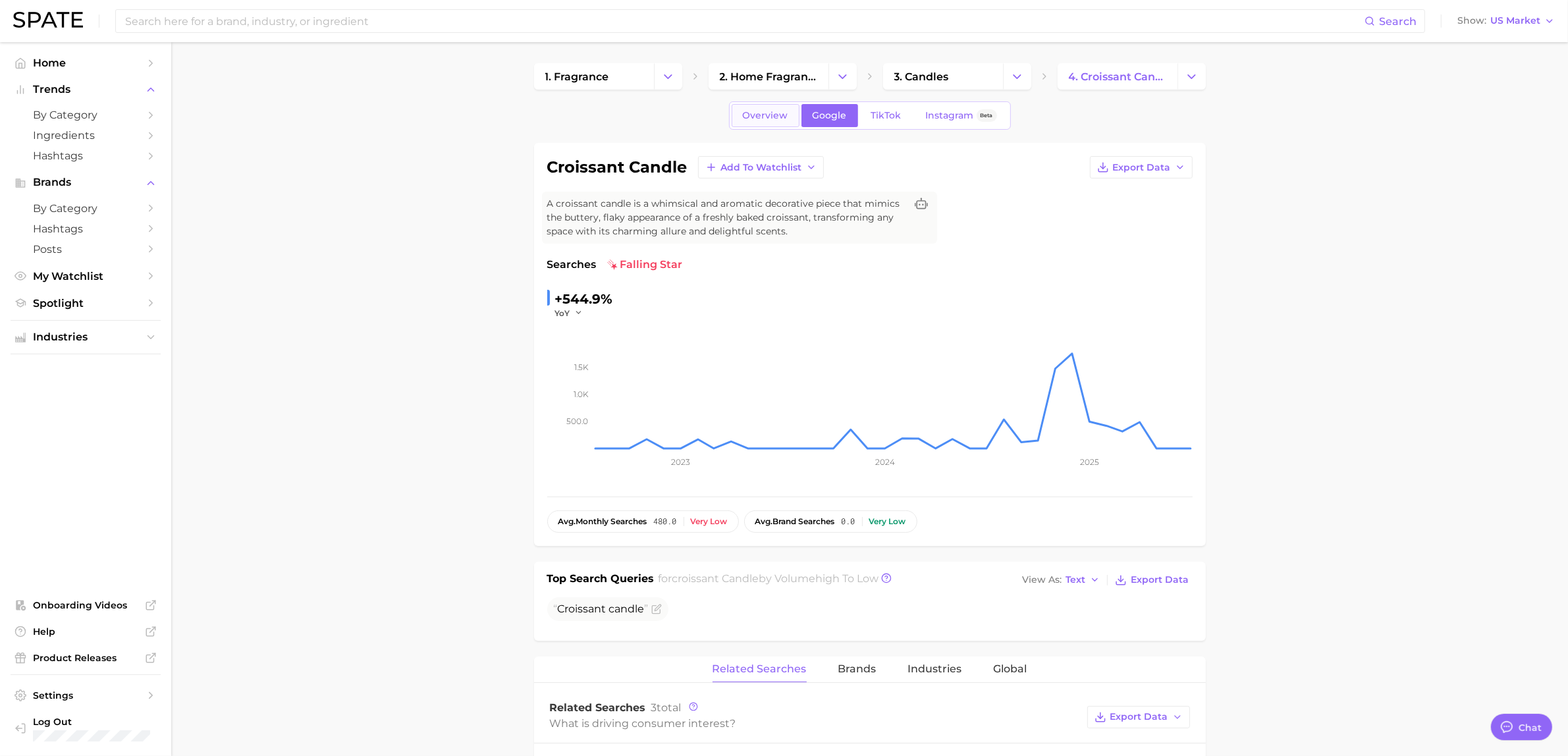
click at [746, 126] on link "Overview" at bounding box center [765, 116] width 68 height 23
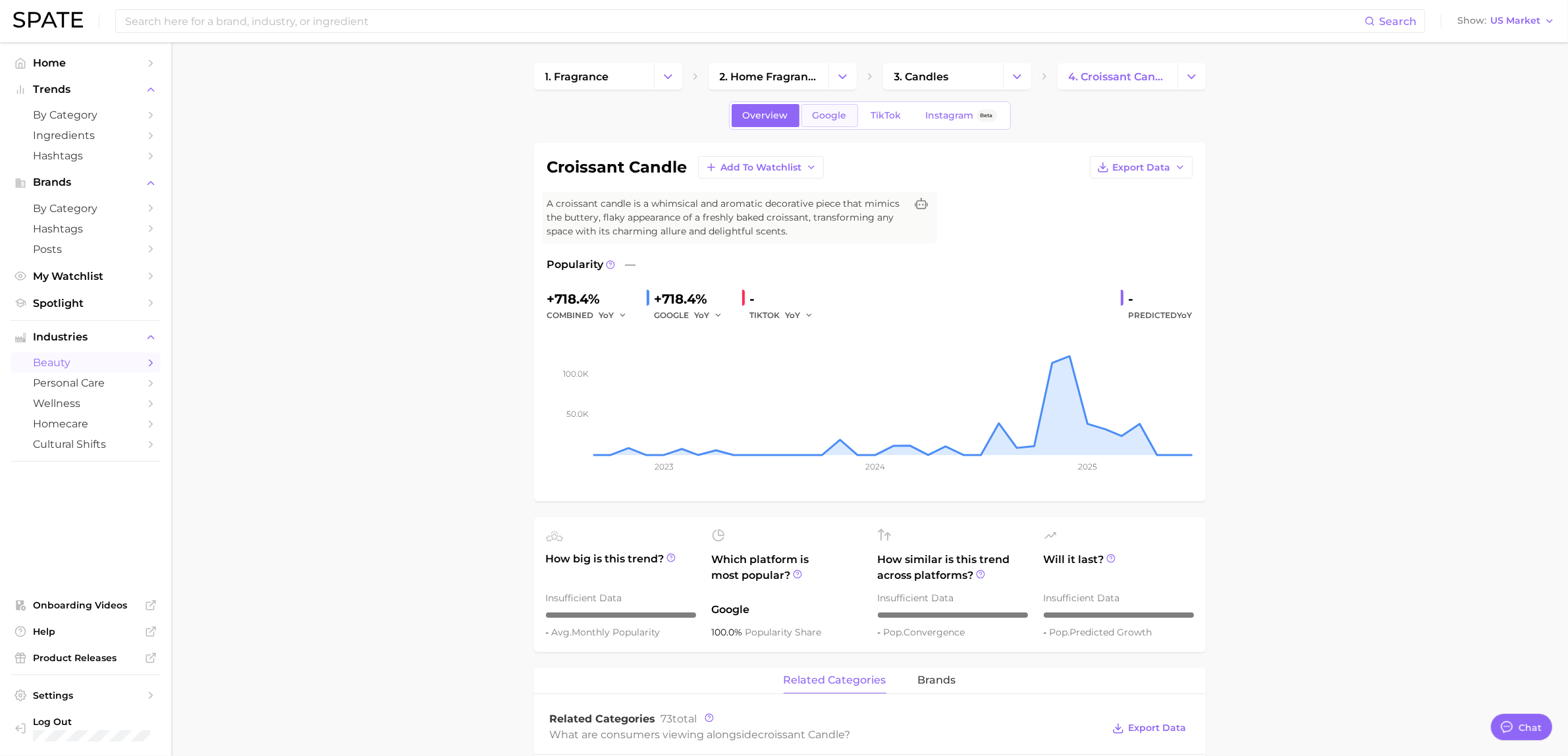
click at [834, 120] on span "Google" at bounding box center [830, 116] width 34 height 11
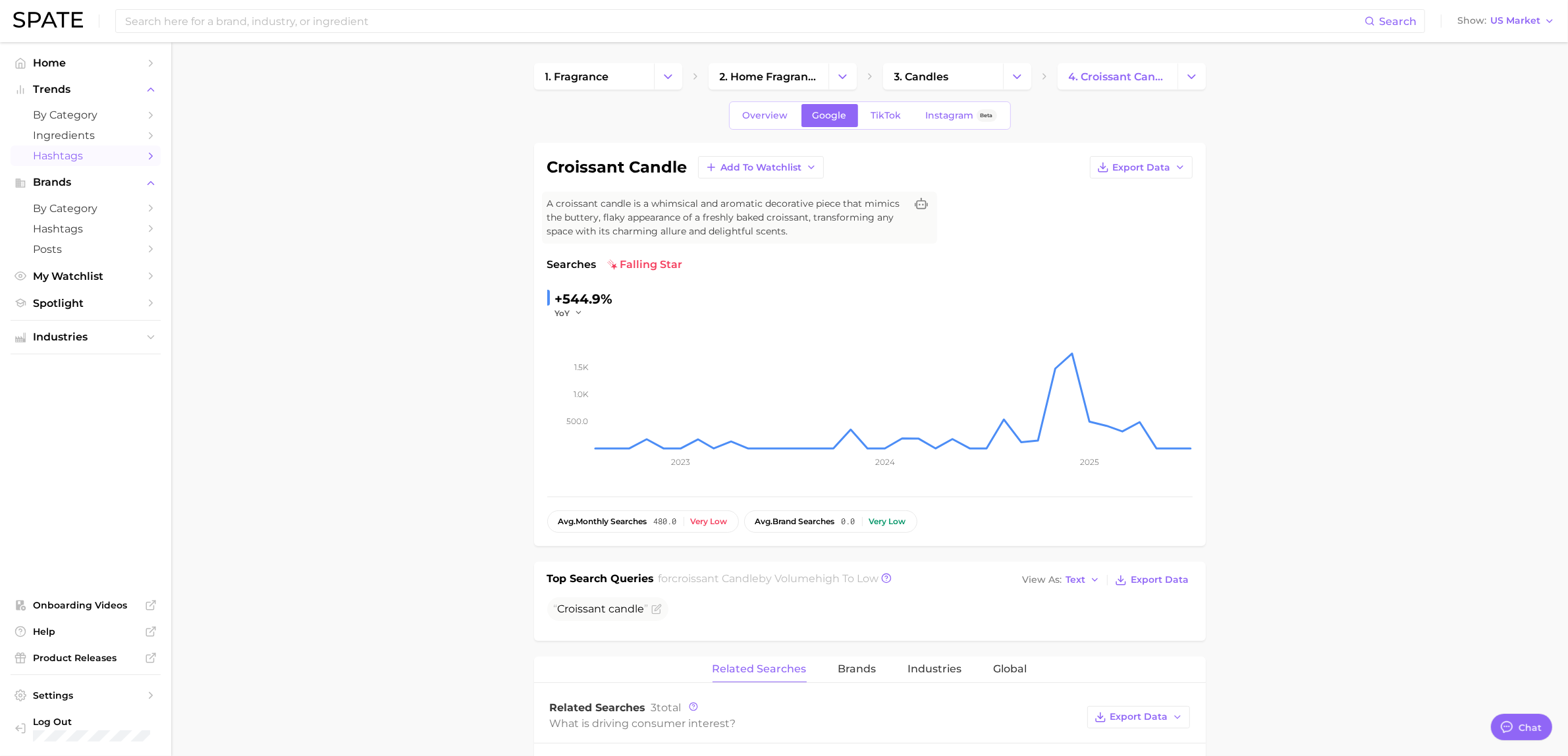
click at [92, 149] on span "Hashtags" at bounding box center [86, 155] width 105 height 13
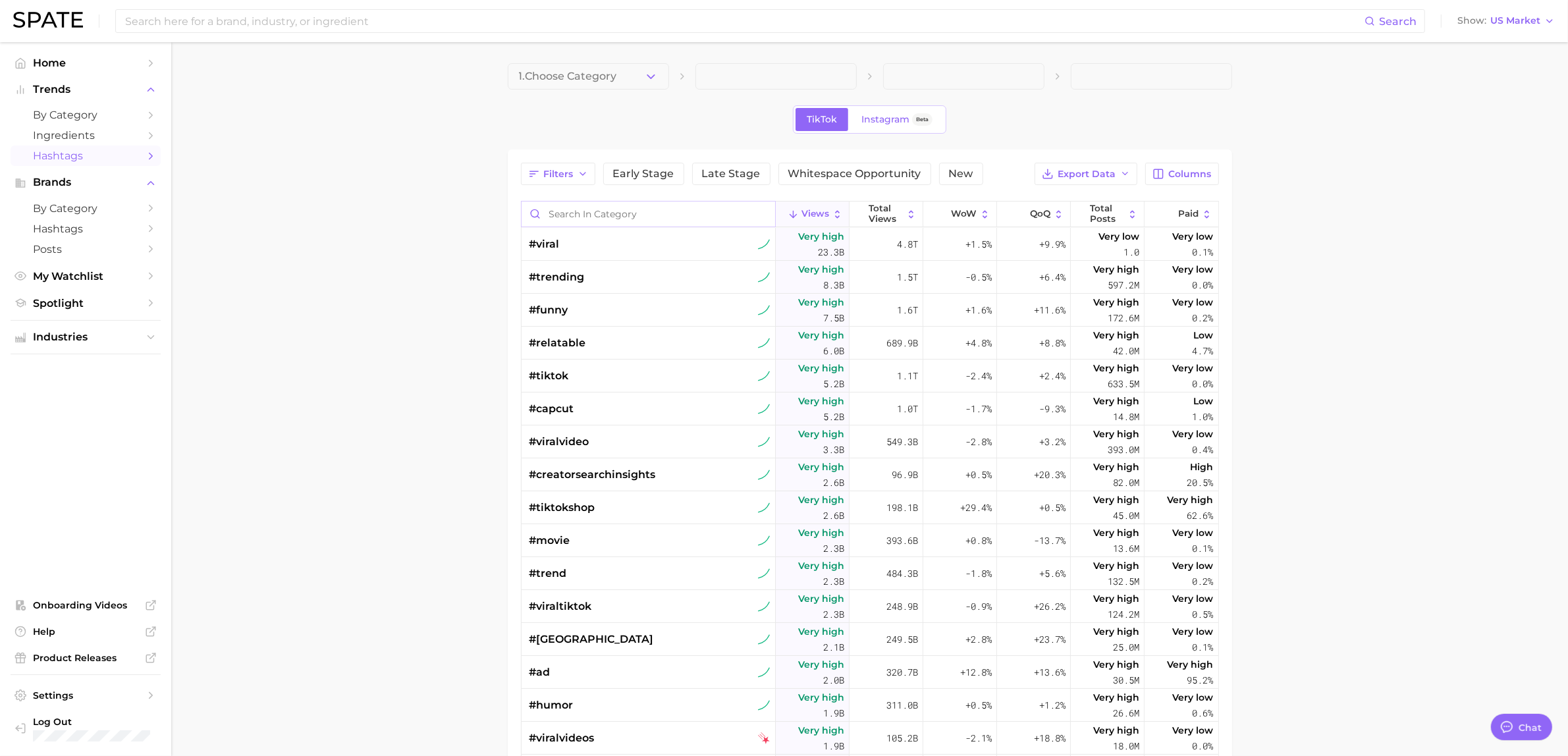
click at [678, 204] on input "Search in category" at bounding box center [648, 213] width 253 height 25
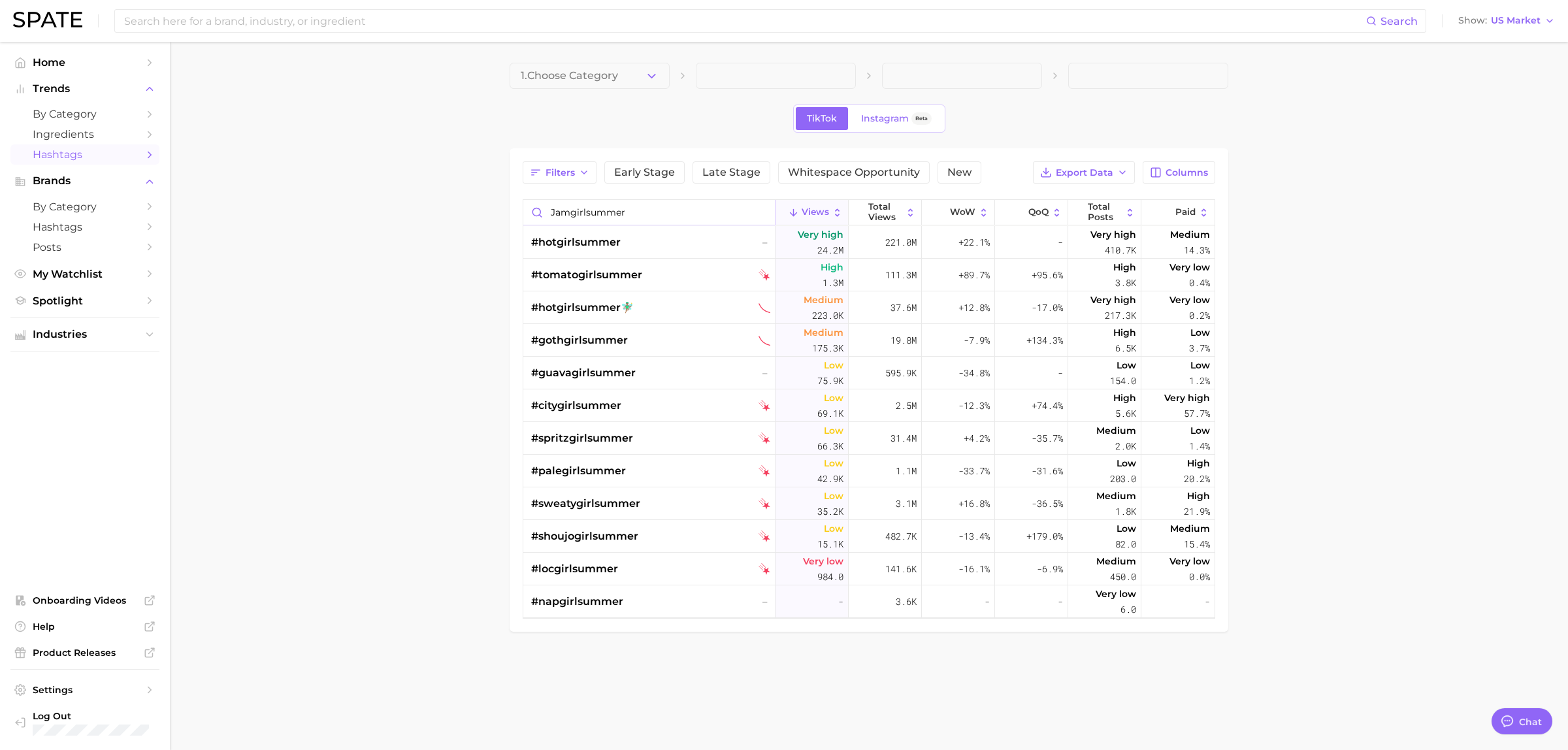
type input "jamgirlsummer"
click at [1197, 184] on div "Filters Early Stage Late Stage Whitespace Opportunity New Export Data Columns j…" at bounding box center [868, 390] width 692 height 457
click at [1197, 180] on button "Columns" at bounding box center [1179, 172] width 72 height 22
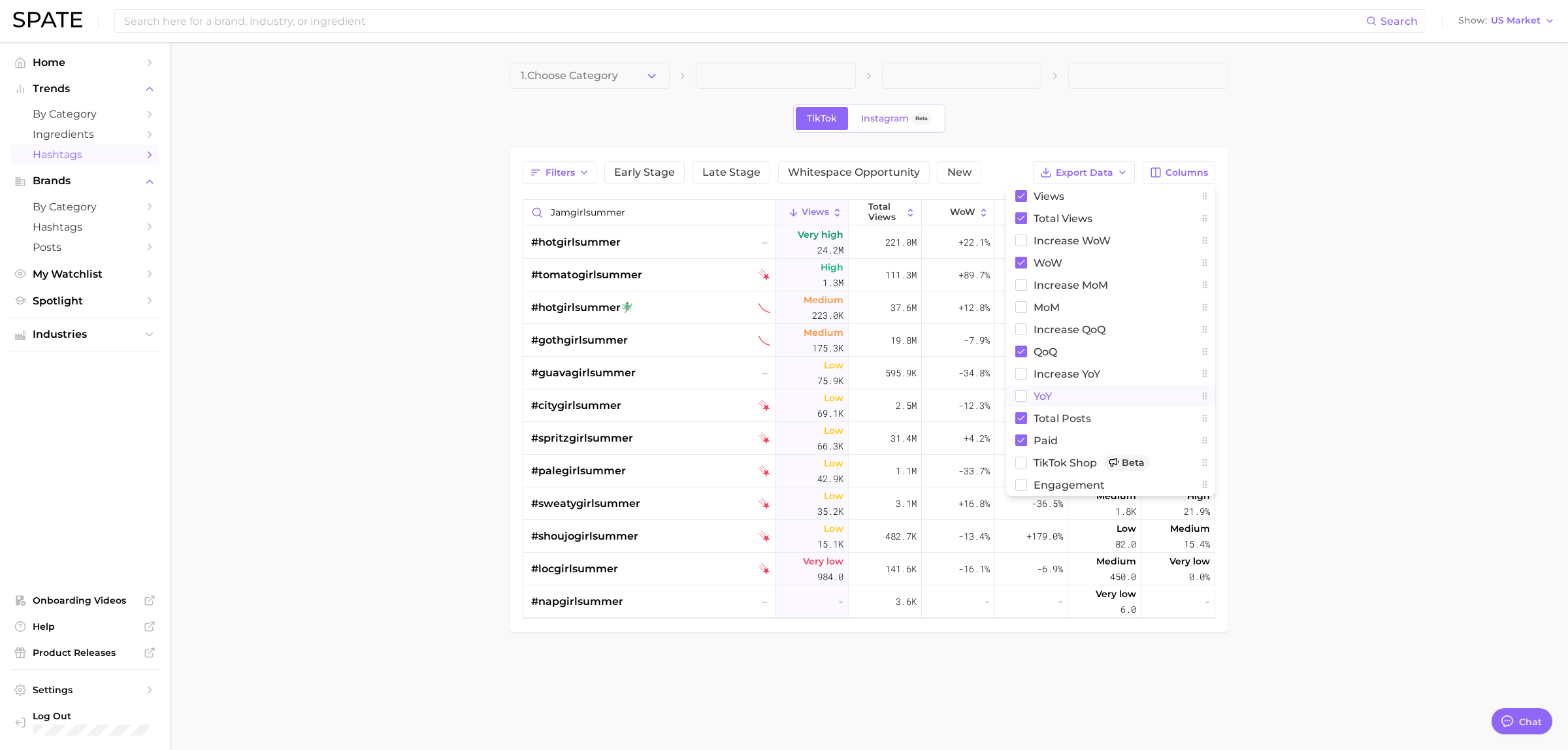
click at [1023, 392] on rect at bounding box center [1021, 396] width 11 height 11
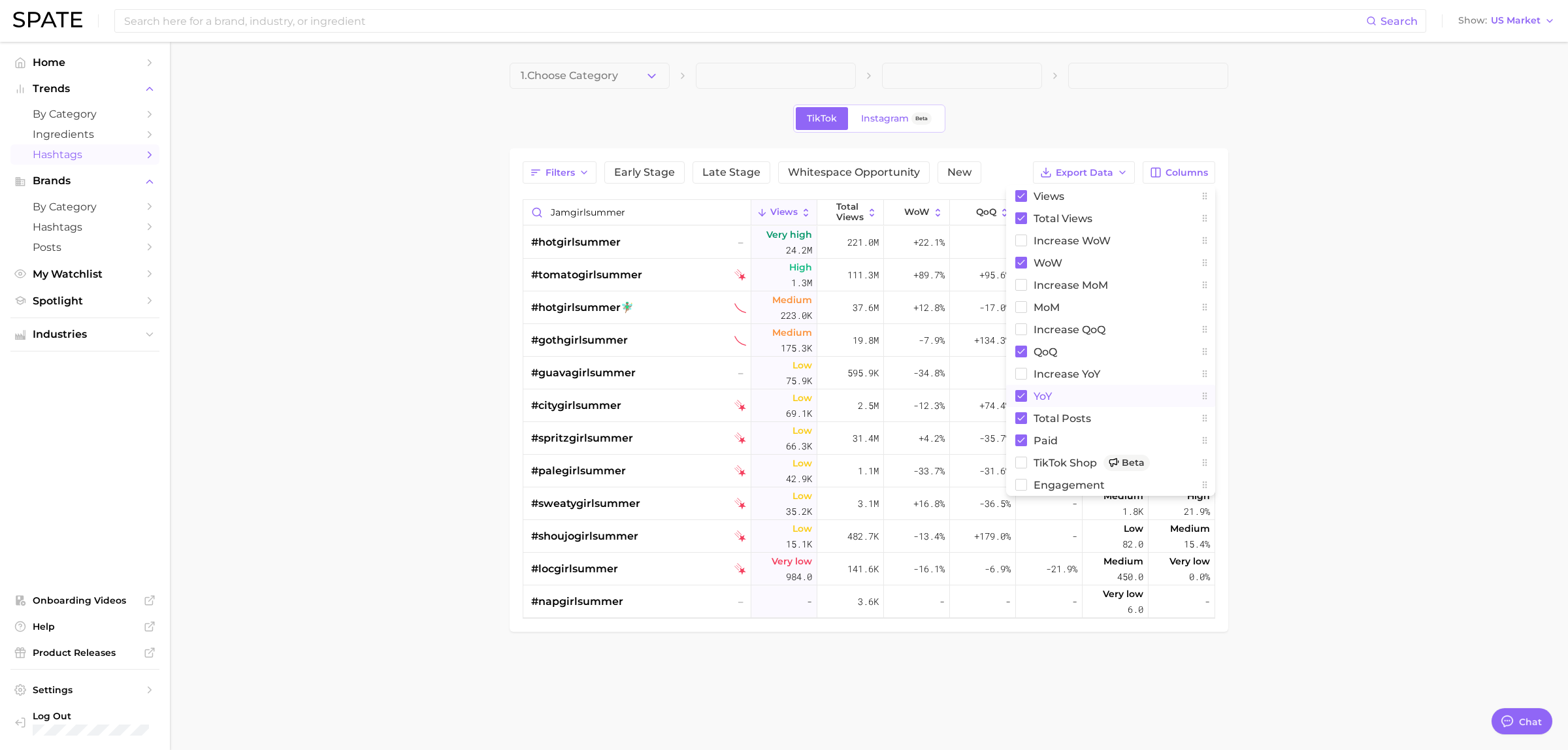
click at [1392, 286] on main "1. Choose Category TikTok Instagram Beta Filters Early Stage Late Stage Whitesp…" at bounding box center [868, 369] width 1398 height 655
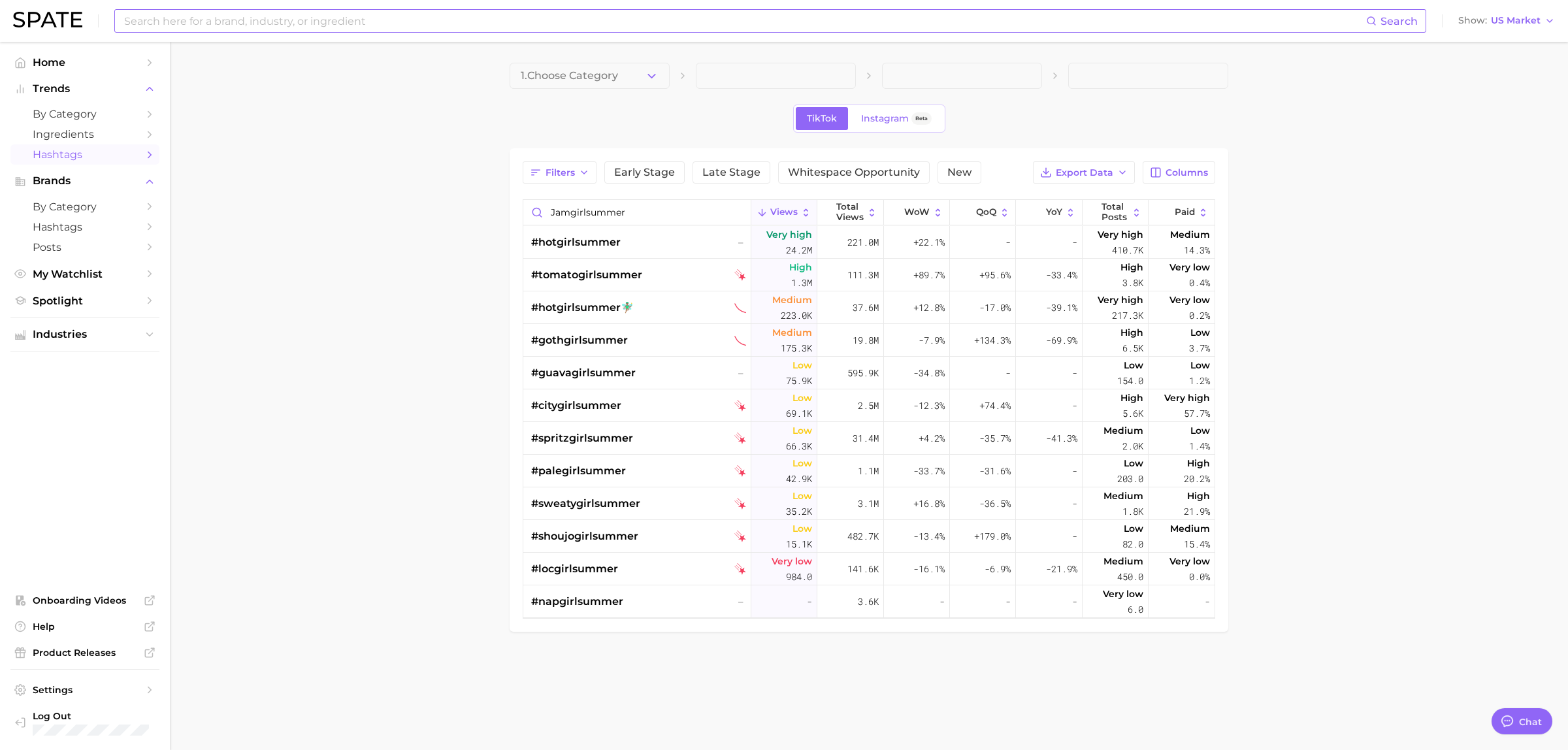
click at [275, 27] on input at bounding box center [744, 21] width 1243 height 22
click at [159, 20] on input "jam girl summer" at bounding box center [744, 21] width 1243 height 22
click at [158, 21] on input "jam girl summer" at bounding box center [744, 21] width 1243 height 22
type input "spring fruits"
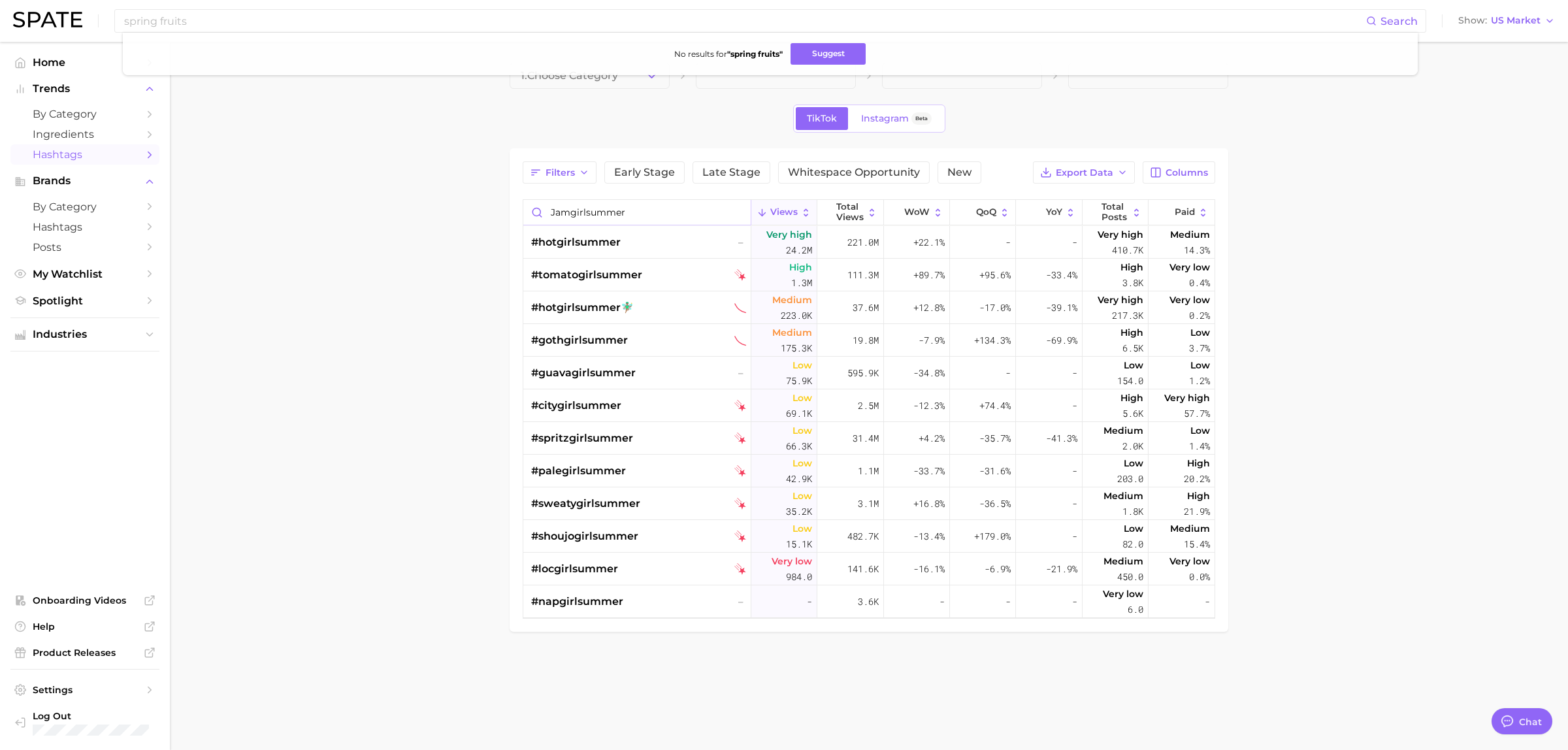
click at [621, 220] on input "jamgirlsummer" at bounding box center [637, 212] width 227 height 25
click at [621, 221] on input "jamgirlsummer" at bounding box center [637, 212] width 227 height 25
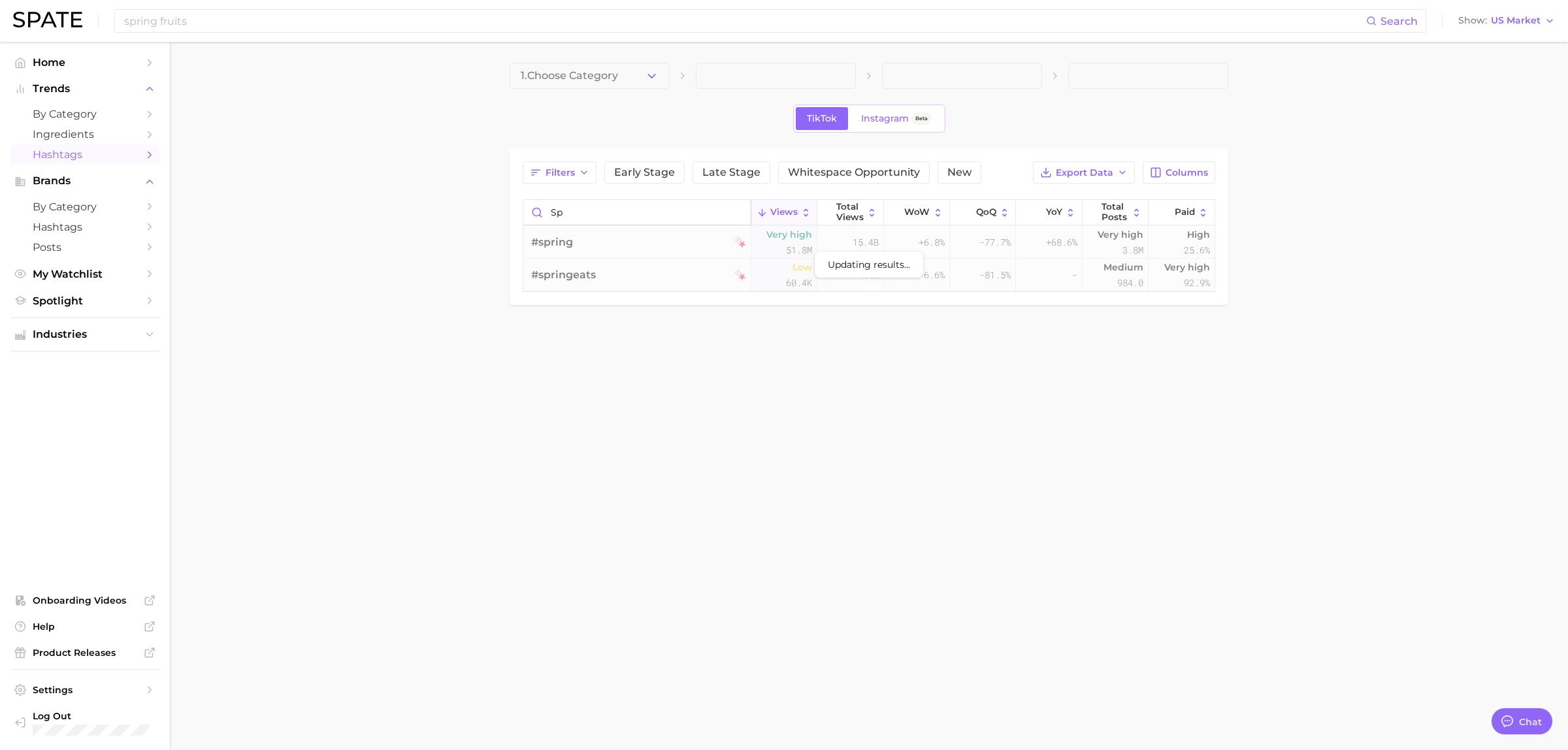
type input "s"
type input "j"
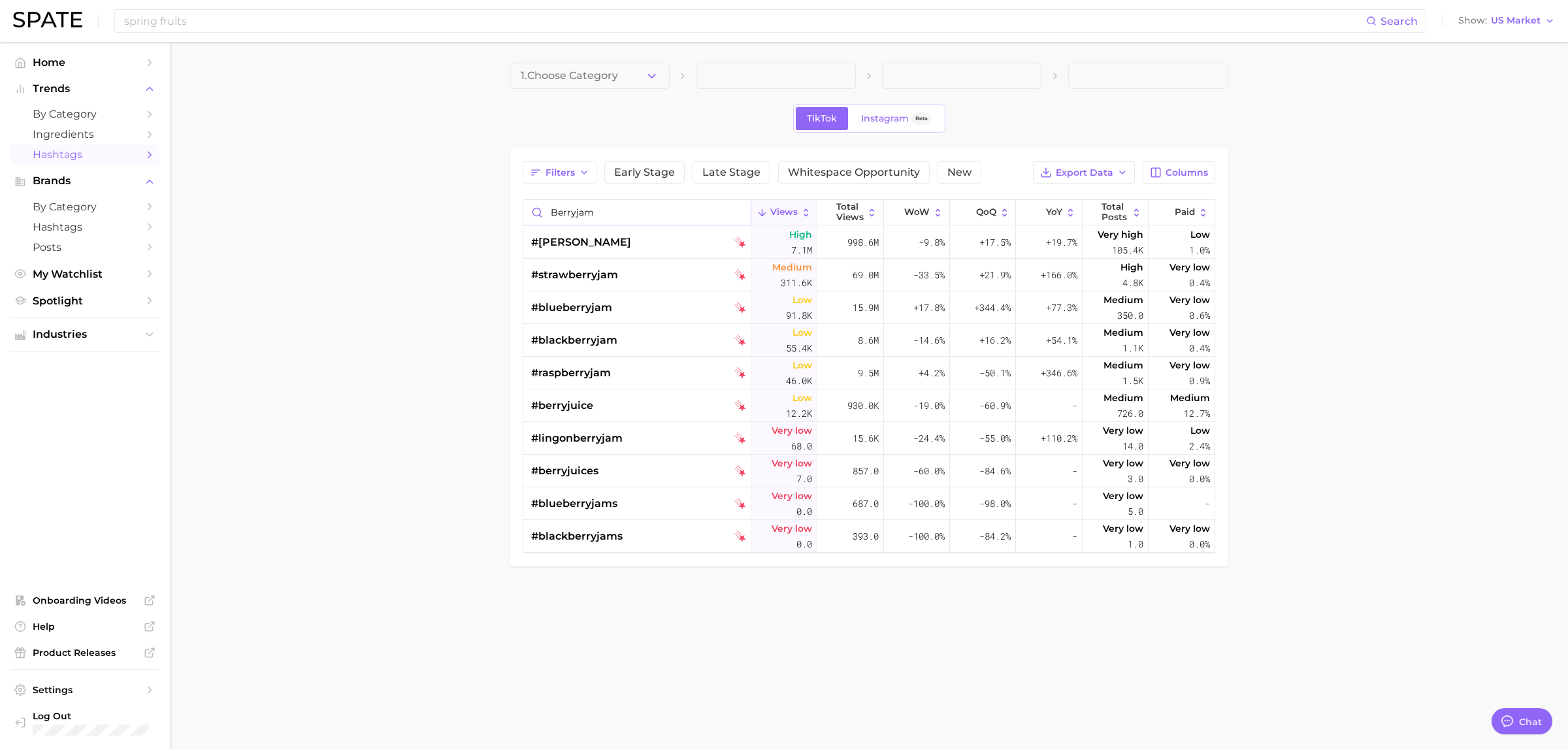
type input "berryjam"
click at [279, 17] on input "spring fruits" at bounding box center [744, 21] width 1243 height 22
click at [276, 19] on input "spring fruits" at bounding box center [744, 21] width 1243 height 22
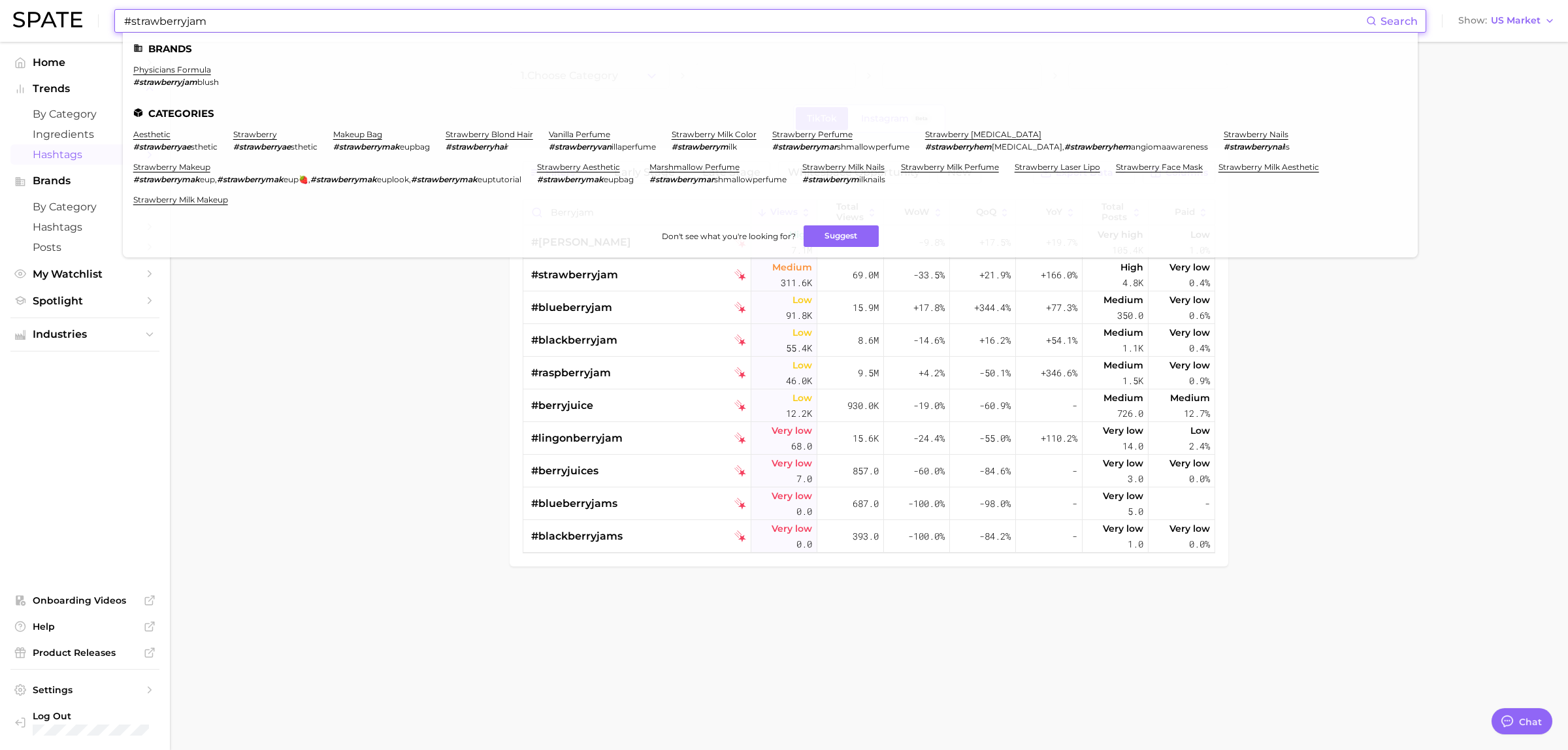
click at [133, 19] on input "#strawberryjam" at bounding box center [744, 21] width 1243 height 22
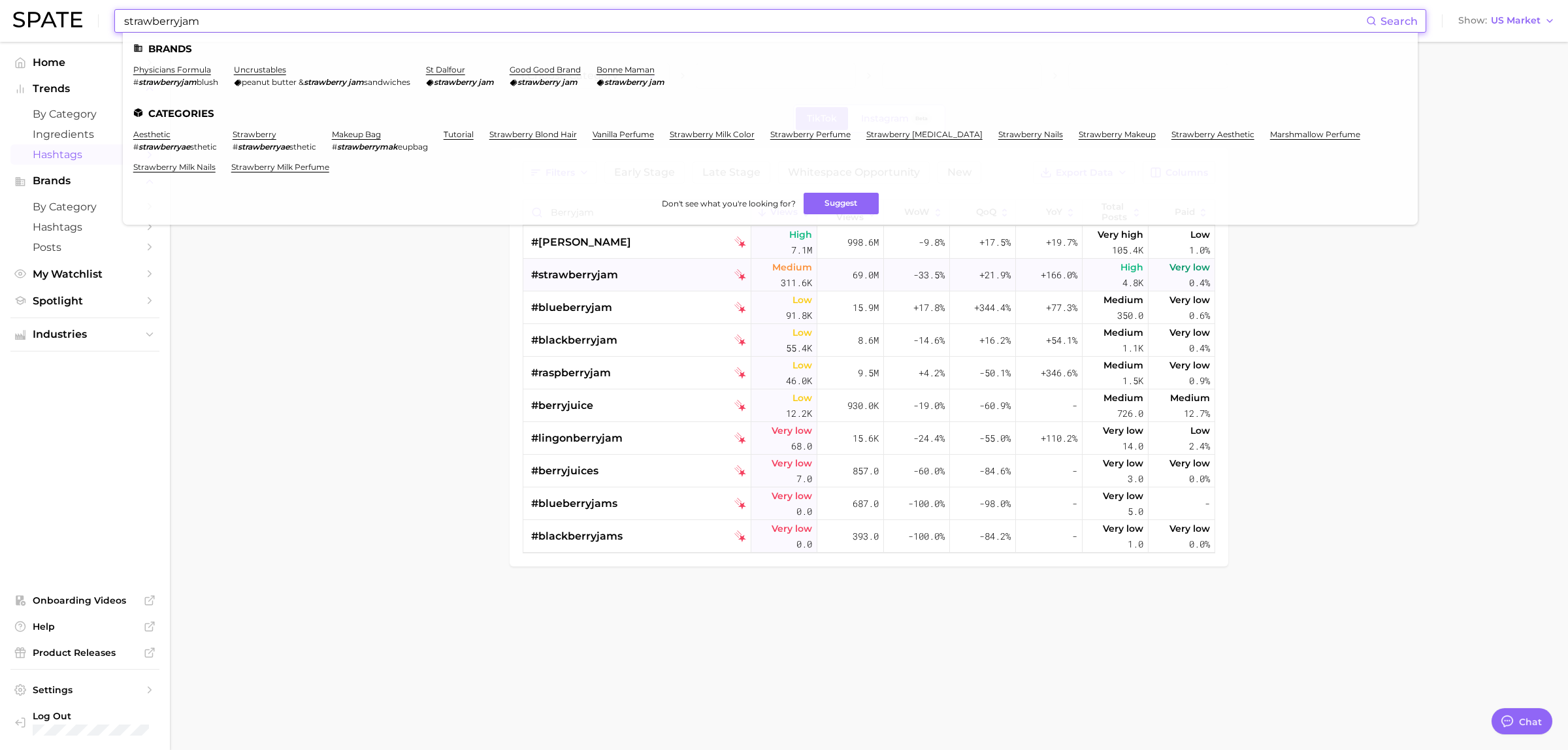
type input "strawberryjam"
click at [576, 282] on span "#strawberryjam" at bounding box center [575, 275] width 87 height 15
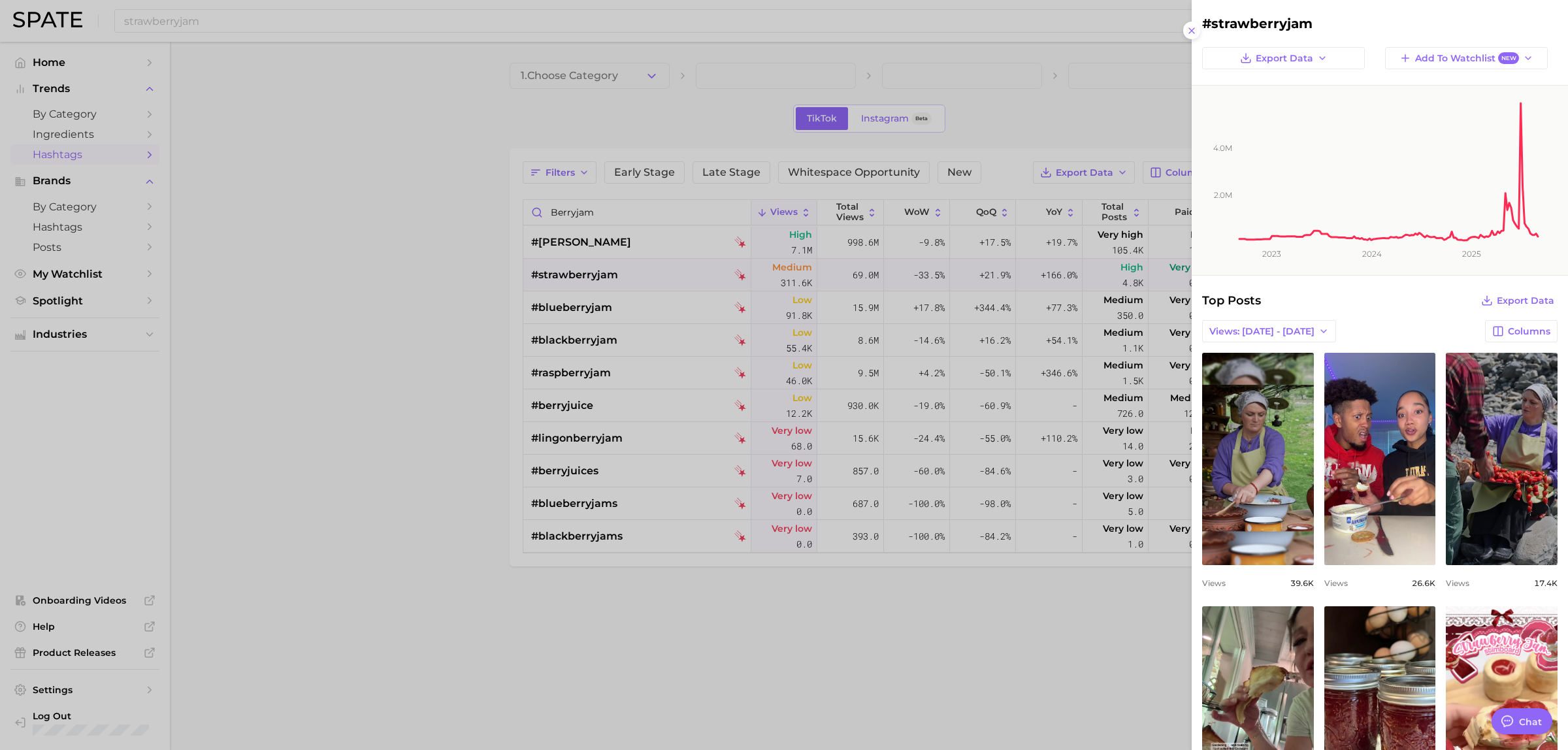
drag, startPoint x: 387, startPoint y: 247, endPoint x: 405, endPoint y: 237, distance: 20.6
click at [389, 247] on div at bounding box center [784, 375] width 1568 height 750
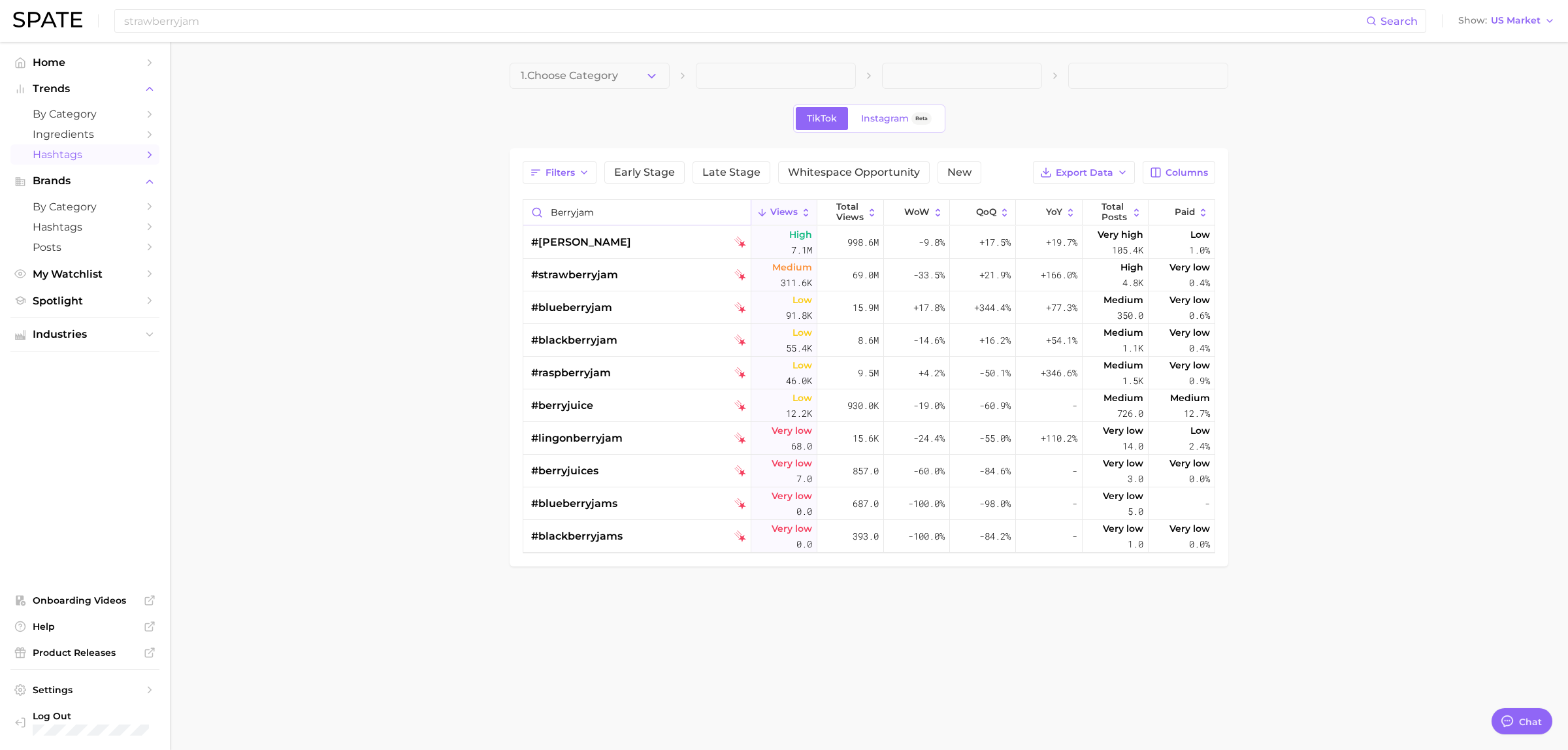
click at [588, 212] on input "berryjam" at bounding box center [637, 212] width 227 height 25
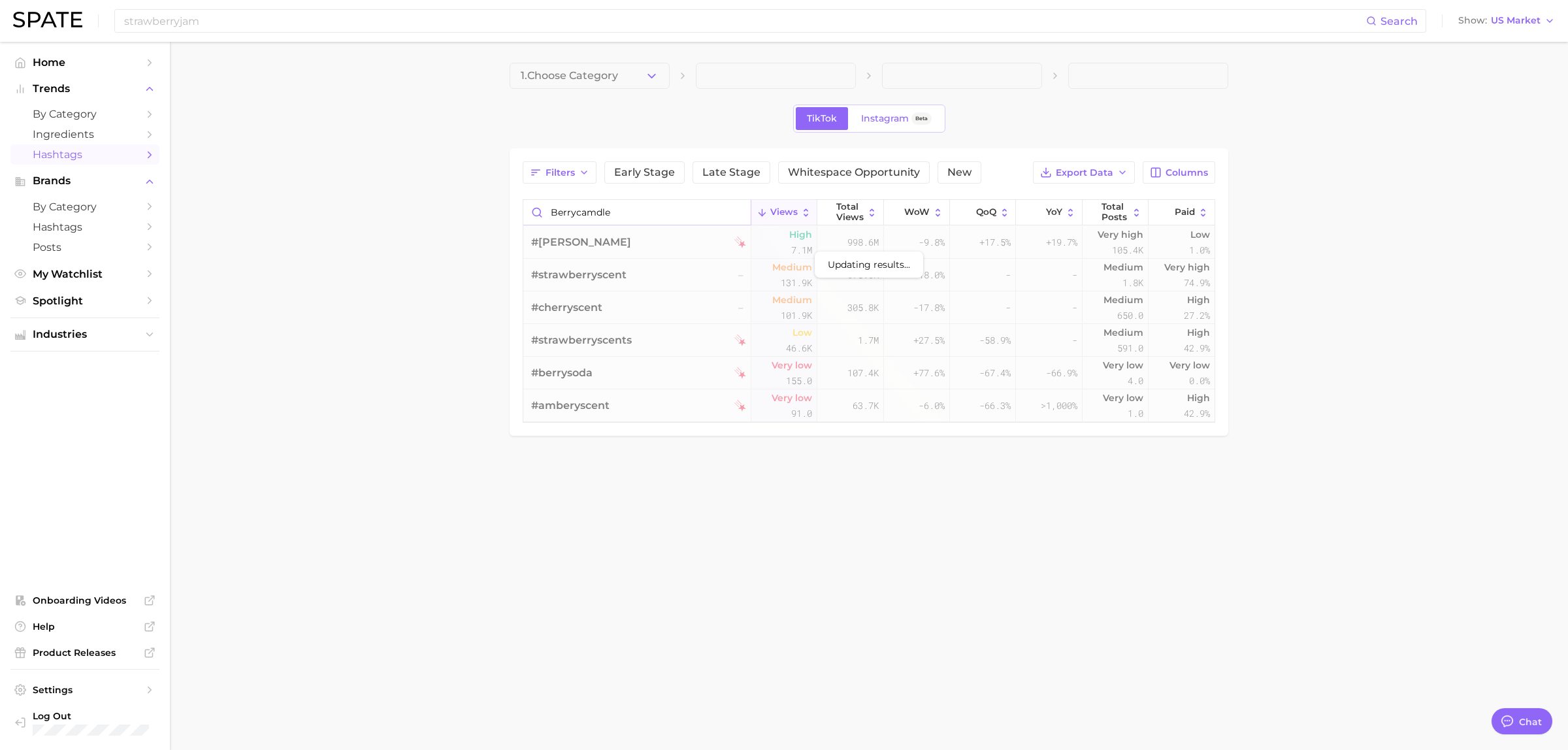
click at [596, 214] on input "berrycamdle" at bounding box center [637, 212] width 227 height 25
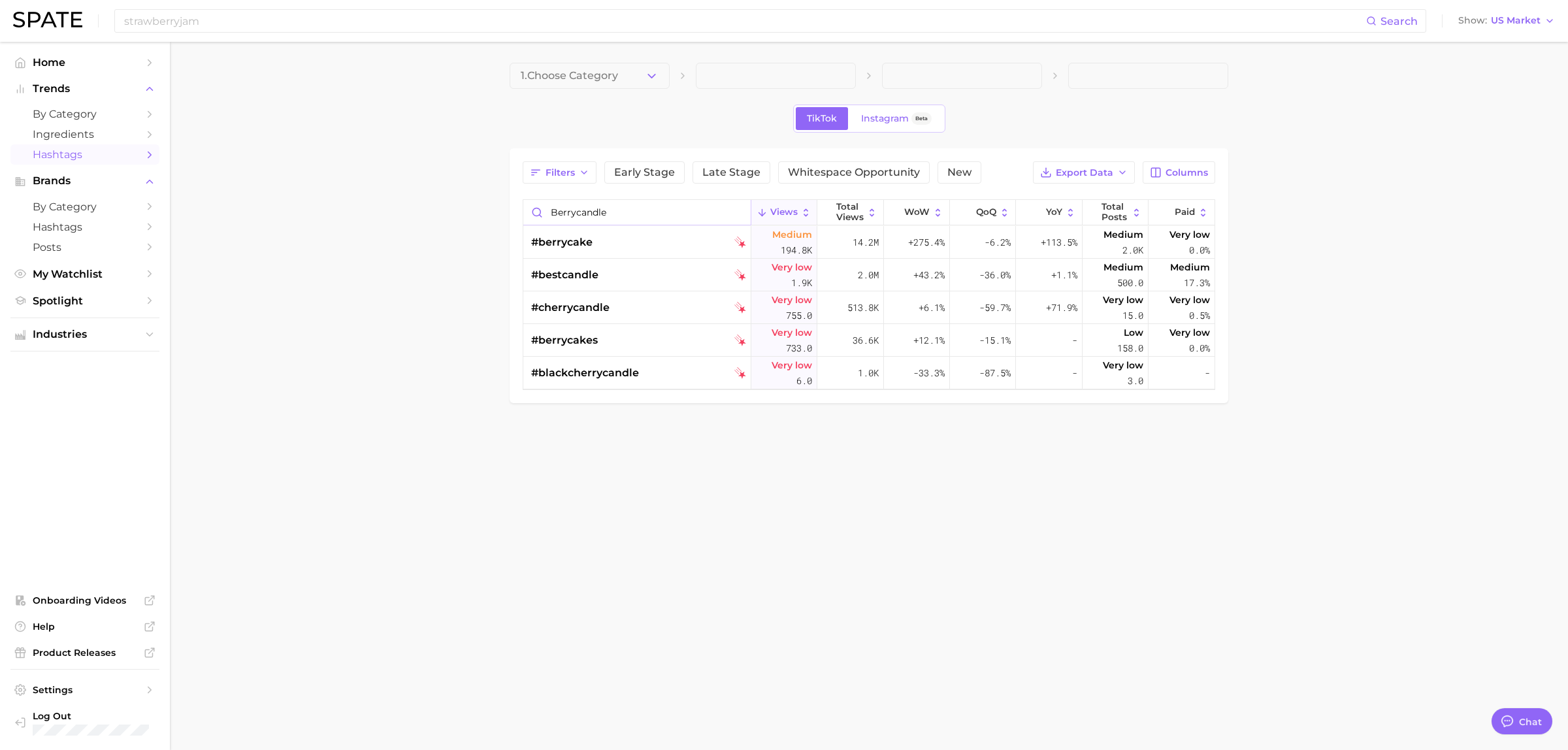
click at [650, 210] on input "berrycandle" at bounding box center [637, 212] width 227 height 25
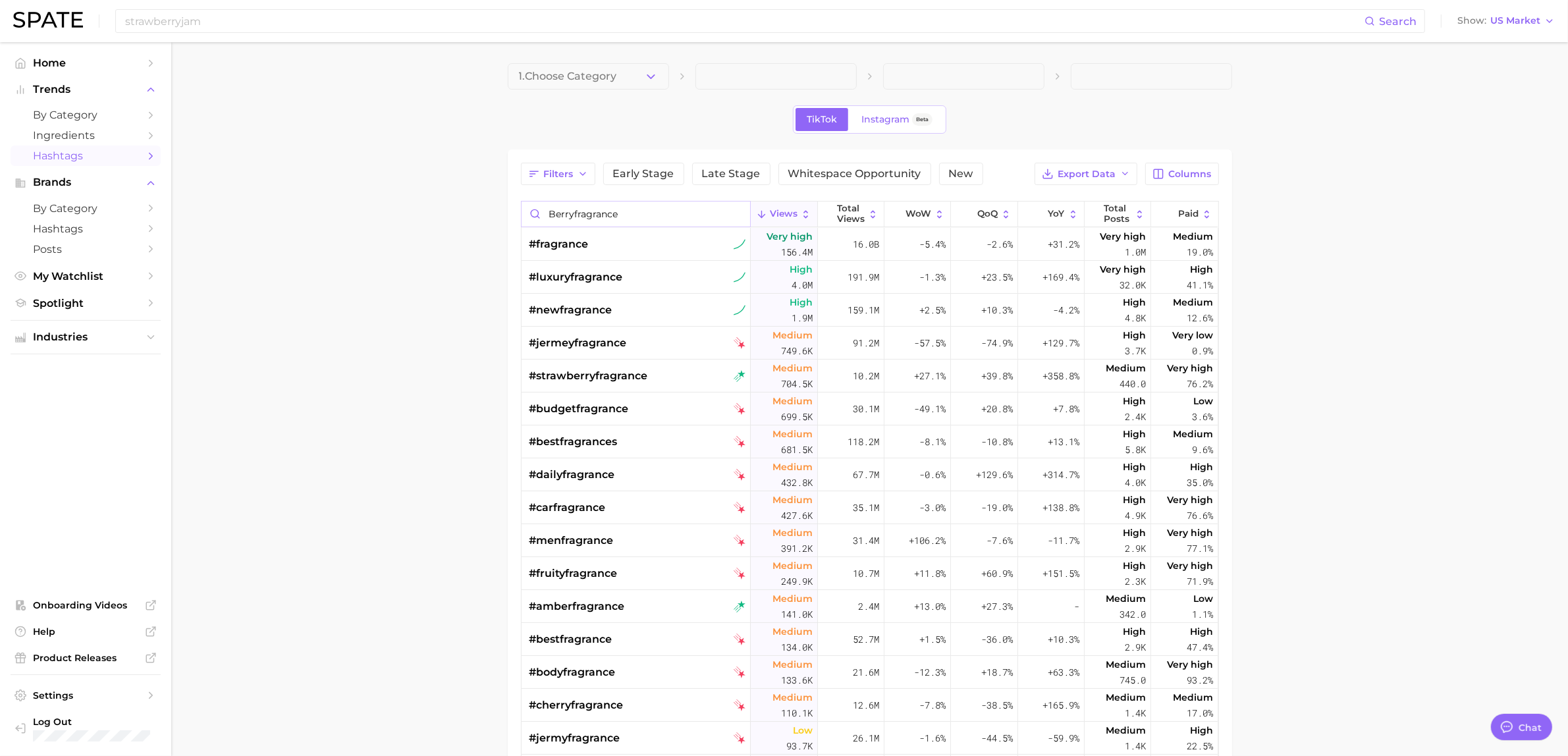
click at [728, 221] on input "berryfragrance" at bounding box center [636, 213] width 229 height 25
click at [577, 221] on input "berryfragrance" at bounding box center [636, 213] width 229 height 25
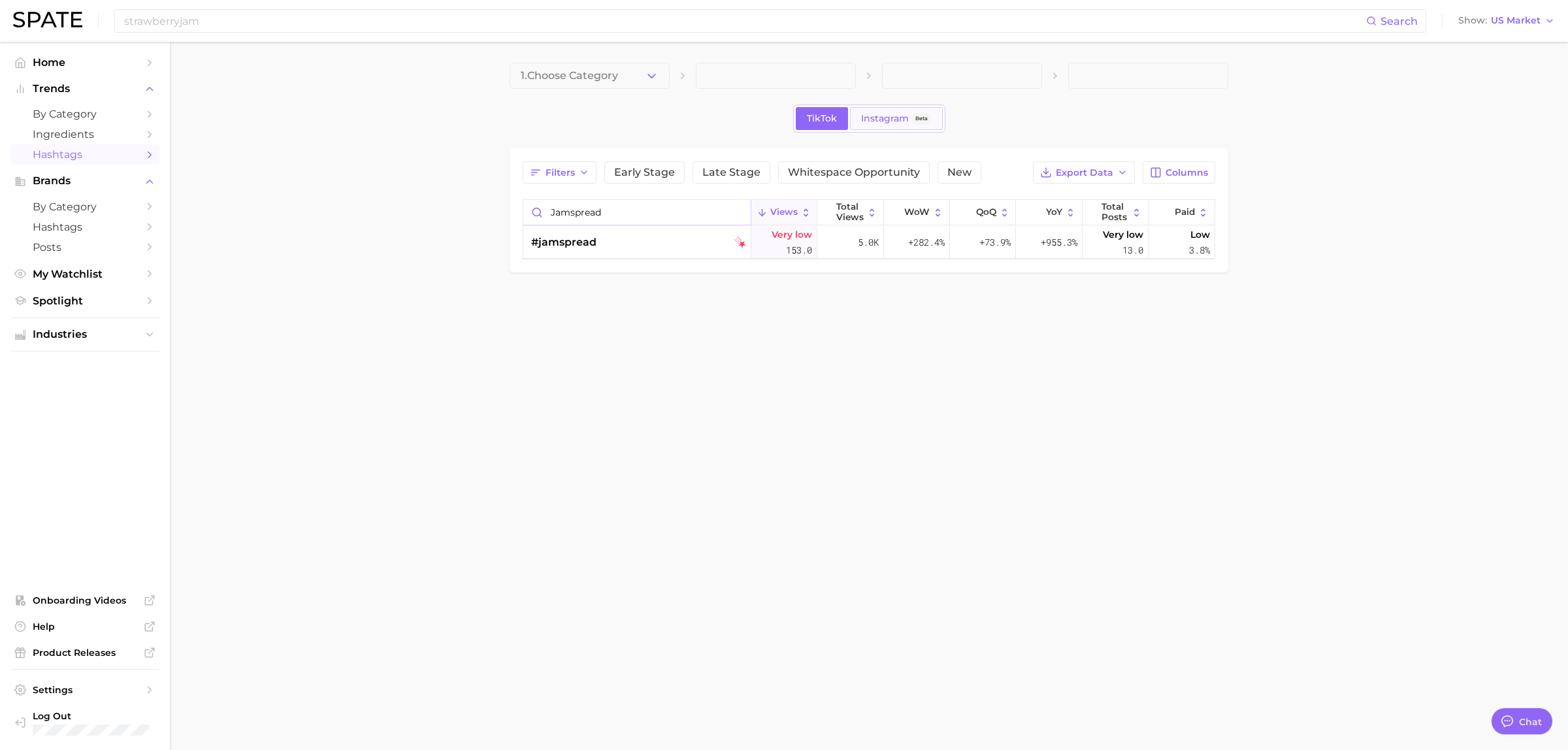
type input "jamspread"
click at [864, 111] on link "Instagram Beta" at bounding box center [896, 119] width 92 height 23
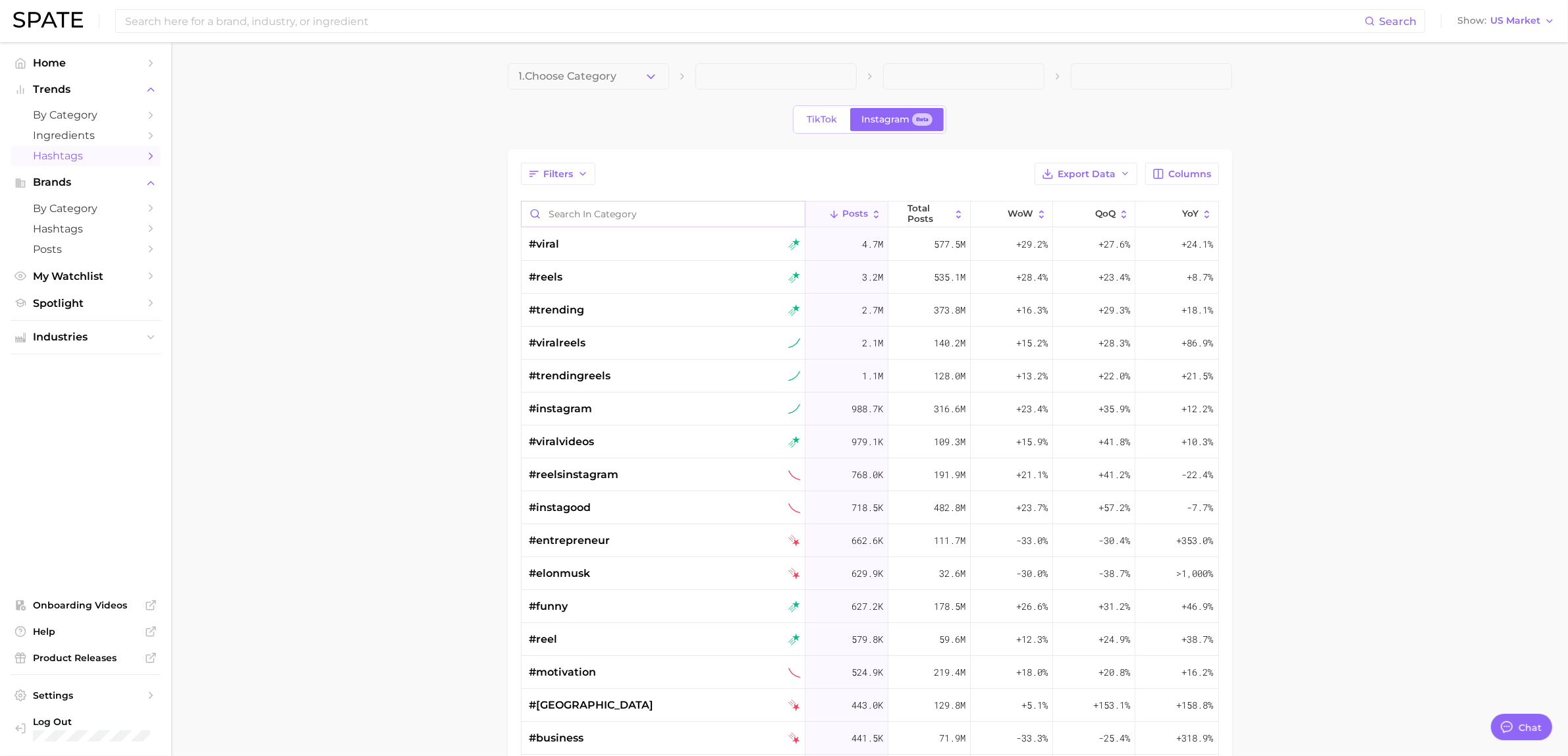
click at [659, 209] on input "Search in category" at bounding box center [663, 213] width 284 height 25
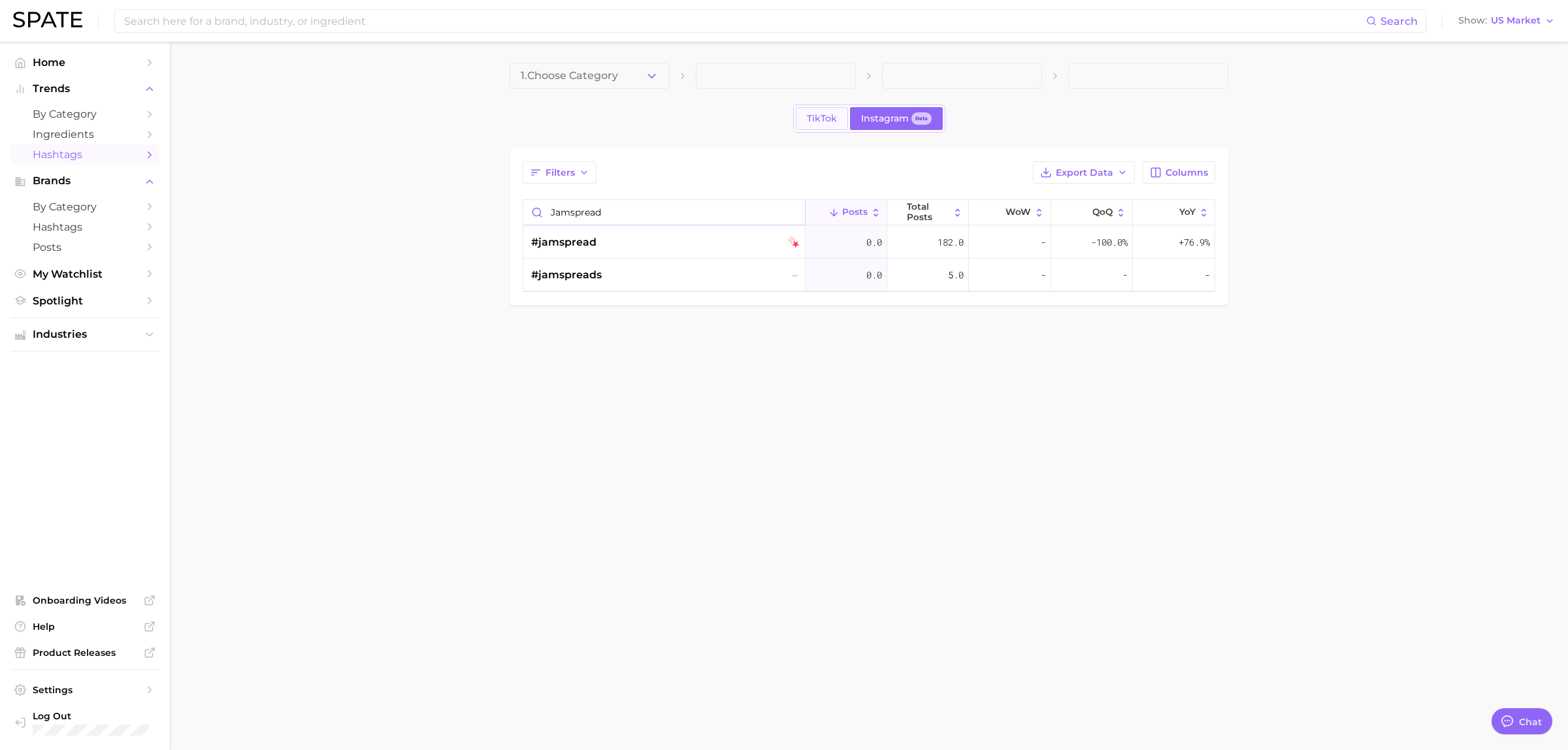
type input "jamspread"
click at [798, 115] on link "TikTok" at bounding box center [822, 119] width 52 height 23
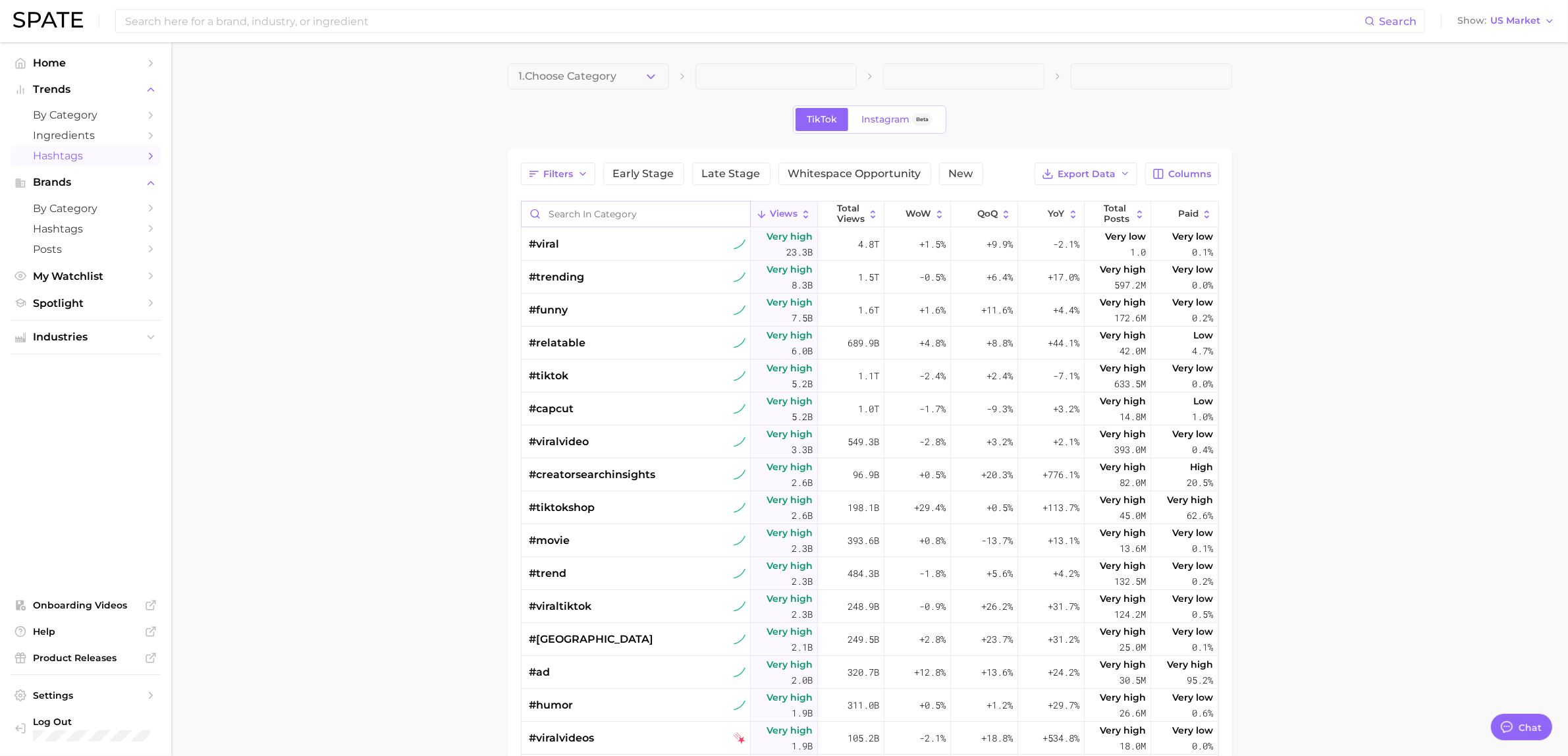
click at [623, 222] on input "Search in category" at bounding box center [636, 213] width 229 height 25
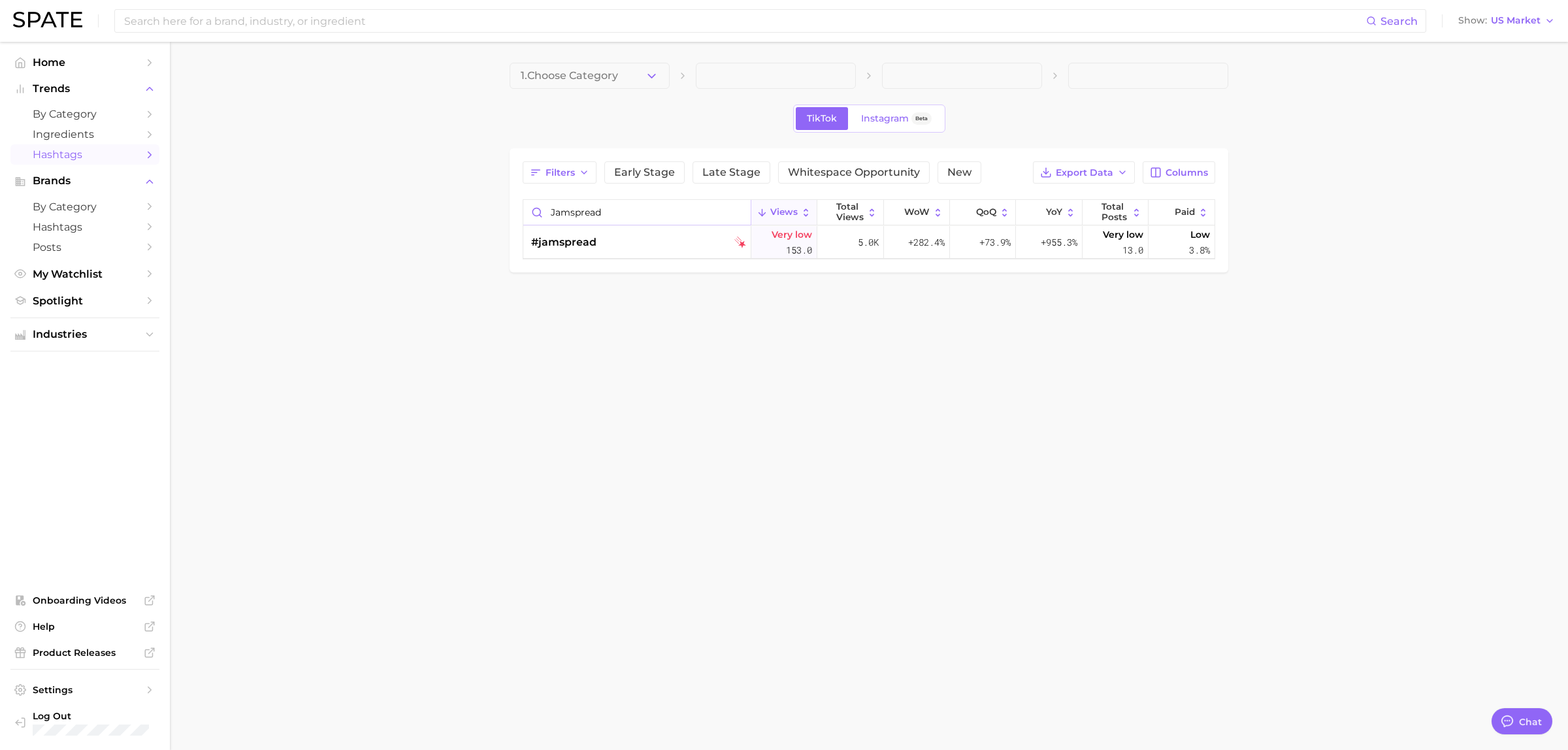
type input "jamspread"
